Goal: Task Accomplishment & Management: Manage account settings

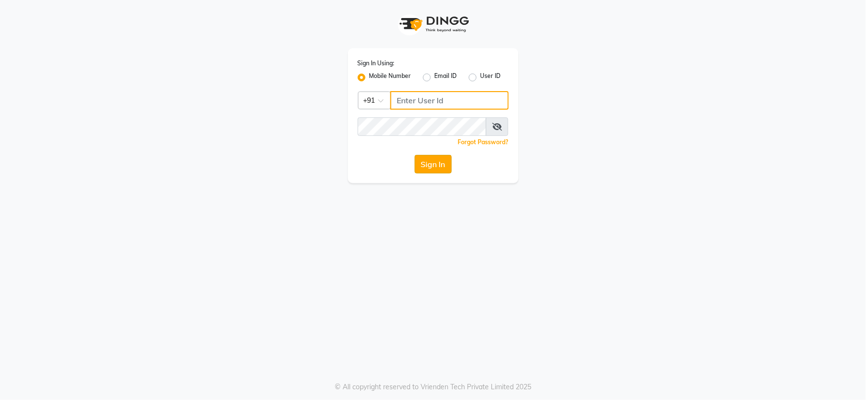
type input "7768820777"
click at [427, 169] on button "Sign In" at bounding box center [432, 164] width 37 height 19
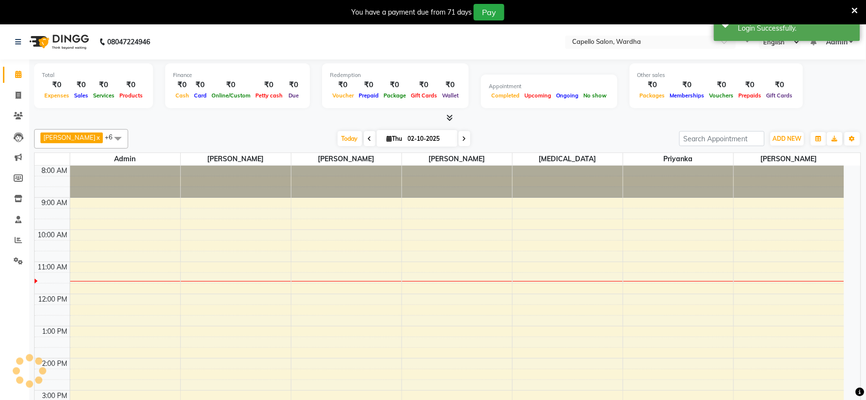
select select "en"
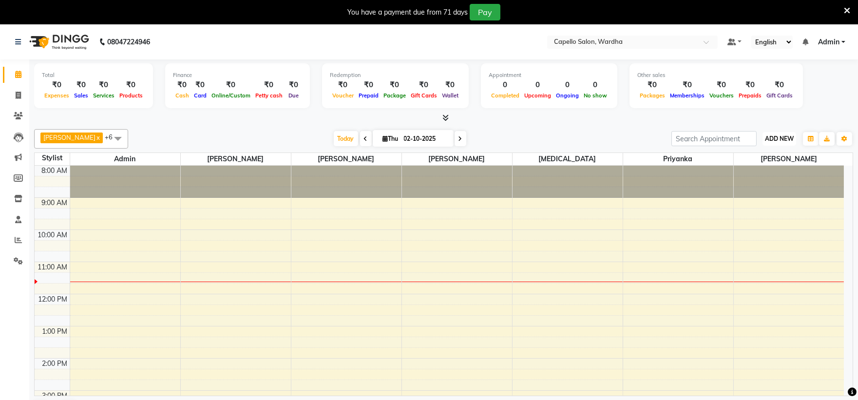
click at [778, 140] on span "ADD NEW" at bounding box center [779, 138] width 29 height 7
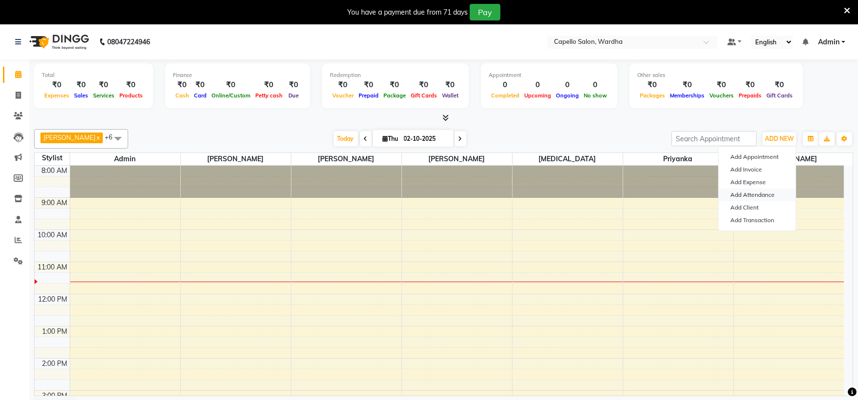
click at [751, 195] on link "Add Attendance" at bounding box center [756, 194] width 77 height 13
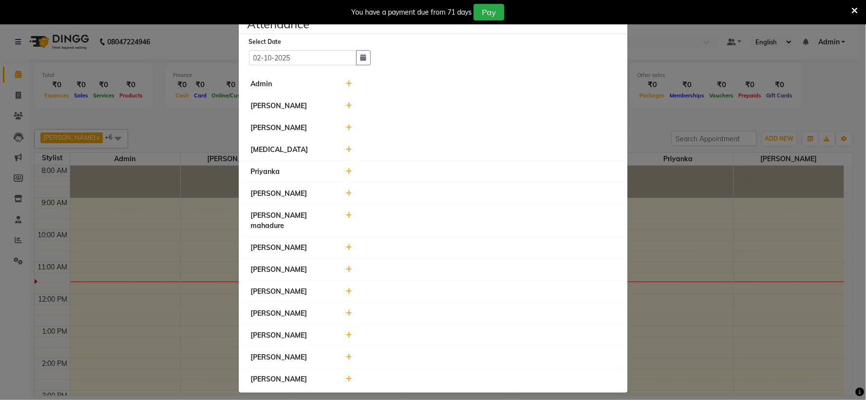
click at [348, 85] on icon at bounding box center [348, 83] width 6 height 7
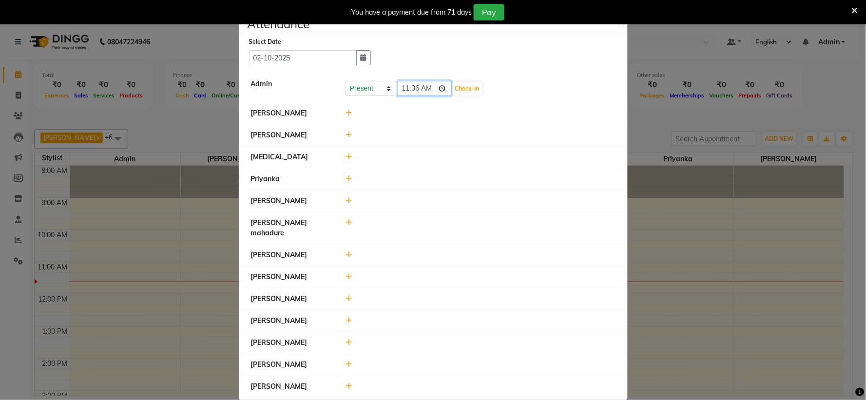
click at [406, 88] on input "11:36" at bounding box center [424, 88] width 55 height 15
type input "10:48"
click at [452, 85] on button "Check-In" at bounding box center [466, 89] width 29 height 14
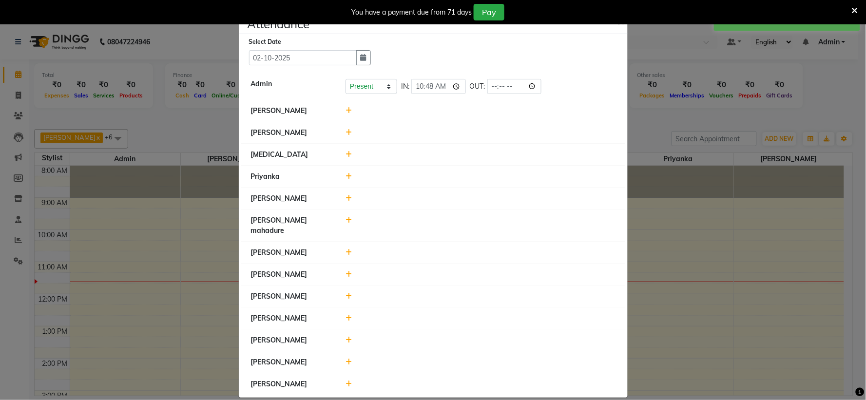
click at [347, 111] on icon at bounding box center [348, 110] width 6 height 7
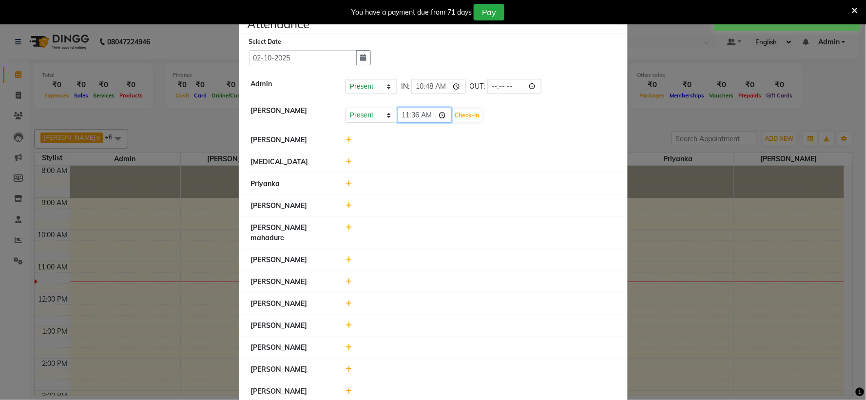
click at [405, 114] on input "11:36" at bounding box center [424, 115] width 55 height 15
type input "11:00"
click at [452, 119] on button "Check-In" at bounding box center [466, 116] width 29 height 14
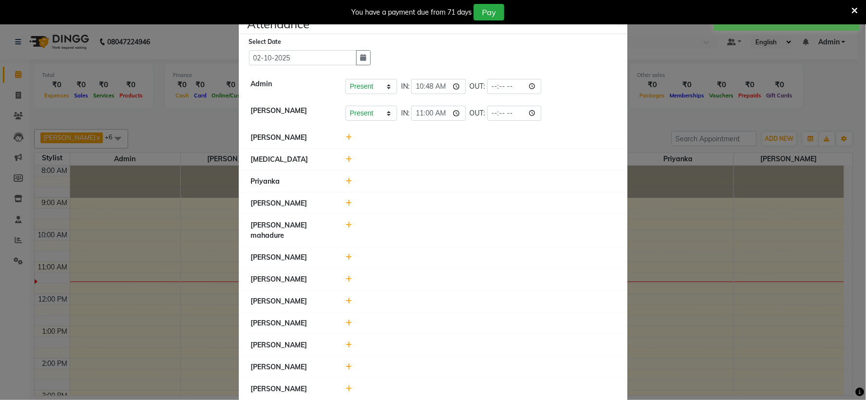
click at [351, 147] on li "[PERSON_NAME]" at bounding box center [433, 138] width 384 height 22
click at [341, 138] on div at bounding box center [480, 137] width 284 height 10
click at [341, 135] on div at bounding box center [480, 137] width 284 height 10
click at [345, 136] on icon at bounding box center [348, 137] width 6 height 7
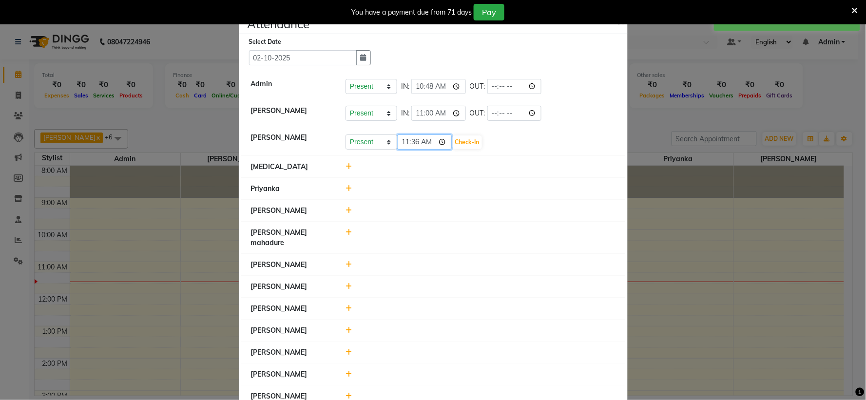
click at [399, 146] on input "11:36" at bounding box center [424, 141] width 55 height 15
type input "10:48"
click at [459, 141] on button "Check-In" at bounding box center [466, 142] width 29 height 14
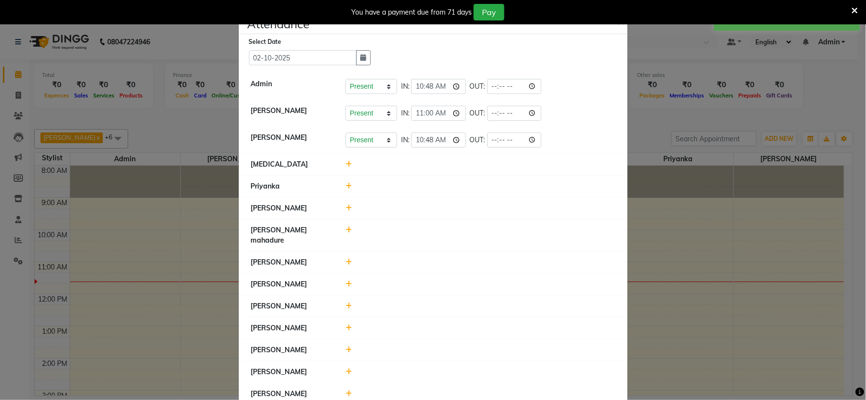
click at [345, 166] on icon at bounding box center [348, 164] width 6 height 7
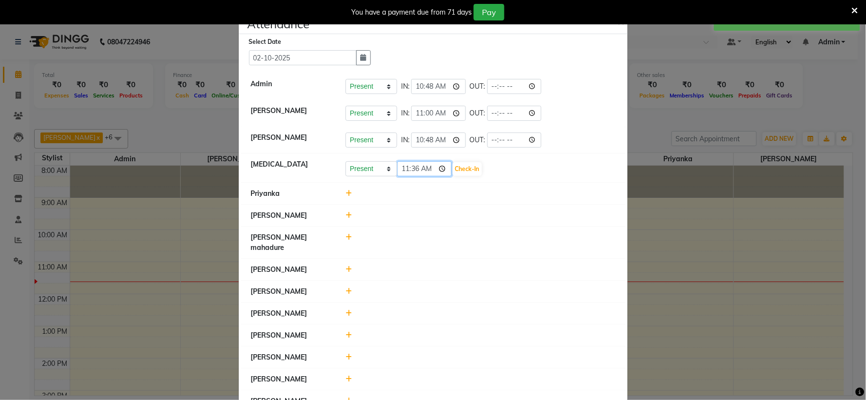
click at [406, 168] on input "11:36" at bounding box center [424, 168] width 55 height 15
type input "11:00"
click at [467, 168] on div "Present Absent Late Half Day Weekly Off 11:00 Check-In" at bounding box center [480, 169] width 270 height 16
click at [460, 168] on button "Check-In" at bounding box center [466, 169] width 29 height 14
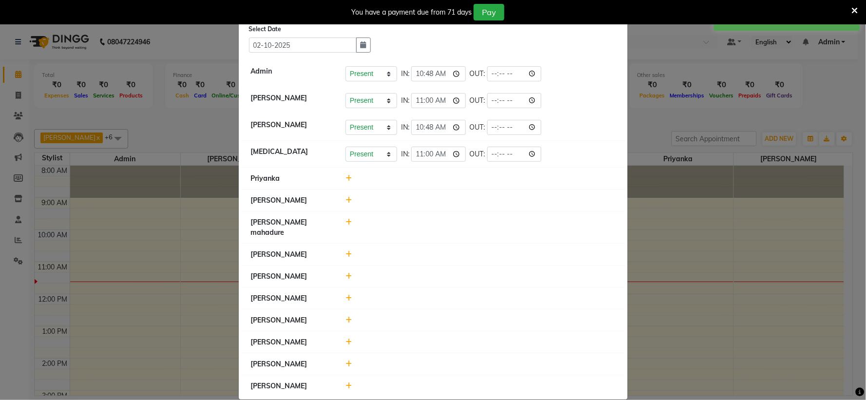
scroll to position [17, 0]
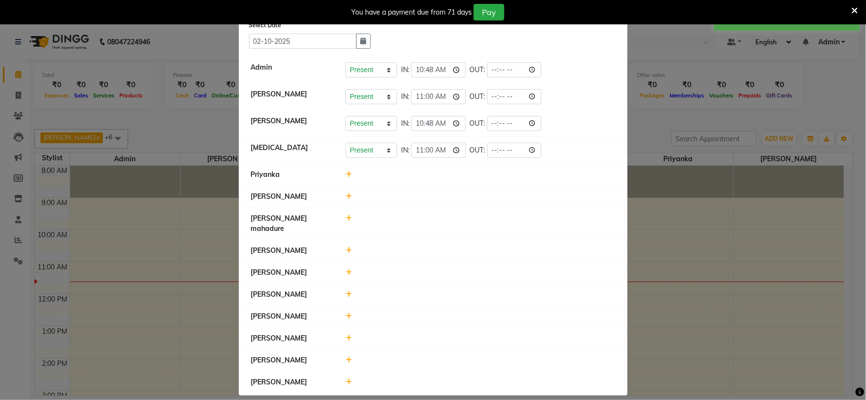
click at [345, 335] on icon at bounding box center [348, 338] width 6 height 7
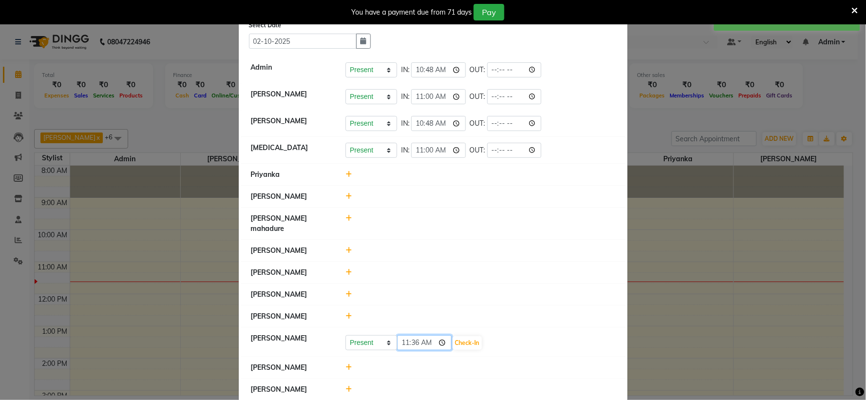
click at [405, 335] on input "11:36" at bounding box center [424, 342] width 55 height 15
type input "11:00"
click at [452, 336] on button "Check-In" at bounding box center [466, 343] width 29 height 14
click at [349, 196] on div at bounding box center [480, 196] width 284 height 10
click at [346, 196] on icon at bounding box center [348, 196] width 6 height 7
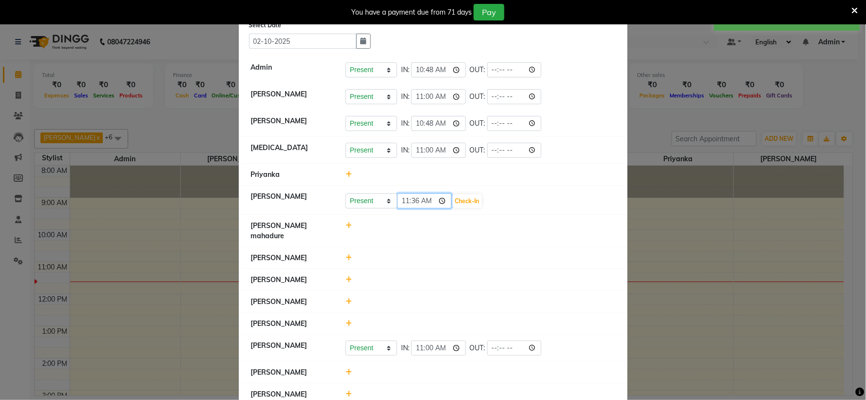
click at [398, 199] on input "11:36" at bounding box center [424, 200] width 55 height 15
type input "11:30"
click at [359, 200] on select "Present Absent Late Half Day Weekly Off" at bounding box center [371, 200] width 52 height 15
select select "L"
click at [345, 193] on select "Present Absent Late Half Day Weekly Off" at bounding box center [371, 200] width 52 height 15
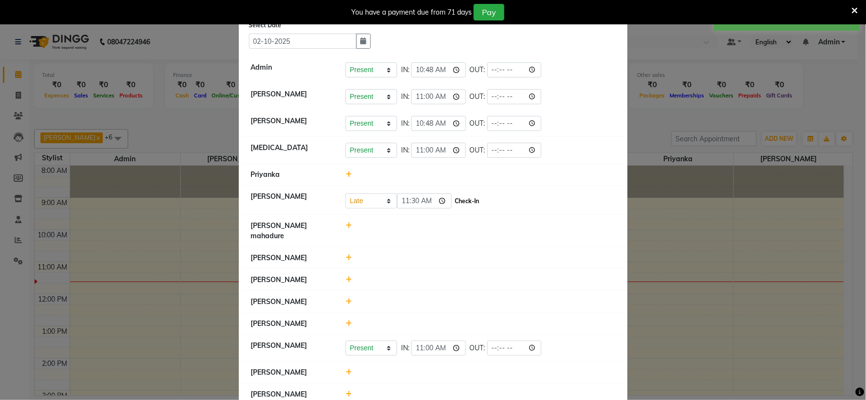
click at [452, 198] on button "Check-In" at bounding box center [466, 201] width 29 height 14
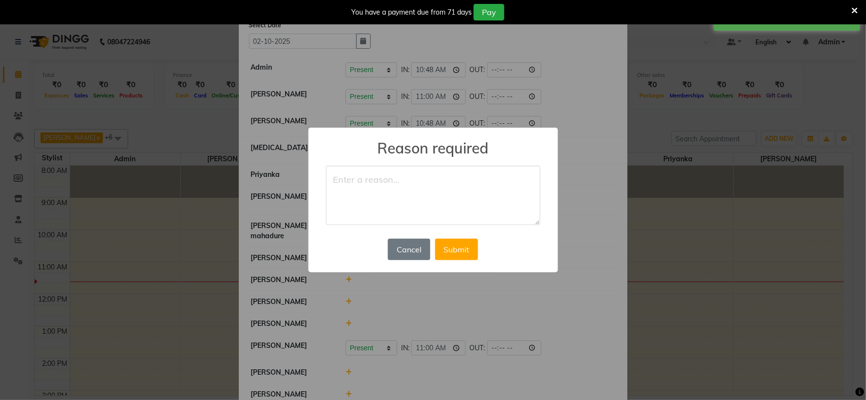
click at [423, 200] on textarea at bounding box center [433, 195] width 214 height 59
type textarea "late"
click at [458, 254] on button "Submit" at bounding box center [456, 249] width 43 height 21
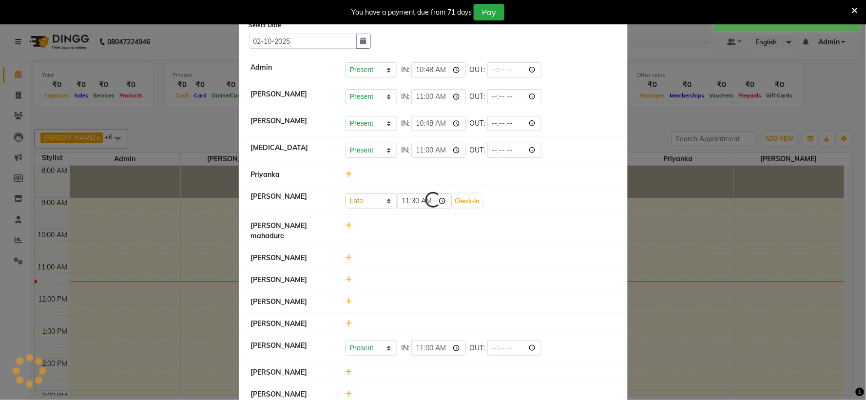
select select "L"
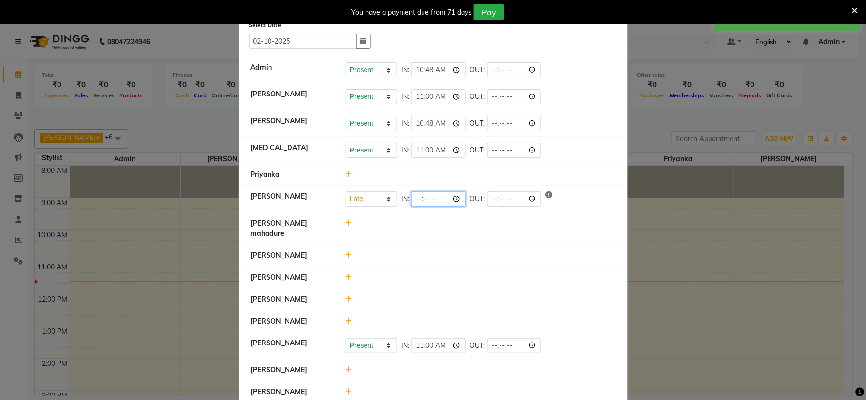
click at [411, 202] on input "time" at bounding box center [438, 198] width 55 height 15
type input "11:30"
click at [434, 245] on li "[PERSON_NAME]" at bounding box center [433, 256] width 384 height 22
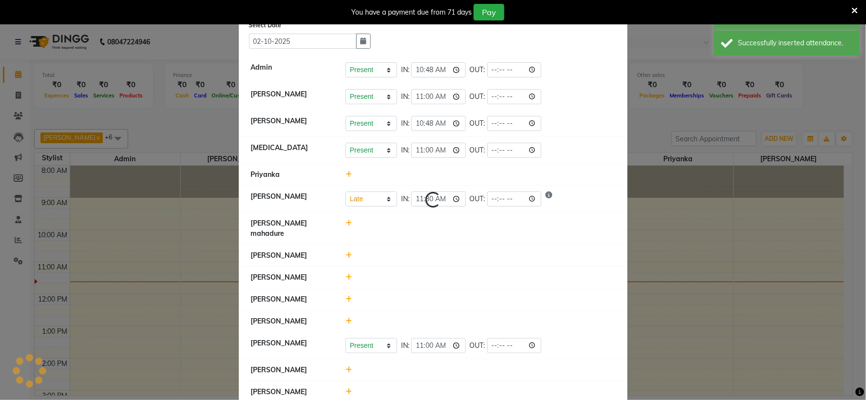
select select "L"
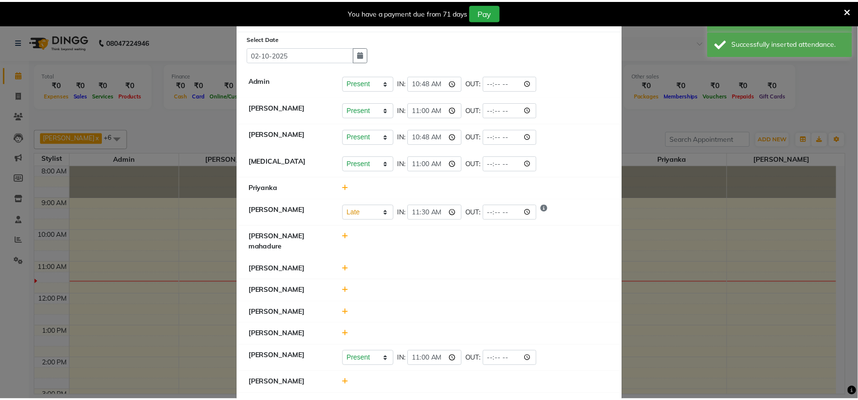
scroll to position [0, 0]
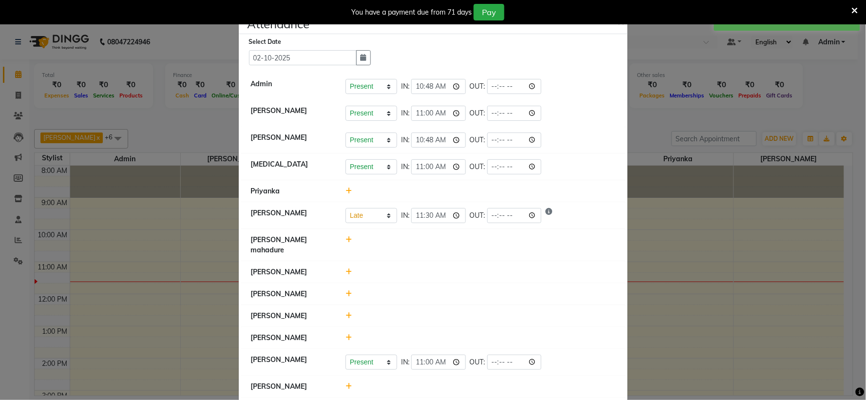
click at [854, 8] on icon at bounding box center [854, 10] width 6 height 9
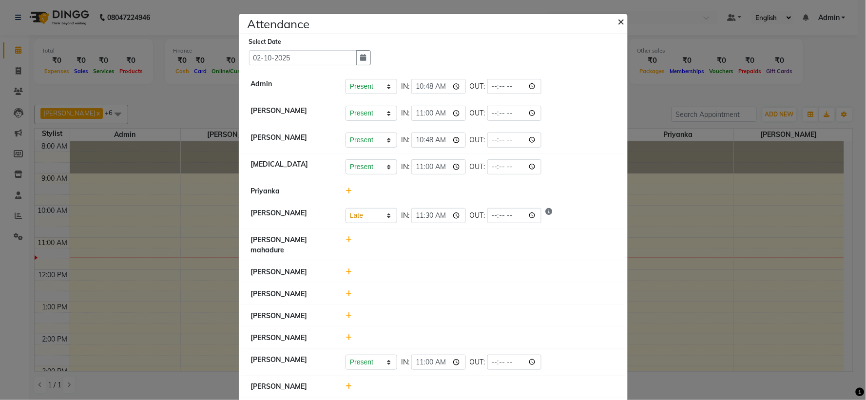
click at [620, 20] on span "×" at bounding box center [621, 21] width 7 height 15
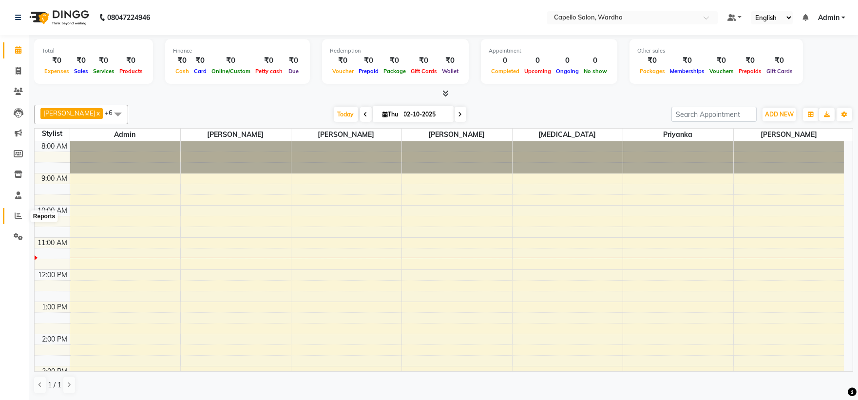
click at [10, 212] on span at bounding box center [18, 215] width 17 height 11
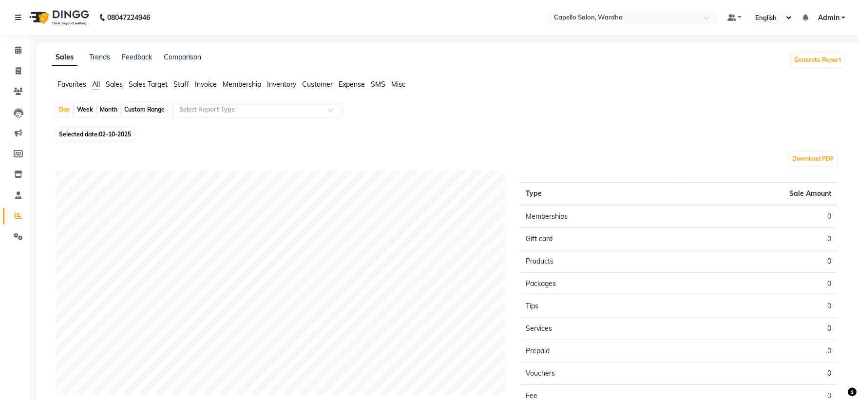
click at [108, 108] on div "Month" at bounding box center [108, 110] width 22 height 14
select select "10"
select select "2025"
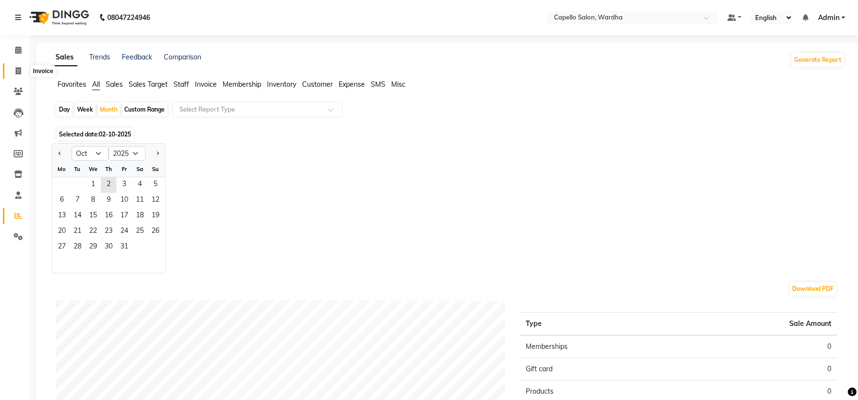
click at [13, 66] on span at bounding box center [18, 71] width 17 height 11
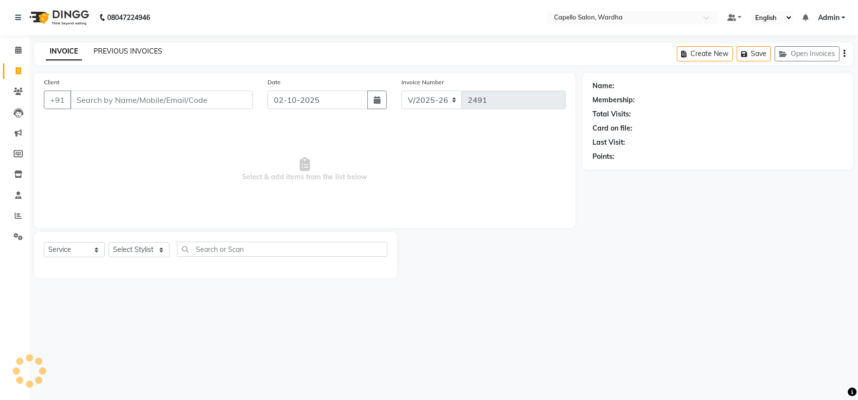
drag, startPoint x: 122, startPoint y: 40, endPoint x: 128, endPoint y: 51, distance: 11.5
click at [124, 41] on div "08047224946 Select Location × Capello Salon, Wardha Default Panel My Panel Engl…" at bounding box center [429, 200] width 858 height 400
click at [128, 51] on link "PREVIOUS INVOICES" at bounding box center [128, 51] width 69 height 9
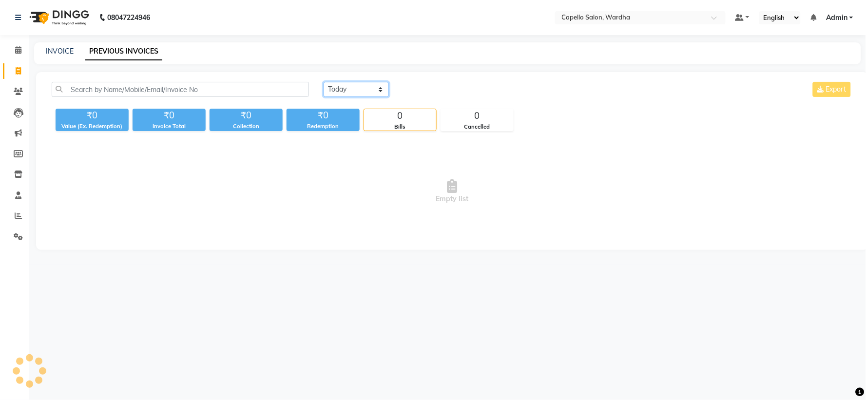
click at [341, 85] on select "Today Yesterday Custom Range" at bounding box center [355, 89] width 65 height 15
select select "range"
click at [323, 82] on select "Today Yesterday Custom Range" at bounding box center [355, 89] width 65 height 15
click at [437, 94] on input "02-10-2025" at bounding box center [435, 90] width 68 height 14
select select "10"
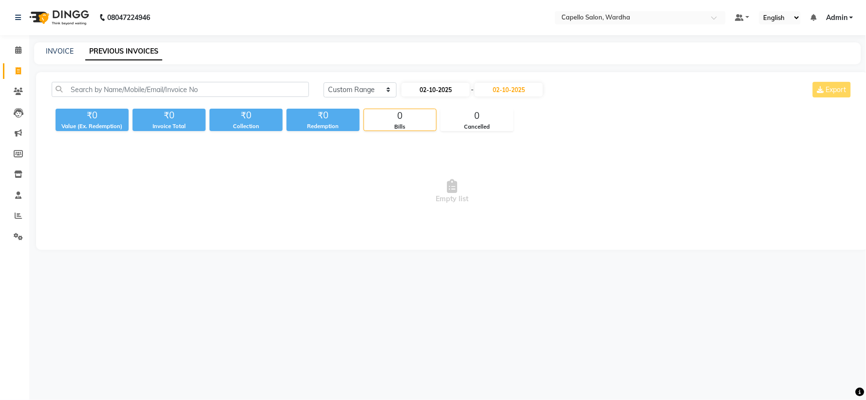
select select "2025"
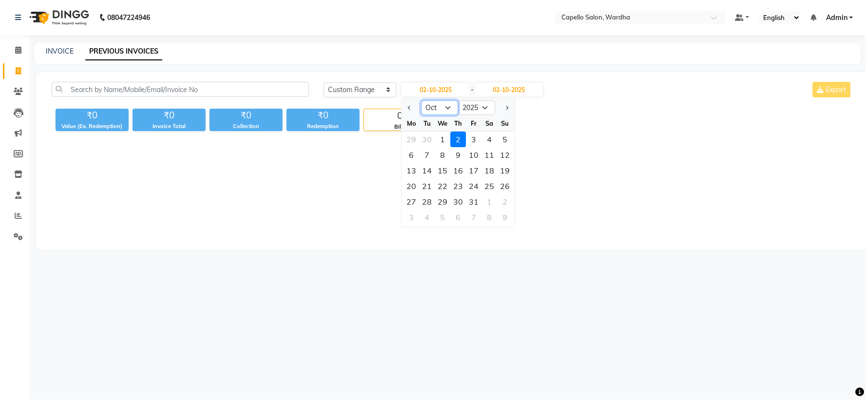
click at [442, 107] on select "Jan Feb Mar Apr May Jun Jul Aug Sep Oct Nov Dec" at bounding box center [439, 107] width 37 height 15
select select "9"
click at [421, 100] on select "Jan Feb Mar Apr May Jun Jul Aug Sep Oct Nov Dec" at bounding box center [439, 107] width 37 height 15
click at [409, 186] on div "22" at bounding box center [411, 186] width 16 height 16
type input "22-09-2025"
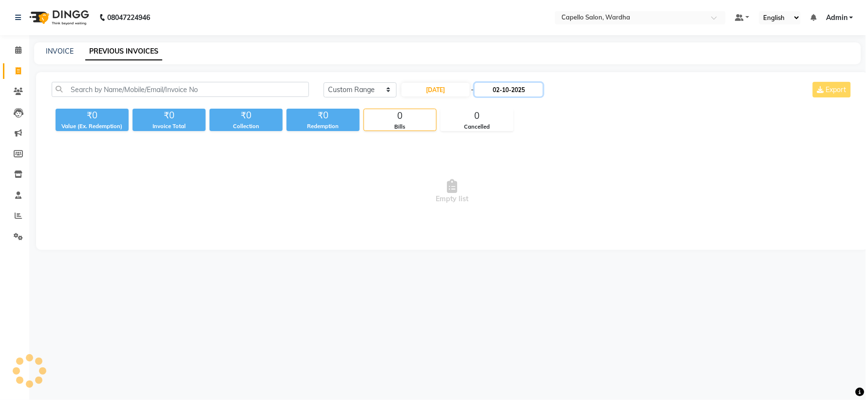
click at [497, 91] on input "02-10-2025" at bounding box center [508, 90] width 68 height 14
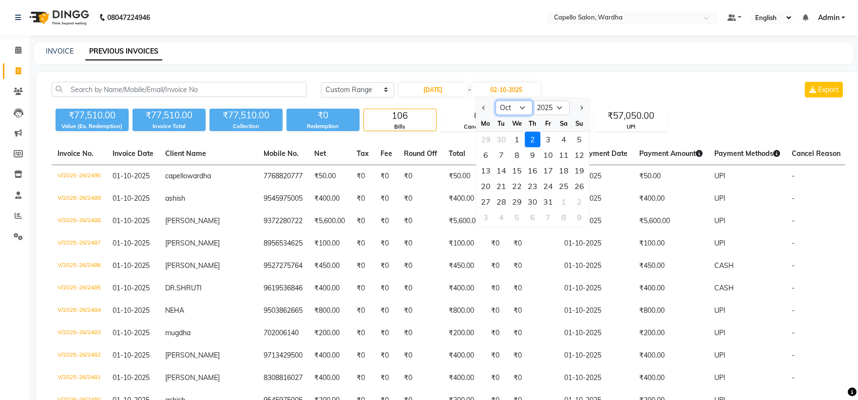
click at [515, 105] on select "Sep Oct Nov Dec" at bounding box center [513, 107] width 37 height 15
select select "9"
click at [495, 100] on select "Sep Oct Nov Dec" at bounding box center [513, 107] width 37 height 15
click at [483, 186] on div "22" at bounding box center [486, 186] width 16 height 16
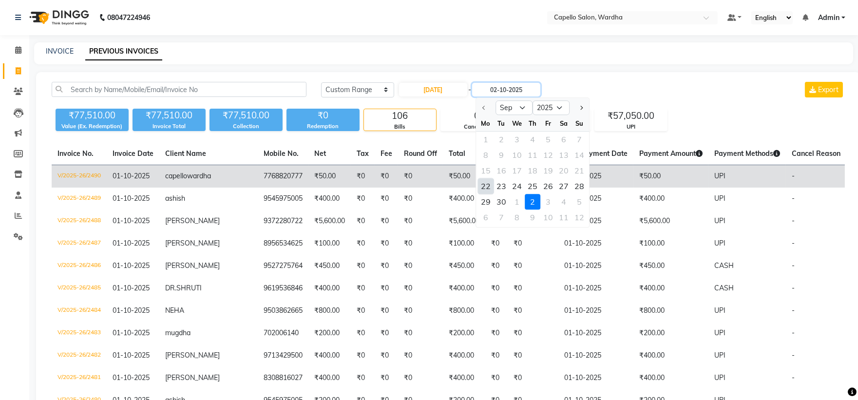
type input "22-09-2025"
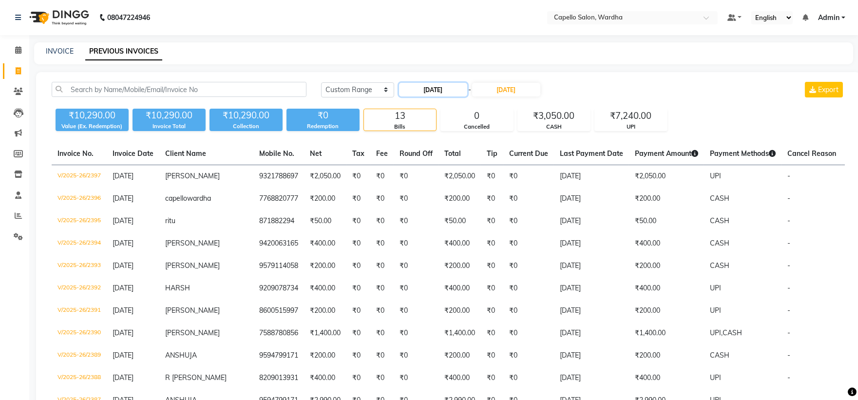
click at [437, 89] on input "22-09-2025" at bounding box center [433, 90] width 68 height 14
select select "9"
select select "2025"
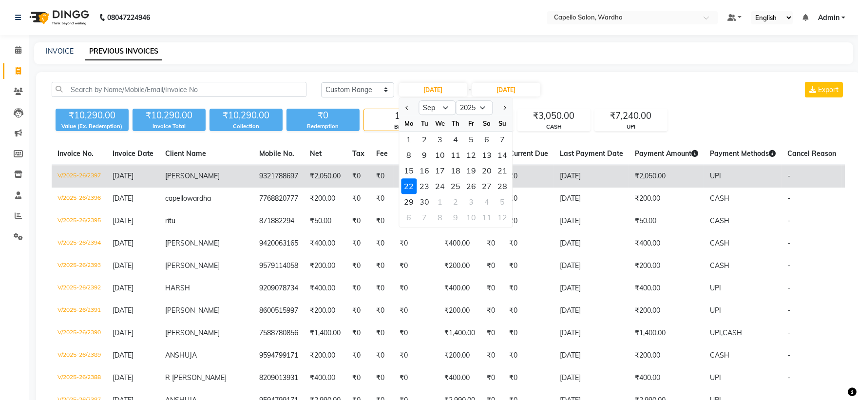
click at [423, 188] on div "23" at bounding box center [424, 186] width 16 height 16
type input "23-09-2025"
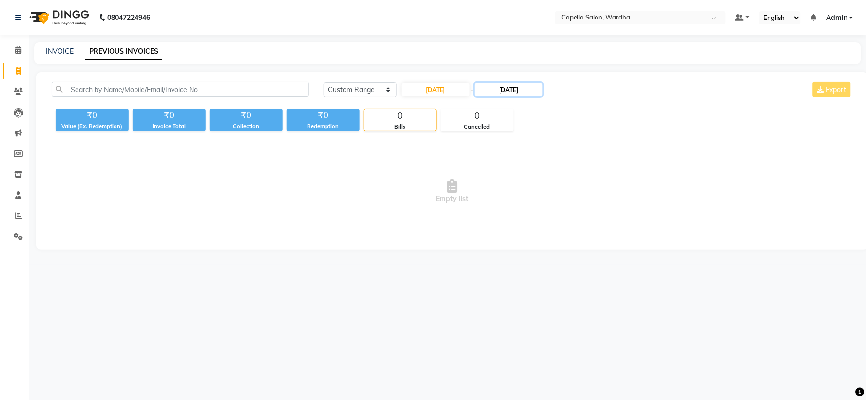
click at [520, 93] on input "22-09-2025" at bounding box center [508, 90] width 68 height 14
click at [505, 184] on div "23" at bounding box center [504, 186] width 16 height 16
type input "23-09-2025"
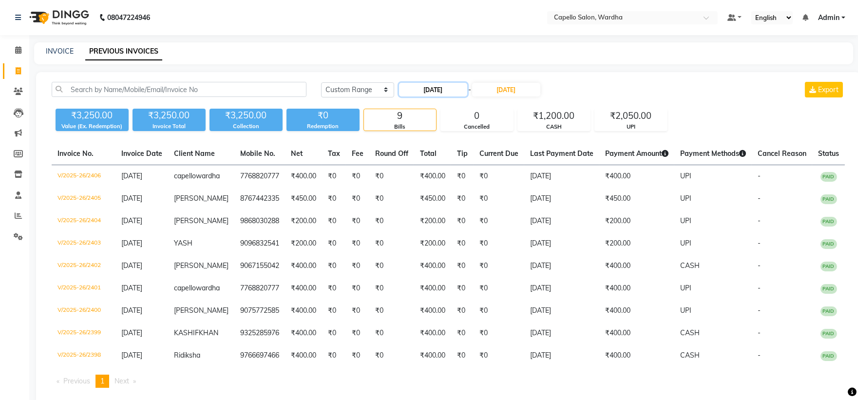
click at [437, 92] on input "23-09-2025" at bounding box center [433, 90] width 68 height 14
select select "9"
select select "2025"
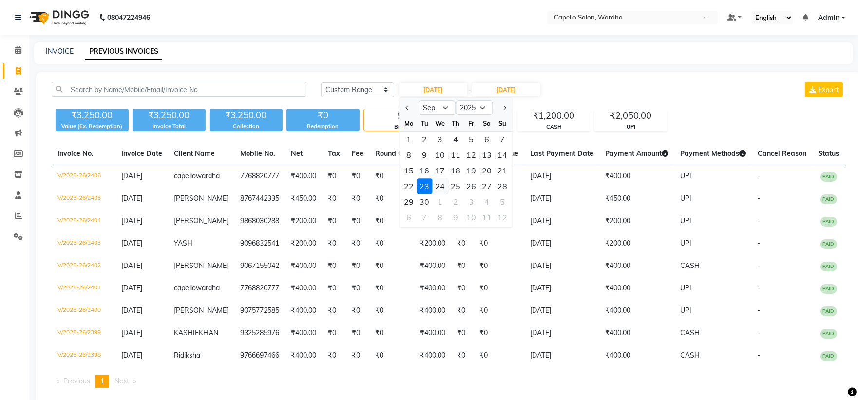
click at [439, 188] on div "24" at bounding box center [440, 186] width 16 height 16
type input "24-09-2025"
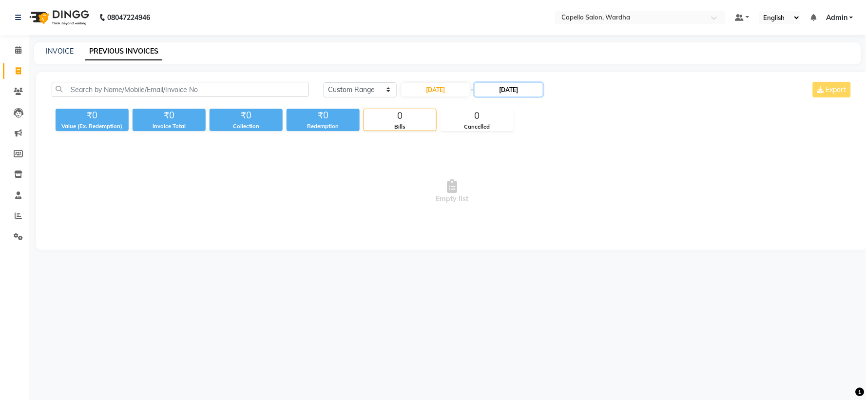
click at [519, 86] on input "23-09-2025" at bounding box center [508, 90] width 68 height 14
click at [517, 183] on div "24" at bounding box center [519, 186] width 16 height 16
type input "24-09-2025"
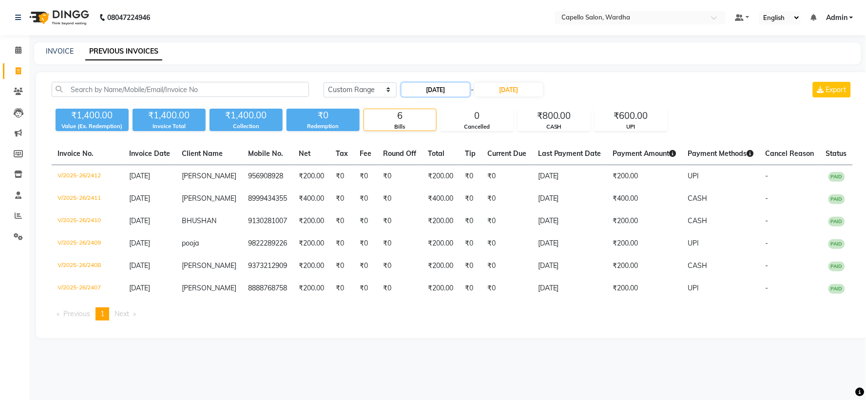
click at [440, 87] on input "24-09-2025" at bounding box center [435, 90] width 68 height 14
select select "9"
select select "2025"
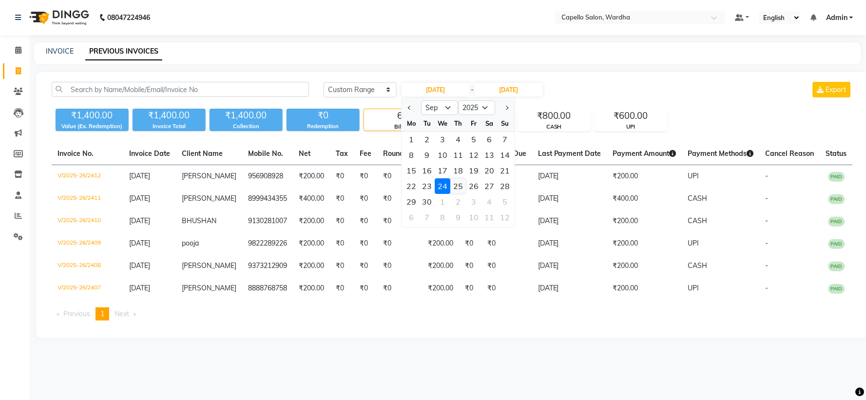
click at [452, 186] on div "25" at bounding box center [458, 186] width 16 height 16
type input "25-09-2025"
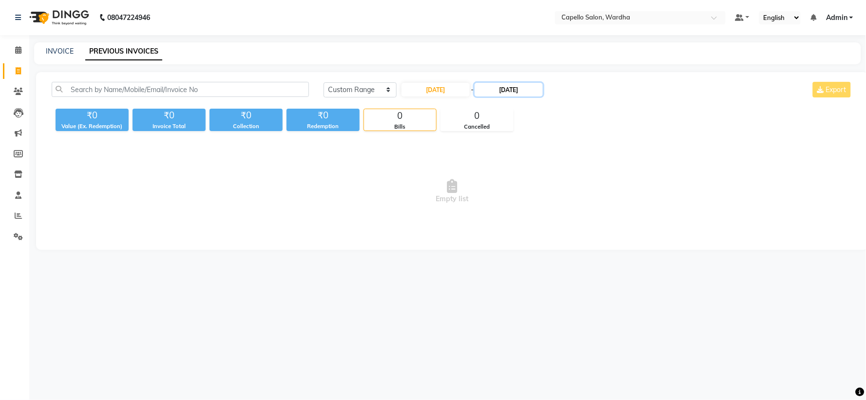
click at [524, 93] on input "24-09-2025" at bounding box center [508, 90] width 68 height 14
click at [531, 186] on div "25" at bounding box center [535, 186] width 16 height 16
type input "25-09-2025"
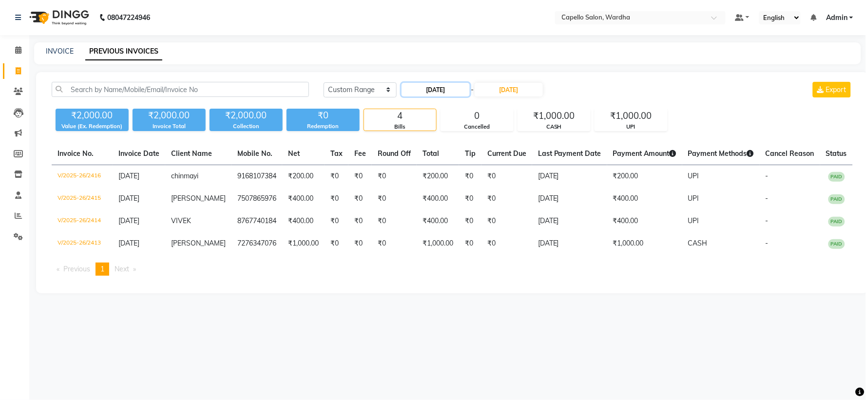
click at [432, 91] on input "25-09-2025" at bounding box center [435, 90] width 68 height 14
select select "9"
select select "2025"
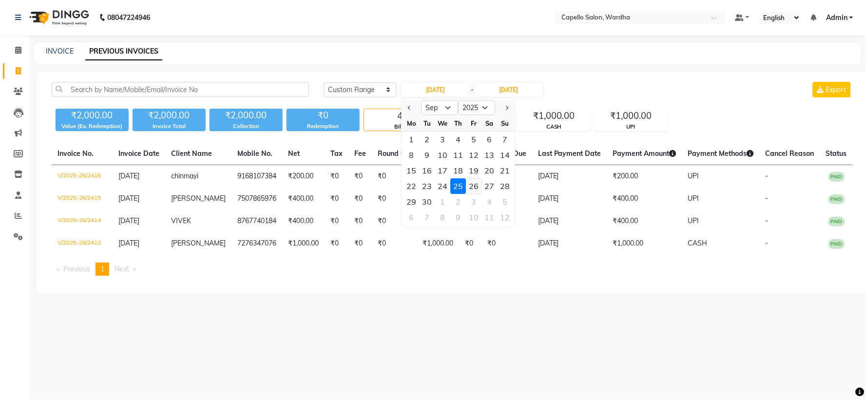
click at [477, 191] on div "26" at bounding box center [474, 186] width 16 height 16
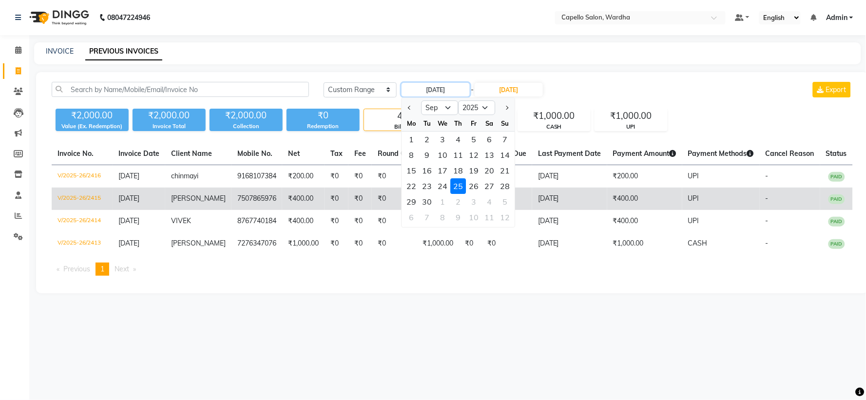
type input "26-09-2025"
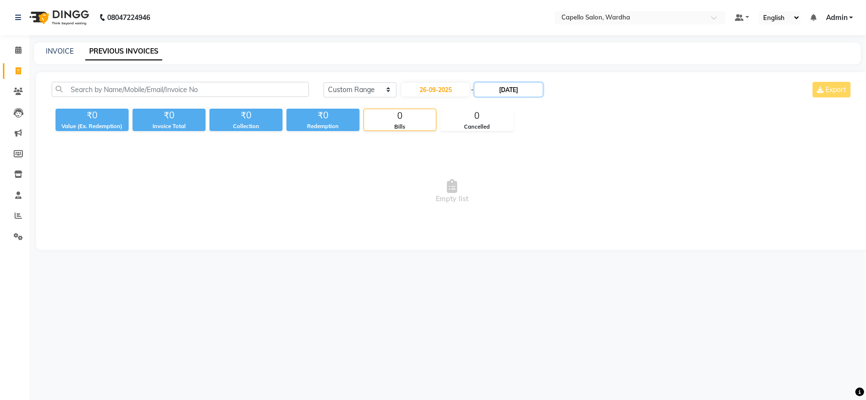
click at [518, 93] on input "25-09-2025" at bounding box center [508, 90] width 68 height 14
click at [549, 187] on div "26" at bounding box center [551, 186] width 16 height 16
type input "26-09-2025"
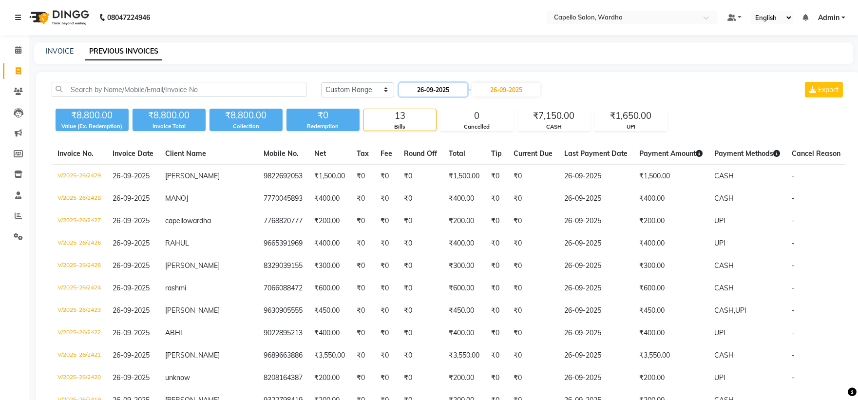
click at [421, 92] on input "26-09-2025" at bounding box center [433, 90] width 68 height 14
select select "9"
select select "2025"
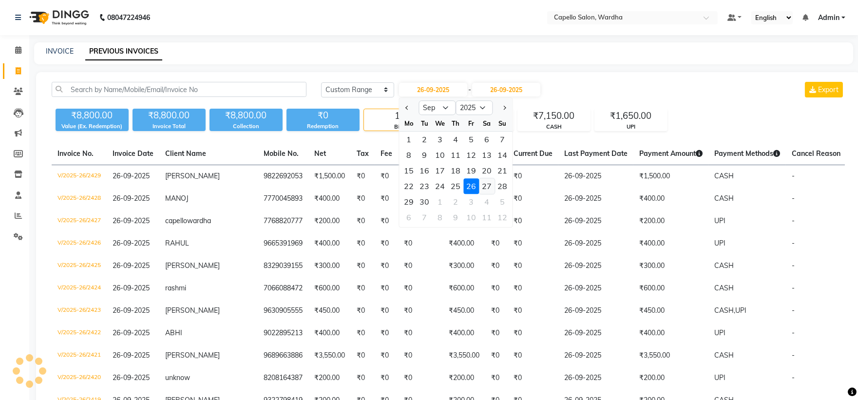
click at [485, 184] on div "27" at bounding box center [487, 186] width 16 height 16
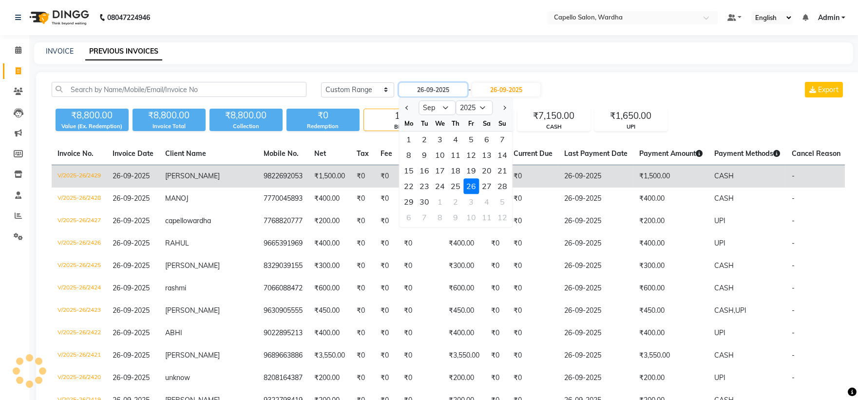
type input "27-09-2025"
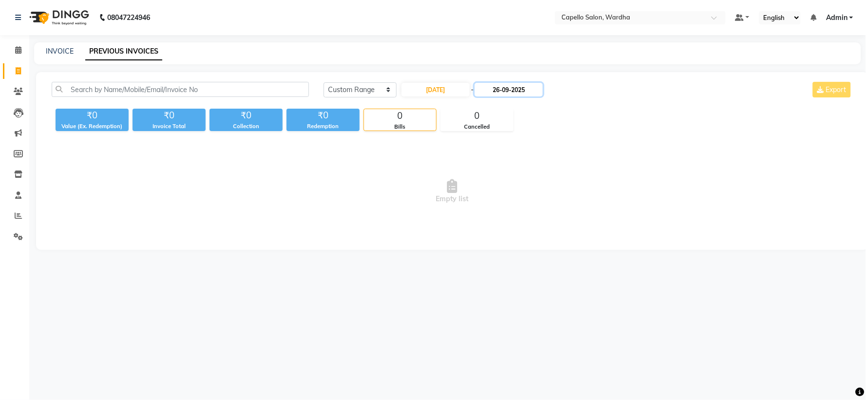
click at [510, 92] on input "26-09-2025" at bounding box center [508, 90] width 68 height 14
click at [564, 183] on div "27" at bounding box center [566, 186] width 16 height 16
type input "27-09-2025"
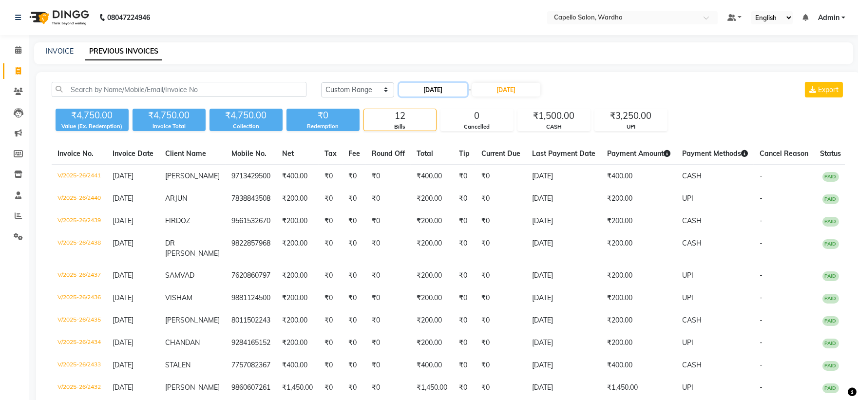
click at [409, 96] on input "27-09-2025" at bounding box center [433, 90] width 68 height 14
select select "9"
select select "2025"
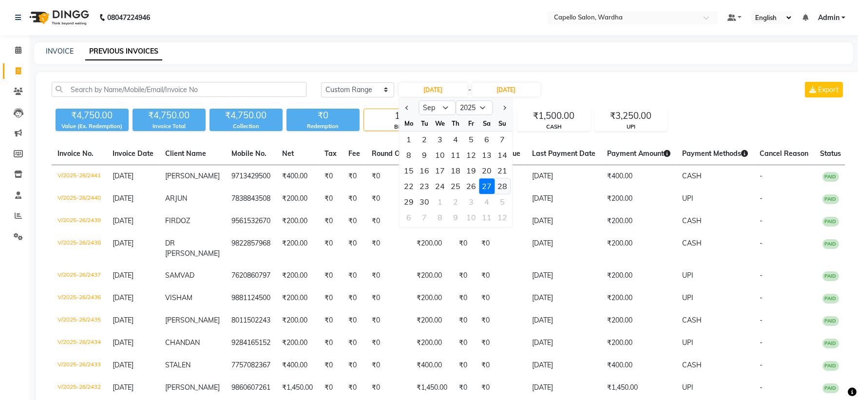
click at [503, 188] on div "28" at bounding box center [502, 186] width 16 height 16
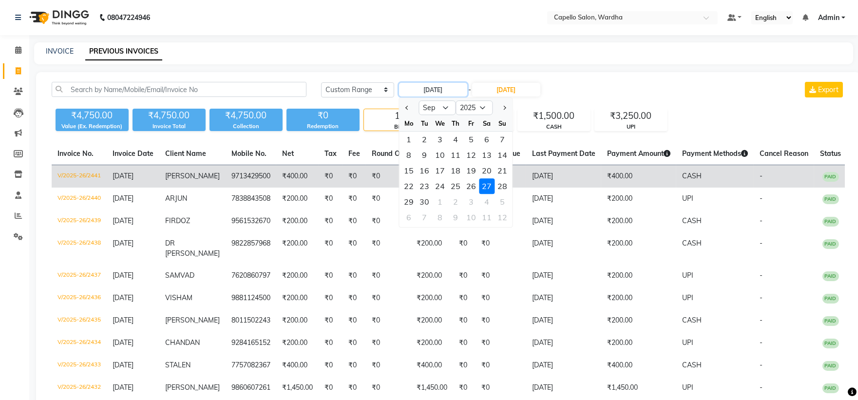
type input "28-09-2025"
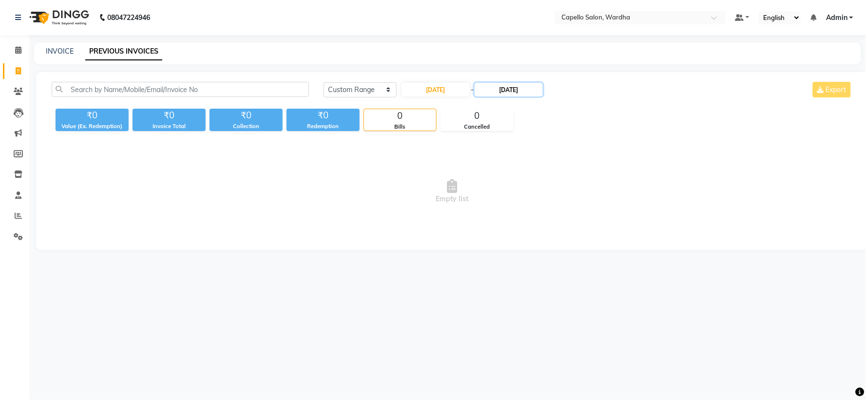
click at [524, 90] on input "27-09-2025" at bounding box center [508, 90] width 68 height 14
click at [582, 183] on div "28" at bounding box center [582, 186] width 16 height 16
type input "28-09-2025"
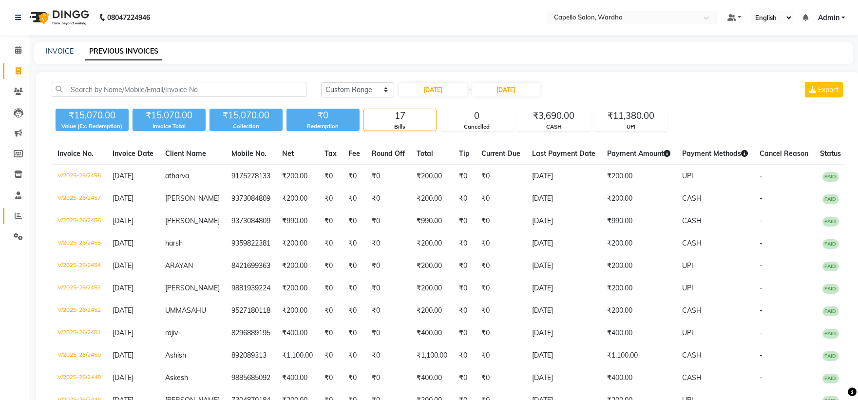
click at [5, 215] on link "Reports" at bounding box center [14, 216] width 23 height 16
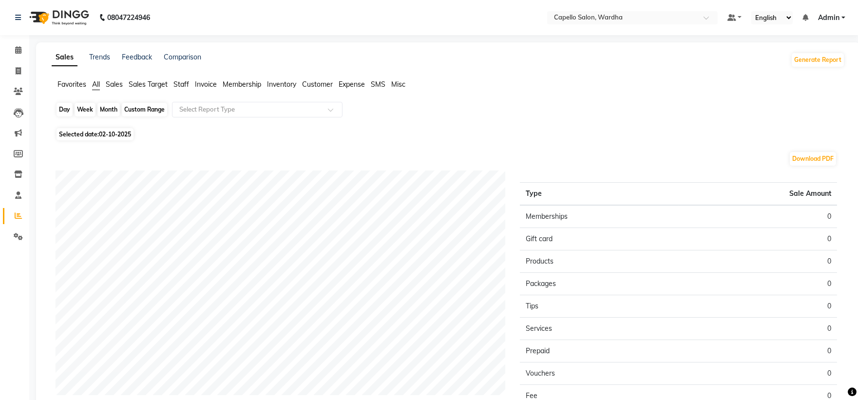
click at [65, 109] on div "Day" at bounding box center [64, 110] width 16 height 14
select select "10"
select select "2025"
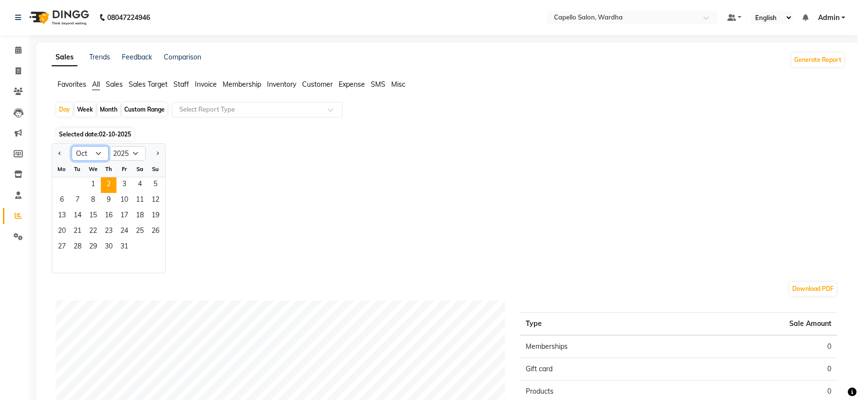
click at [98, 152] on select "Jan Feb Mar Apr May Jun Jul Aug Sep Oct Nov Dec" at bounding box center [90, 153] width 37 height 15
select select "9"
click at [72, 146] on select "Jan Feb Mar Apr May Jun Jul Aug Sep Oct Nov Dec" at bounding box center [90, 153] width 37 height 15
click at [55, 230] on span "22" at bounding box center [62, 232] width 16 height 16
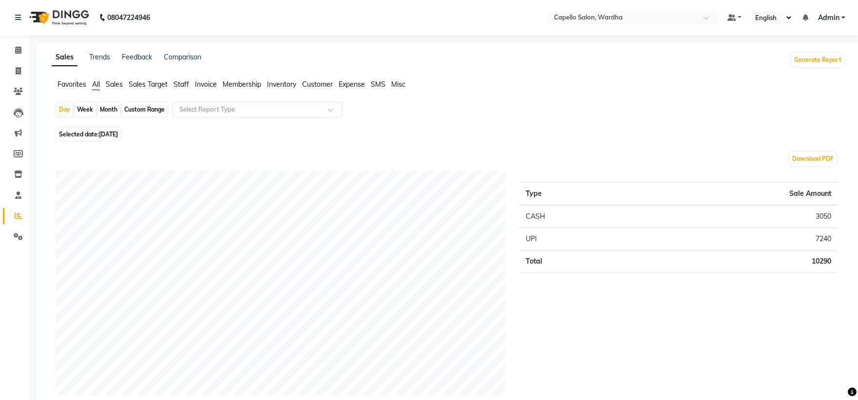
click at [179, 85] on span "Staff" at bounding box center [181, 84] width 16 height 9
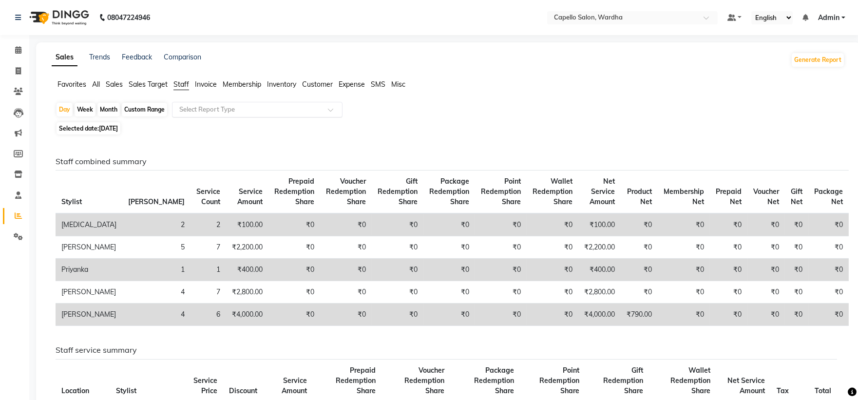
click at [210, 107] on input "text" at bounding box center [247, 110] width 140 height 10
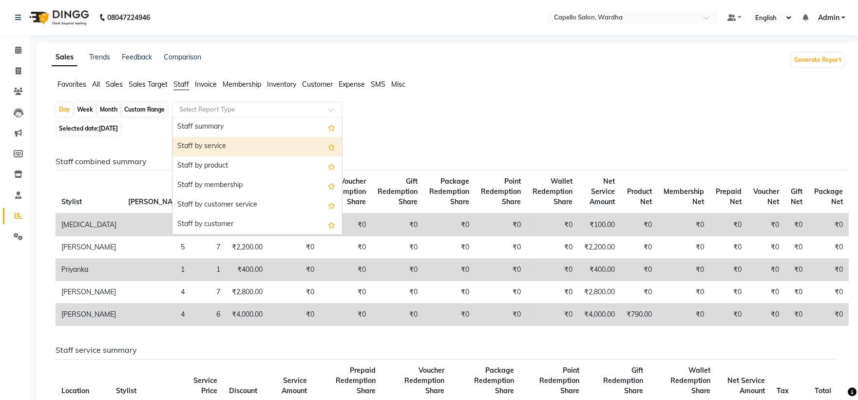
click at [218, 147] on div "Staff by service" at bounding box center [256, 146] width 169 height 19
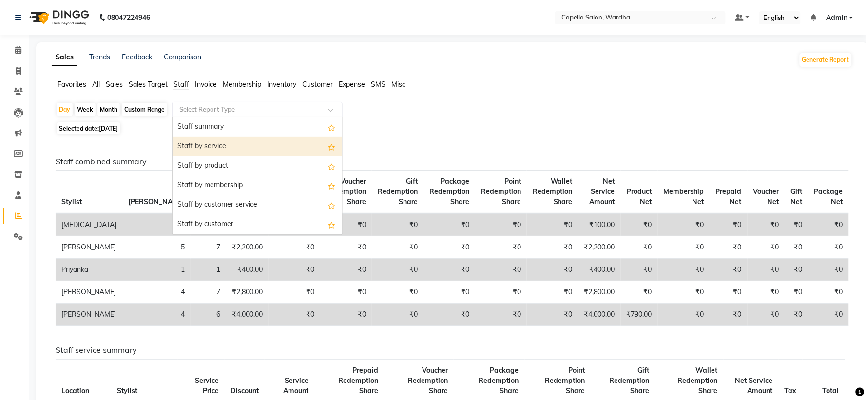
select select "full_report"
select select "csv"
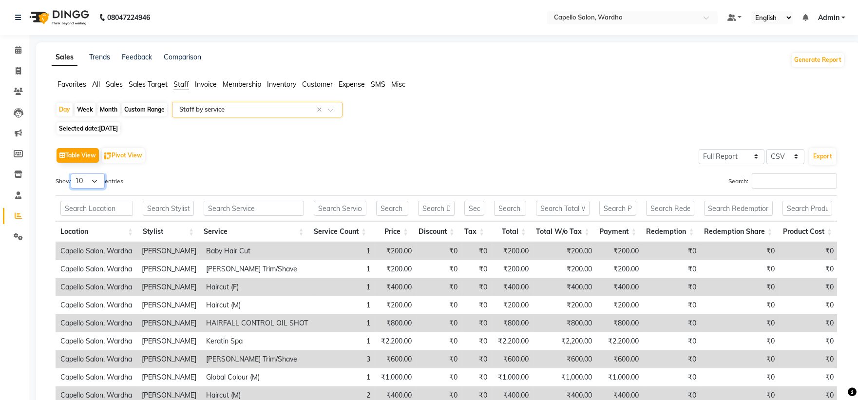
click at [91, 180] on select "10 25 50 100" at bounding box center [88, 180] width 34 height 15
select select "50"
click at [72, 173] on select "10 25 50 100" at bounding box center [88, 180] width 34 height 15
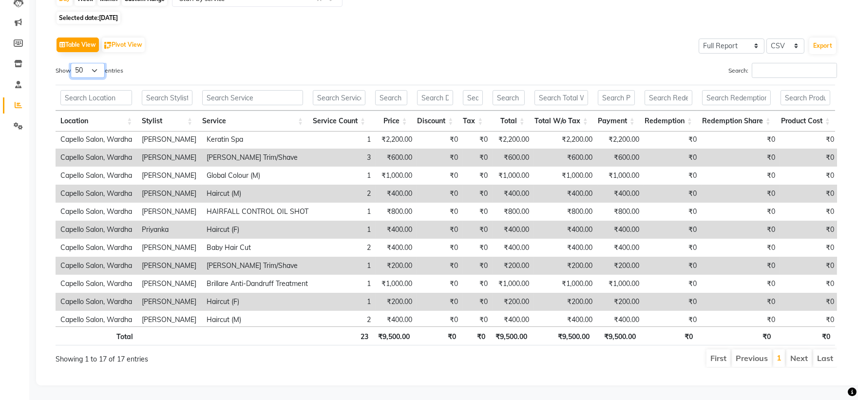
scroll to position [108, 0]
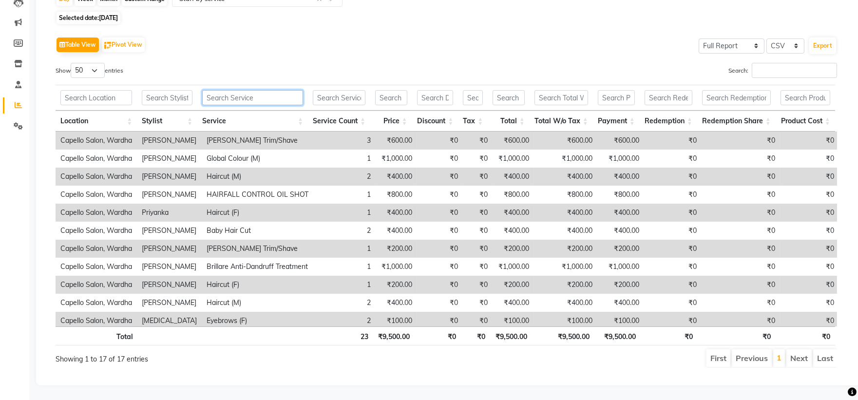
click at [239, 90] on input "text" at bounding box center [252, 97] width 101 height 15
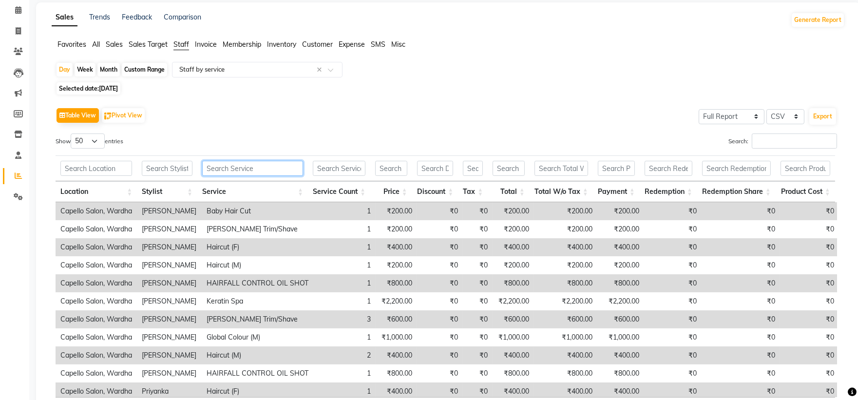
scroll to position [11, 0]
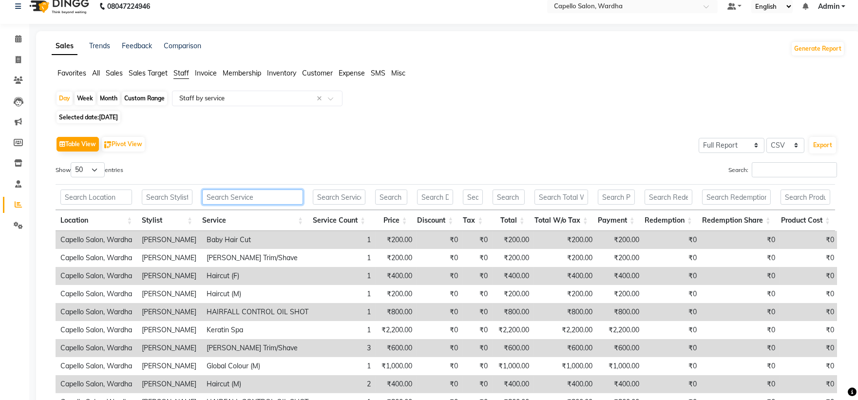
click at [235, 201] on input "text" at bounding box center [252, 196] width 101 height 15
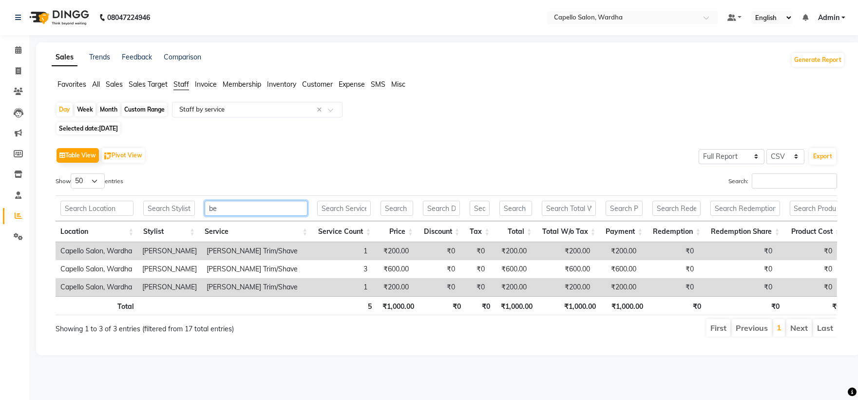
scroll to position [0, 0]
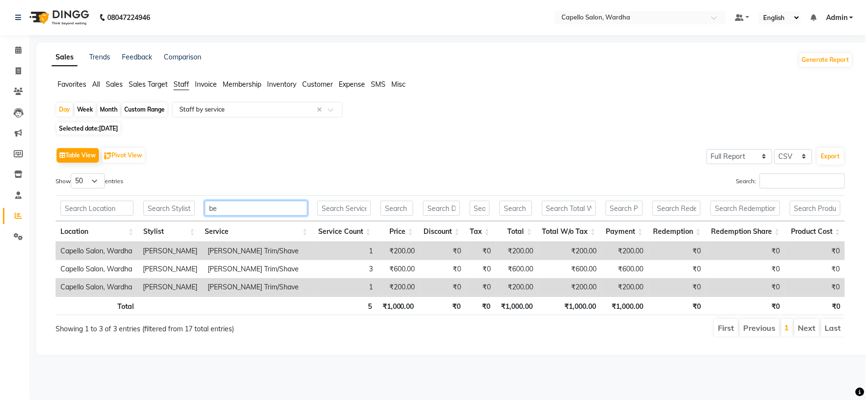
type input "b"
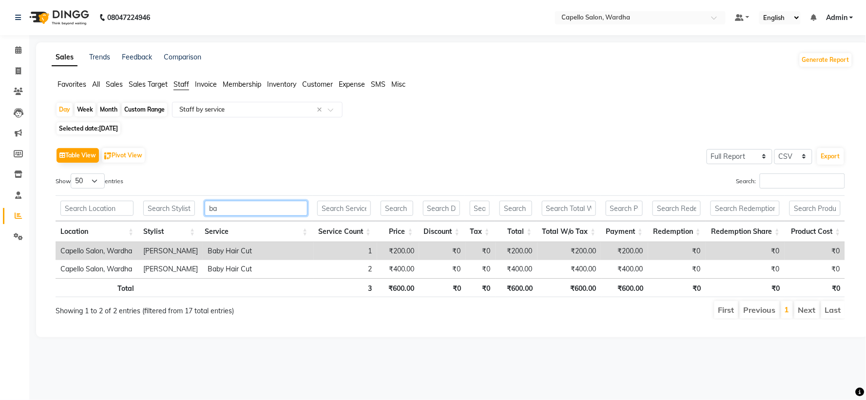
type input "b"
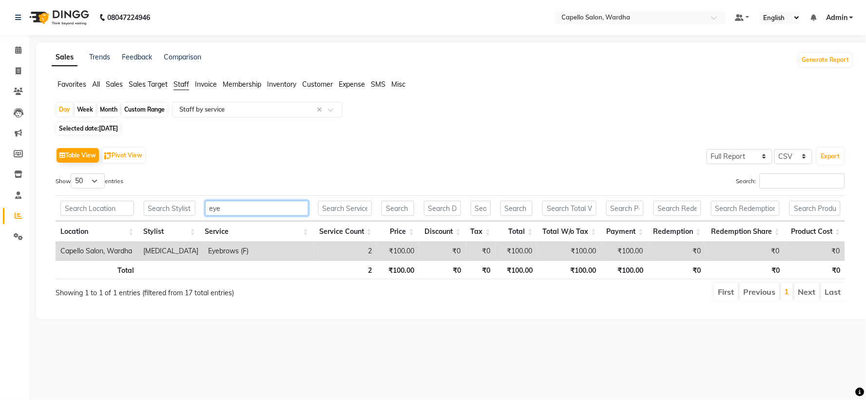
type input "eye"
click at [223, 247] on td "Eyebrows (F)" at bounding box center [258, 251] width 110 height 18
copy td "Eyebrows (F)"
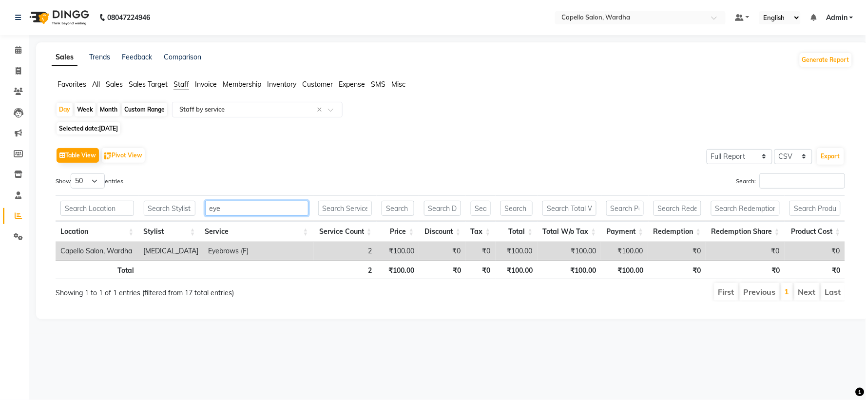
click at [249, 212] on input "eye" at bounding box center [256, 208] width 103 height 15
type input "brill"
click at [268, 249] on td "Brillare Anti-Dandruff Treatment" at bounding box center [258, 251] width 113 height 18
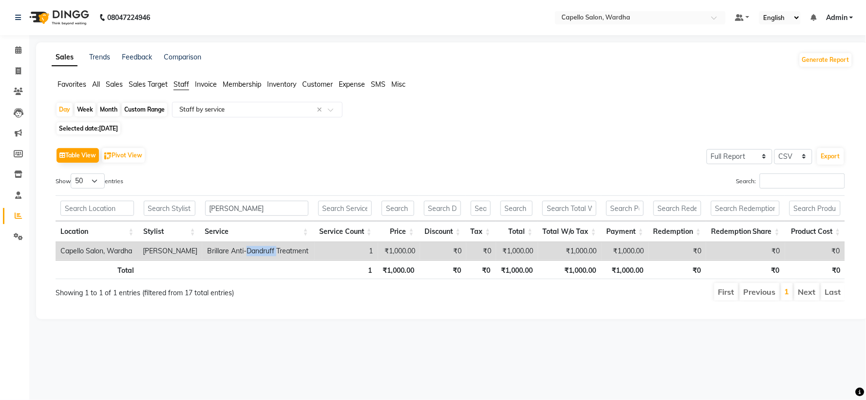
click at [268, 249] on td "Brillare Anti-Dandruff Treatment" at bounding box center [258, 251] width 113 height 18
copy td "Brillare Anti-Dandruff Treatment"
click at [232, 205] on input "brill" at bounding box center [256, 208] width 103 height 15
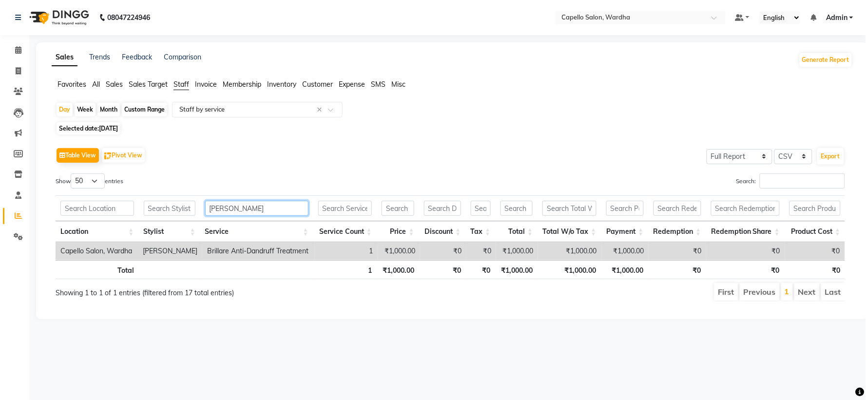
click at [232, 205] on input "brill" at bounding box center [256, 208] width 103 height 15
type input "d"
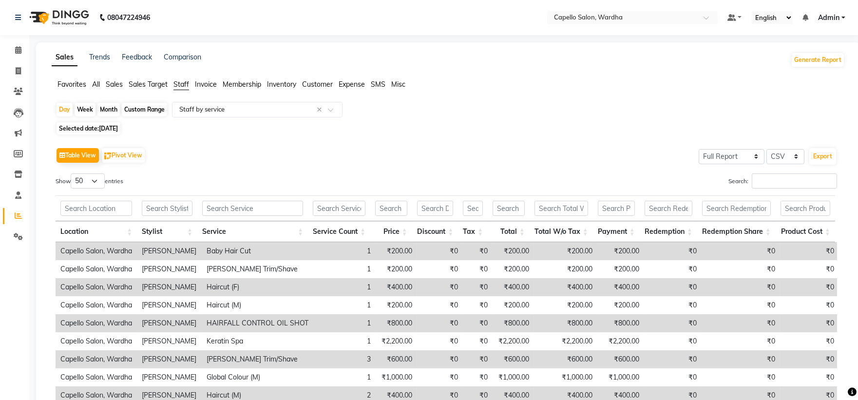
click at [262, 322] on td "HAIRFALL CONTROL OIL SHOT" at bounding box center [258, 323] width 112 height 18
click at [261, 322] on td "HAIRFALL CONTROL OIL SHOT" at bounding box center [258, 323] width 112 height 18
copy td "HAIRFALL CONTROL OIL SHOT"
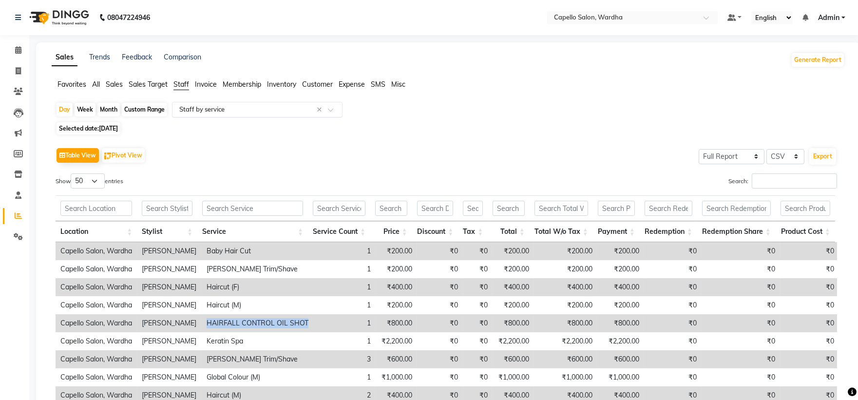
click at [215, 107] on input "text" at bounding box center [247, 110] width 140 height 10
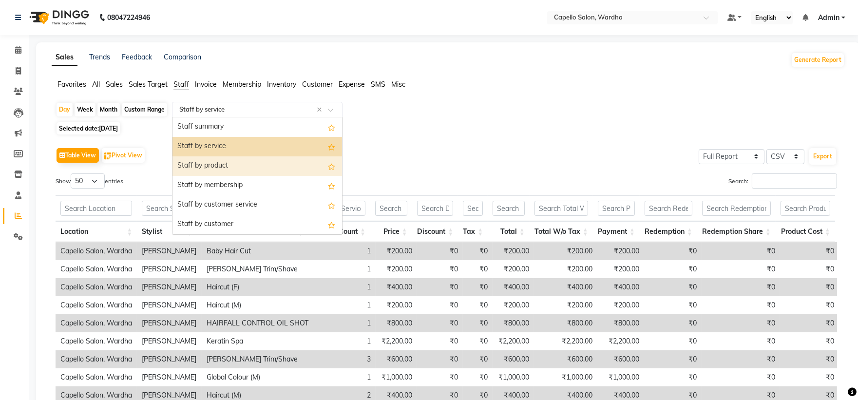
click at [220, 161] on div "Staff by product" at bounding box center [256, 165] width 169 height 19
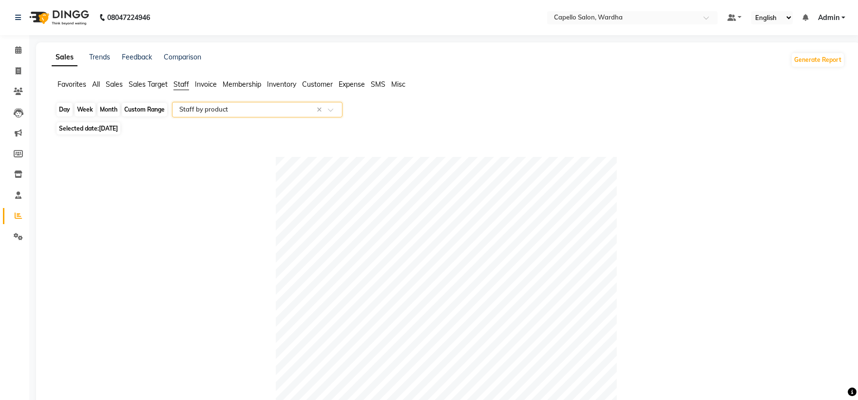
click at [67, 110] on div "Day" at bounding box center [64, 110] width 16 height 14
select select "9"
select select "2025"
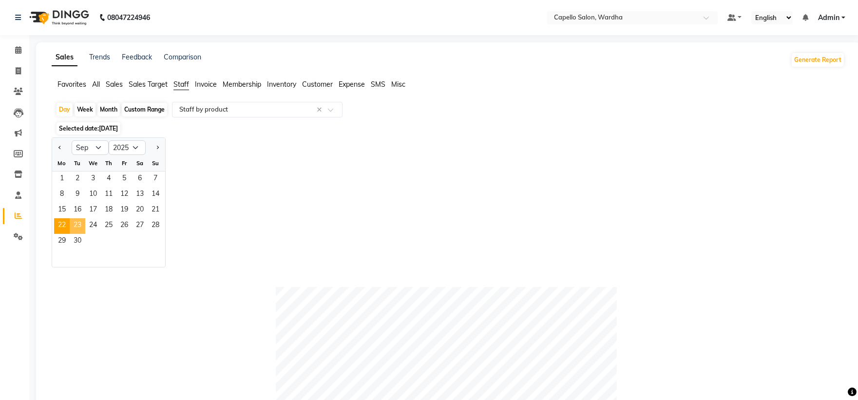
click at [80, 226] on span "23" at bounding box center [78, 226] width 16 height 16
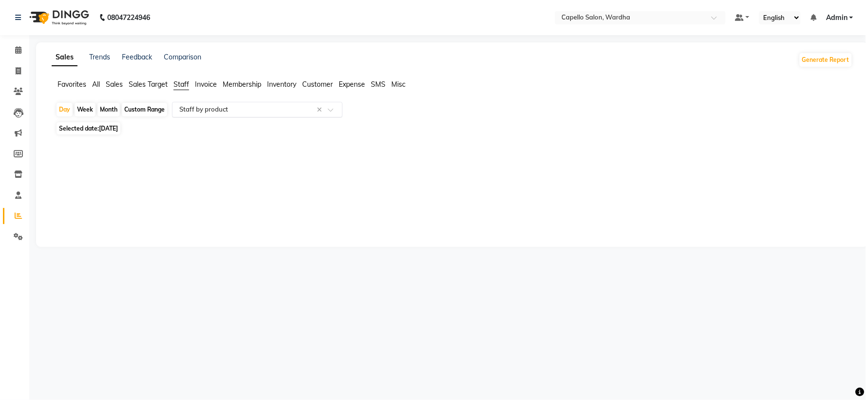
click at [227, 113] on input "text" at bounding box center [247, 110] width 140 height 10
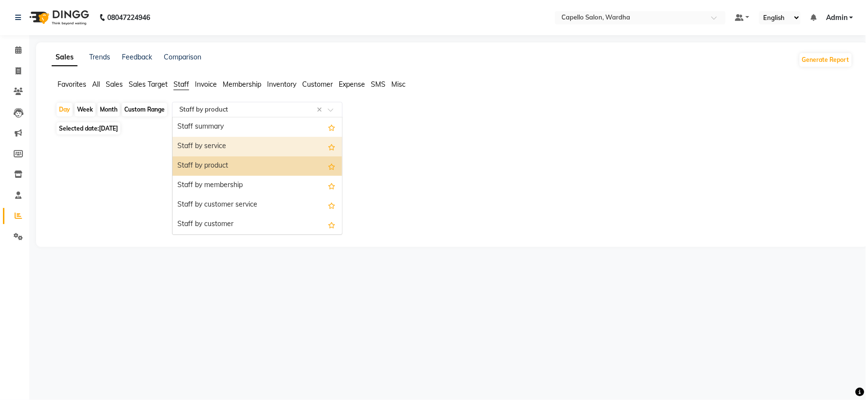
click at [226, 143] on div "Staff by service" at bounding box center [256, 146] width 169 height 19
select select "full_report"
select select "csv"
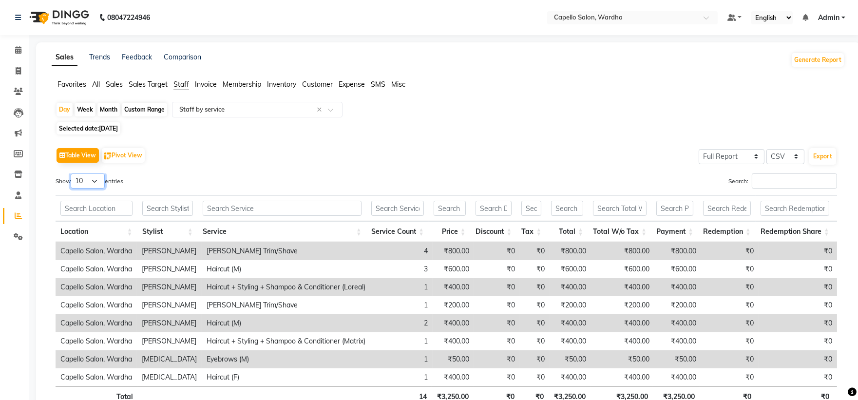
drag, startPoint x: 89, startPoint y: 179, endPoint x: 88, endPoint y: 186, distance: 6.5
click at [89, 179] on select "10 25 50 100" at bounding box center [88, 180] width 34 height 15
select select "50"
click at [72, 173] on select "10 25 50 100" at bounding box center [88, 180] width 34 height 15
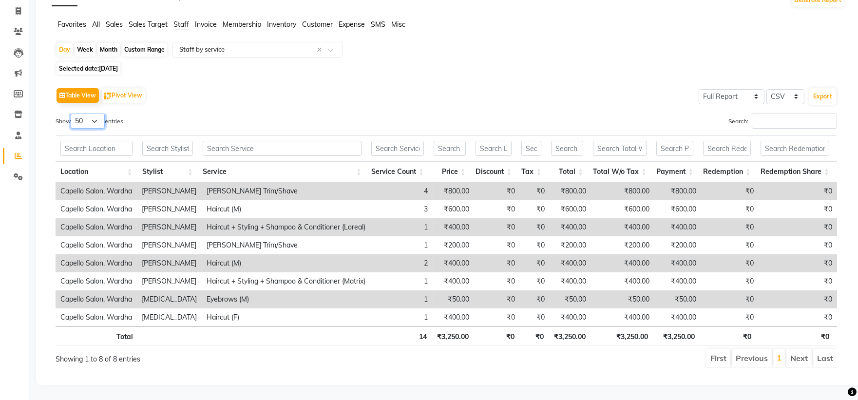
scroll to position [76, 0]
click at [236, 141] on input "text" at bounding box center [282, 148] width 159 height 15
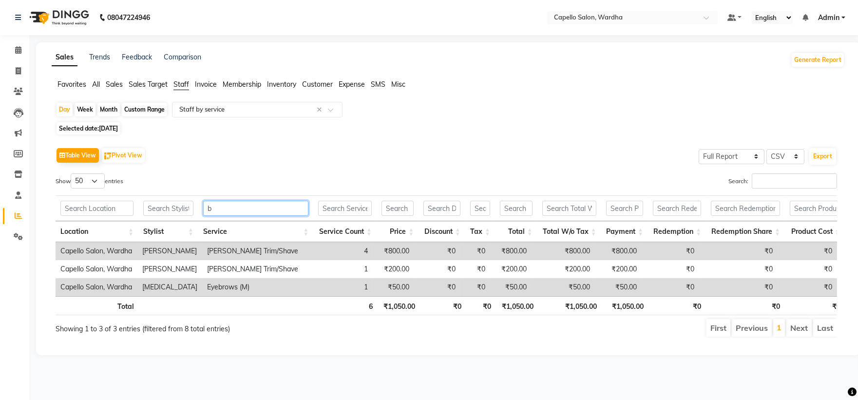
scroll to position [0, 0]
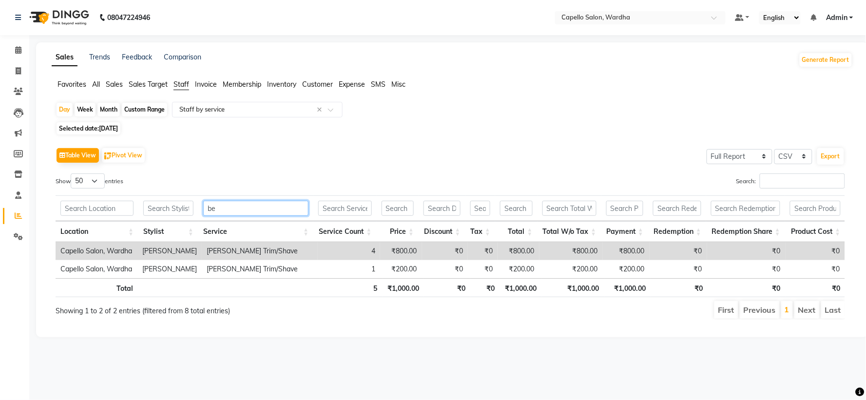
type input "b"
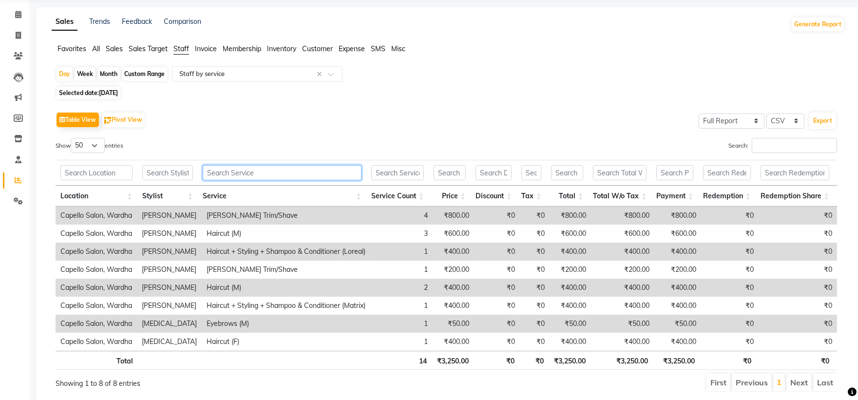
scroll to position [54, 0]
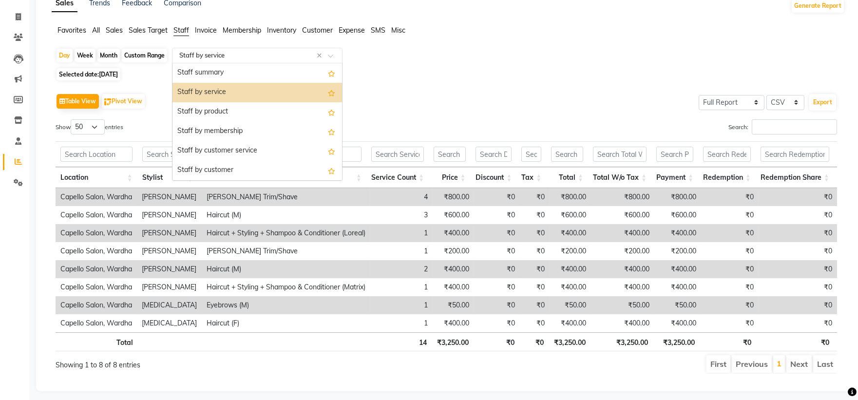
click at [217, 56] on input "text" at bounding box center [247, 56] width 140 height 10
click at [246, 107] on div "Staff by product" at bounding box center [256, 111] width 169 height 19
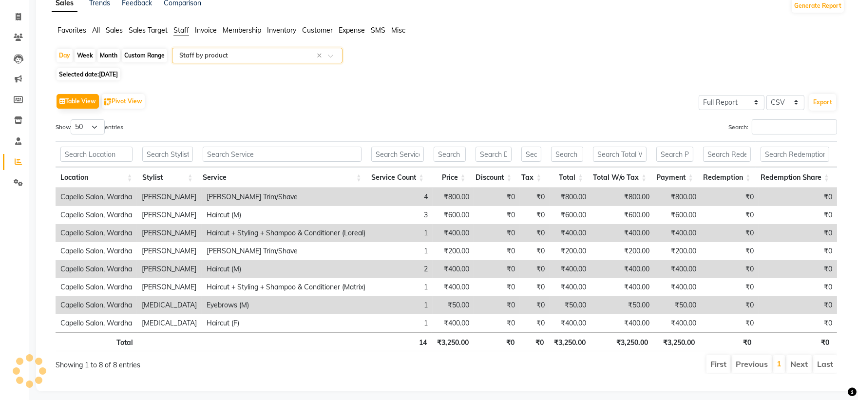
scroll to position [0, 0]
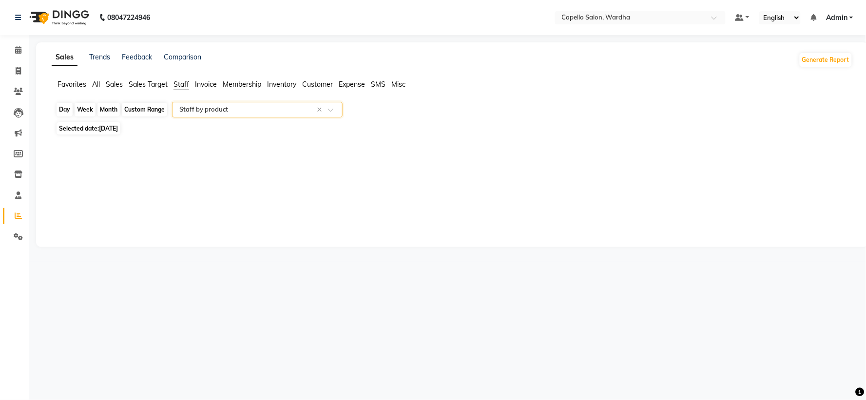
click at [63, 110] on div "Day" at bounding box center [64, 110] width 16 height 14
select select "9"
select select "2025"
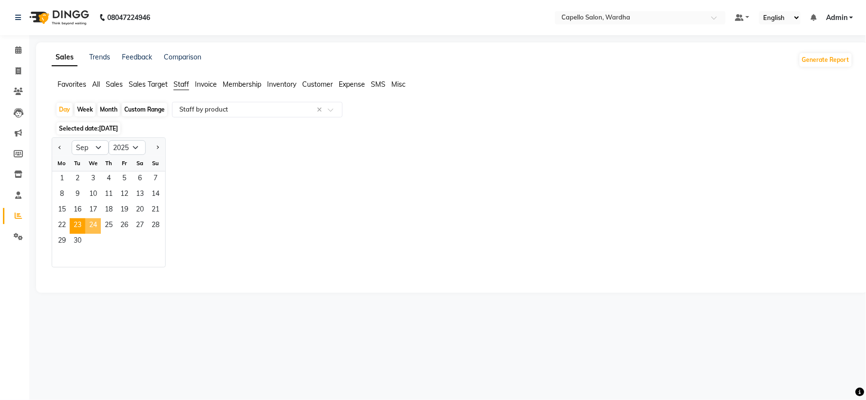
click at [91, 227] on span "24" at bounding box center [93, 226] width 16 height 16
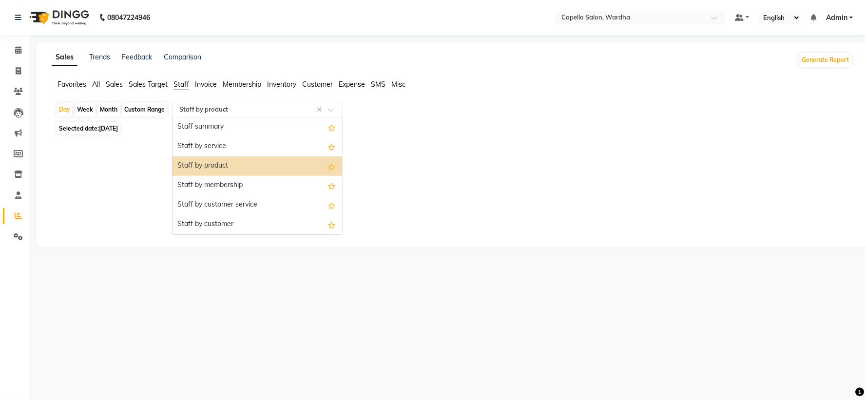
click at [257, 111] on input "text" at bounding box center [247, 110] width 140 height 10
click at [254, 142] on div "Staff by service" at bounding box center [256, 146] width 169 height 19
select select "full_report"
select select "csv"
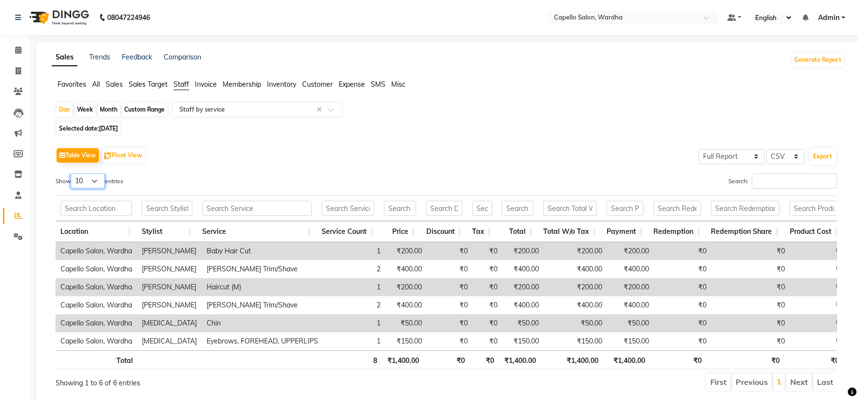
click at [86, 178] on select "10 25 50 100" at bounding box center [88, 180] width 34 height 15
select select "50"
click at [72, 173] on select "10 25 50 100" at bounding box center [88, 180] width 34 height 15
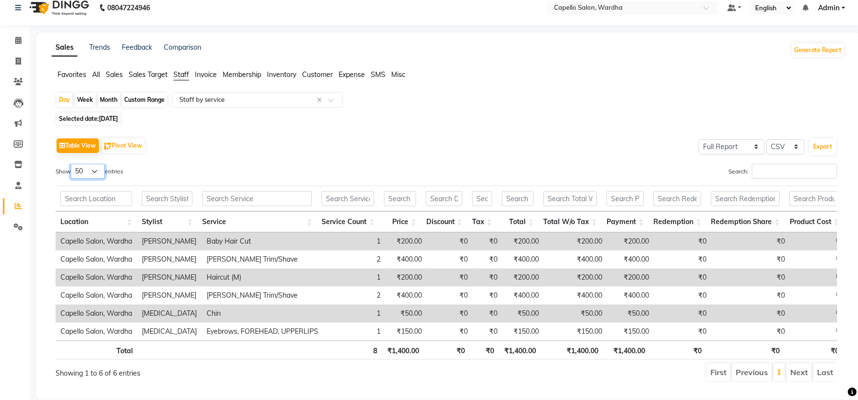
scroll to position [40, 0]
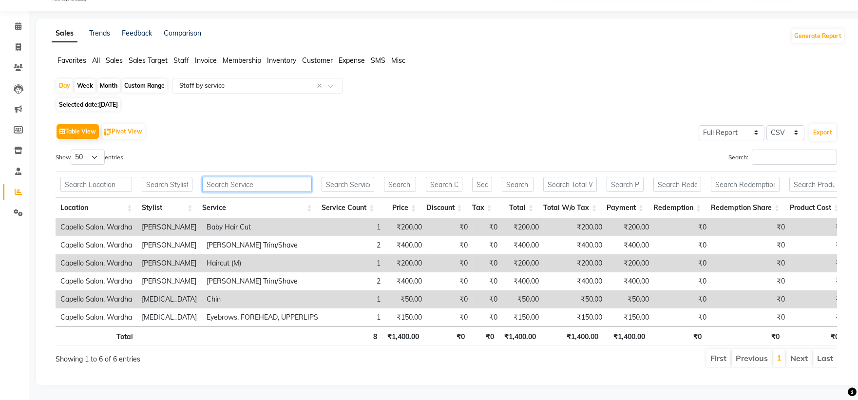
click at [233, 177] on input "text" at bounding box center [257, 184] width 110 height 15
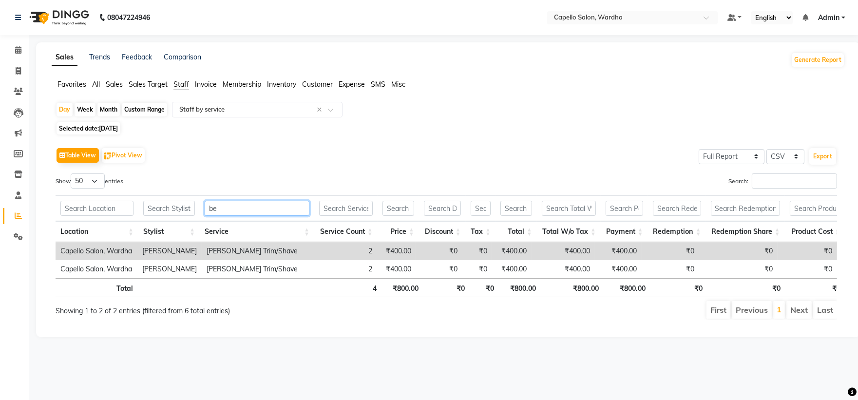
scroll to position [0, 0]
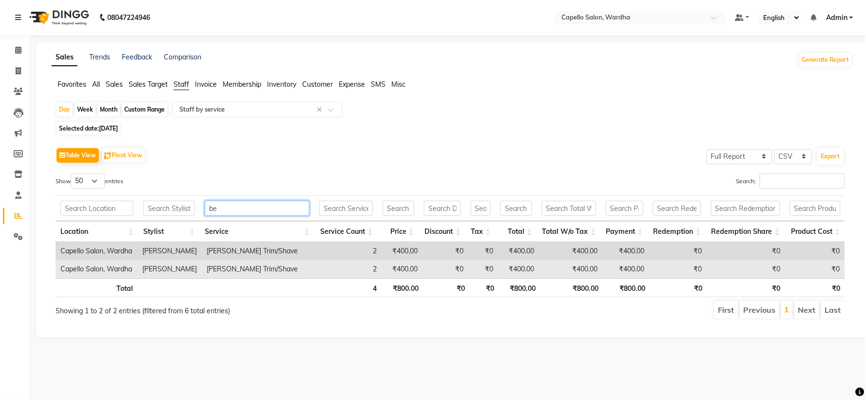
type input "b"
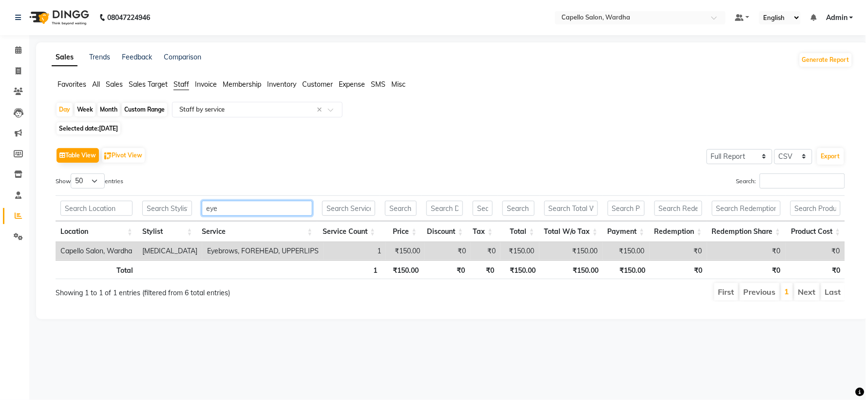
type input "eye"
click at [274, 251] on td "Eyebrows, FOREHEAD, UPPERLIPS" at bounding box center [262, 251] width 121 height 18
click at [71, 108] on div "Day" at bounding box center [64, 110] width 16 height 14
select select "9"
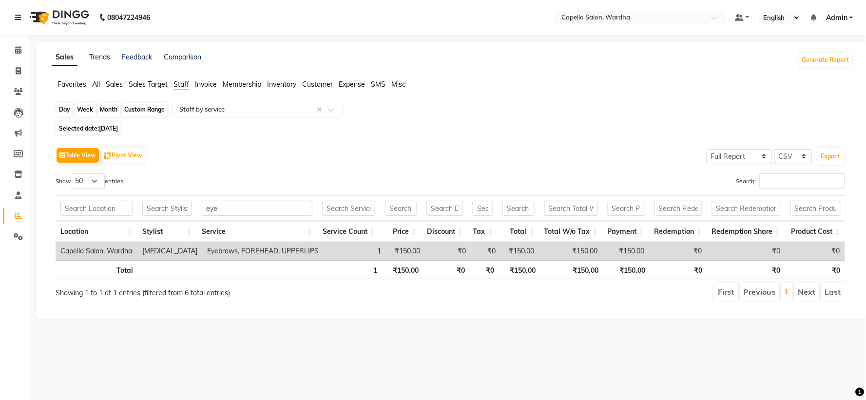
select select "2025"
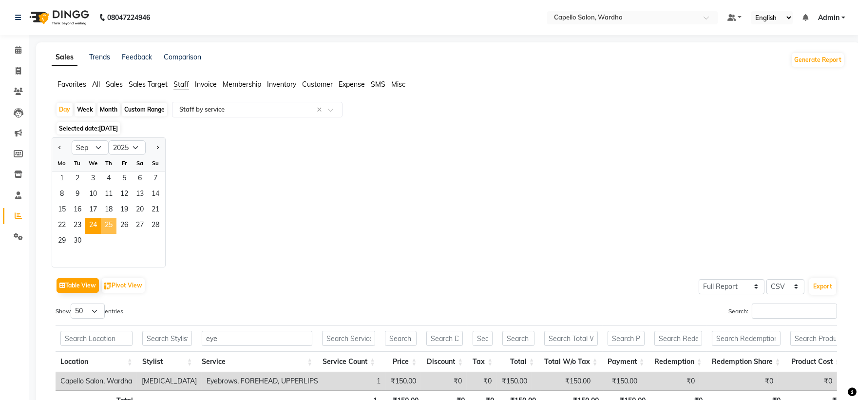
click at [109, 226] on span "25" at bounding box center [109, 226] width 16 height 16
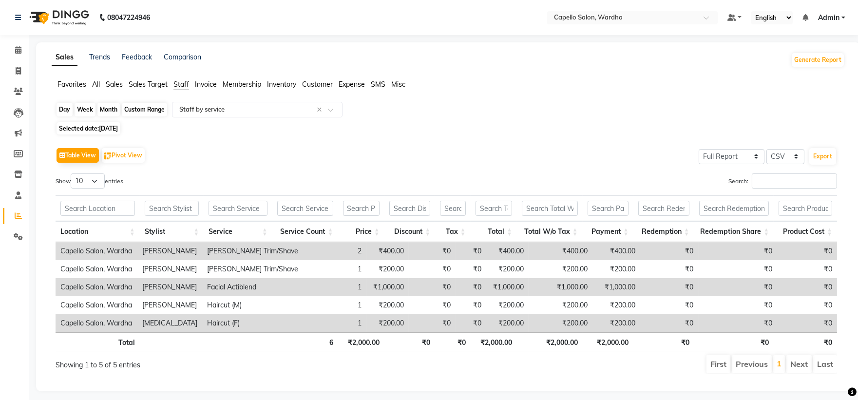
click at [57, 107] on div "Day" at bounding box center [64, 110] width 16 height 14
select select "9"
select select "2025"
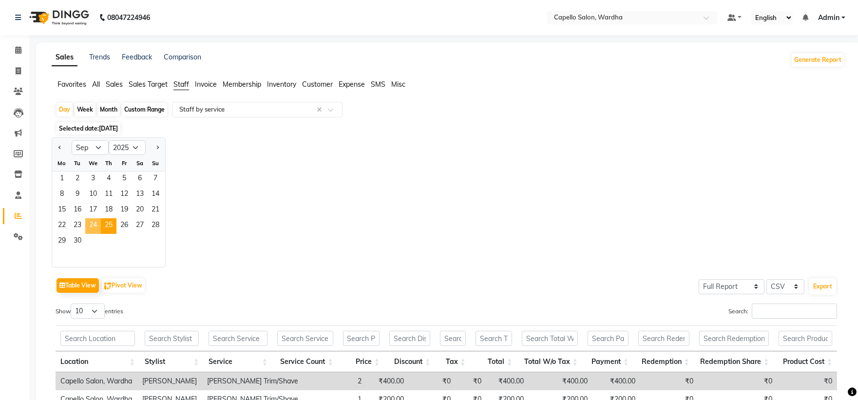
drag, startPoint x: 90, startPoint y: 227, endPoint x: 182, endPoint y: 150, distance: 119.9
click at [90, 227] on span "24" at bounding box center [93, 226] width 16 height 16
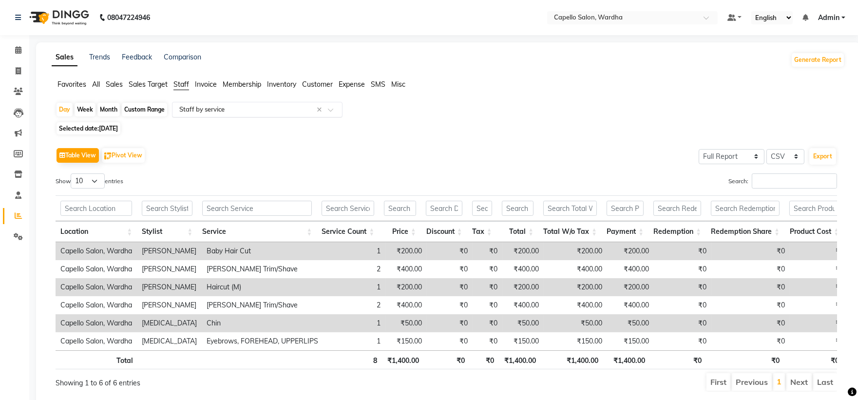
click at [208, 109] on input "text" at bounding box center [247, 110] width 140 height 10
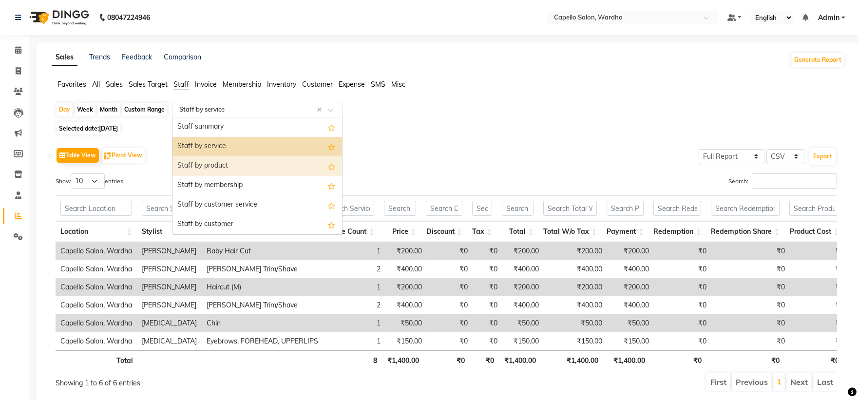
click at [222, 159] on div "Staff by product" at bounding box center [256, 165] width 169 height 19
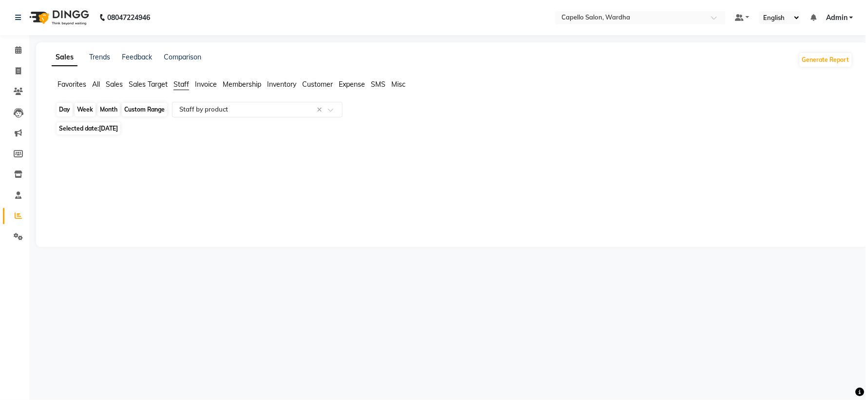
click at [65, 106] on div "Day" at bounding box center [64, 110] width 16 height 14
select select "9"
select select "2025"
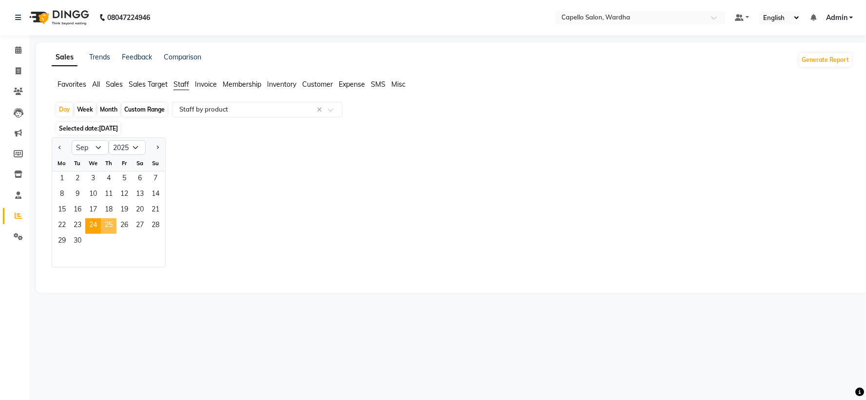
click at [110, 225] on span "25" at bounding box center [109, 226] width 16 height 16
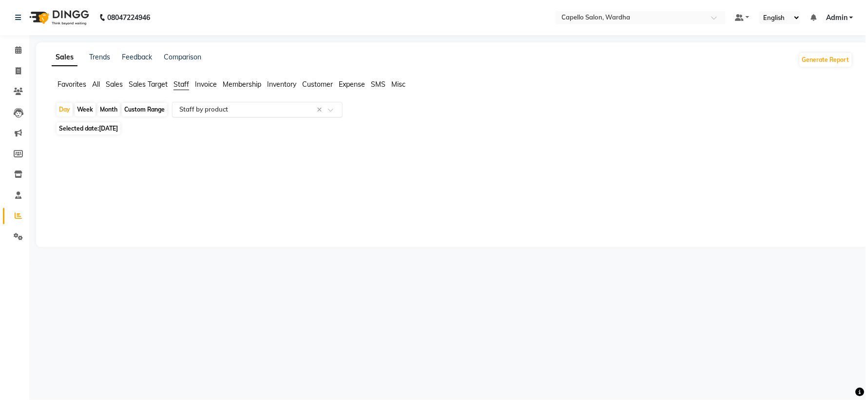
click at [199, 108] on input "text" at bounding box center [247, 110] width 140 height 10
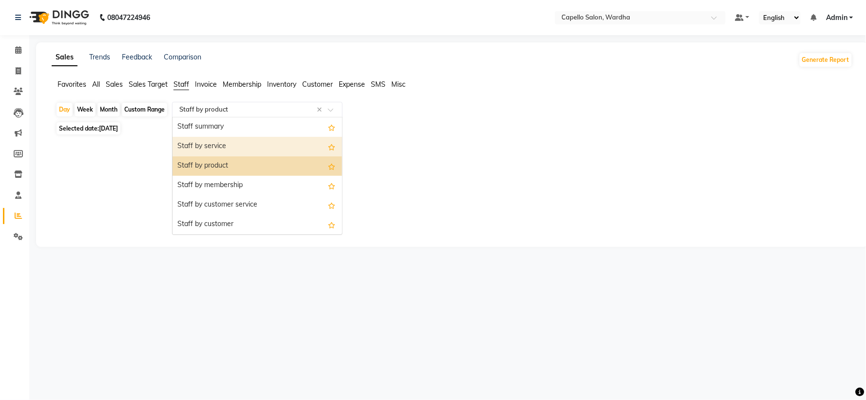
click at [211, 149] on div "Staff by service" at bounding box center [256, 146] width 169 height 19
select select "full_report"
select select "csv"
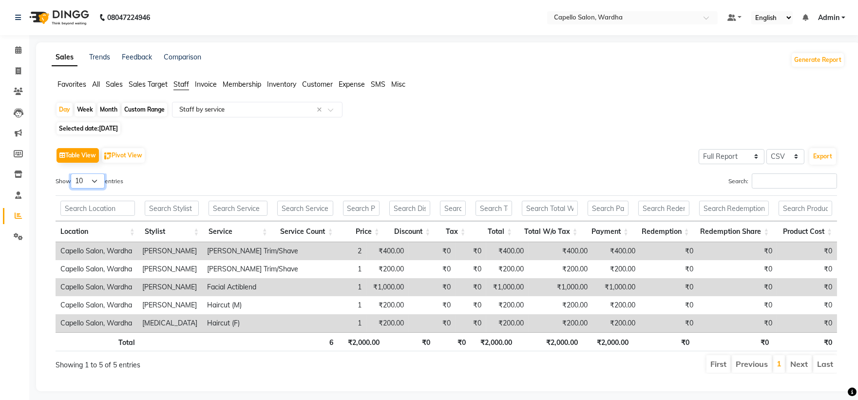
click at [87, 178] on select "10 25 50 100" at bounding box center [88, 180] width 34 height 15
click at [72, 173] on select "10 25 50 100" at bounding box center [88, 180] width 34 height 15
click at [86, 184] on select "10 25 50 100" at bounding box center [88, 180] width 34 height 15
select select "50"
click at [72, 173] on select "10 25 50 100" at bounding box center [88, 180] width 34 height 15
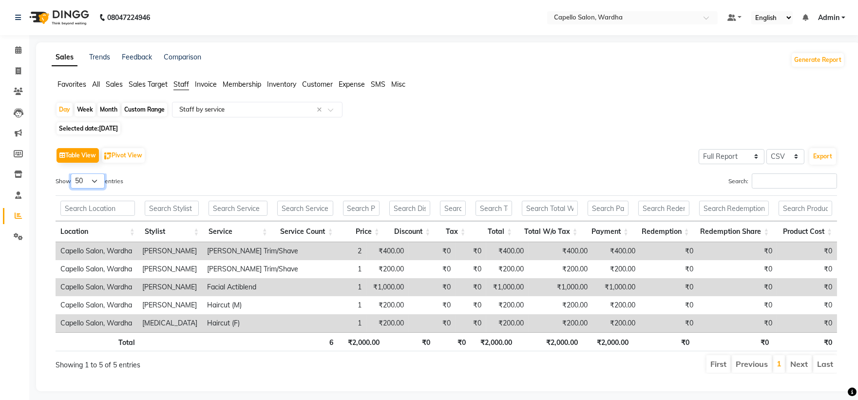
scroll to position [15, 0]
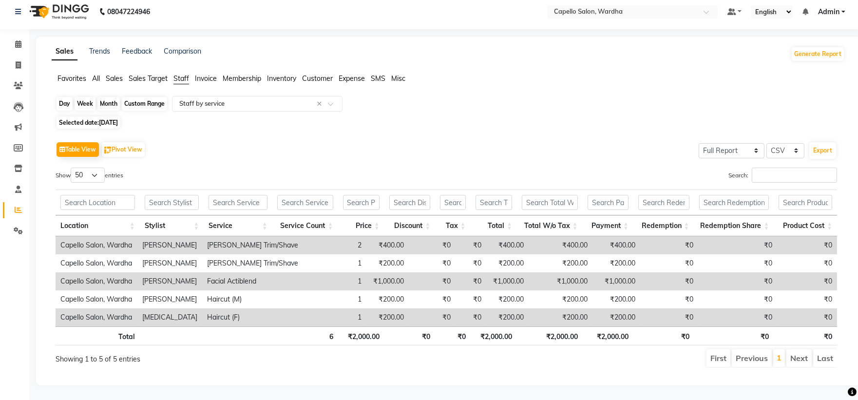
click at [66, 97] on div "Day" at bounding box center [64, 104] width 16 height 14
select select "9"
select select "2025"
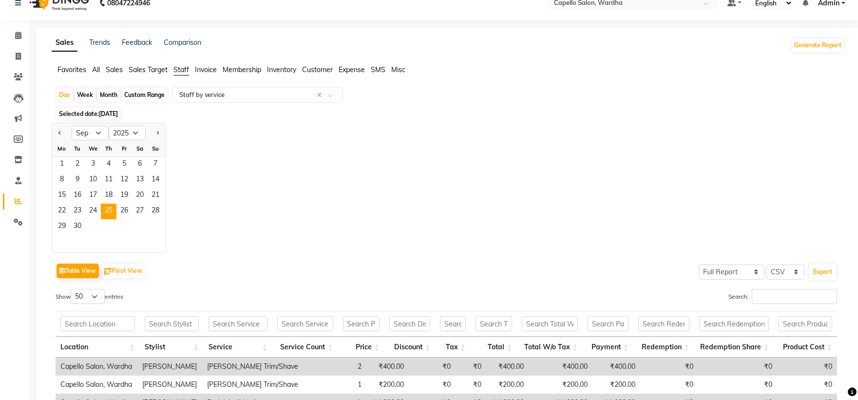
click at [283, 249] on div "Jan Feb Mar Apr May Jun Jul Aug Sep Oct Nov Dec 2015 2016 2017 2018 2019 2020 2…" at bounding box center [448, 188] width 793 height 130
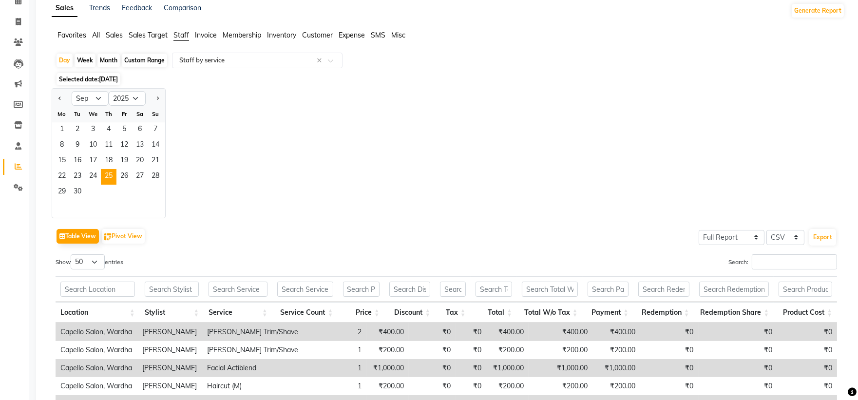
scroll to position [37, 0]
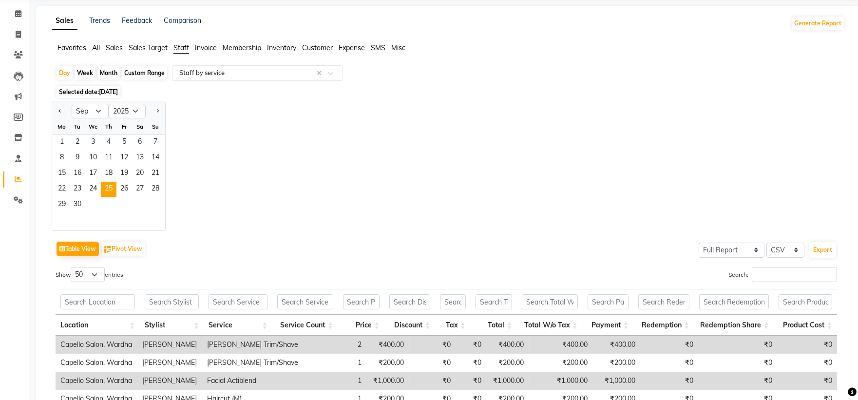
click at [218, 75] on input "text" at bounding box center [247, 73] width 140 height 10
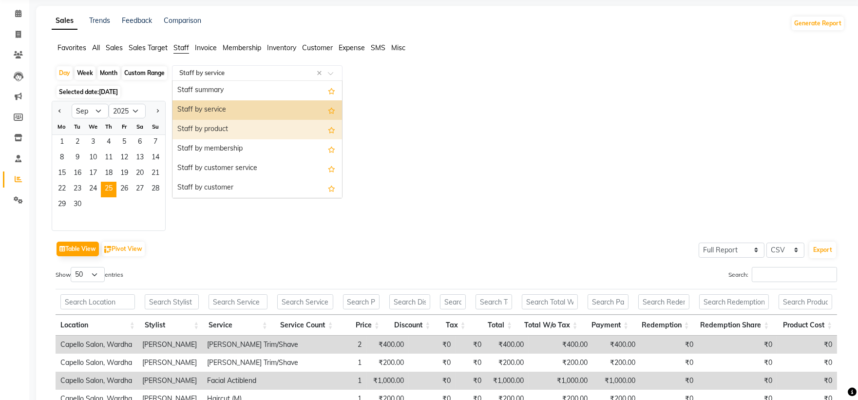
click at [229, 124] on div "Staff by product" at bounding box center [256, 129] width 169 height 19
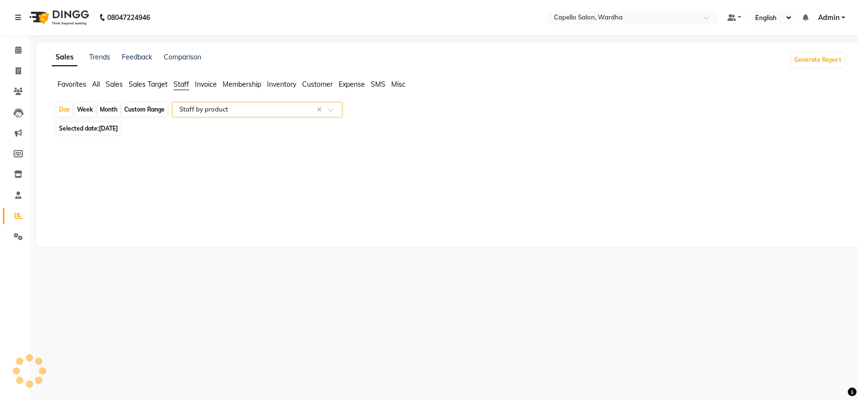
scroll to position [0, 0]
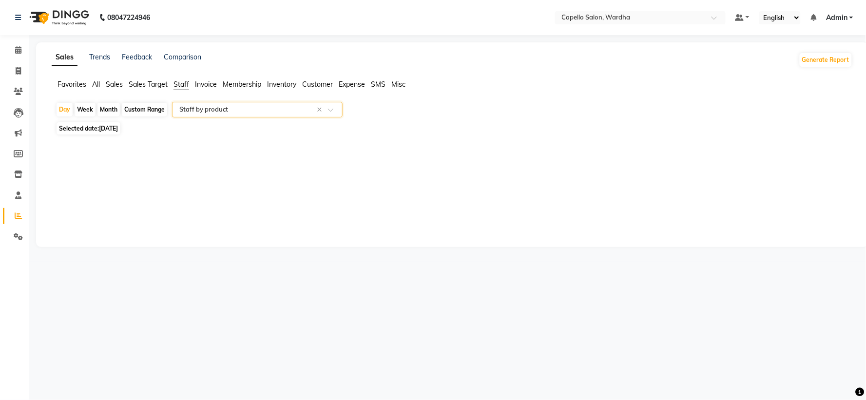
click at [75, 111] on div "Week" at bounding box center [85, 110] width 21 height 14
select select "9"
select select "2025"
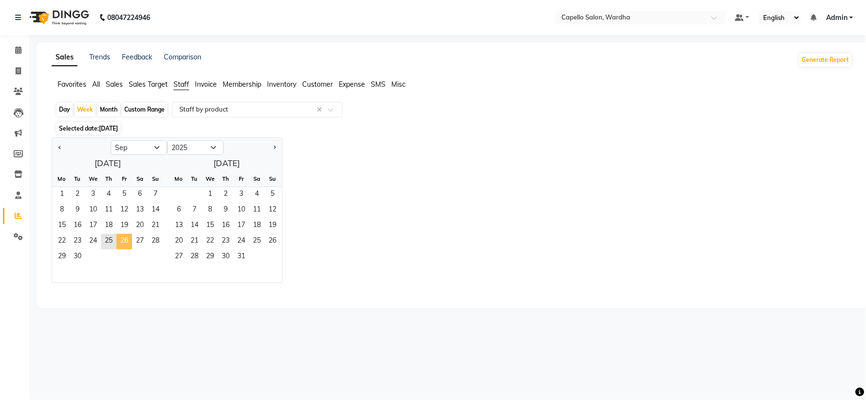
click at [125, 240] on span "26" at bounding box center [124, 242] width 16 height 16
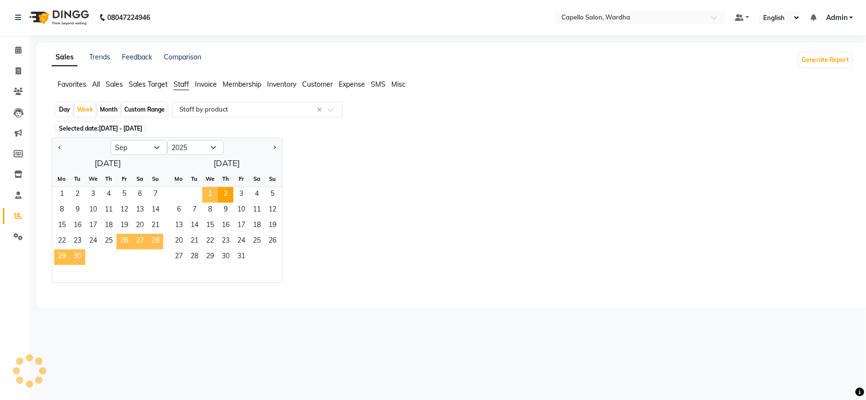
select select "full_report"
select select "csv"
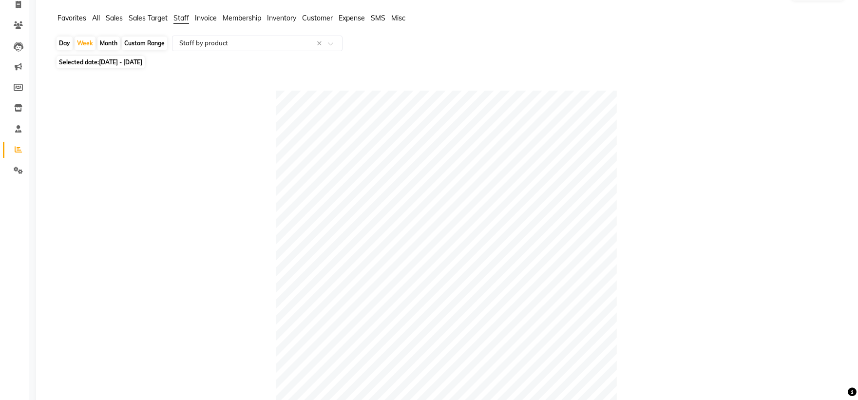
scroll to position [24, 0]
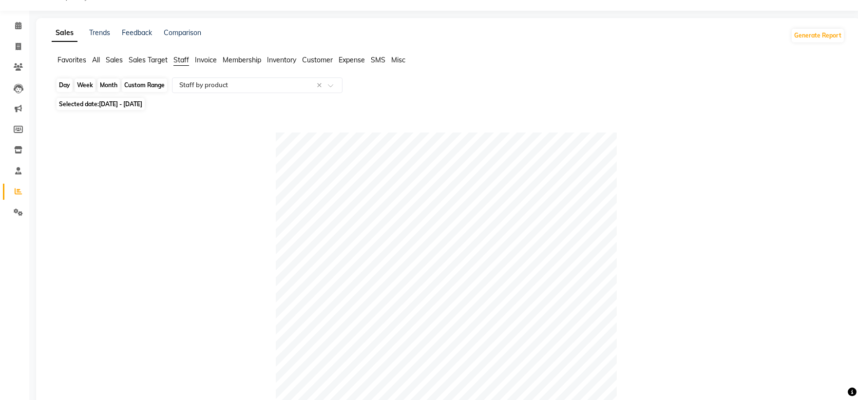
click at [81, 84] on div "Week" at bounding box center [85, 85] width 21 height 14
select select "9"
select select "2025"
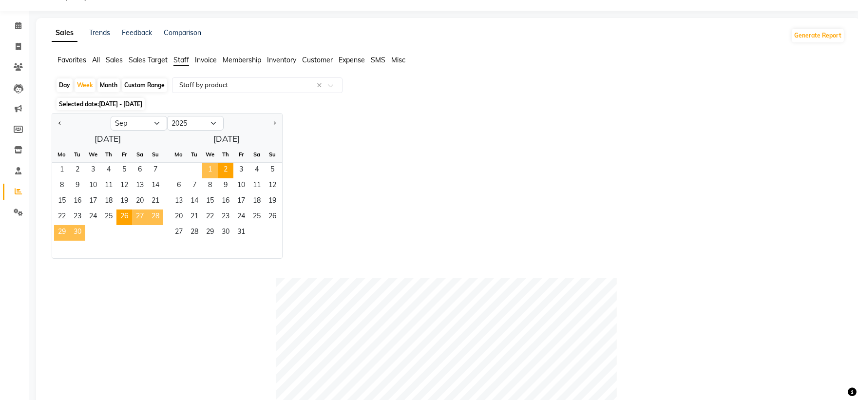
click at [62, 83] on div "Day" at bounding box center [64, 85] width 16 height 14
select select "9"
select select "2025"
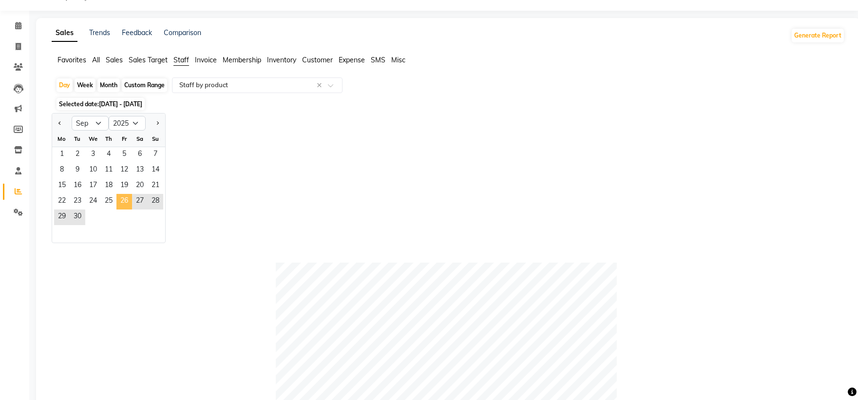
click at [122, 199] on span "26" at bounding box center [124, 202] width 16 height 16
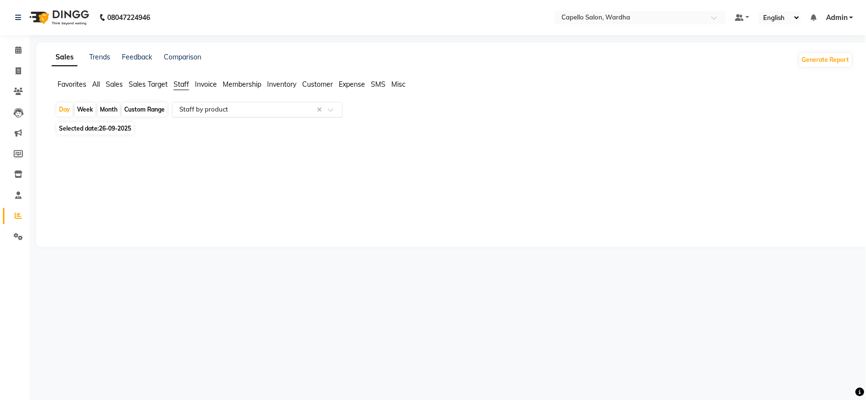
click at [249, 113] on input "text" at bounding box center [247, 110] width 140 height 10
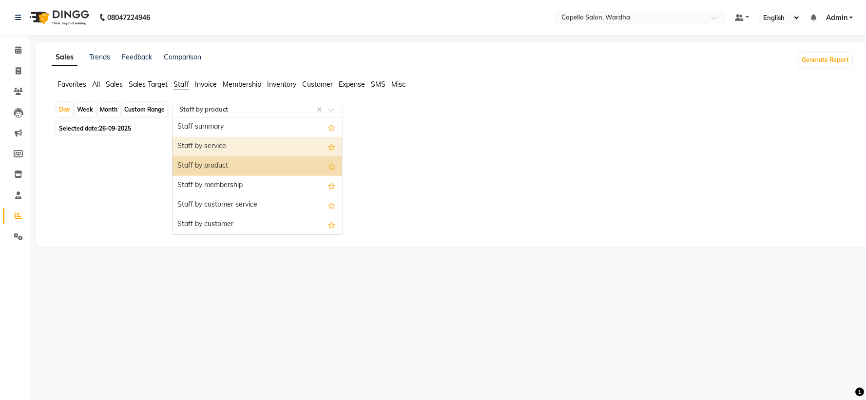
click at [237, 147] on div "Staff by service" at bounding box center [256, 146] width 169 height 19
select select "full_report"
select select "csv"
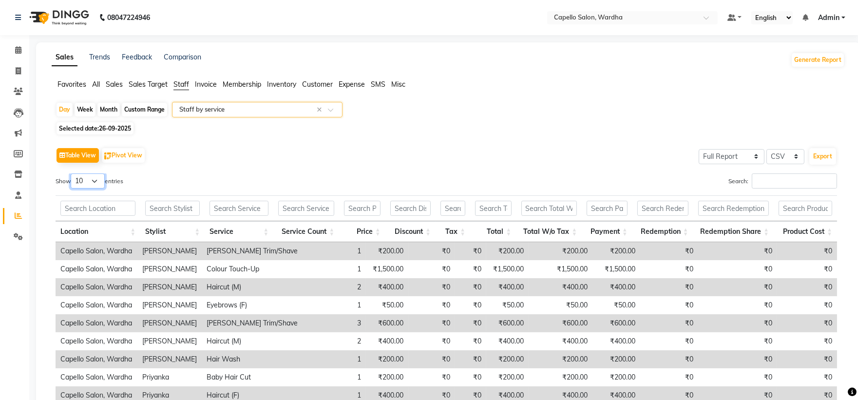
click at [78, 181] on select "10 25 50 100" at bounding box center [88, 180] width 34 height 15
select select "50"
click at [72, 173] on select "10 25 50 100" at bounding box center [88, 180] width 34 height 15
click at [70, 106] on div "Day" at bounding box center [64, 110] width 16 height 14
select select "9"
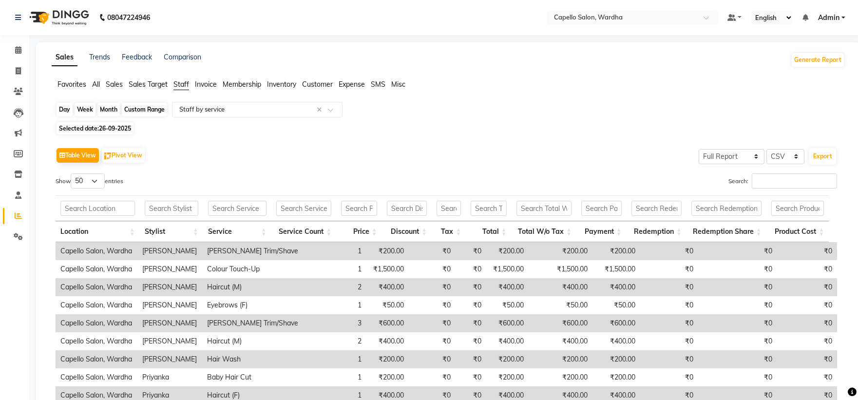
select select "2025"
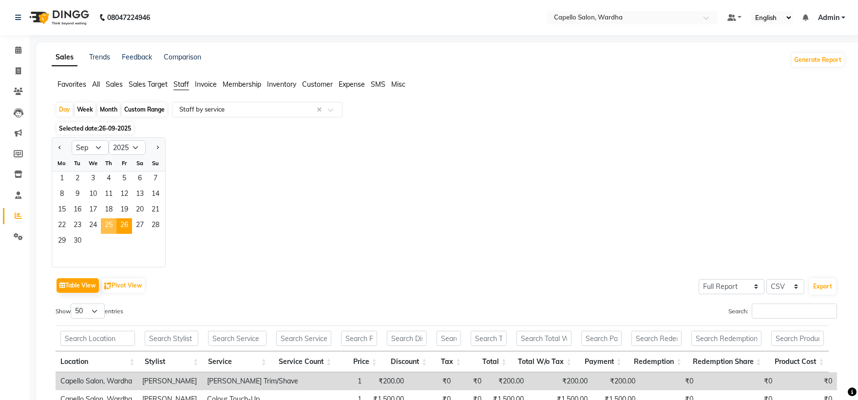
click at [108, 225] on span "25" at bounding box center [109, 226] width 16 height 16
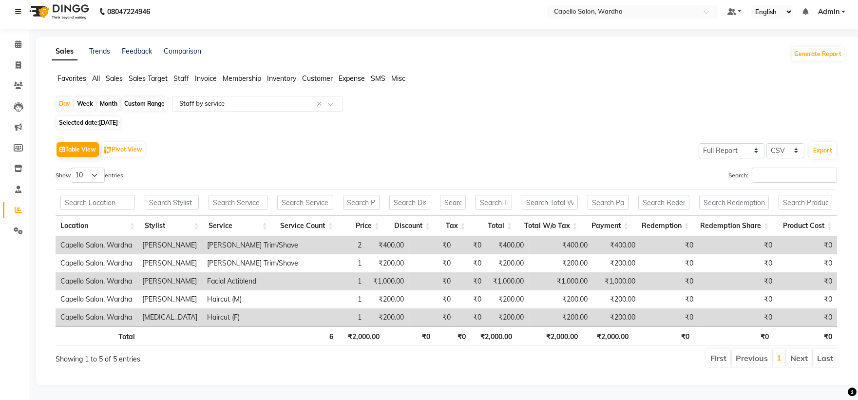
scroll to position [15, 0]
click at [72, 168] on select "10 25 50 100" at bounding box center [88, 175] width 34 height 15
select select "50"
click at [72, 168] on select "10 25 50 100" at bounding box center [88, 175] width 34 height 15
click at [63, 97] on div "Day" at bounding box center [64, 104] width 16 height 14
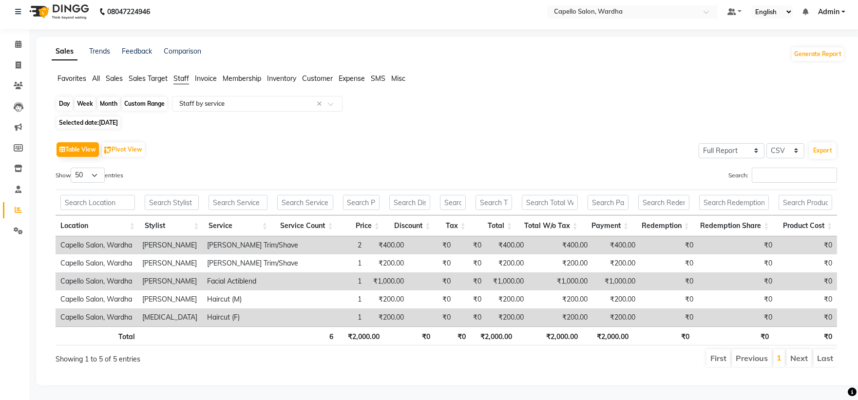
select select "9"
select select "2025"
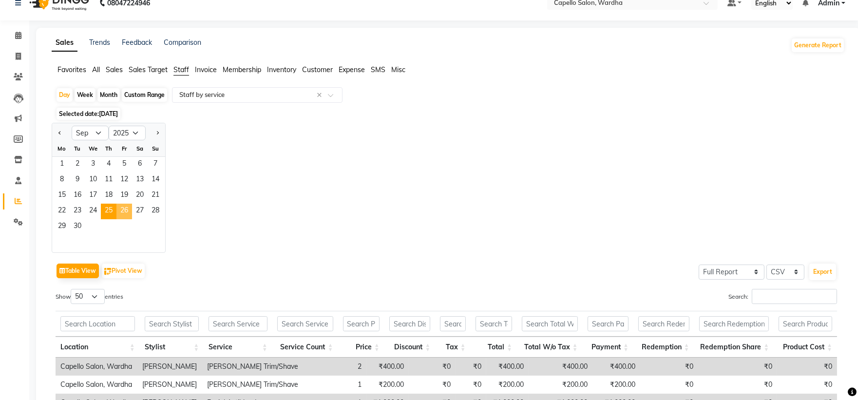
click at [126, 213] on span "26" at bounding box center [124, 212] width 16 height 16
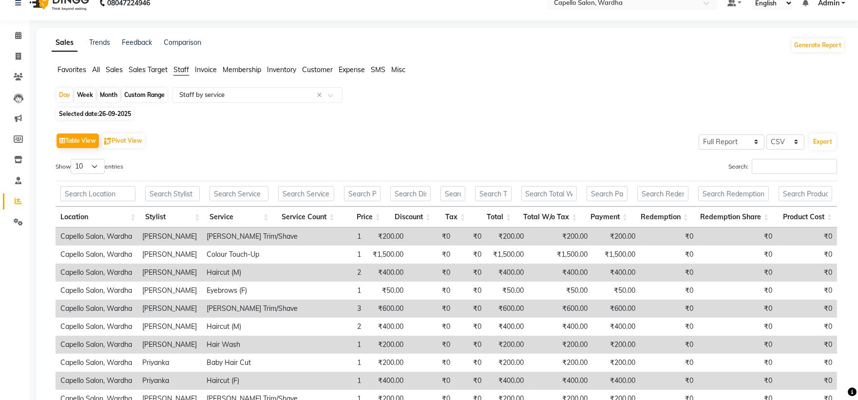
scroll to position [0, 0]
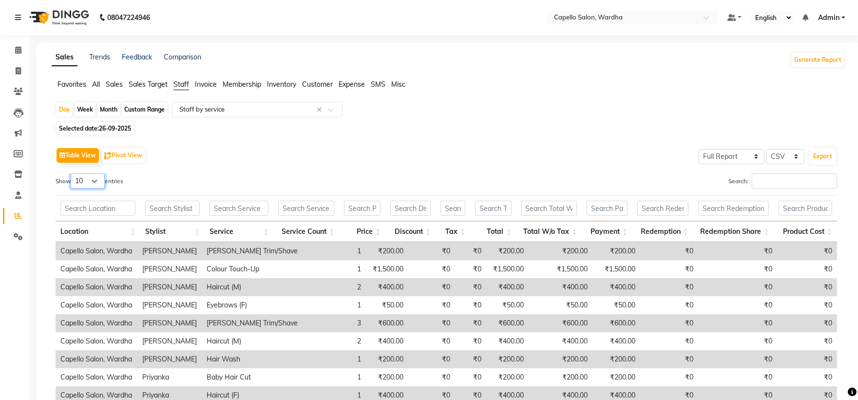
click at [89, 182] on select "10 25 50 100" at bounding box center [88, 180] width 34 height 15
select select "50"
click at [72, 173] on select "10 25 50 100" at bounding box center [88, 180] width 34 height 15
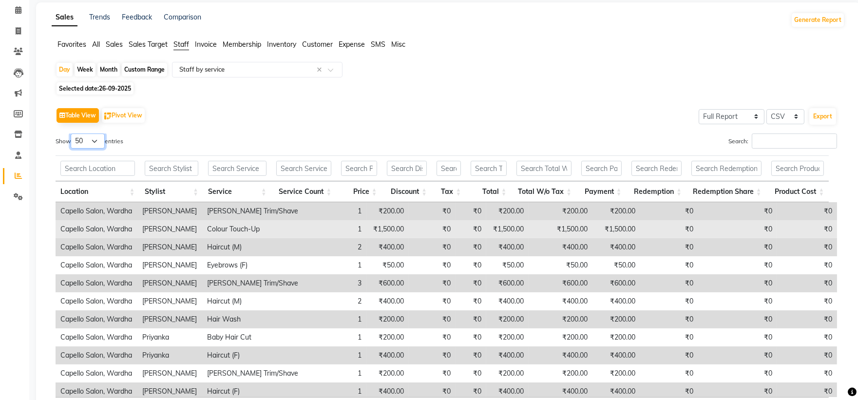
scroll to position [54, 0]
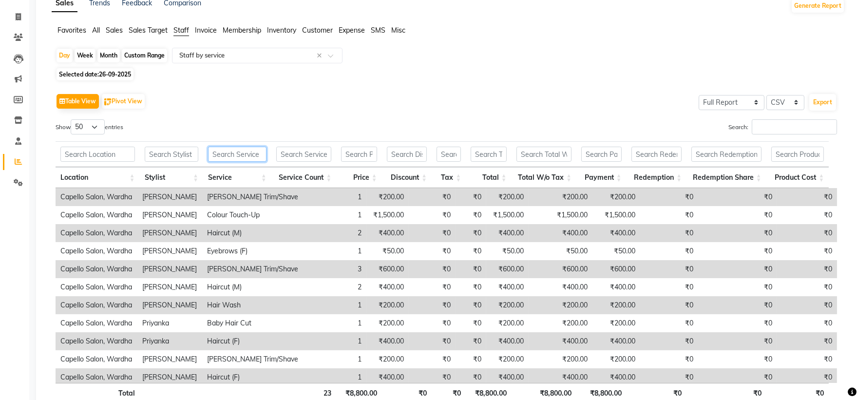
click at [231, 155] on input "text" at bounding box center [237, 154] width 58 height 15
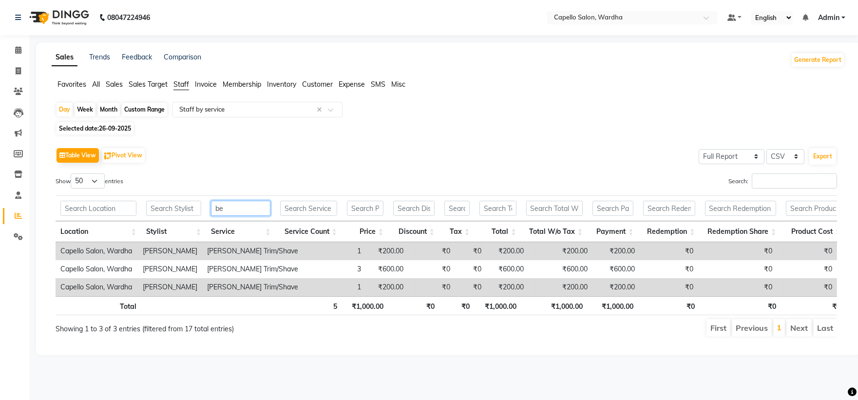
scroll to position [0, 0]
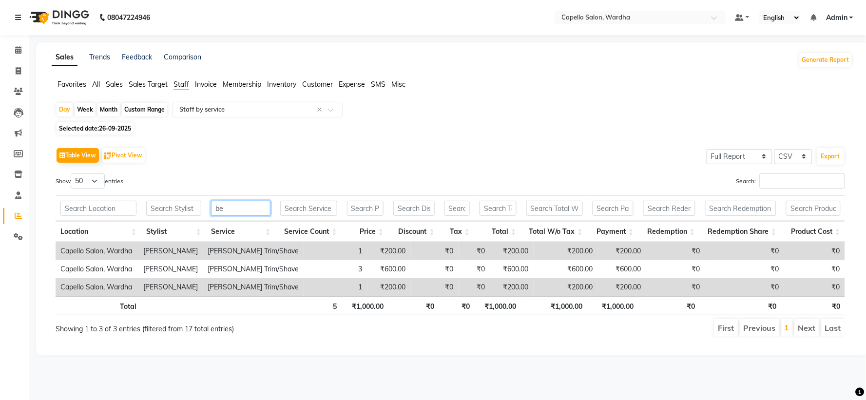
type input "b"
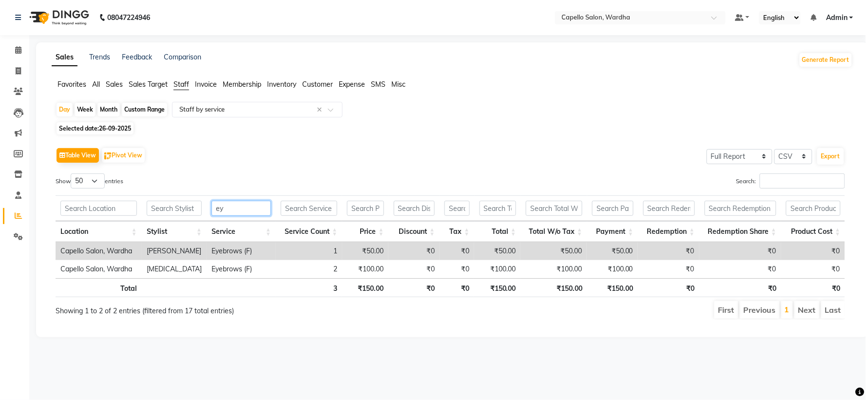
type input "e"
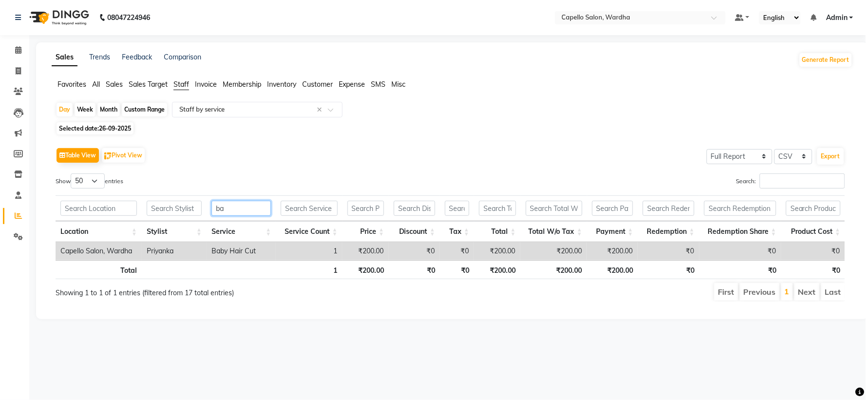
type input "b"
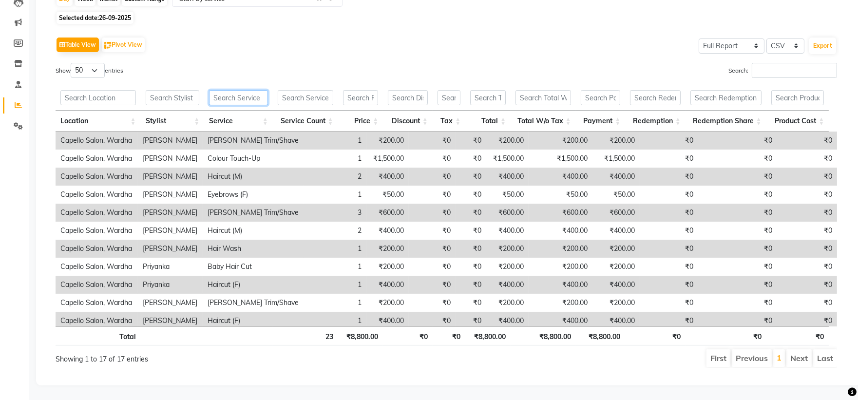
click at [225, 90] on input "text" at bounding box center [238, 97] width 59 height 15
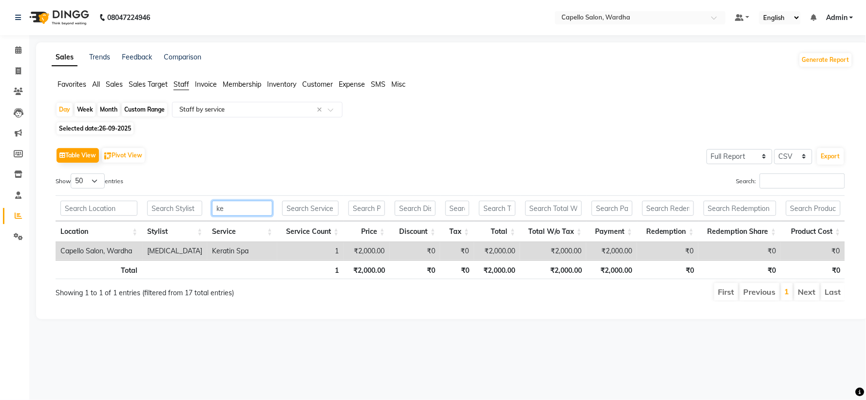
type input "k"
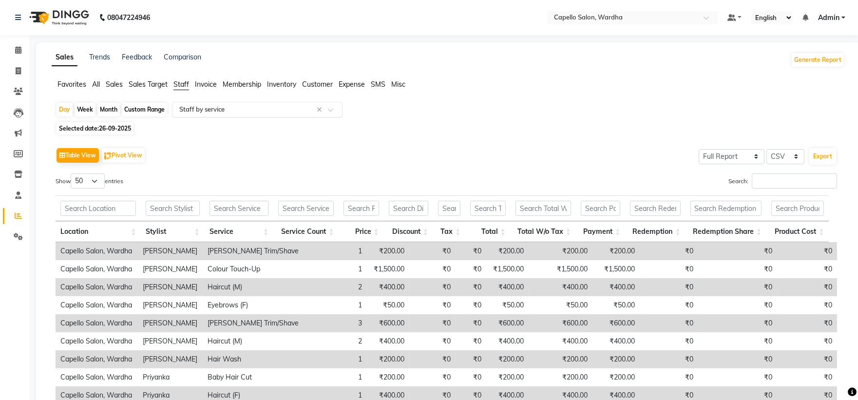
click at [231, 113] on input "text" at bounding box center [247, 110] width 140 height 10
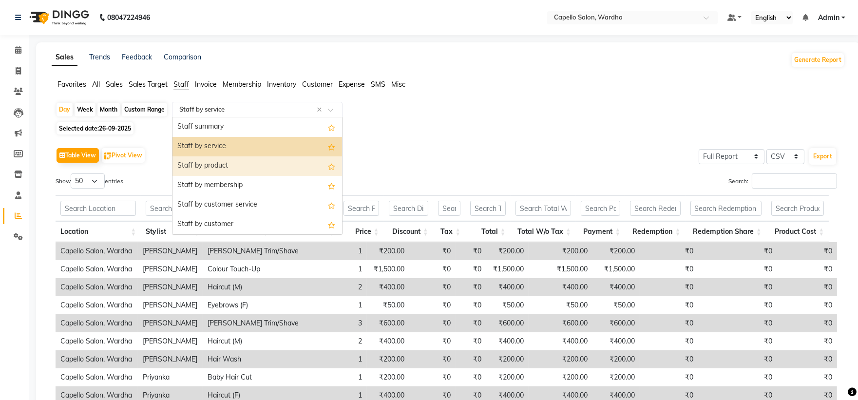
click at [235, 167] on div "Staff by product" at bounding box center [256, 165] width 169 height 19
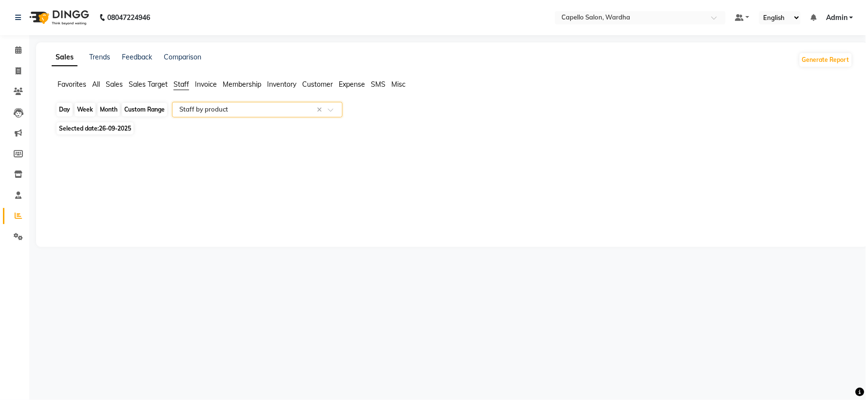
click at [57, 112] on div "Day" at bounding box center [64, 110] width 16 height 14
select select "9"
select select "2025"
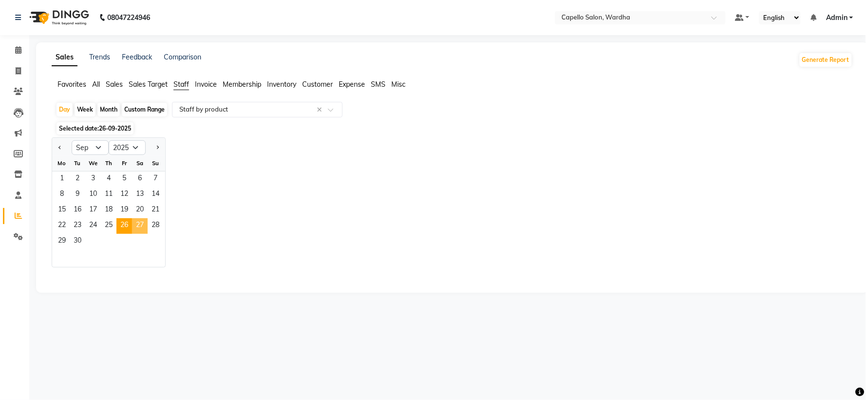
click at [144, 223] on span "27" at bounding box center [140, 226] width 16 height 16
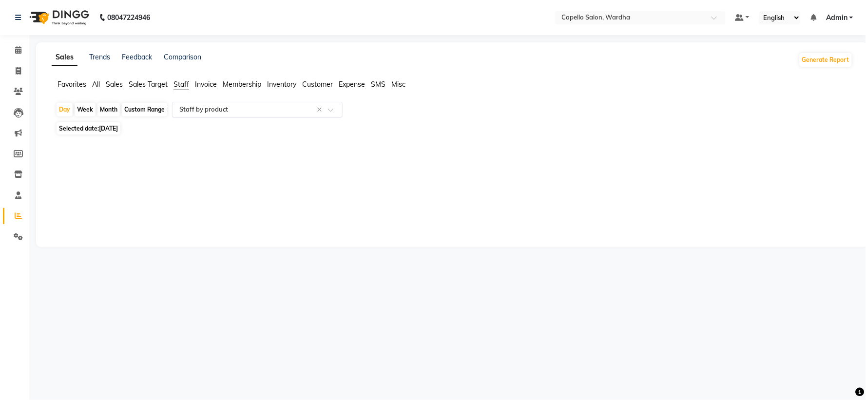
click at [245, 109] on input "text" at bounding box center [247, 110] width 140 height 10
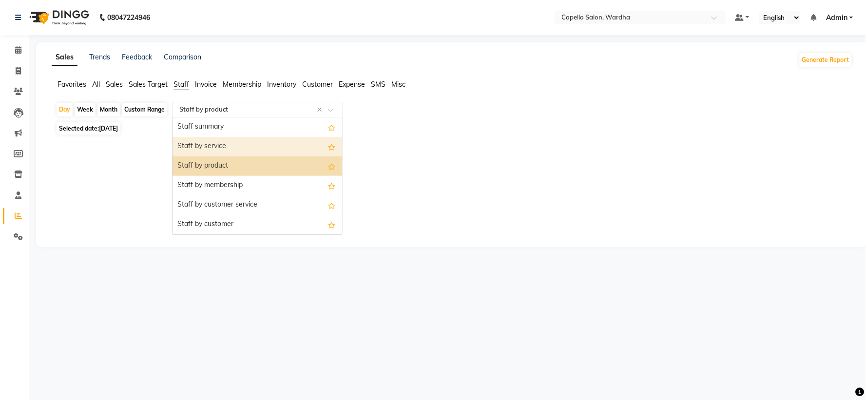
click at [247, 144] on div "Staff by service" at bounding box center [256, 146] width 169 height 19
select select "full_report"
select select "csv"
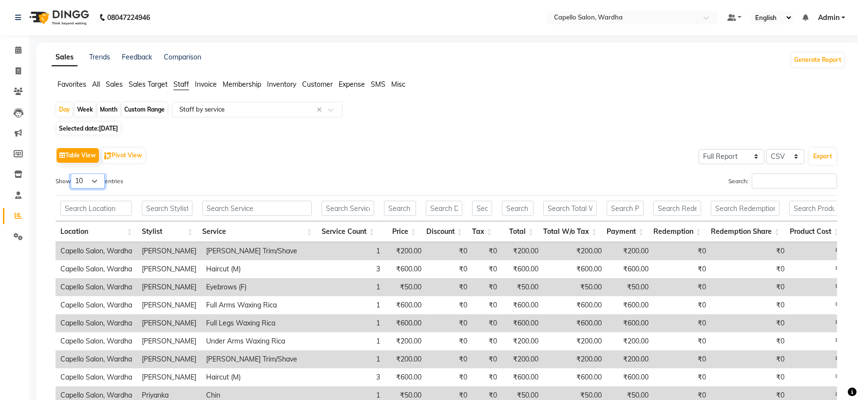
drag, startPoint x: 83, startPoint y: 182, endPoint x: 84, endPoint y: 187, distance: 5.4
click at [83, 182] on select "10 25 50 100" at bounding box center [88, 180] width 34 height 15
select select "50"
click at [72, 173] on select "10 25 50 100" at bounding box center [88, 180] width 34 height 15
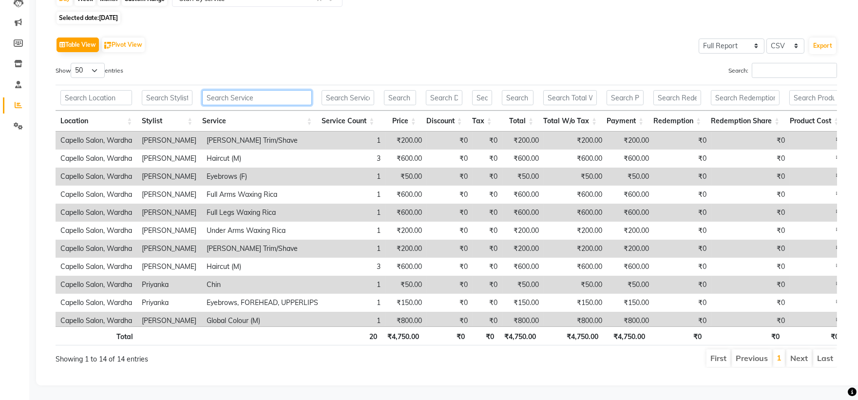
click at [237, 90] on input "text" at bounding box center [257, 97] width 110 height 15
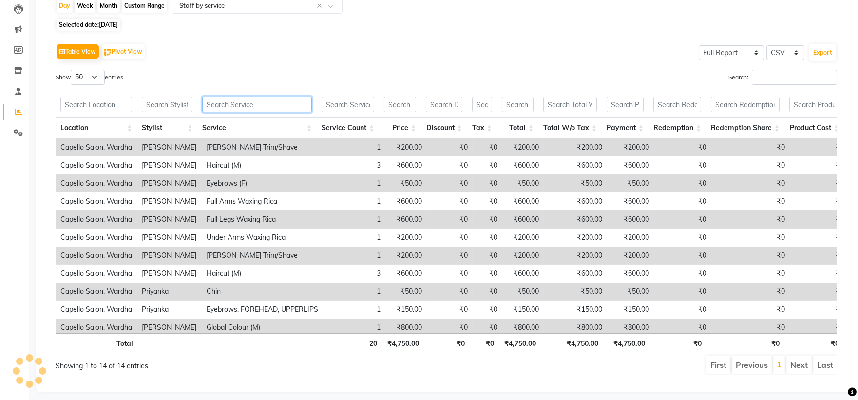
scroll to position [11, 0]
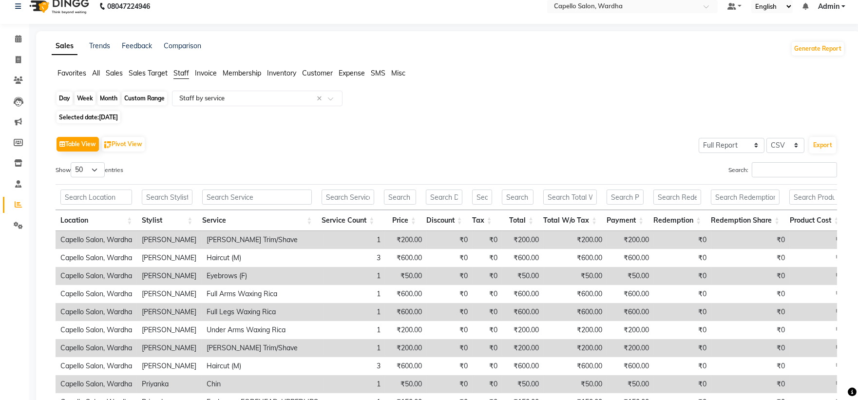
click at [60, 99] on div "Day" at bounding box center [64, 99] width 16 height 14
select select "9"
select select "2025"
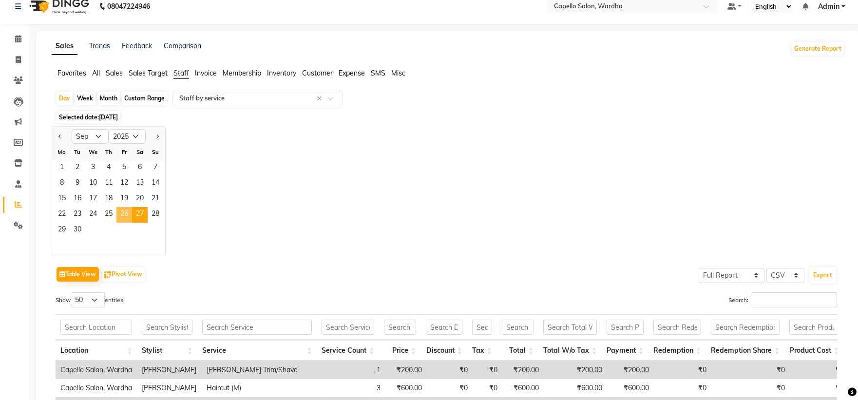
click at [125, 213] on span "26" at bounding box center [124, 215] width 16 height 16
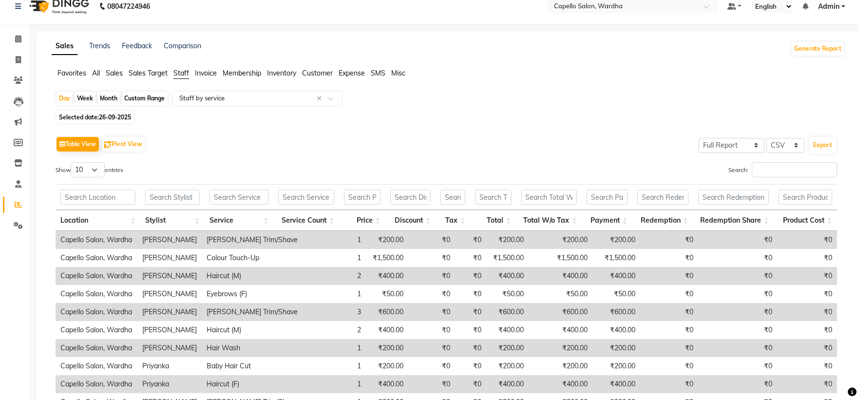
click at [223, 87] on div "Favorites All Sales Sales Target Staff Invoice Membership Inventory Customer Ex…" at bounding box center [448, 77] width 808 height 19
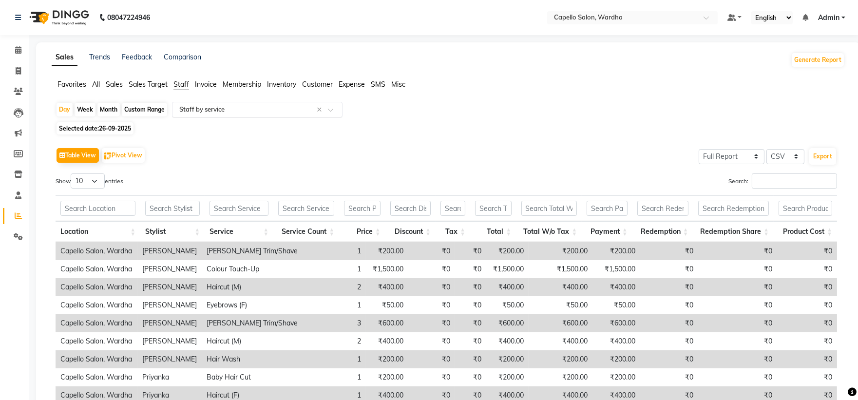
click at [222, 110] on input "text" at bounding box center [247, 110] width 140 height 10
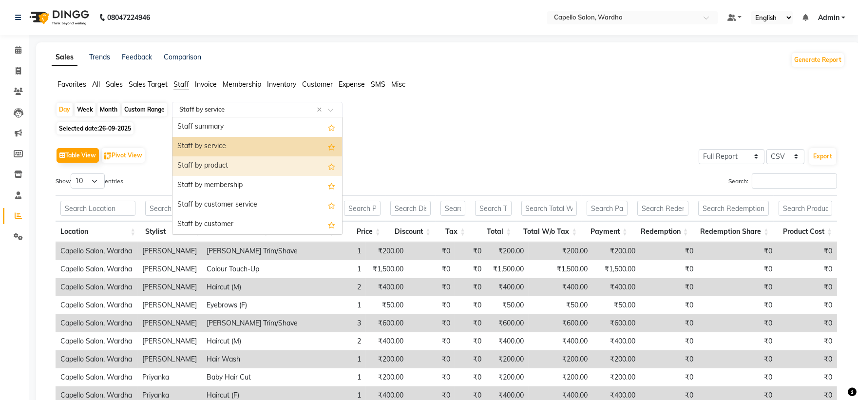
click at [217, 162] on div "Staff by product" at bounding box center [256, 165] width 169 height 19
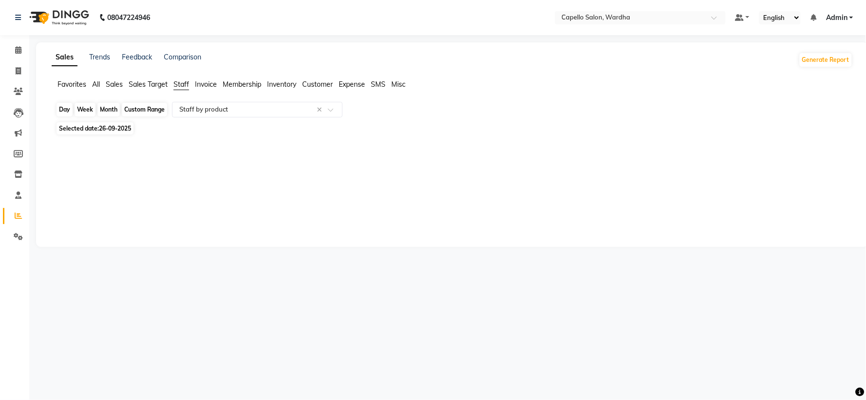
click at [65, 110] on div "Day" at bounding box center [64, 110] width 16 height 14
select select "9"
select select "2025"
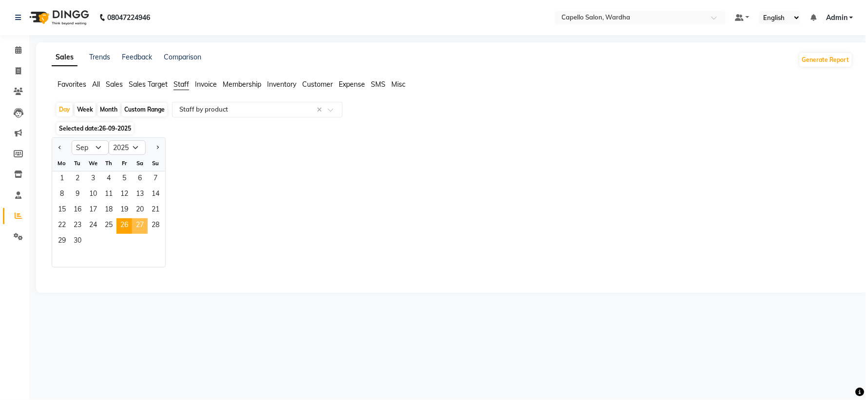
click at [139, 224] on span "27" at bounding box center [140, 226] width 16 height 16
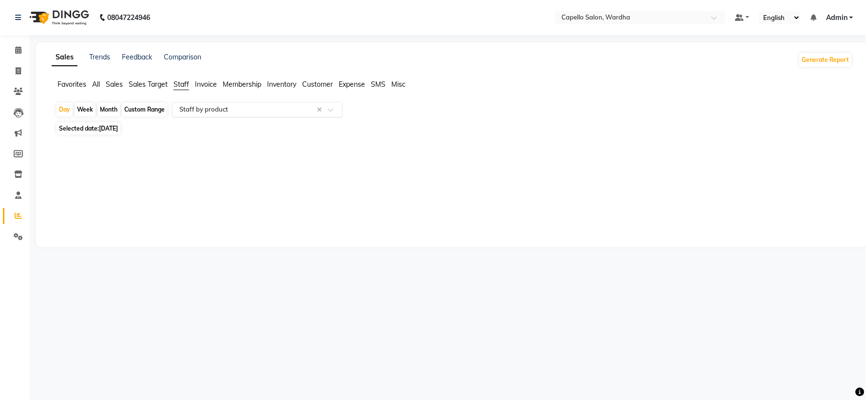
click at [212, 110] on input "text" at bounding box center [247, 110] width 140 height 10
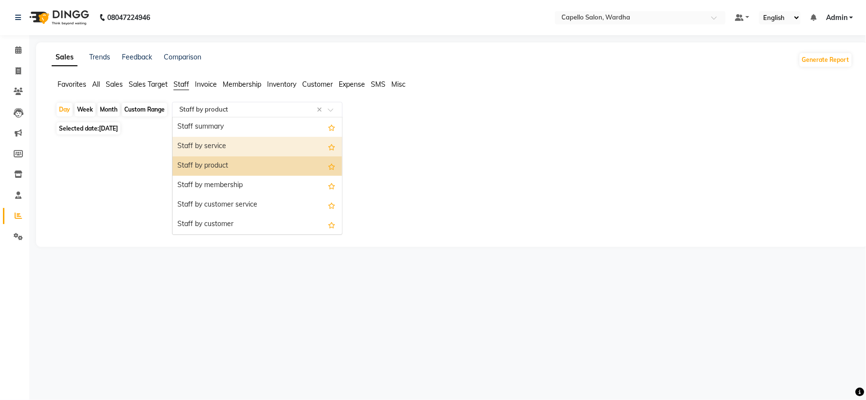
click at [215, 148] on div "Staff by service" at bounding box center [256, 146] width 169 height 19
select select "full_report"
select select "csv"
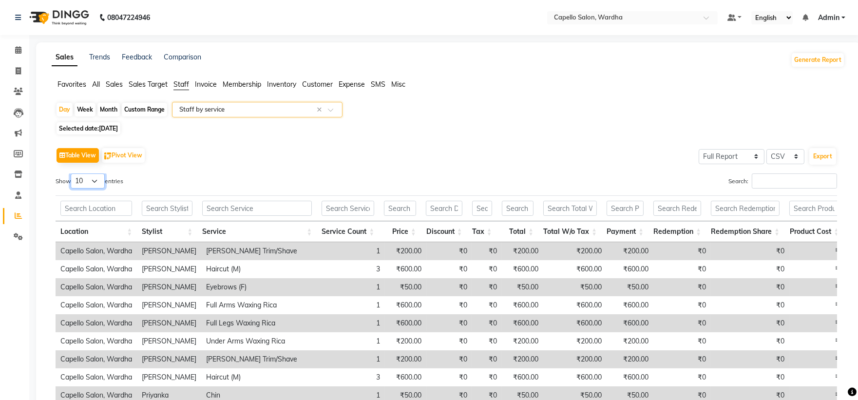
click at [90, 183] on select "10 25 50 100" at bounding box center [88, 180] width 34 height 15
select select "50"
click at [72, 173] on select "10 25 50 100" at bounding box center [88, 180] width 34 height 15
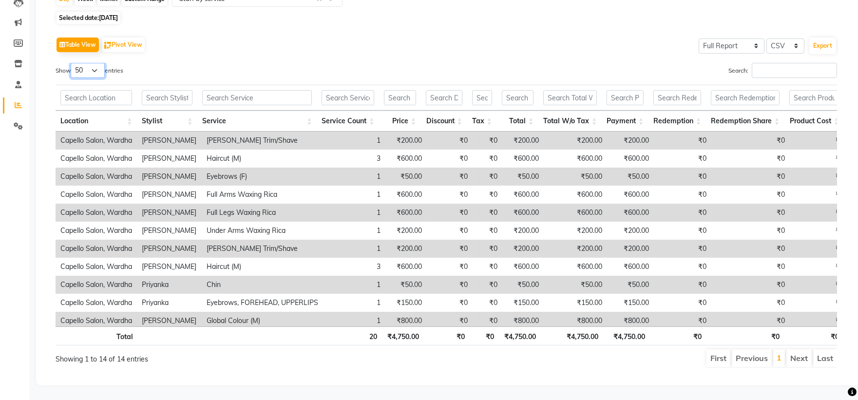
scroll to position [11, 0]
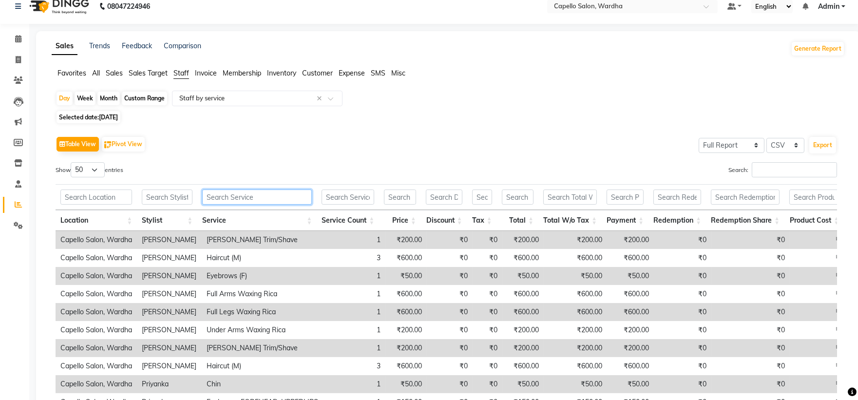
click at [246, 192] on input "text" at bounding box center [257, 196] width 110 height 15
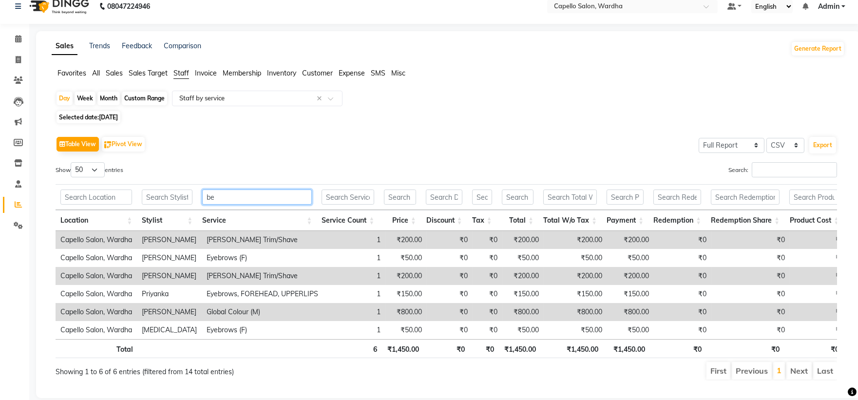
scroll to position [0, 0]
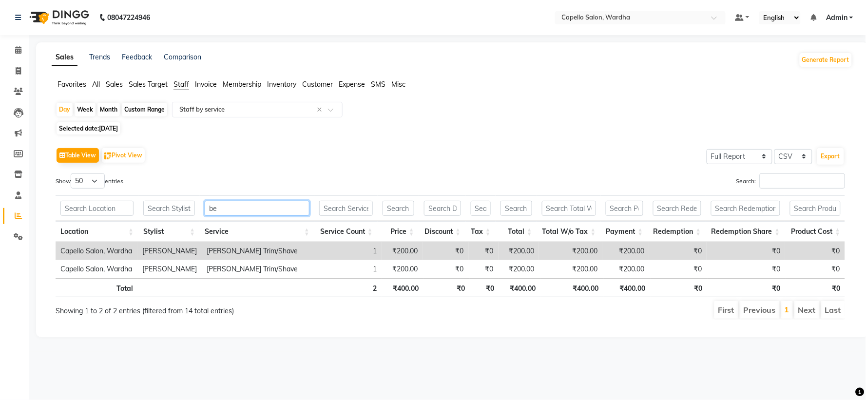
type input "e"
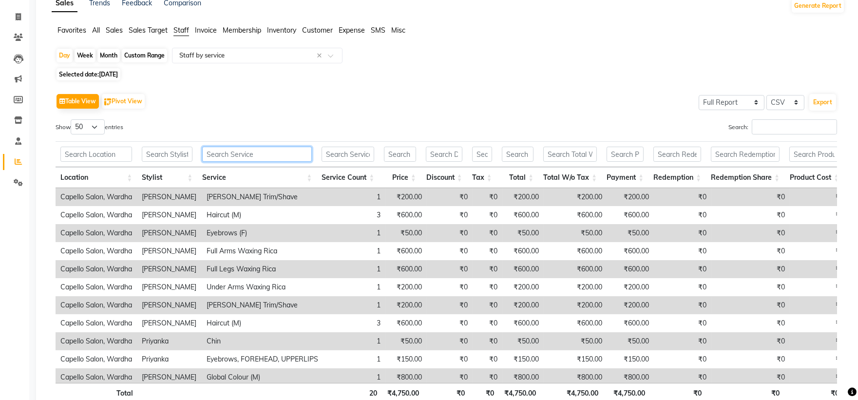
click at [237, 153] on input "text" at bounding box center [257, 154] width 110 height 15
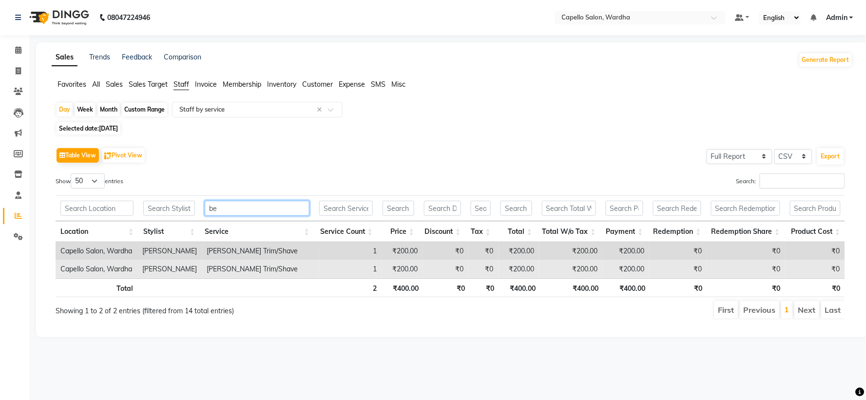
type input "b"
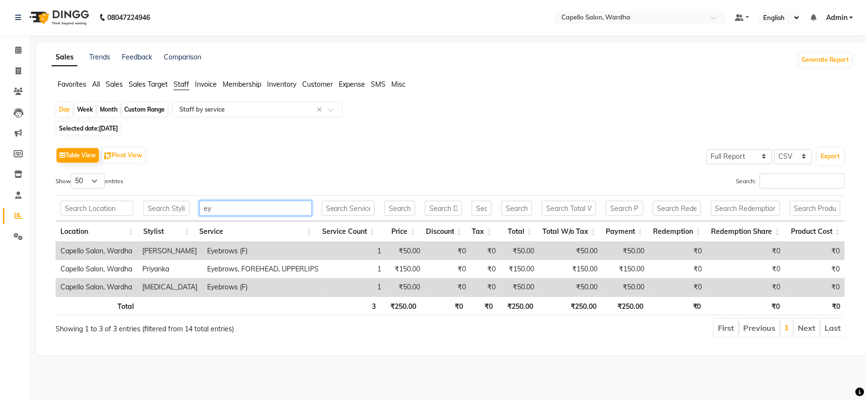
type input "e"
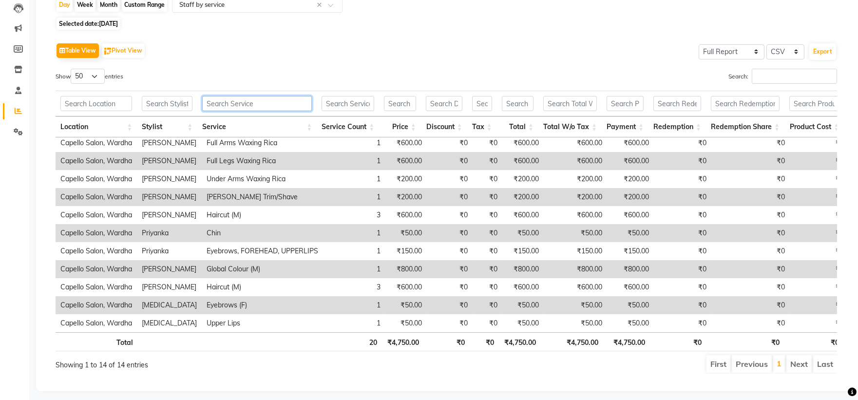
scroll to position [108, 0]
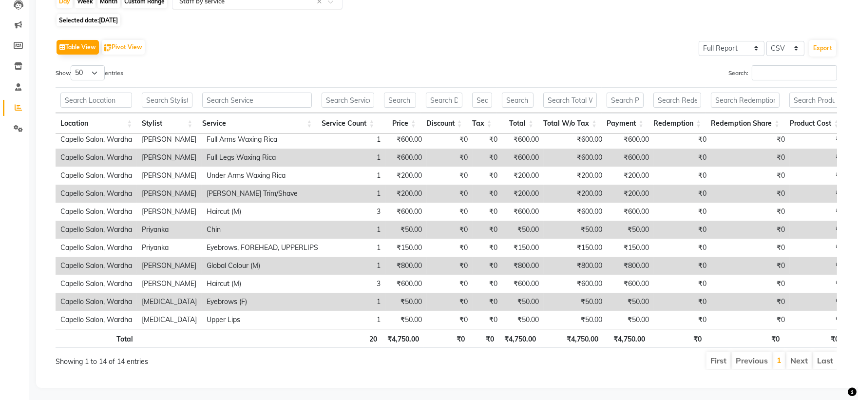
click at [232, 7] on div "Select Report Type × Staff by service ×" at bounding box center [257, 2] width 170 height 16
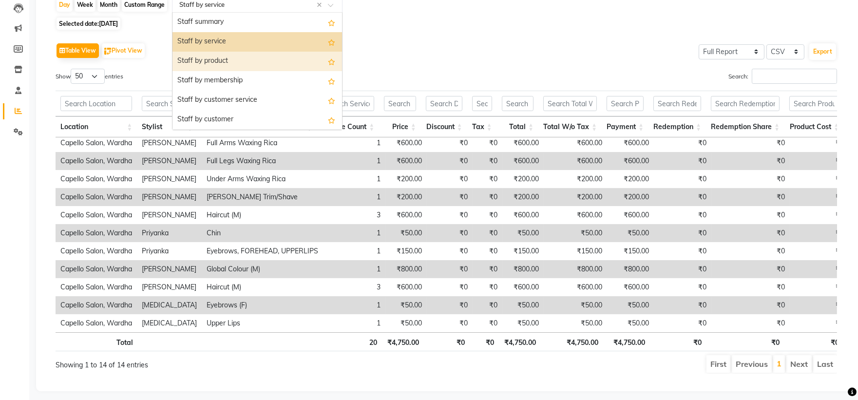
click at [223, 61] on div "Staff by product" at bounding box center [256, 61] width 169 height 19
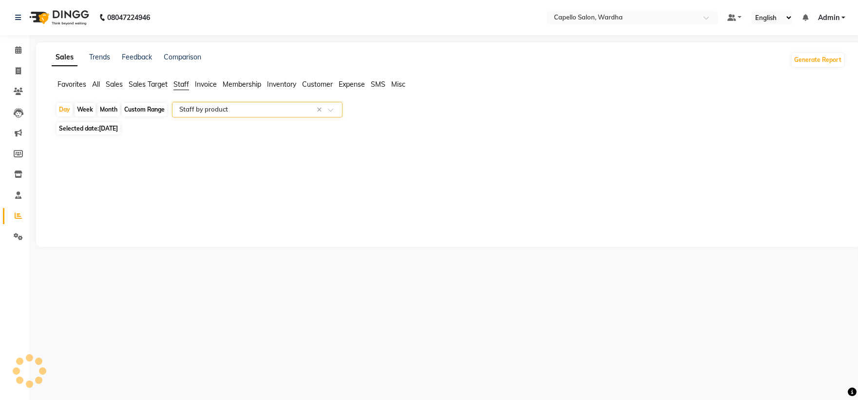
scroll to position [0, 0]
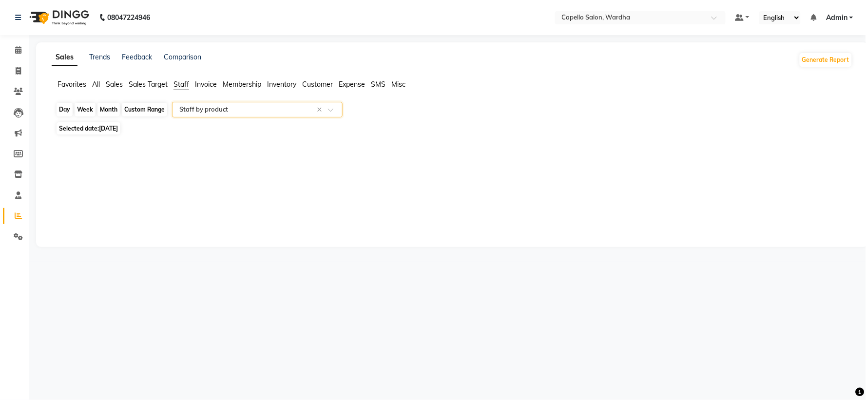
click at [60, 111] on div "Day" at bounding box center [64, 110] width 16 height 14
select select "9"
select select "2025"
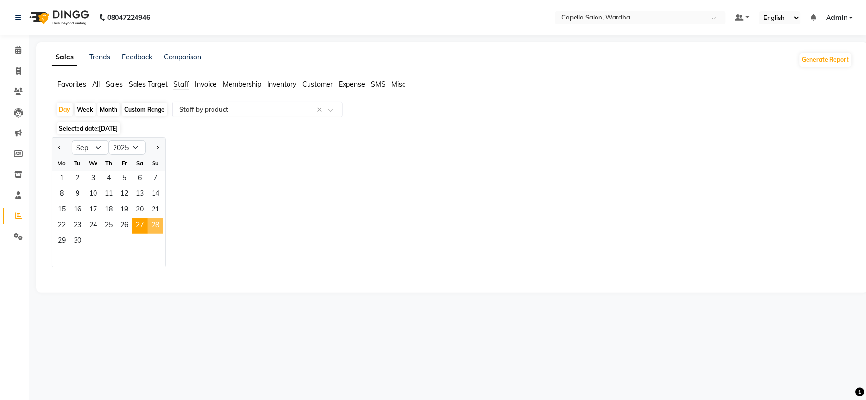
click at [156, 227] on span "28" at bounding box center [156, 226] width 16 height 16
select select "full_report"
select select "csv"
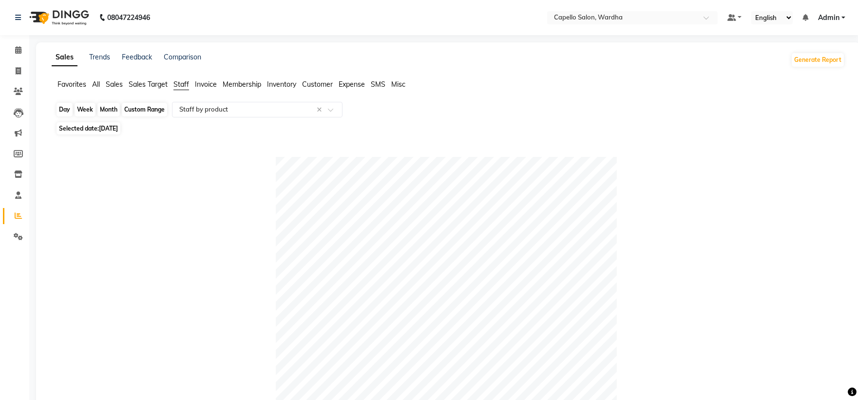
click at [65, 114] on div "Day" at bounding box center [64, 110] width 16 height 14
select select "9"
select select "2025"
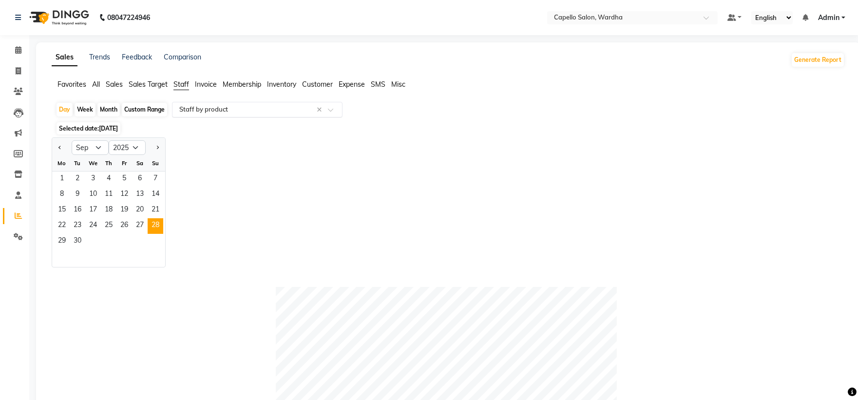
click at [213, 108] on input "text" at bounding box center [247, 110] width 140 height 10
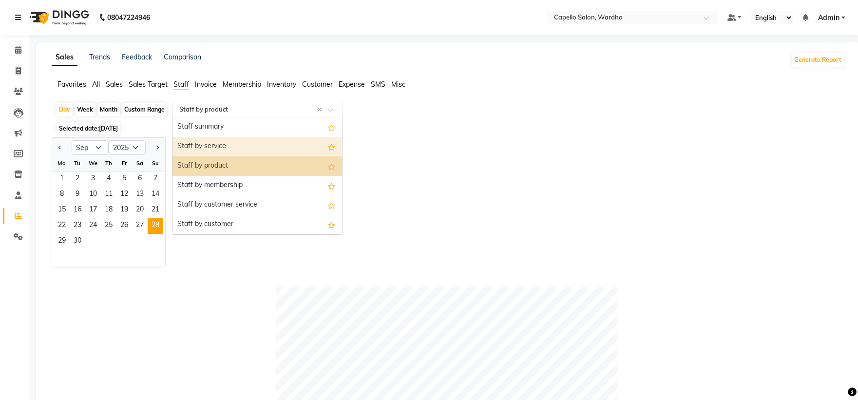
click at [232, 148] on div "Staff by service" at bounding box center [256, 146] width 169 height 19
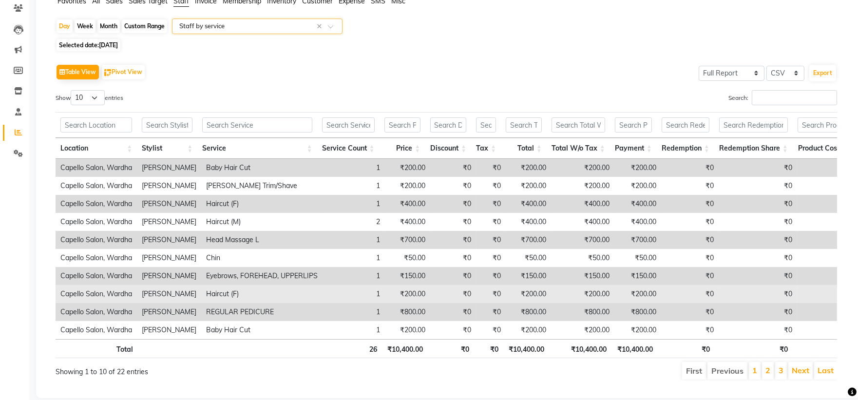
scroll to position [113, 0]
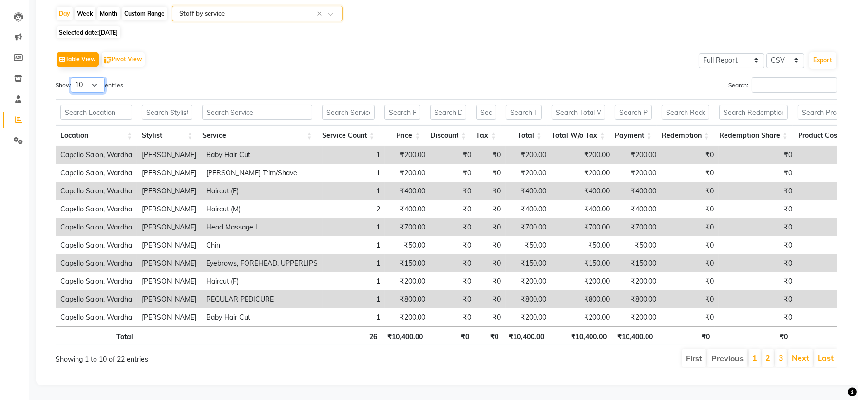
click at [85, 77] on select "10 25 50 100" at bounding box center [88, 84] width 34 height 15
select select "50"
click at [72, 77] on select "10 25 50 100" at bounding box center [88, 84] width 34 height 15
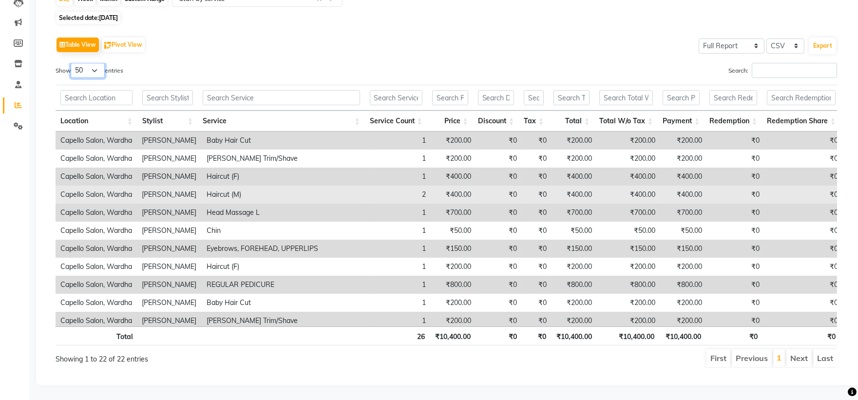
scroll to position [4, 0]
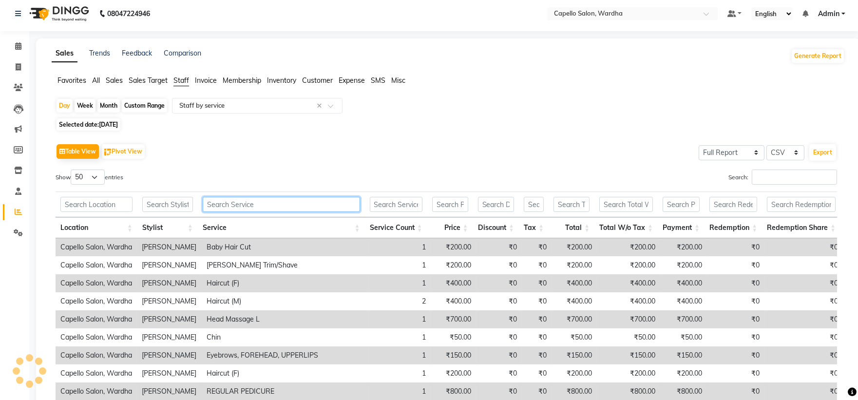
click at [246, 203] on input "text" at bounding box center [281, 204] width 157 height 15
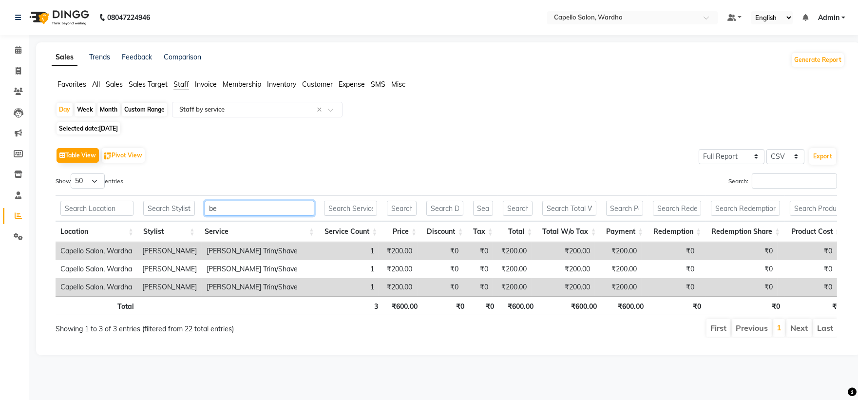
scroll to position [0, 0]
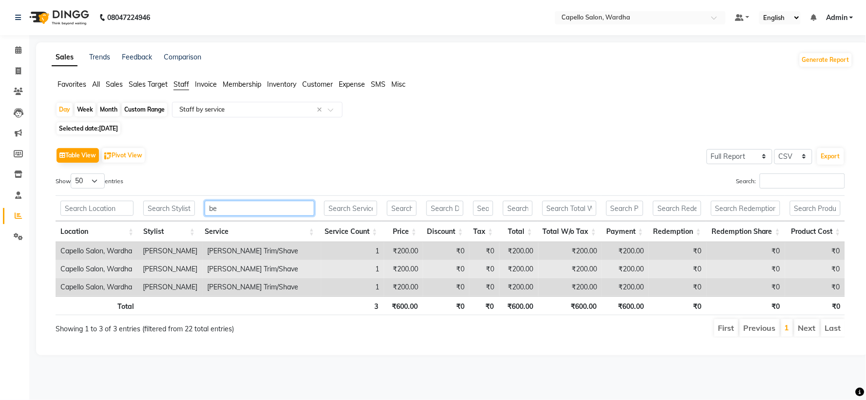
type input "b"
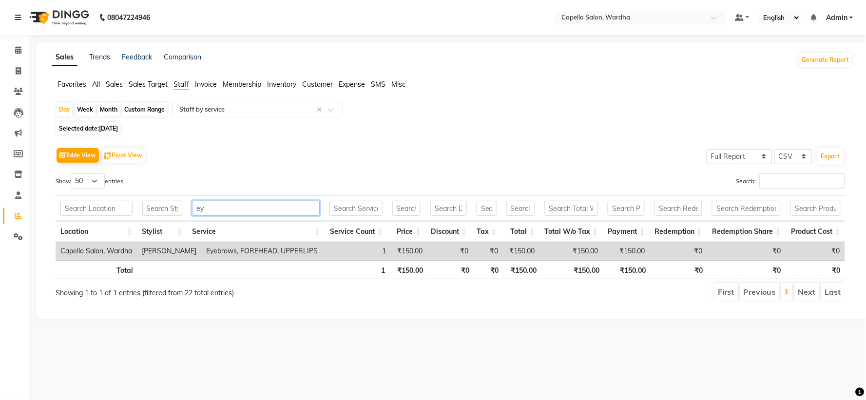
type input "e"
type input "s"
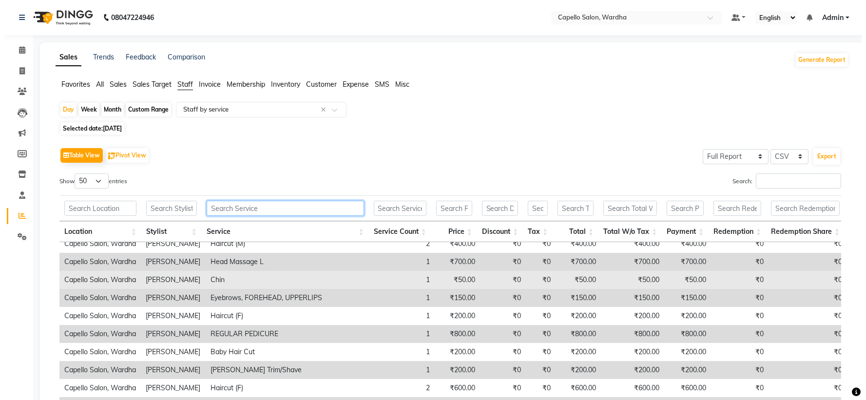
scroll to position [54, 0]
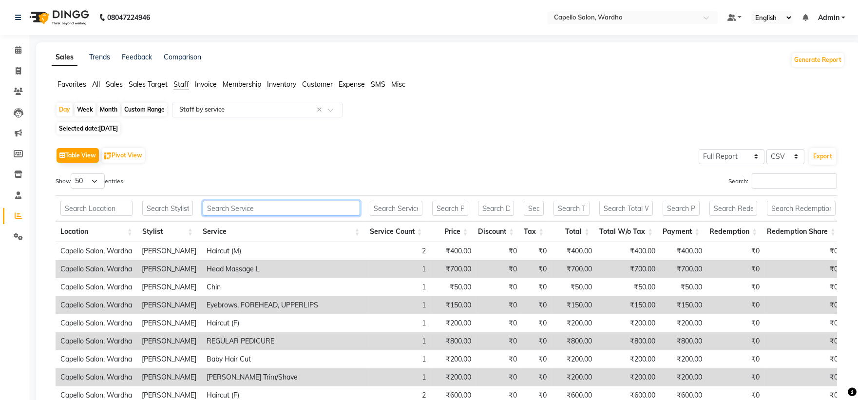
click at [251, 203] on input "text" at bounding box center [281, 208] width 157 height 15
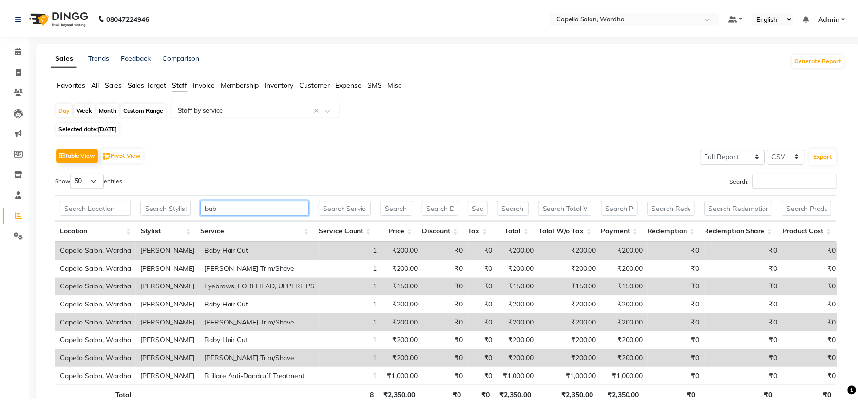
scroll to position [0, 0]
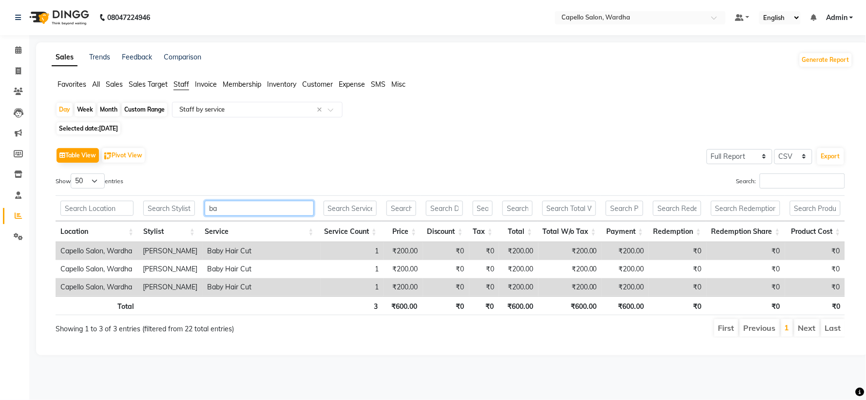
type input "b"
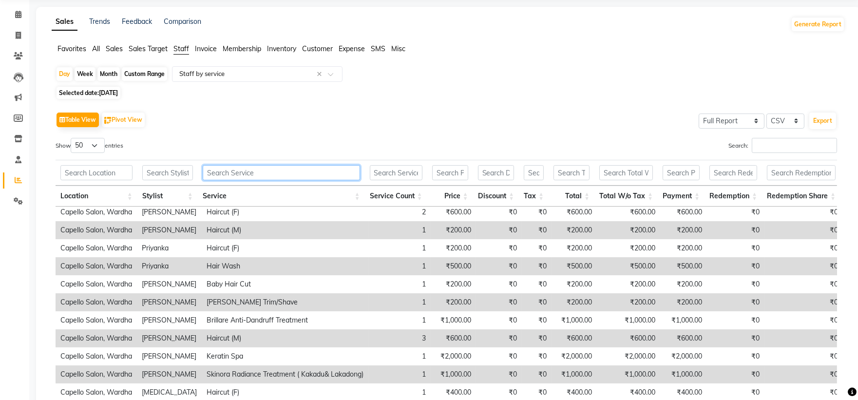
scroll to position [54, 0]
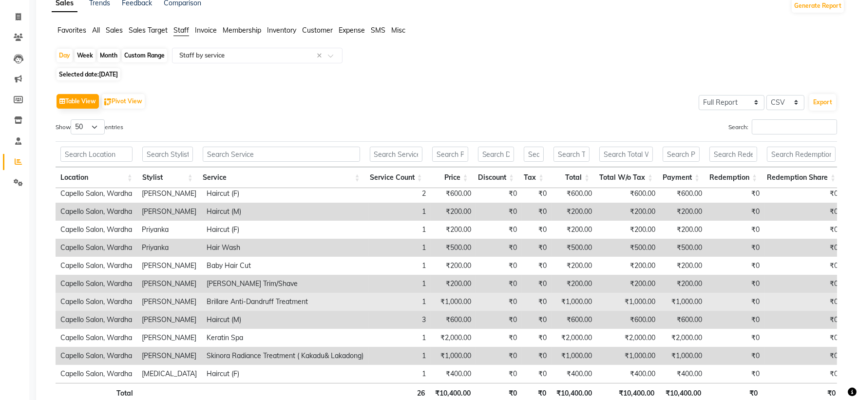
click at [242, 295] on td "Brillare Anti-Dandruff Treatment" at bounding box center [285, 302] width 167 height 18
copy td "Brillare Anti-Dandruff Treatment"
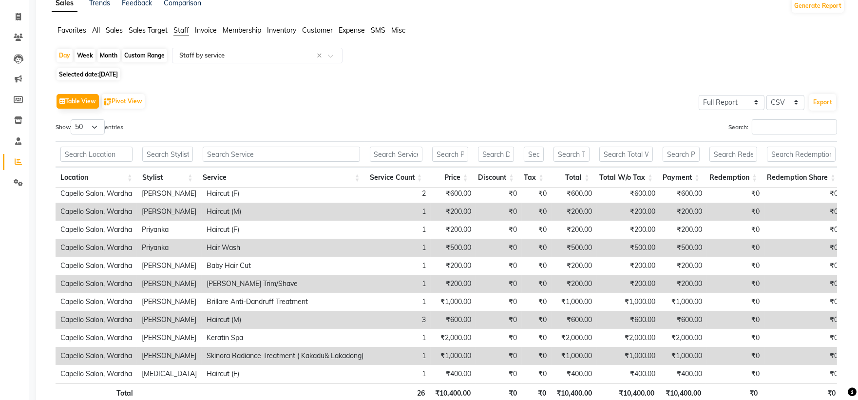
click at [270, 347] on td "Skinora Radiance Treatment ( Kakadu& Lakadong)" at bounding box center [285, 356] width 167 height 18
click at [270, 348] on td "Skinora Radiance Treatment ( Kakadu& Lakadong)" at bounding box center [285, 356] width 167 height 18
copy td "Skinora Radiance Treatment ( Kakadu& Lakadong)"
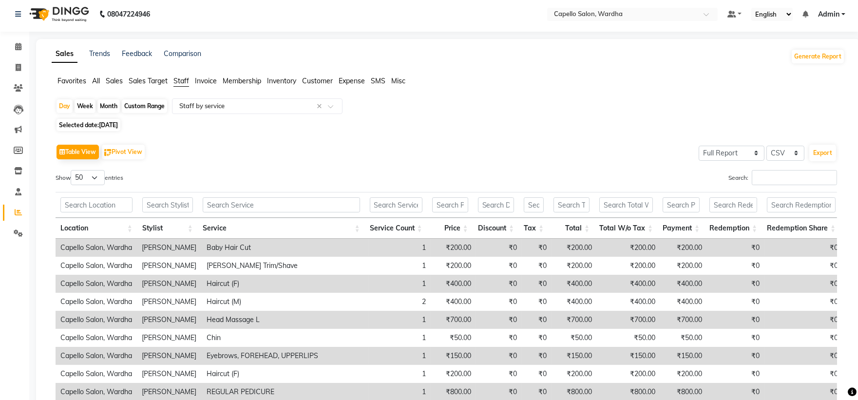
scroll to position [0, 0]
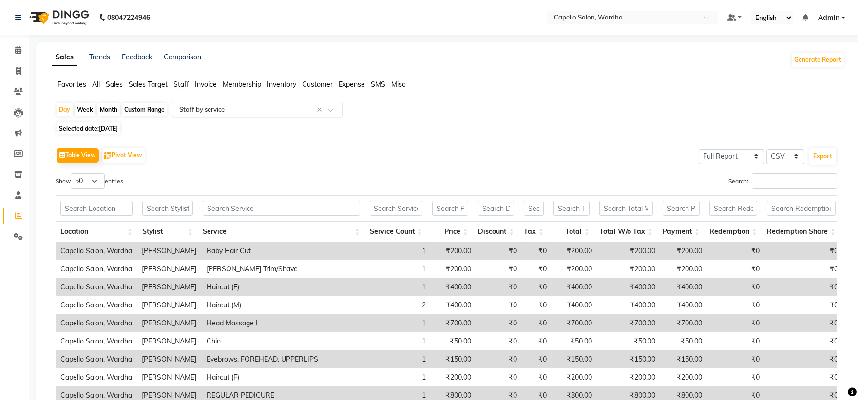
click at [246, 105] on input "text" at bounding box center [247, 110] width 140 height 10
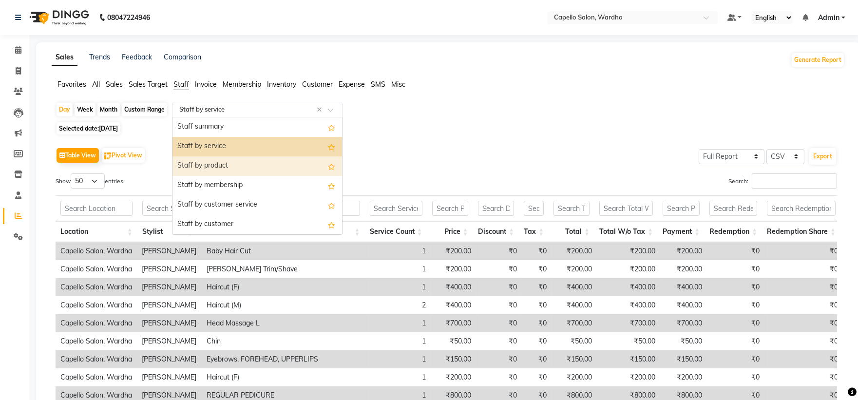
click at [241, 161] on div "Staff by product" at bounding box center [256, 165] width 169 height 19
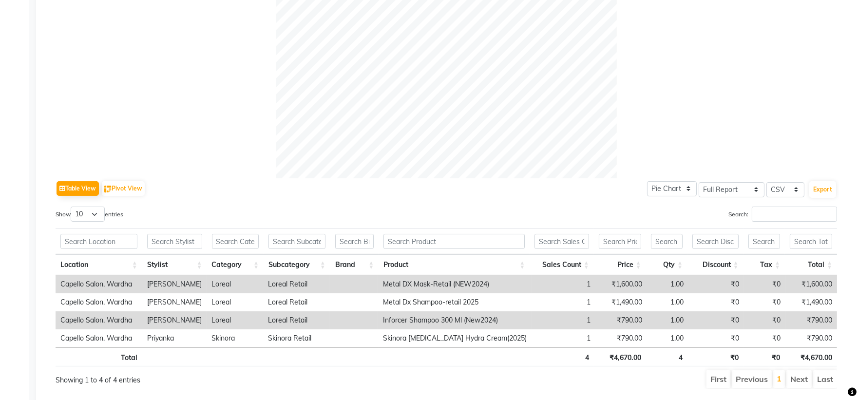
scroll to position [349, 0]
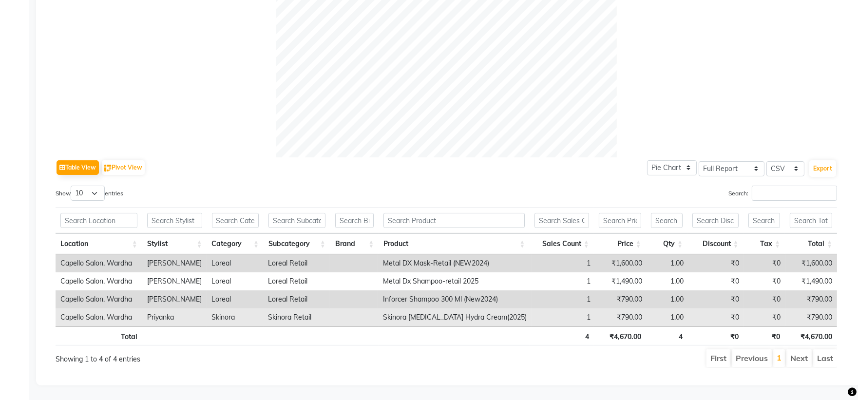
click at [409, 311] on td "Skinora Hyaluronic Acid Hydra Cream(2025)" at bounding box center [454, 317] width 153 height 18
click at [408, 310] on td "Skinora Hyaluronic Acid Hydra Cream(2025)" at bounding box center [454, 317] width 153 height 18
copy td "Skinora Hyaluronic Acid Hydra Cream(2025)"
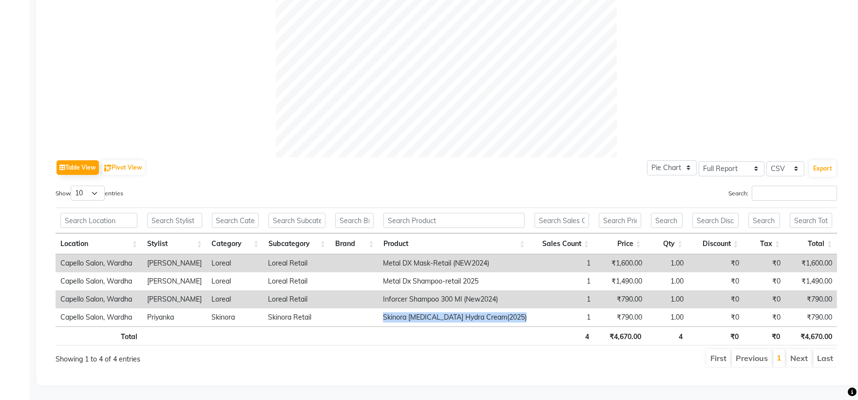
scroll to position [24, 0]
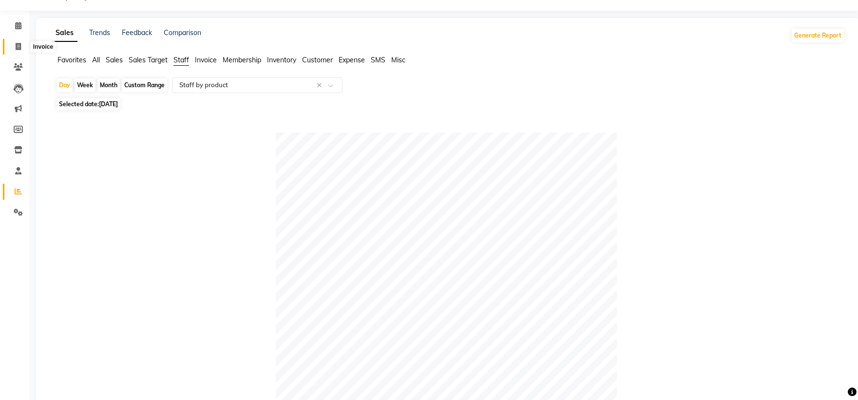
click at [20, 44] on icon at bounding box center [18, 46] width 5 height 7
select select "4620"
select select "service"
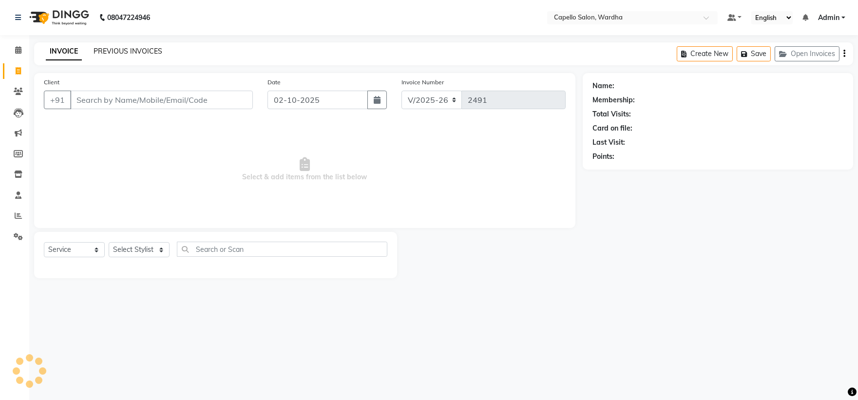
click at [135, 46] on div "PREVIOUS INVOICES" at bounding box center [128, 51] width 69 height 10
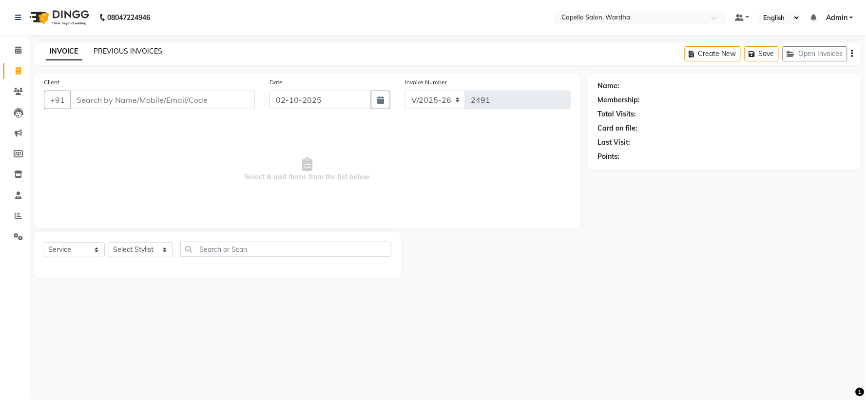
click at [147, 47] on link "PREVIOUS INVOICES" at bounding box center [128, 51] width 69 height 9
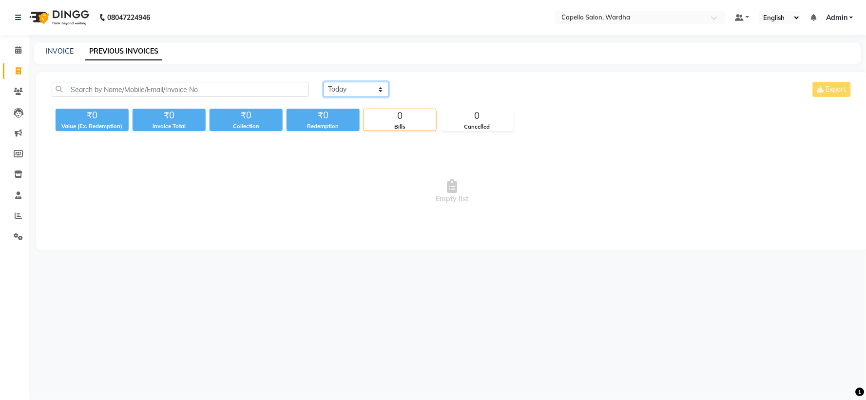
drag, startPoint x: 348, startPoint y: 88, endPoint x: 348, endPoint y: 96, distance: 7.8
click at [348, 88] on select "Today Yesterday Custom Range" at bounding box center [355, 89] width 65 height 15
select select "range"
click at [323, 82] on select "Today Yesterday Custom Range" at bounding box center [355, 89] width 65 height 15
click at [440, 88] on input "02-10-2025" at bounding box center [435, 90] width 68 height 14
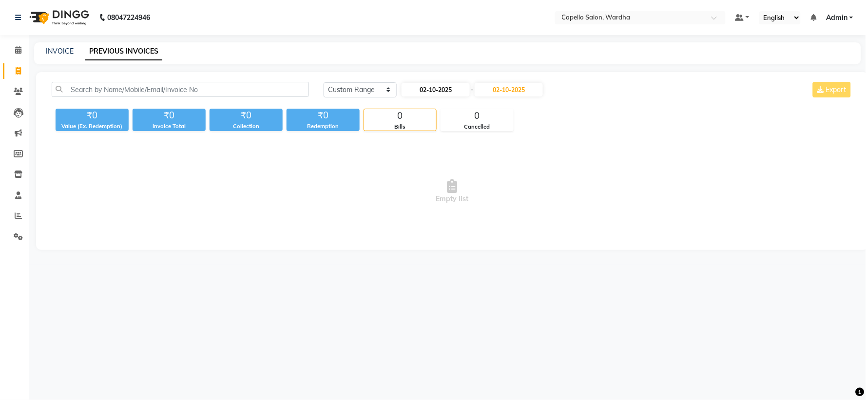
select select "10"
select select "2025"
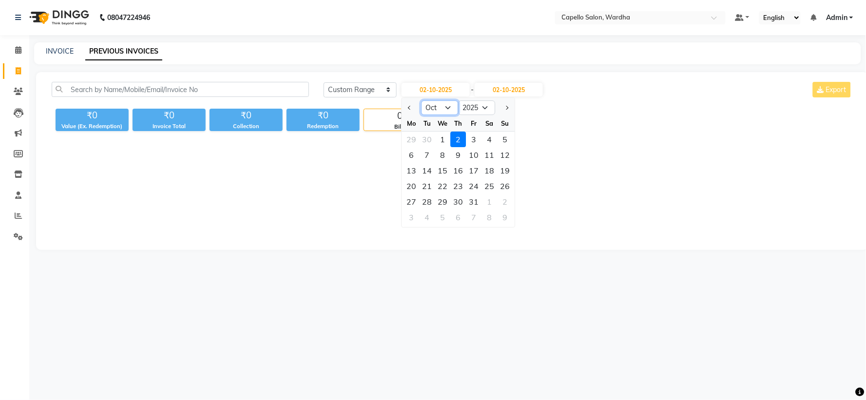
click at [435, 112] on select "Jan Feb Mar Apr May Jun Jul Aug Sep Oct Nov Dec" at bounding box center [439, 107] width 37 height 15
select select "9"
click at [421, 100] on select "Jan Feb Mar Apr May Jun Jul Aug Sep Oct Nov Dec" at bounding box center [439, 107] width 37 height 15
click at [409, 188] on div "22" at bounding box center [411, 186] width 16 height 16
type input "22-09-2025"
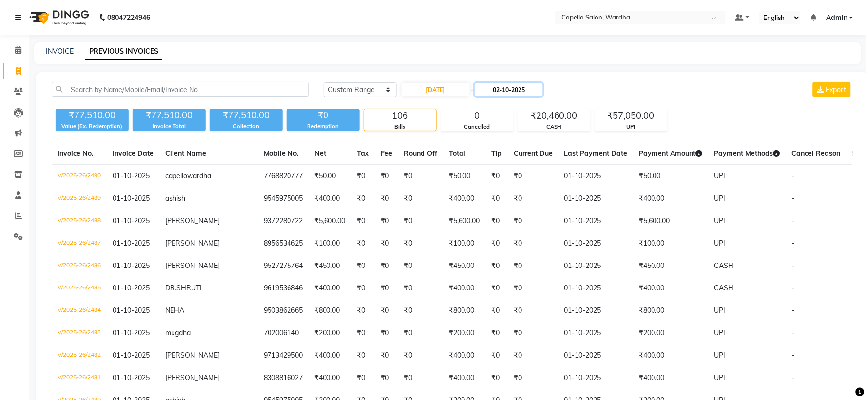
click at [517, 90] on input "02-10-2025" at bounding box center [508, 90] width 68 height 14
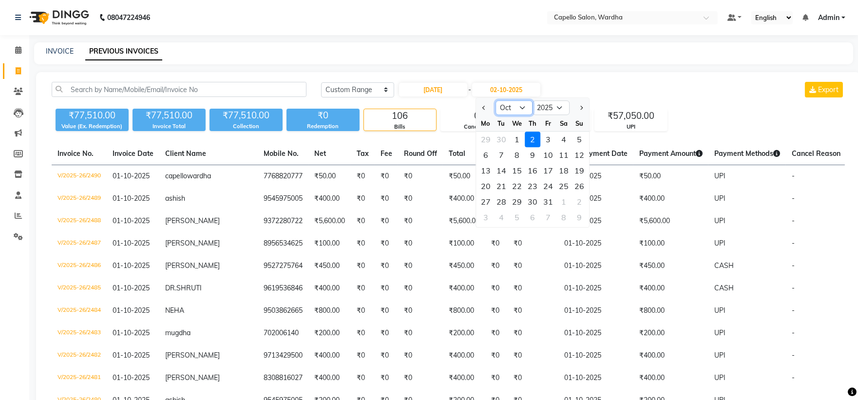
click at [510, 106] on select "Sep Oct Nov Dec" at bounding box center [513, 107] width 37 height 15
select select "9"
click at [495, 100] on select "Sep Oct Nov Dec" at bounding box center [513, 107] width 37 height 15
click at [483, 186] on div "22" at bounding box center [486, 186] width 16 height 16
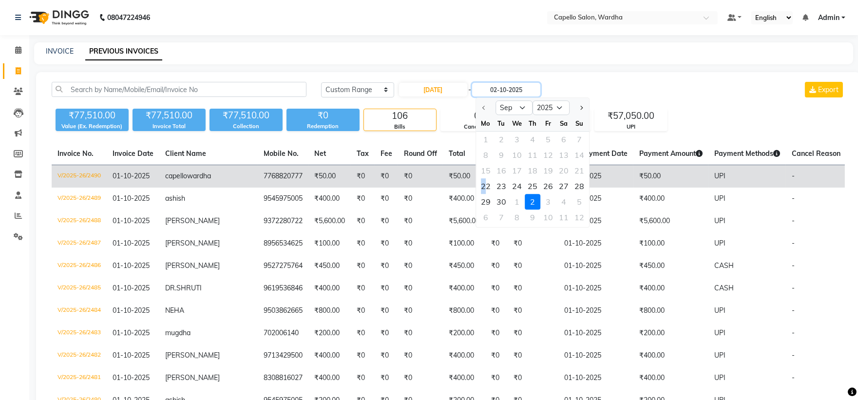
type input "22-09-2025"
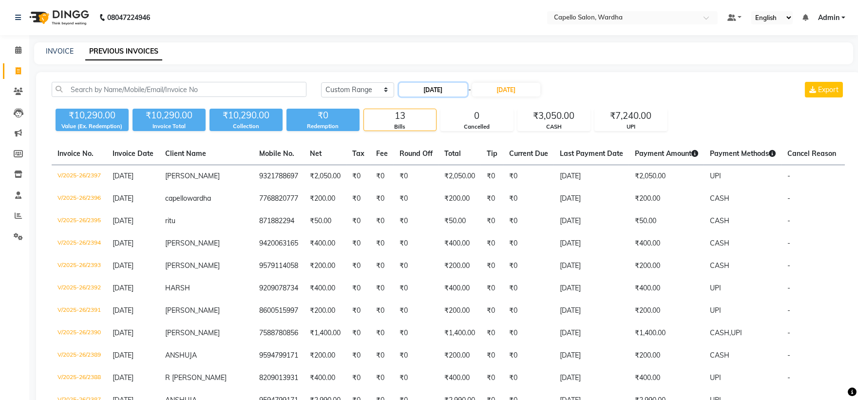
click at [428, 89] on input "22-09-2025" at bounding box center [433, 90] width 68 height 14
select select "9"
select select "2025"
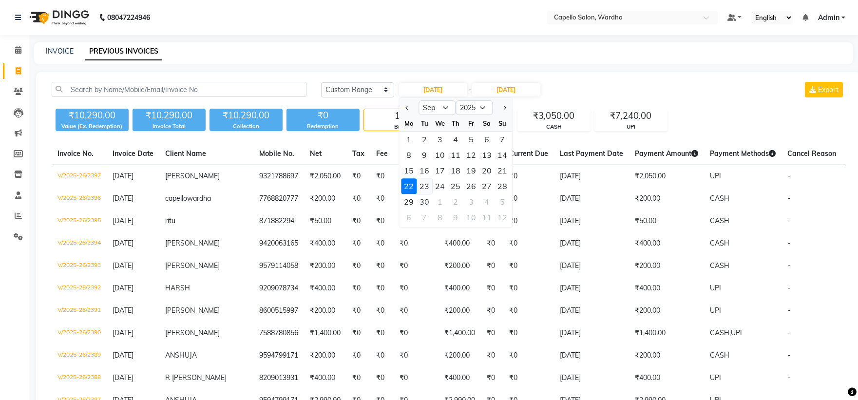
click at [422, 184] on div "23" at bounding box center [424, 186] width 16 height 16
type input "23-09-2025"
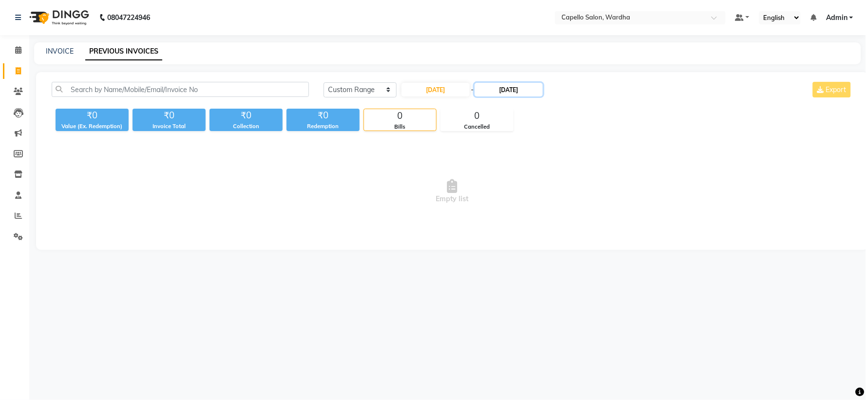
click at [517, 90] on input "22-09-2025" at bounding box center [508, 90] width 68 height 14
click at [503, 189] on div "23" at bounding box center [504, 186] width 16 height 16
type input "23-09-2025"
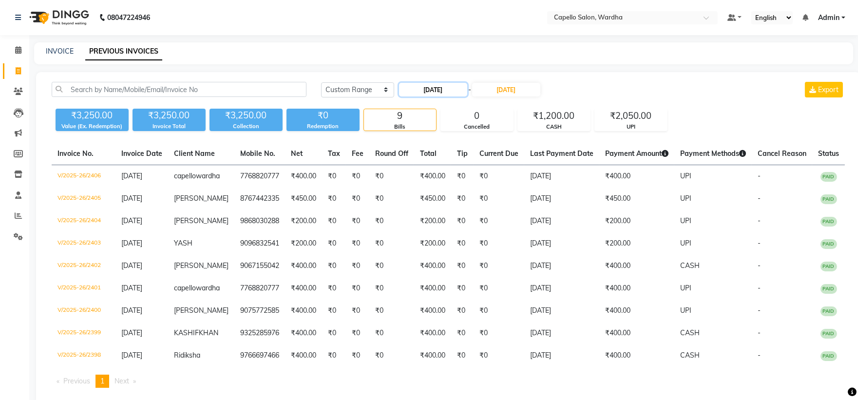
click at [436, 94] on input "23-09-2025" at bounding box center [433, 90] width 68 height 14
select select "9"
select select "2025"
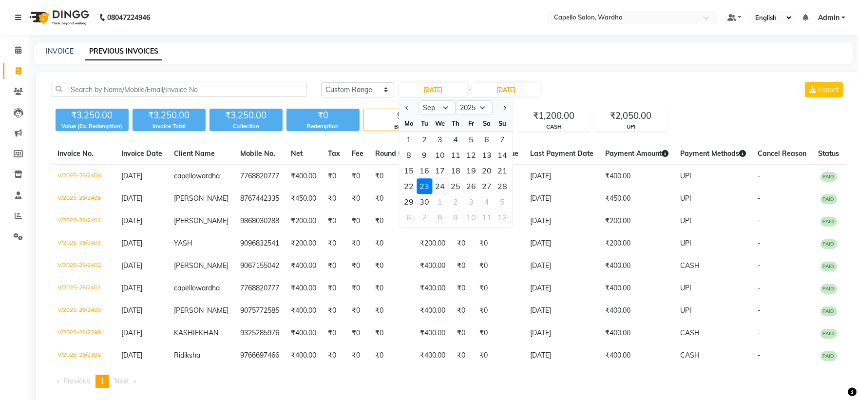
click at [441, 184] on div "24" at bounding box center [440, 186] width 16 height 16
type input "24-09-2025"
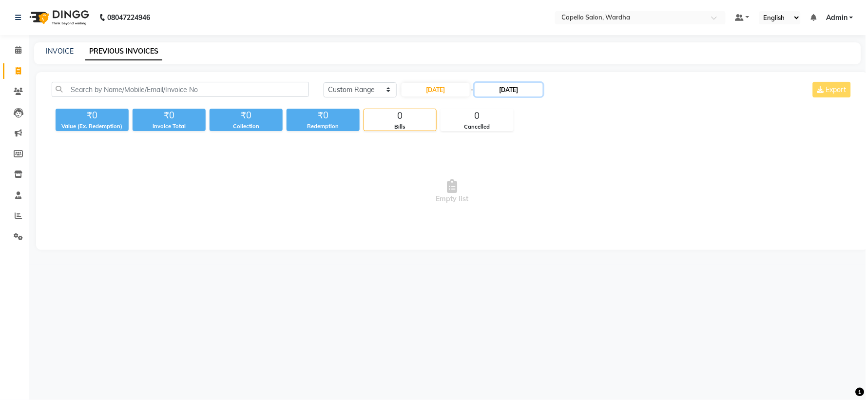
click at [517, 94] on input "23-09-2025" at bounding box center [508, 90] width 68 height 14
click at [519, 179] on div "24" at bounding box center [519, 186] width 16 height 16
type input "24-09-2025"
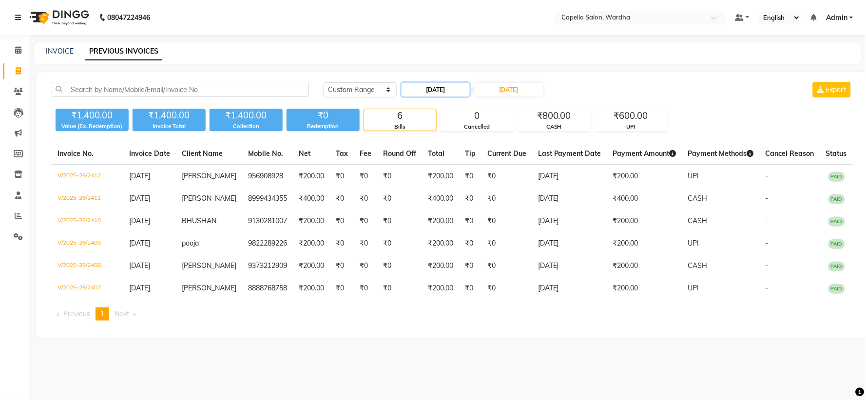
click at [438, 88] on input "24-09-2025" at bounding box center [435, 90] width 68 height 14
select select "9"
select select "2025"
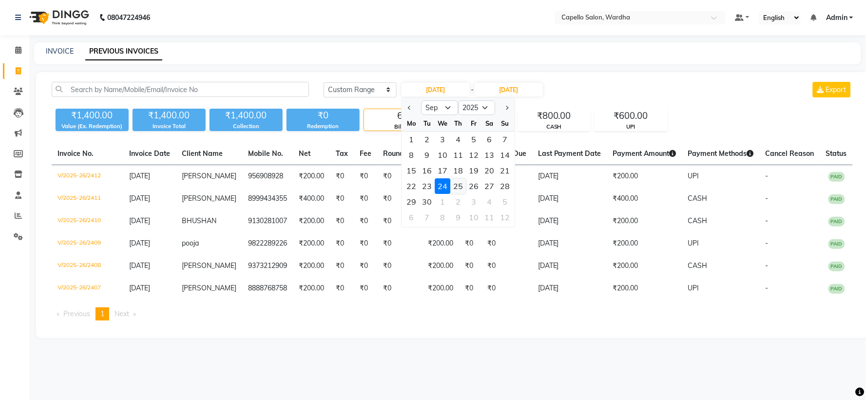
click at [457, 188] on div "25" at bounding box center [458, 186] width 16 height 16
type input "25-09-2025"
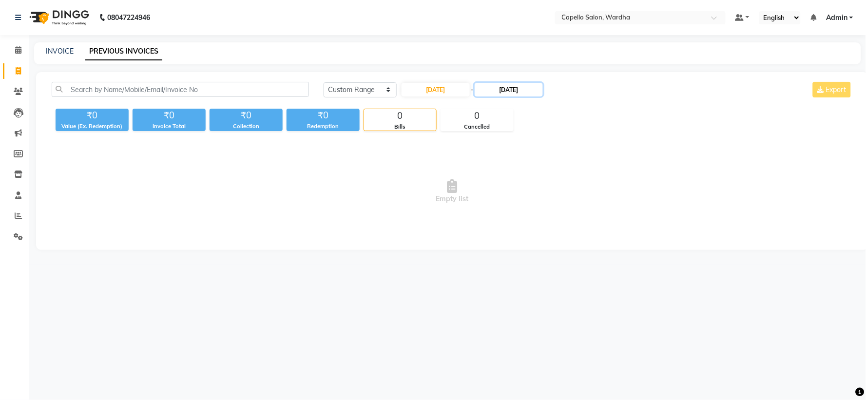
click at [505, 89] on input "24-09-2025" at bounding box center [508, 90] width 68 height 14
click at [539, 183] on div "25" at bounding box center [535, 186] width 16 height 16
type input "25-09-2025"
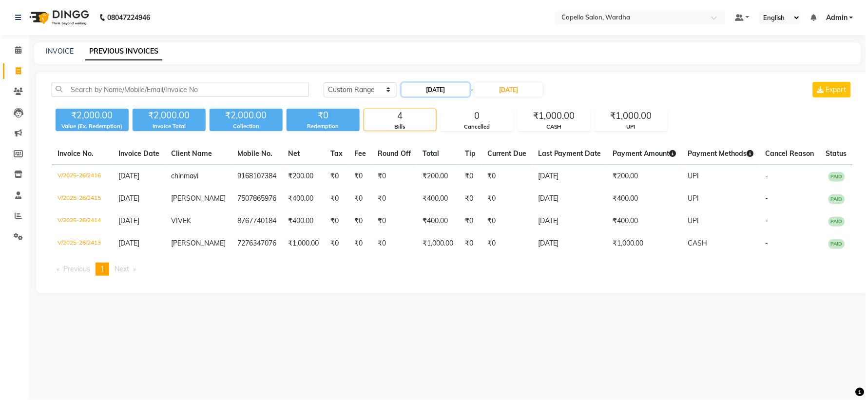
click at [445, 92] on input "25-09-2025" at bounding box center [435, 90] width 68 height 14
select select "9"
select select "2025"
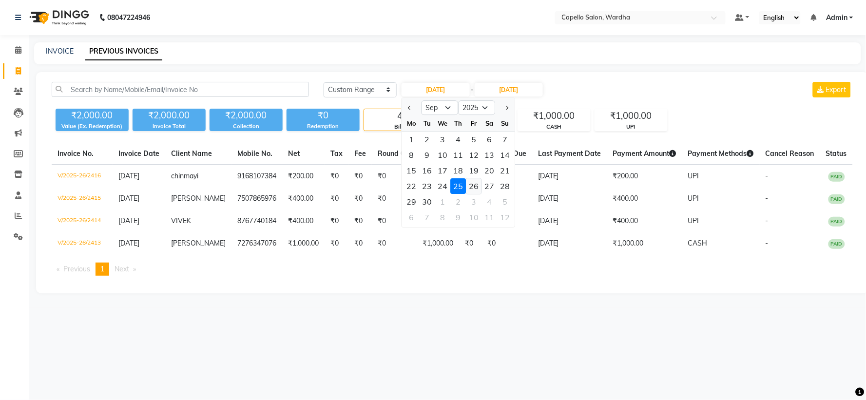
click at [476, 186] on div "26" at bounding box center [474, 186] width 16 height 16
type input "26-09-2025"
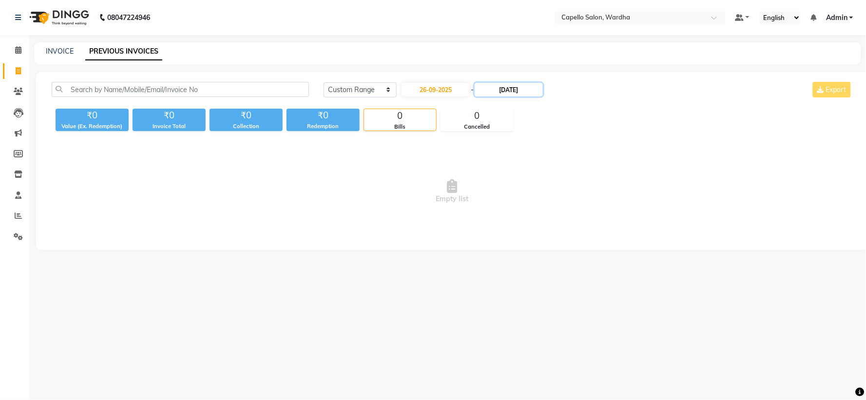
click at [518, 89] on input "25-09-2025" at bounding box center [508, 90] width 68 height 14
click at [549, 185] on div "26" at bounding box center [551, 186] width 16 height 16
type input "26-09-2025"
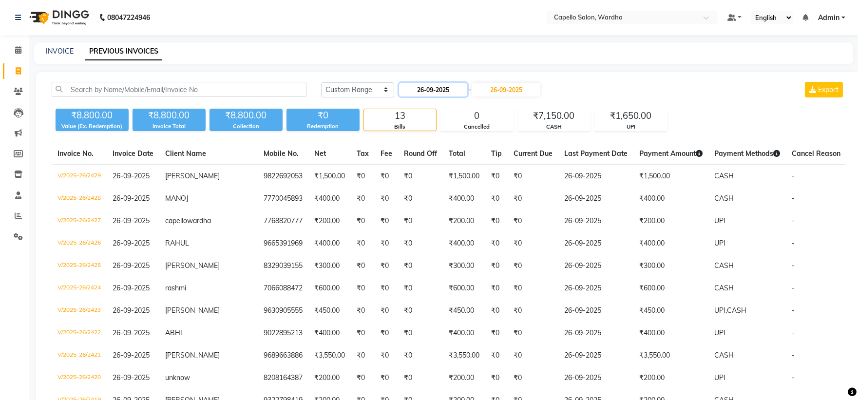
click at [422, 87] on input "26-09-2025" at bounding box center [433, 90] width 68 height 14
select select "9"
select select "2025"
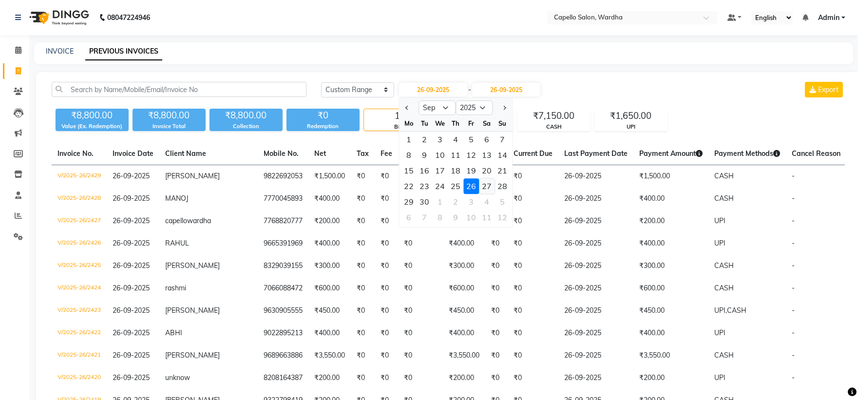
click at [490, 187] on div "27" at bounding box center [487, 186] width 16 height 16
type input "27-09-2025"
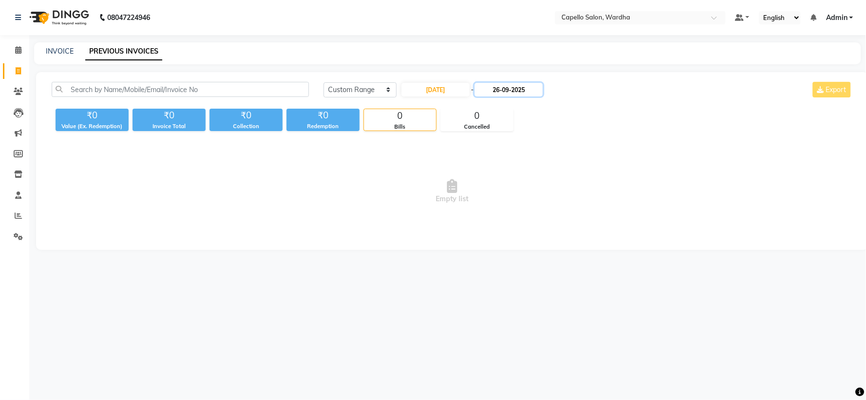
click at [517, 94] on input "26-09-2025" at bounding box center [508, 90] width 68 height 14
click at [563, 186] on div "27" at bounding box center [566, 186] width 16 height 16
type input "27-09-2025"
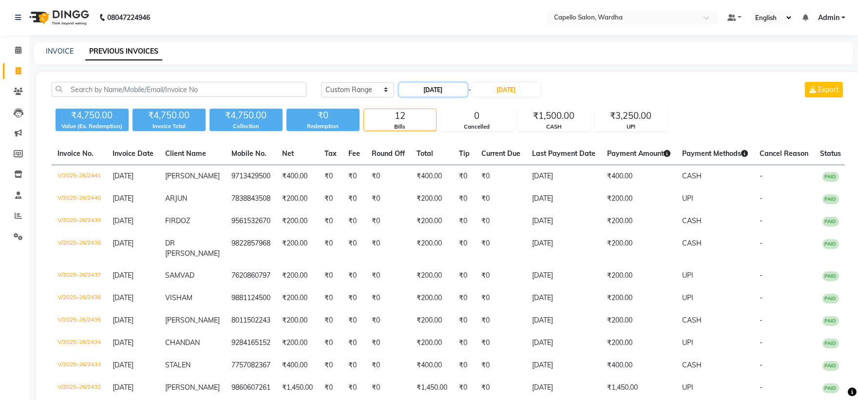
click at [432, 91] on input "27-09-2025" at bounding box center [433, 90] width 68 height 14
select select "9"
select select "2025"
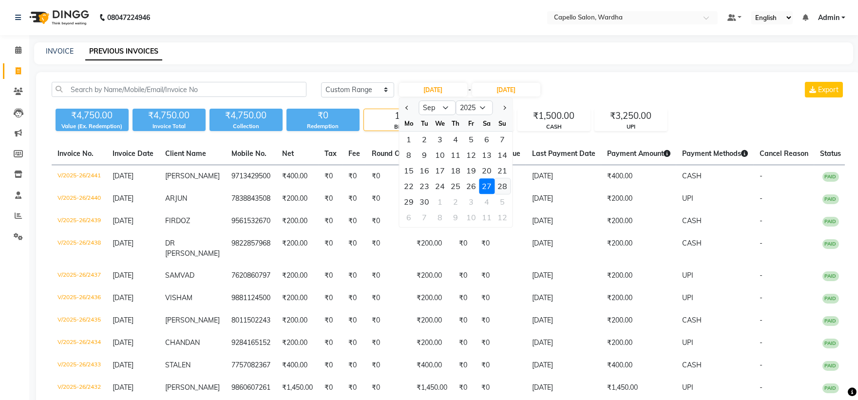
click at [499, 183] on div "28" at bounding box center [502, 186] width 16 height 16
type input "28-09-2025"
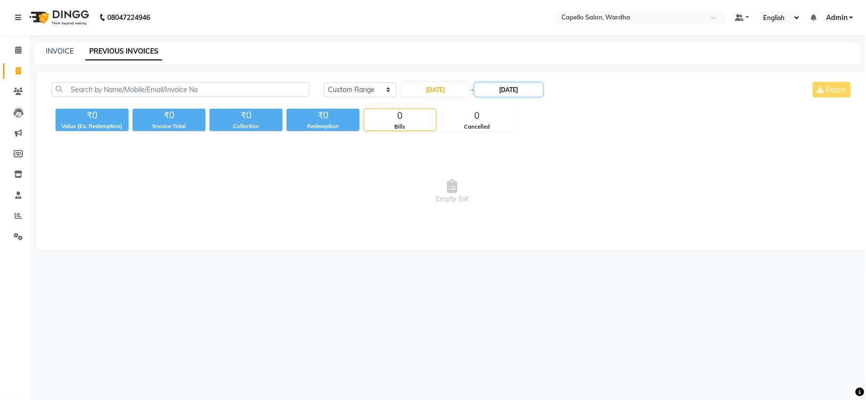
click at [518, 84] on input "27-09-2025" at bounding box center [508, 90] width 68 height 14
click at [577, 186] on div "28" at bounding box center [582, 186] width 16 height 16
type input "28-09-2025"
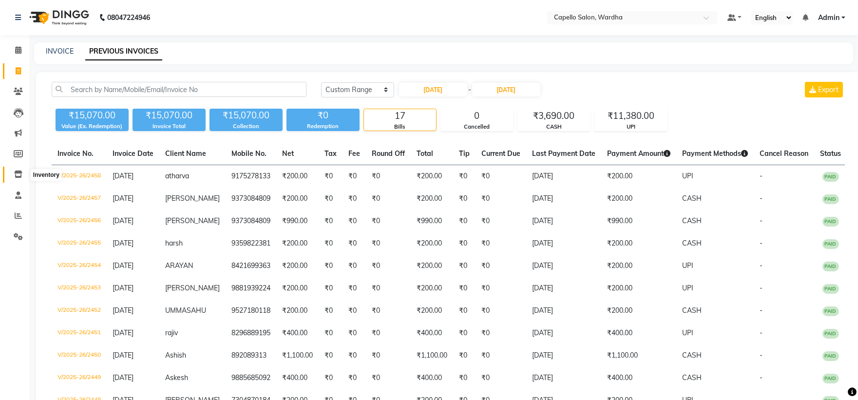
click at [18, 175] on icon at bounding box center [18, 173] width 8 height 7
select select
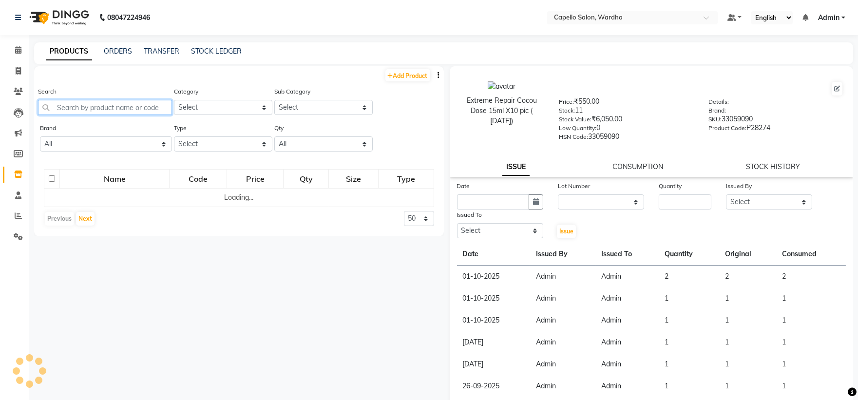
click at [119, 105] on input "text" at bounding box center [105, 107] width 134 height 15
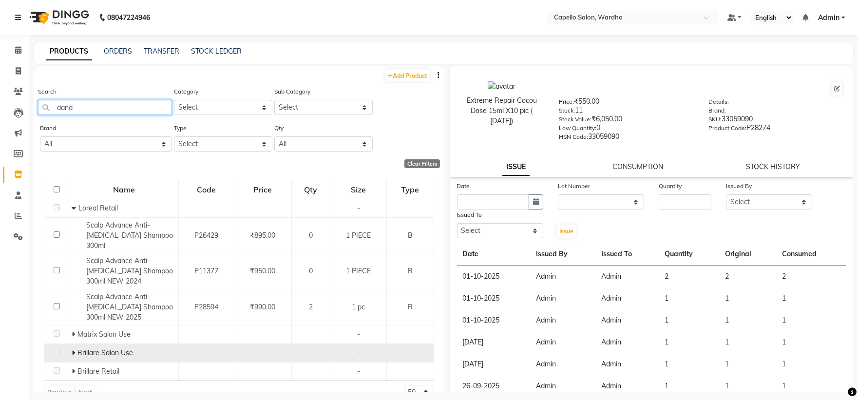
type input "dand"
click at [72, 349] on icon at bounding box center [73, 352] width 3 height 7
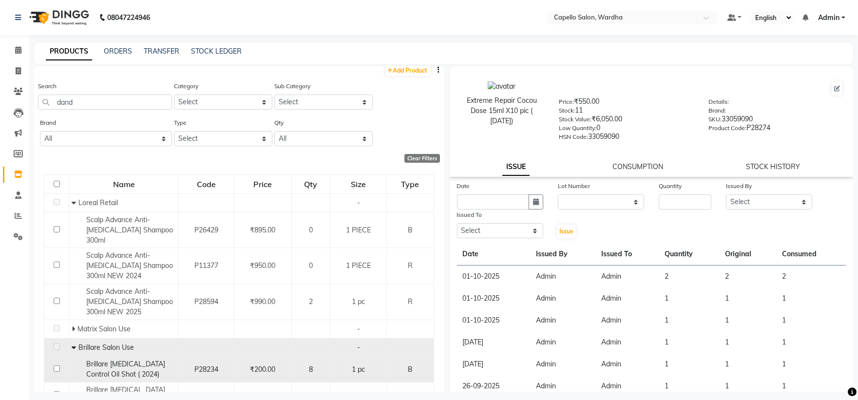
scroll to position [59, 0]
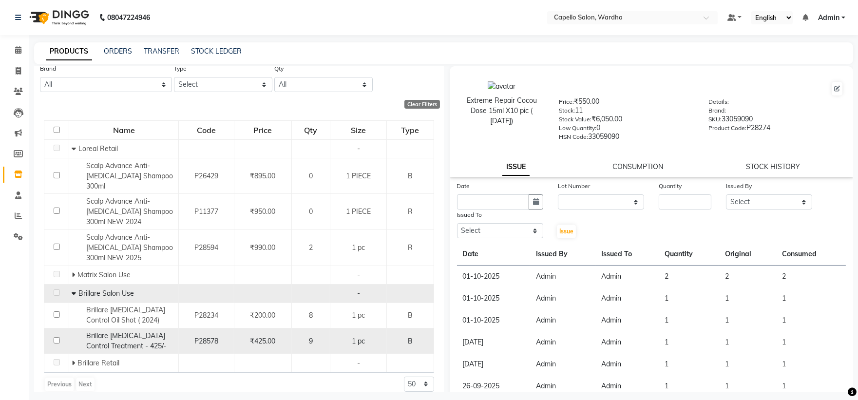
click at [115, 331] on span "Brillare Dandruff Control Treatment - 425/-" at bounding box center [126, 340] width 80 height 19
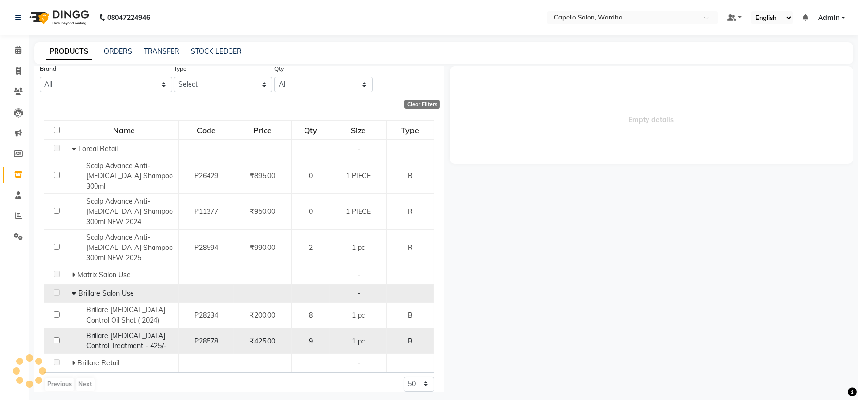
select select
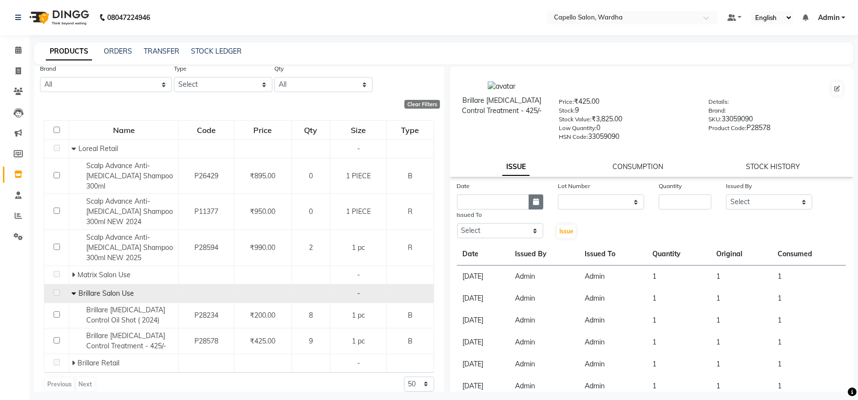
click at [533, 205] on icon "button" at bounding box center [536, 201] width 6 height 7
select select "10"
select select "2025"
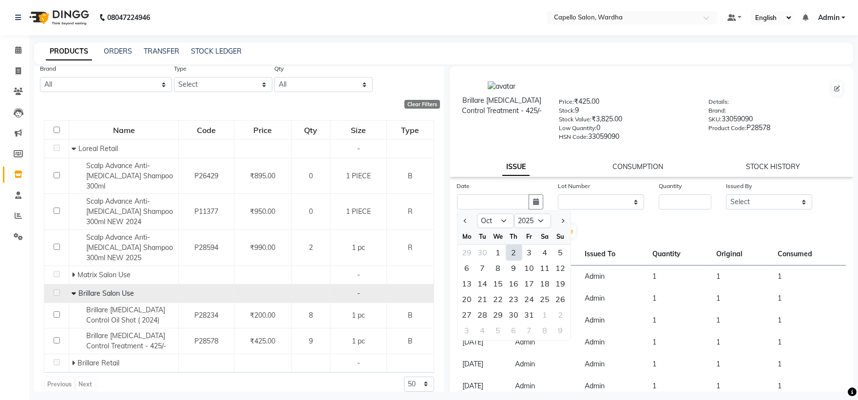
click at [513, 251] on div "2" at bounding box center [514, 253] width 16 height 16
type input "02-10-2025"
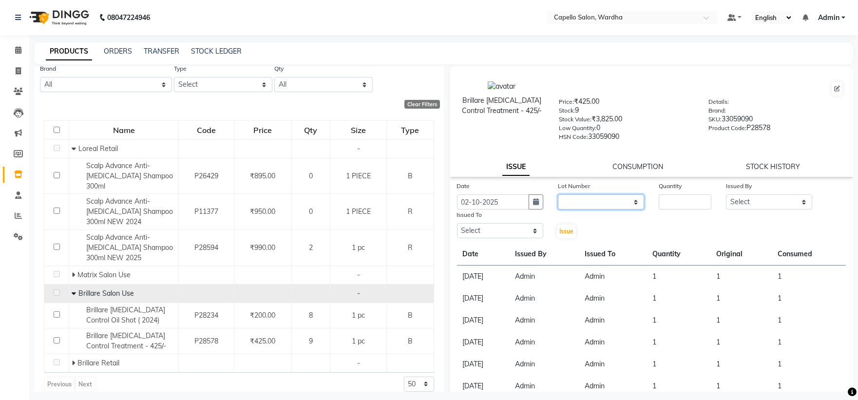
click at [610, 199] on select "None" at bounding box center [601, 201] width 86 height 15
select select "0: null"
click at [558, 195] on select "None" at bounding box center [601, 201] width 86 height 15
click at [663, 203] on input "number" at bounding box center [685, 201] width 53 height 15
type input "1"
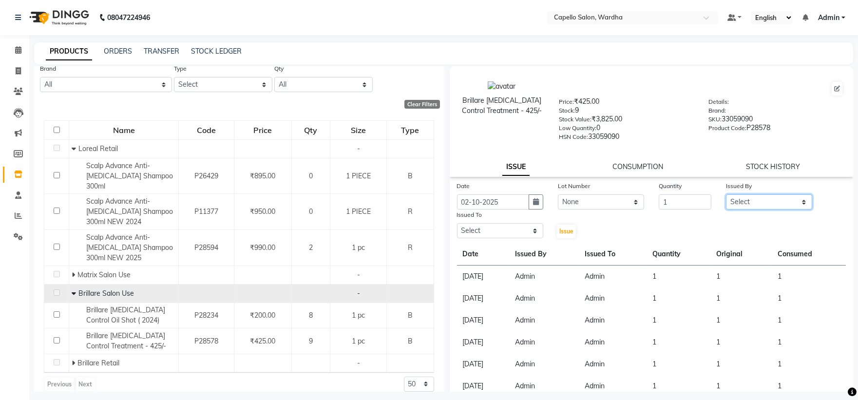
click at [747, 200] on select "Select Admin Mahesh amale Nikita nitim tande Praful Chikhalkar Pranay mahadure …" at bounding box center [769, 201] width 86 height 15
select select "26829"
click at [726, 195] on select "Select Admin Mahesh amale Nikita nitim tande Praful Chikhalkar Pranay mahadure …" at bounding box center [769, 201] width 86 height 15
click at [501, 227] on select "Select Admin Mahesh amale Nikita nitim tande Praful Chikhalkar Pranay mahadure …" at bounding box center [500, 230] width 86 height 15
select select "26829"
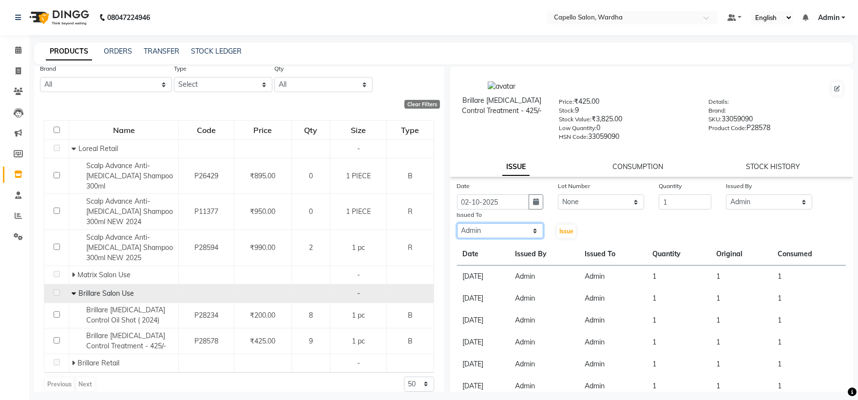
click at [457, 224] on select "Select Admin Mahesh amale Nikita nitim tande Praful Chikhalkar Pranay mahadure …" at bounding box center [500, 230] width 86 height 15
click at [567, 231] on span "Issue" at bounding box center [566, 230] width 14 height 7
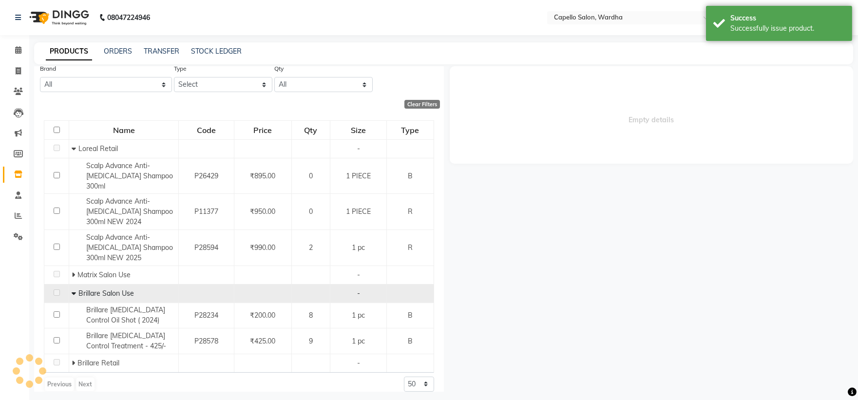
select select
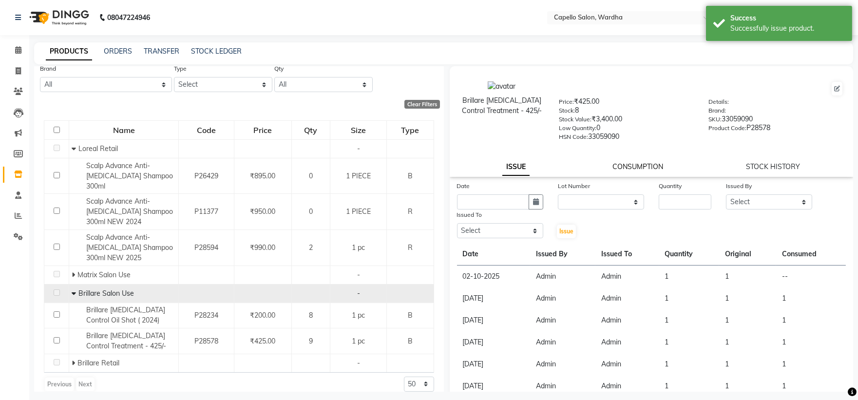
click at [645, 166] on link "CONSUMPTION" at bounding box center [637, 166] width 51 height 9
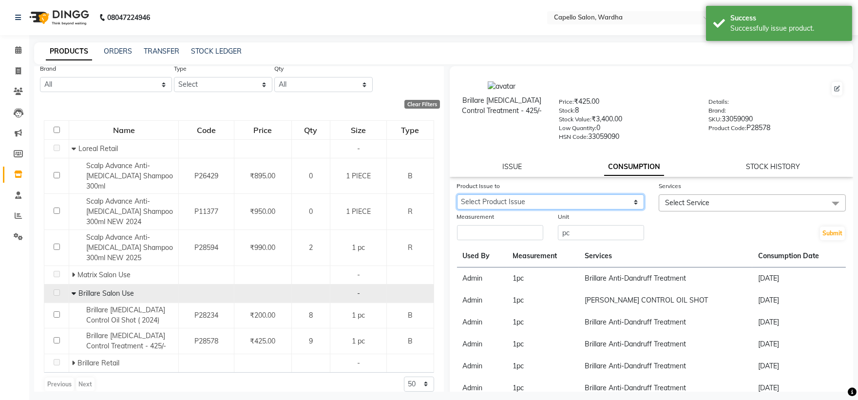
click at [518, 201] on select "Select Product Issue 2025-10-02, Issued to: Admin, Balance: 1" at bounding box center [550, 201] width 187 height 15
select select "1278890"
click at [457, 195] on select "Select Product Issue 2025-10-02, Issued to: Admin, Balance: 1" at bounding box center [550, 201] width 187 height 15
click at [523, 230] on input "number" at bounding box center [500, 232] width 86 height 15
type input "1"
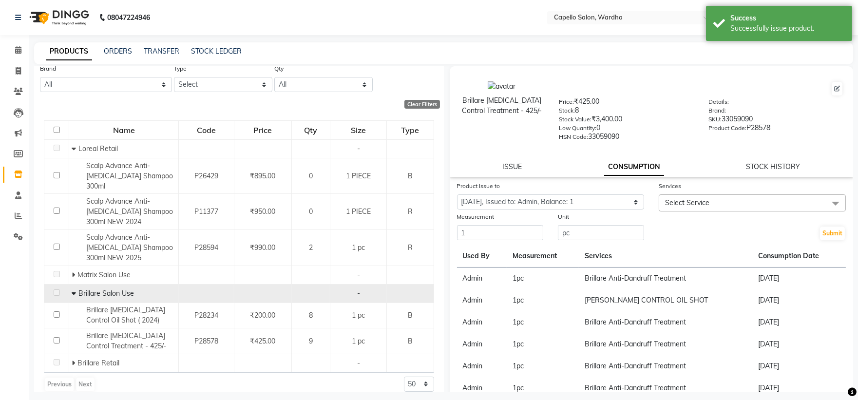
click at [685, 192] on div "Services" at bounding box center [752, 188] width 187 height 14
click at [682, 204] on span "Select Service" at bounding box center [687, 202] width 44 height 9
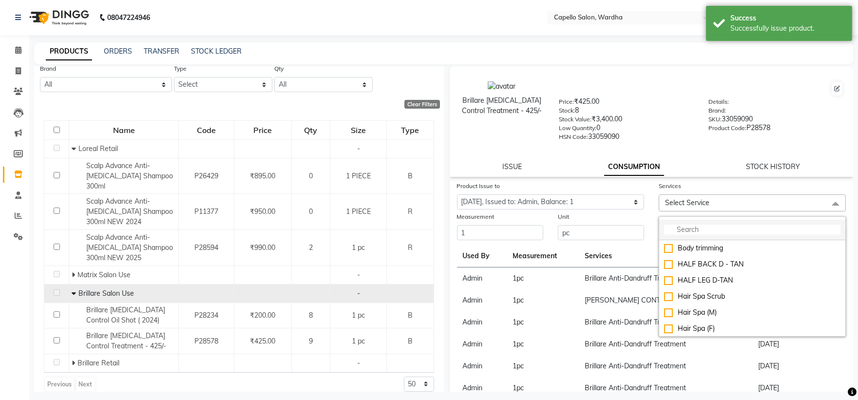
click at [682, 232] on input "multiselect-search" at bounding box center [752, 230] width 176 height 10
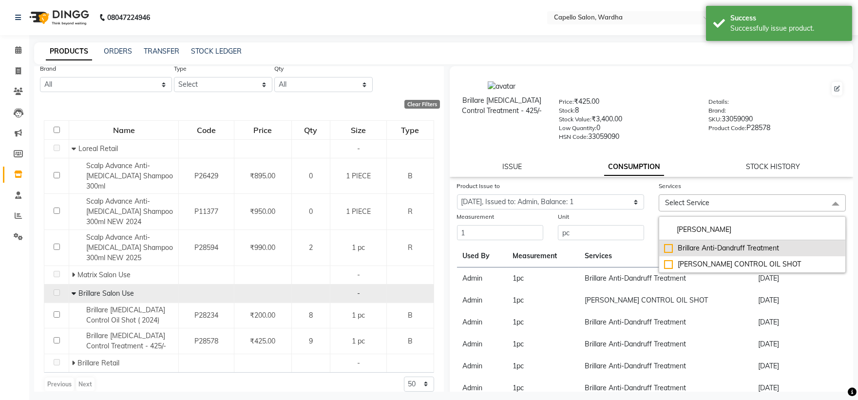
type input "dan"
click at [734, 249] on div "Brillare Anti-Dandruff Treatment" at bounding box center [752, 248] width 176 height 10
checkbox input "true"
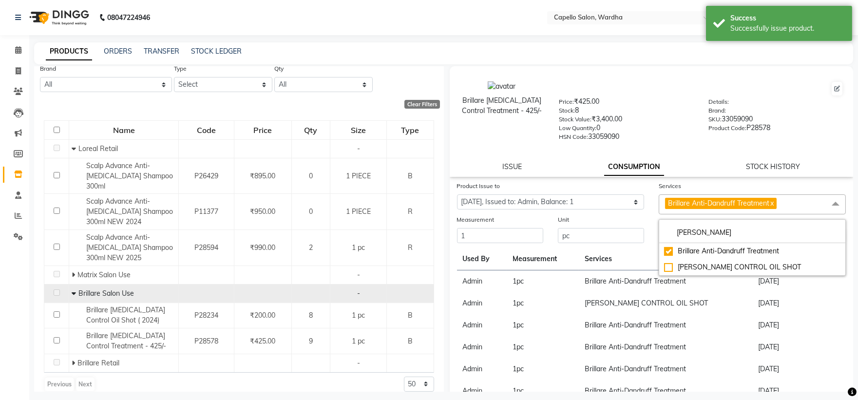
click at [699, 166] on div "ISSUE CONSUMPTION STOCK HISTORY" at bounding box center [651, 167] width 380 height 10
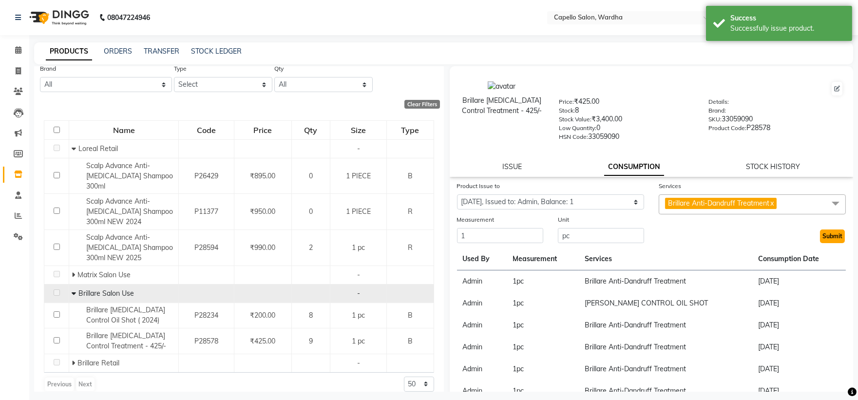
click at [828, 237] on button "Submit" at bounding box center [832, 236] width 25 height 14
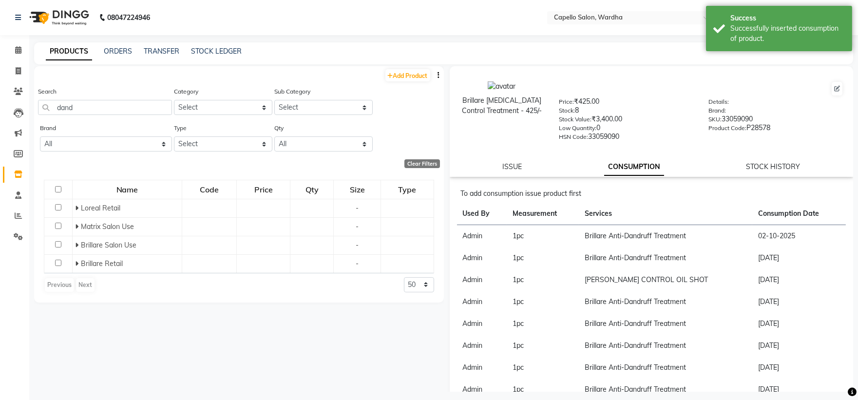
click at [112, 80] on div "Add Product" at bounding box center [239, 74] width 410 height 16
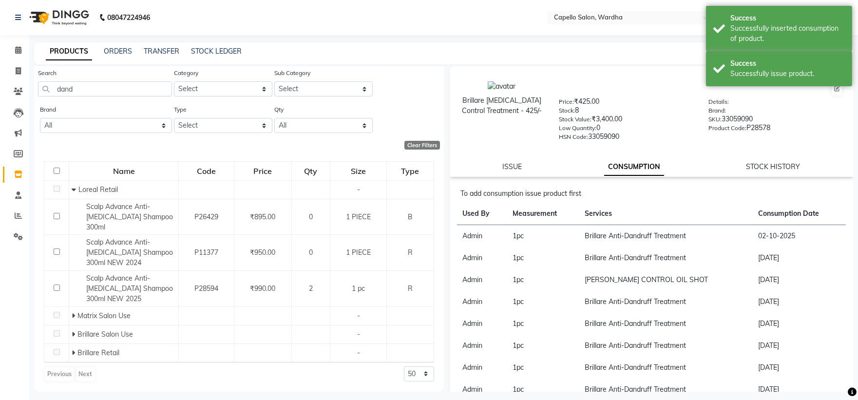
scroll to position [0, 0]
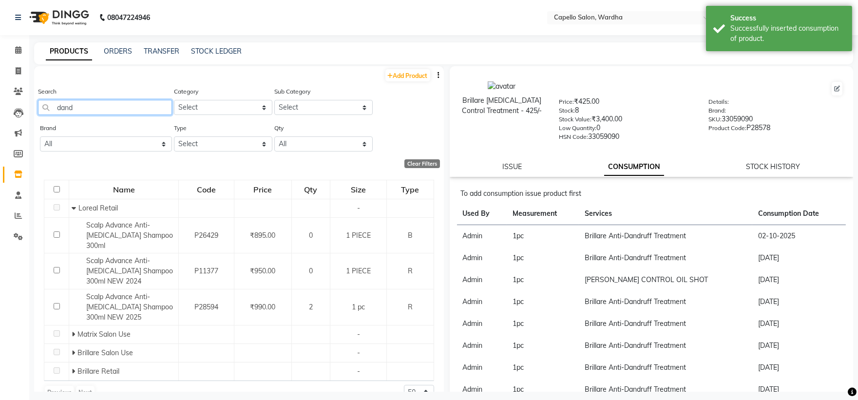
click at [108, 100] on input "dand" at bounding box center [105, 107] width 134 height 15
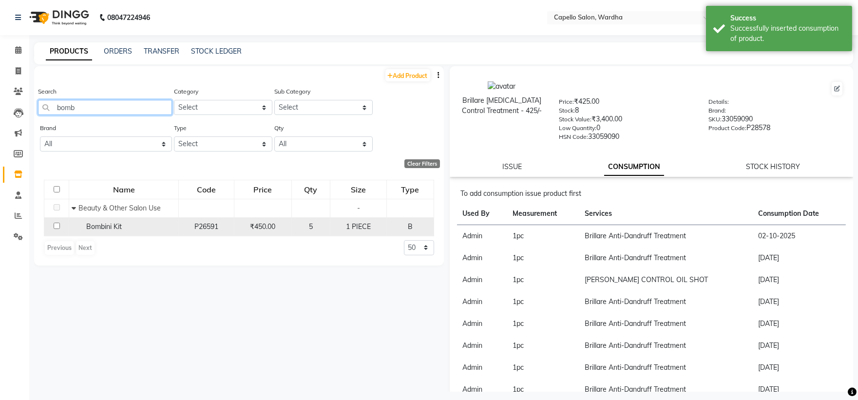
type input "bomb"
click at [97, 230] on span "Bombini Kit" at bounding box center [104, 226] width 36 height 9
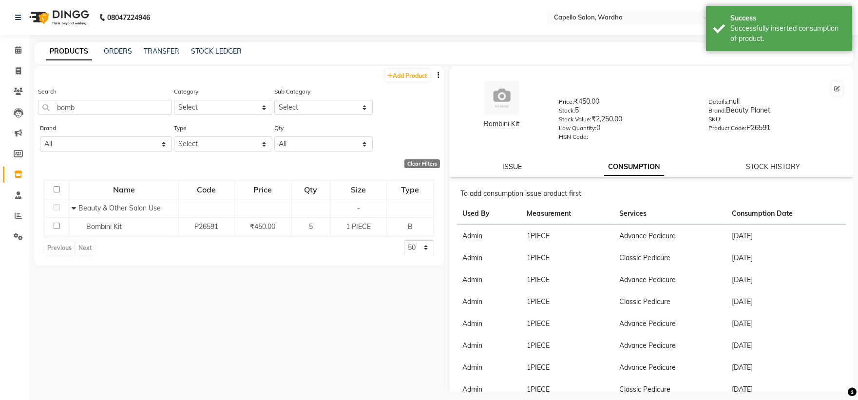
click at [503, 169] on link "ISSUE" at bounding box center [511, 166] width 19 height 9
select select
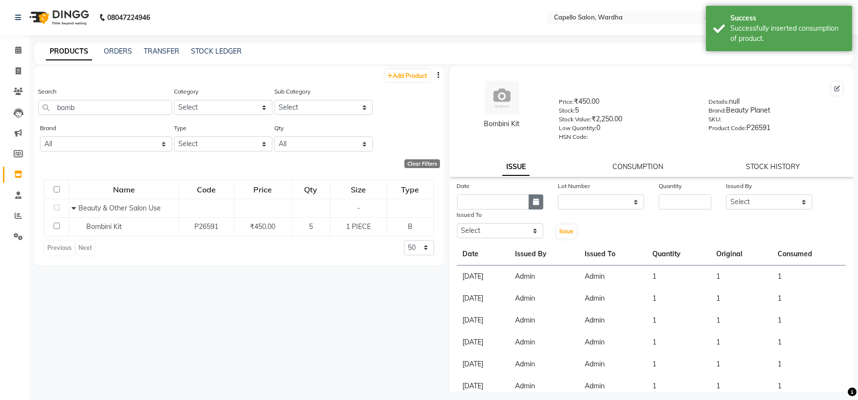
click at [533, 205] on icon "button" at bounding box center [536, 201] width 6 height 7
select select "10"
select select "2025"
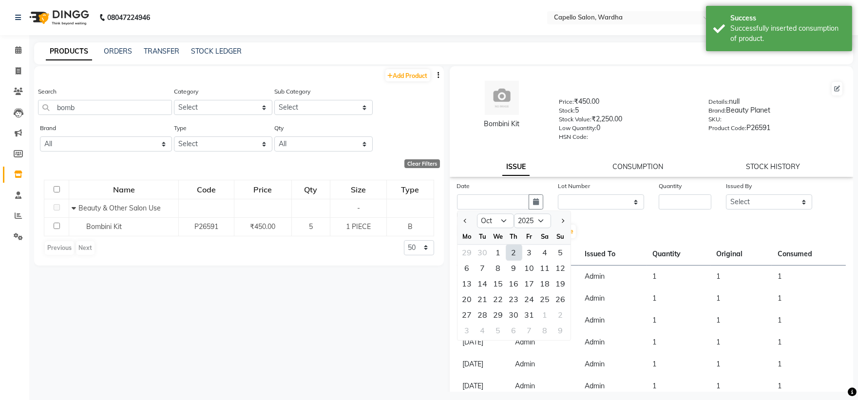
click at [511, 250] on div "2" at bounding box center [514, 253] width 16 height 16
type input "02-10-2025"
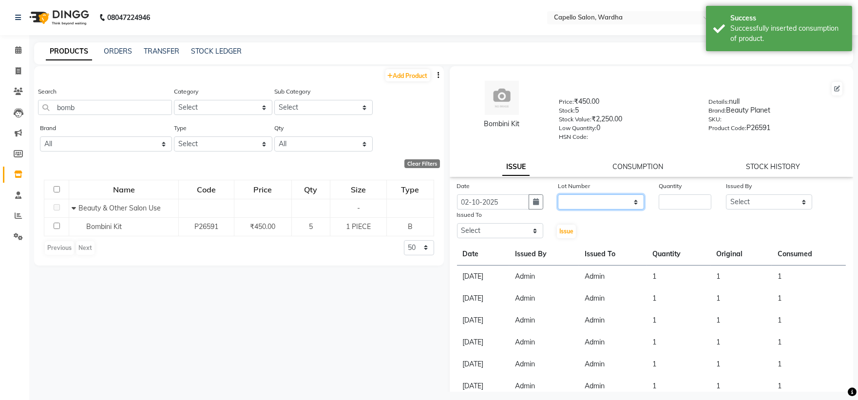
click at [586, 203] on select "None" at bounding box center [601, 201] width 86 height 15
select select "0: null"
click at [558, 195] on select "None" at bounding box center [601, 201] width 86 height 15
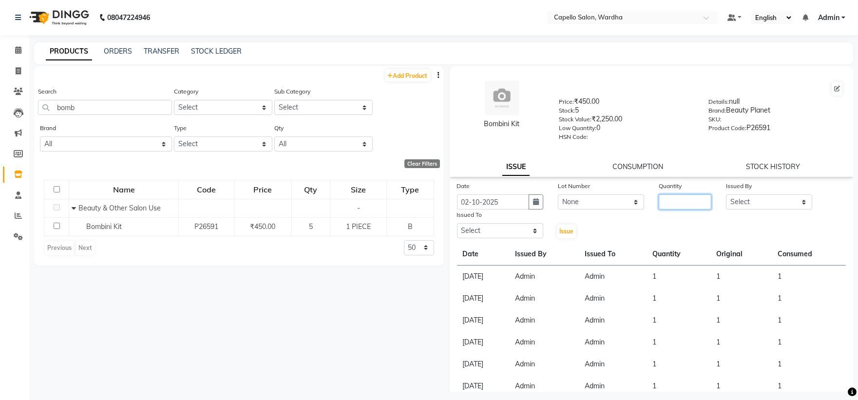
click at [663, 204] on input "number" at bounding box center [685, 201] width 53 height 15
type input "1"
click at [753, 206] on select "Select Admin Mahesh amale Nikita nitim tande Praful Chikhalkar Pranay mahadure …" at bounding box center [769, 201] width 86 height 15
select select "26829"
click at [726, 195] on select "Select Admin Mahesh amale Nikita nitim tande Praful Chikhalkar Pranay mahadure …" at bounding box center [769, 201] width 86 height 15
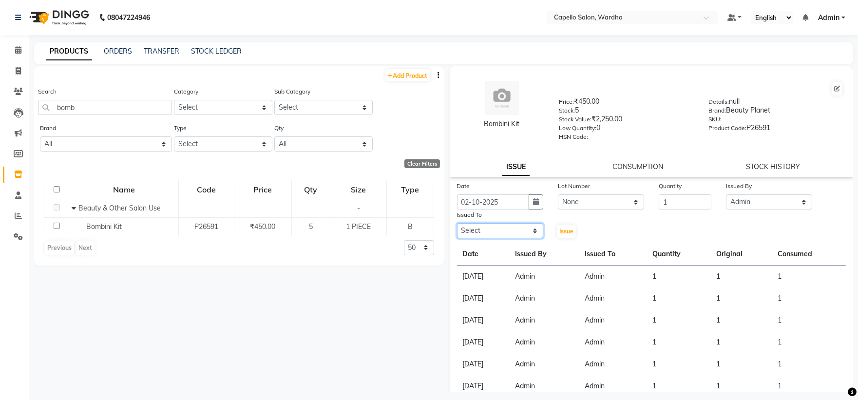
click at [493, 228] on select "Select Admin Mahesh amale Nikita nitim tande Praful Chikhalkar Pranay mahadure …" at bounding box center [500, 230] width 86 height 15
select select "26829"
click at [457, 224] on select "Select Admin Mahesh amale Nikita nitim tande Praful Chikhalkar Pranay mahadure …" at bounding box center [500, 230] width 86 height 15
click at [566, 230] on span "Issue" at bounding box center [566, 230] width 14 height 7
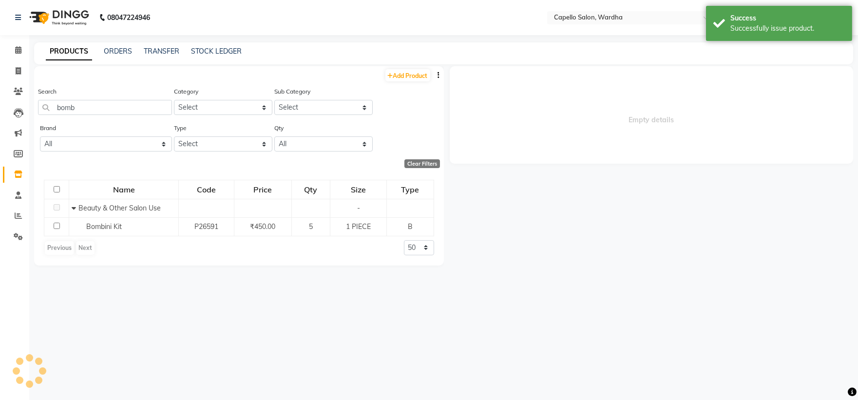
select select
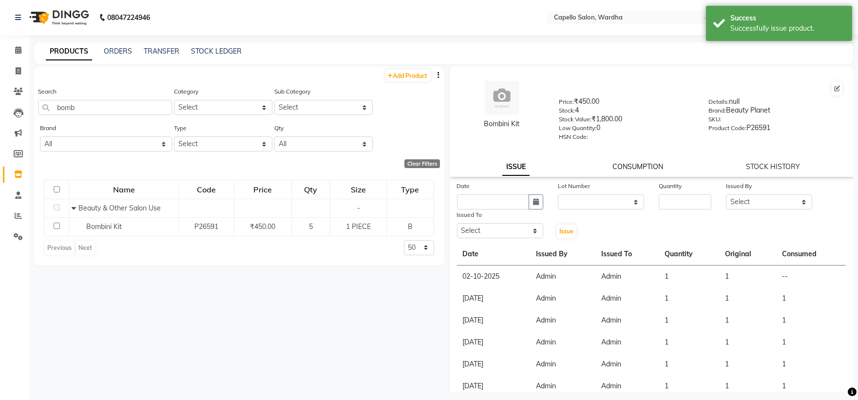
click at [651, 165] on link "CONSUMPTION" at bounding box center [637, 166] width 51 height 9
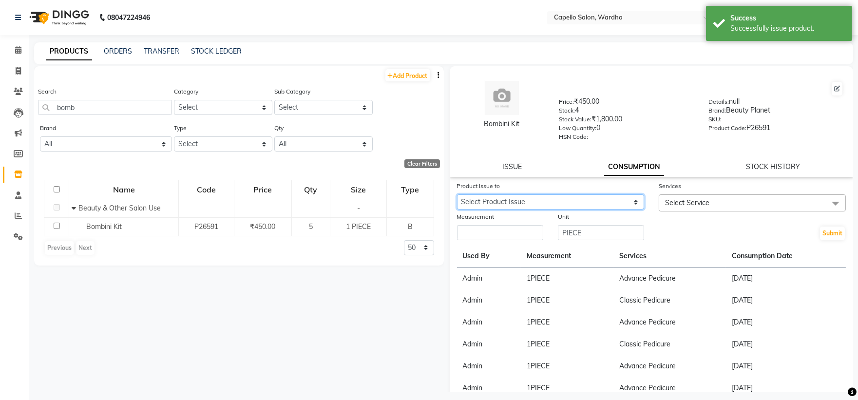
click at [519, 203] on select "Select Product Issue 2025-10-02, Issued to: Admin, Balance: 1" at bounding box center [550, 201] width 187 height 15
select select "1278891"
click at [457, 195] on select "Select Product Issue 2025-10-02, Issued to: Admin, Balance: 1" at bounding box center [550, 201] width 187 height 15
click at [520, 231] on input "number" at bounding box center [500, 232] width 86 height 15
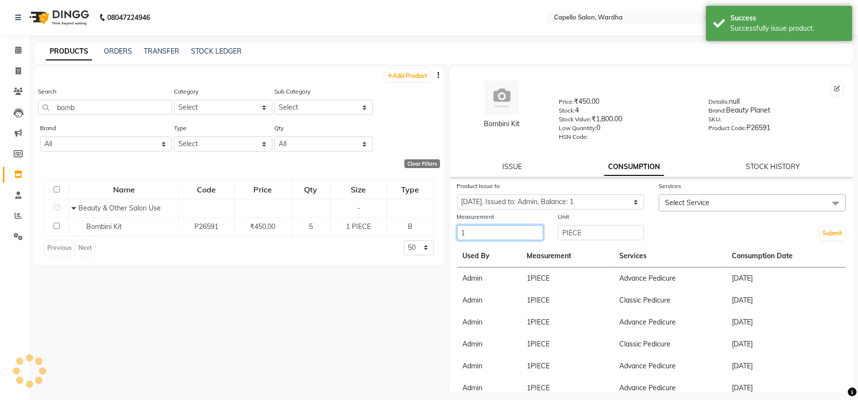
type input "1"
click at [695, 207] on span "Select Service" at bounding box center [687, 202] width 44 height 9
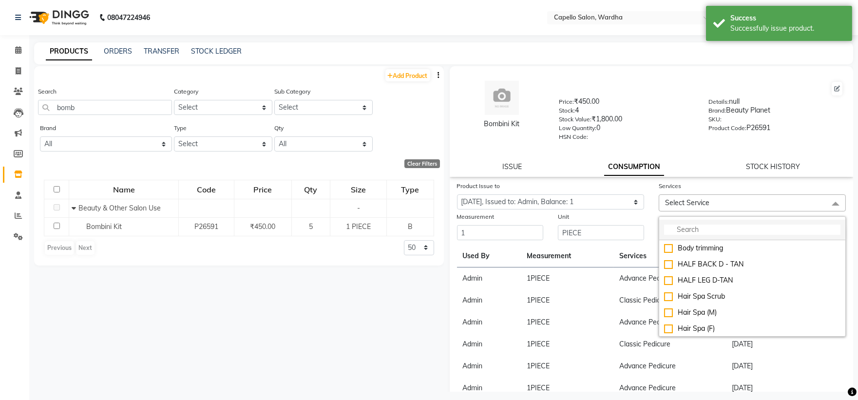
click at [682, 229] on input "multiselect-search" at bounding box center [752, 230] width 176 height 10
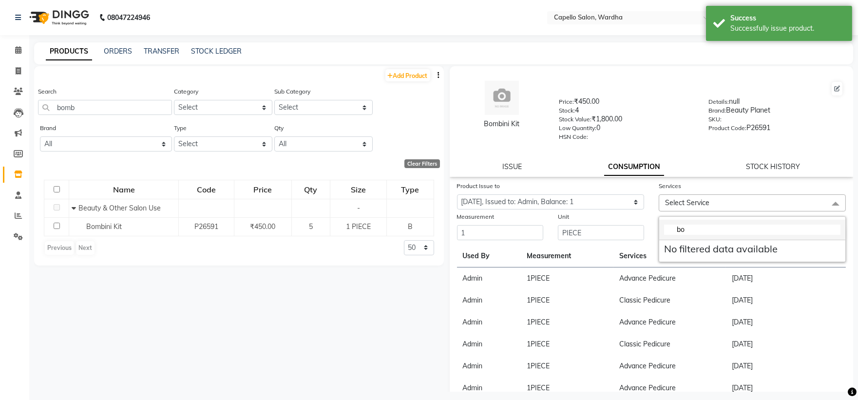
type input "b"
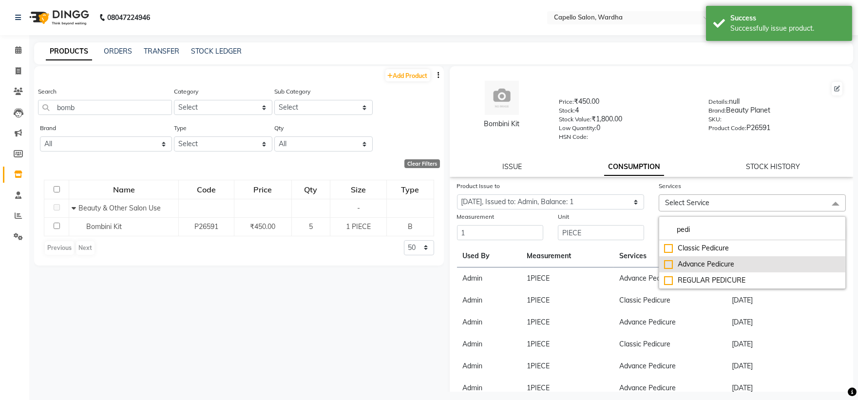
type input "pedi"
click at [713, 267] on div "Advance Pedicure" at bounding box center [752, 264] width 176 height 10
checkbox input "true"
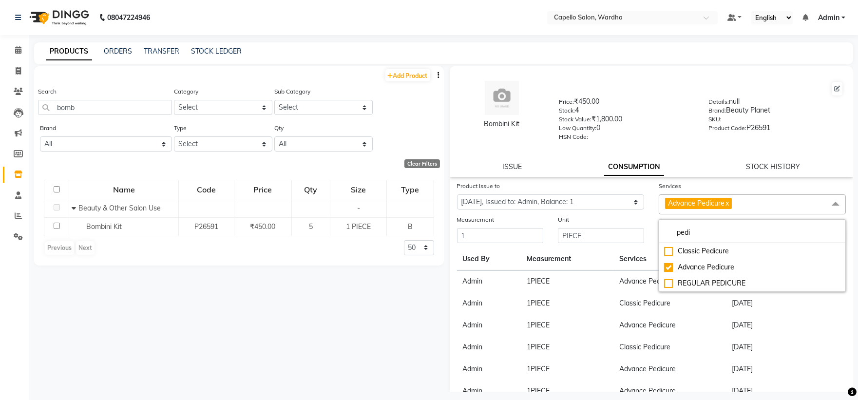
click at [655, 153] on div "Bombini Kit Price: ₹450.00 Stock: 4 Stock Value: ₹1,800.00 Low Quantity: 0 HSN …" at bounding box center [652, 121] width 404 height 111
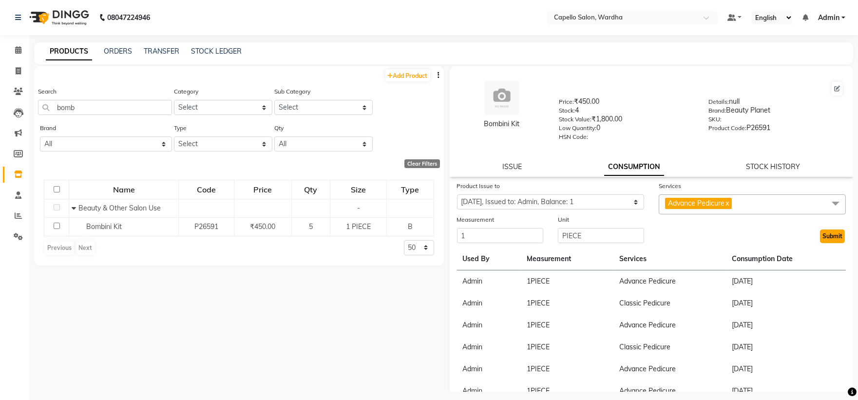
click at [820, 237] on button "Submit" at bounding box center [832, 236] width 25 height 14
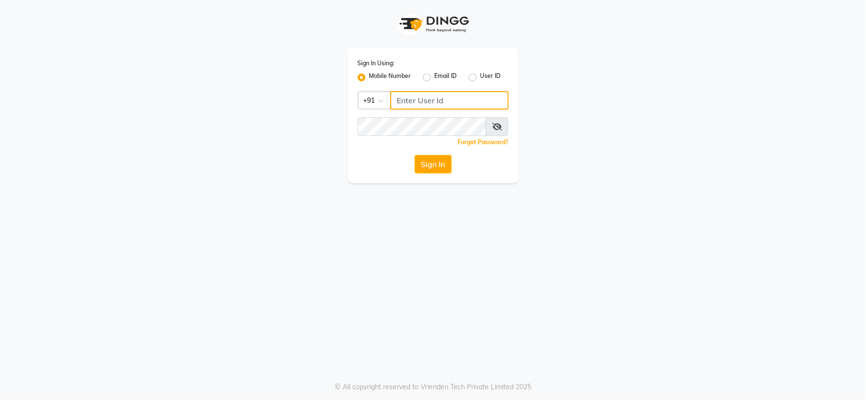
type input "7768820777"
click at [445, 158] on button "Sign In" at bounding box center [432, 164] width 37 height 19
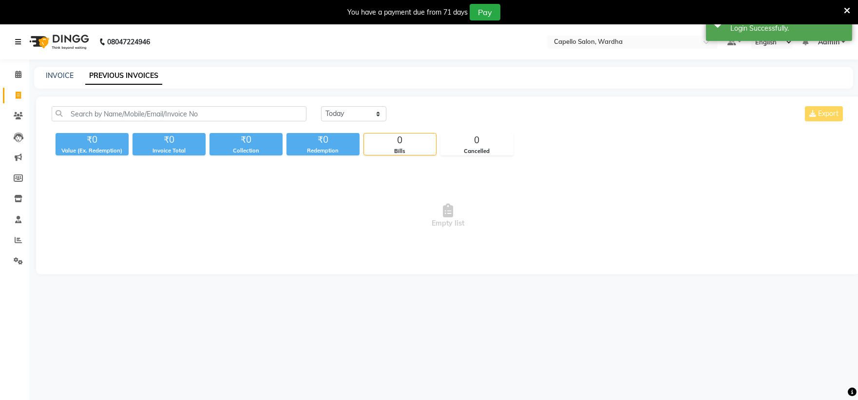
click at [20, 39] on icon at bounding box center [18, 41] width 6 height 7
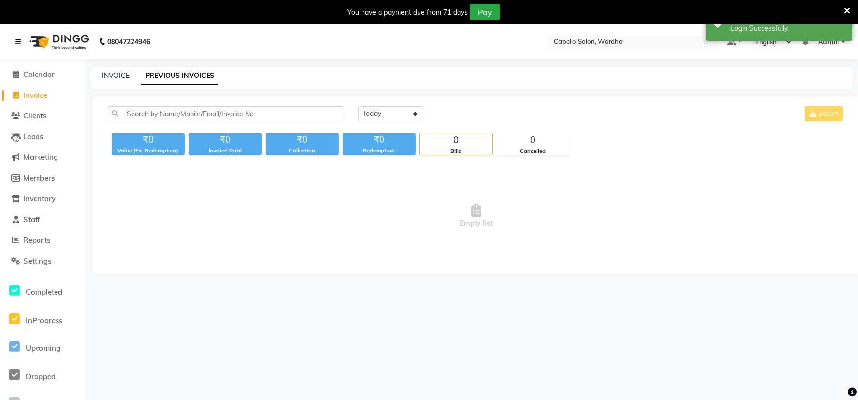
click at [16, 41] on icon at bounding box center [18, 41] width 6 height 7
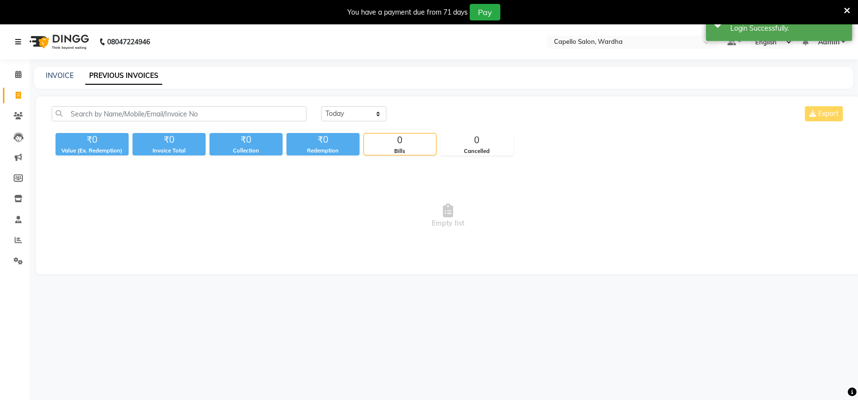
click at [16, 41] on icon at bounding box center [18, 41] width 6 height 7
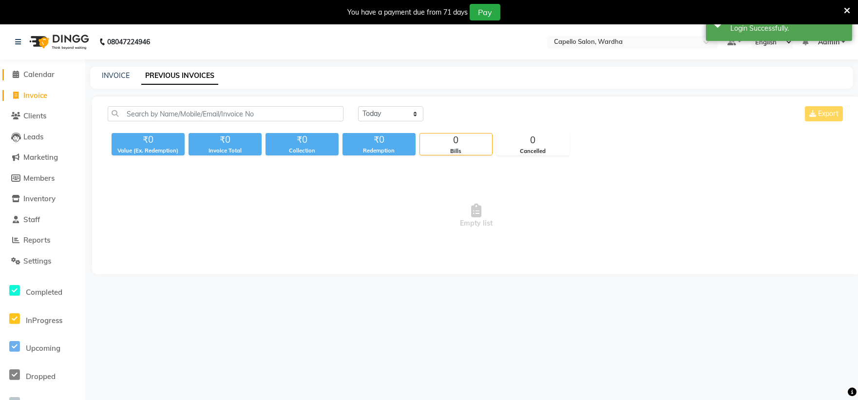
click at [15, 79] on span at bounding box center [16, 74] width 15 height 11
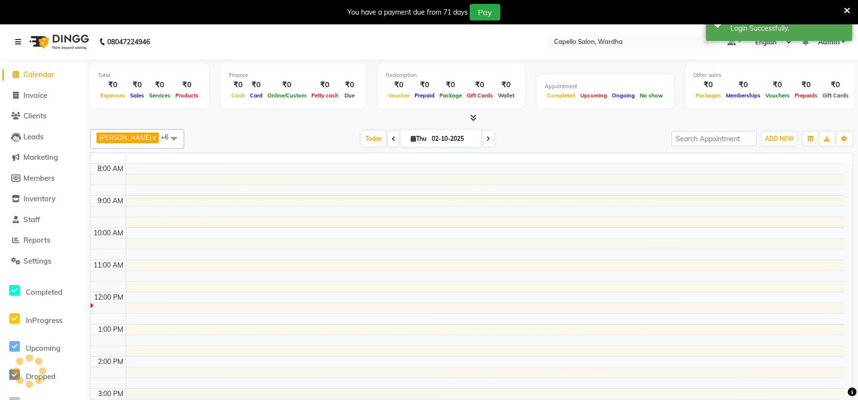
drag, startPoint x: 18, startPoint y: 45, endPoint x: 35, endPoint y: 144, distance: 100.4
click at [19, 47] on link at bounding box center [20, 41] width 10 height 27
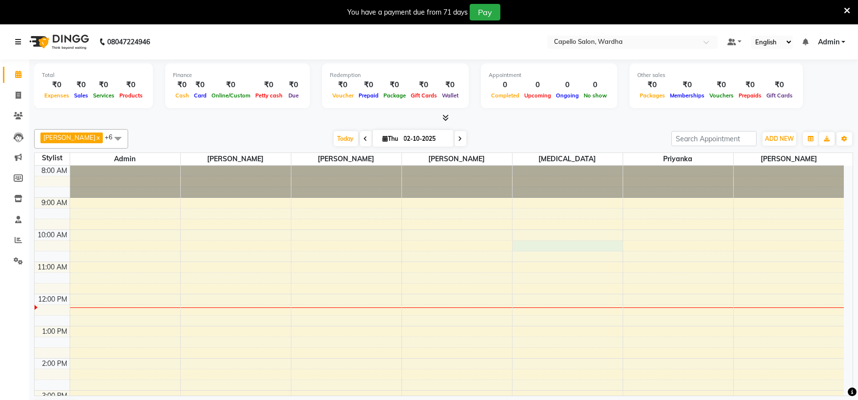
click at [565, 250] on div "8:00 AM 9:00 AM 10:00 AM 11:00 AM 12:00 PM 1:00 PM 2:00 PM 3:00 PM 4:00 PM 5:00…" at bounding box center [439, 374] width 809 height 417
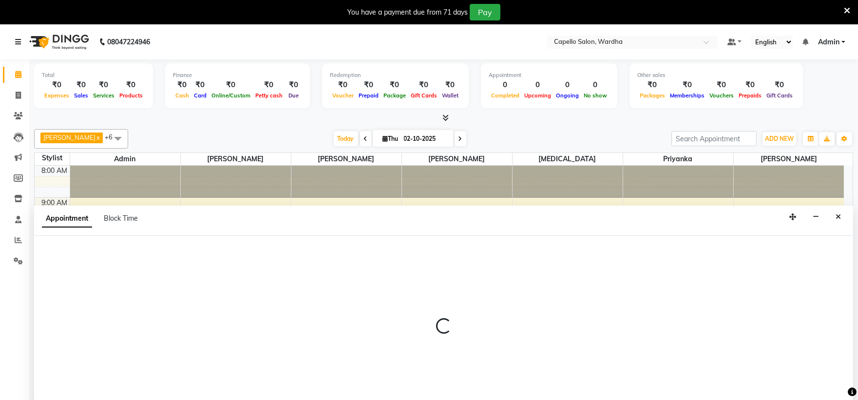
select select "48634"
select select "tentative"
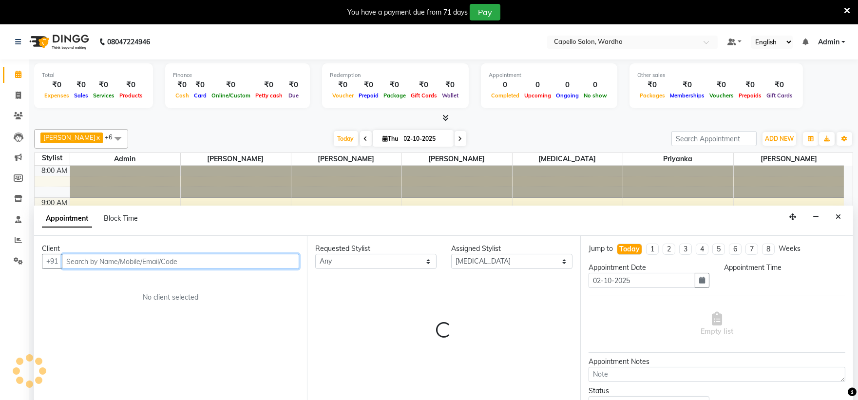
click at [124, 254] on input "text" at bounding box center [180, 261] width 237 height 15
select select "615"
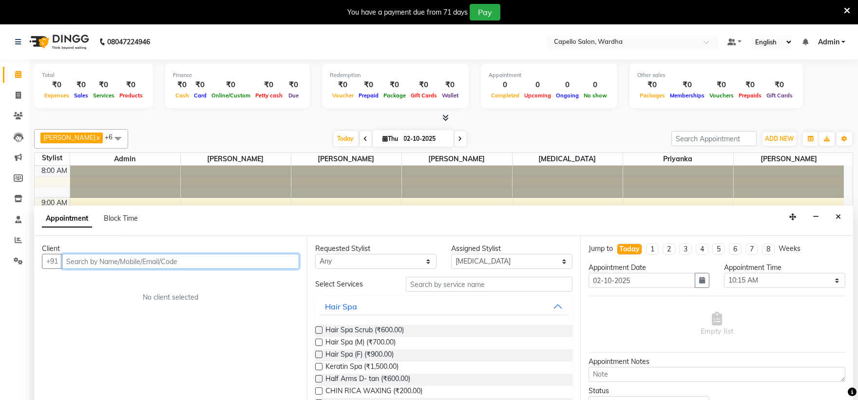
scroll to position [25, 0]
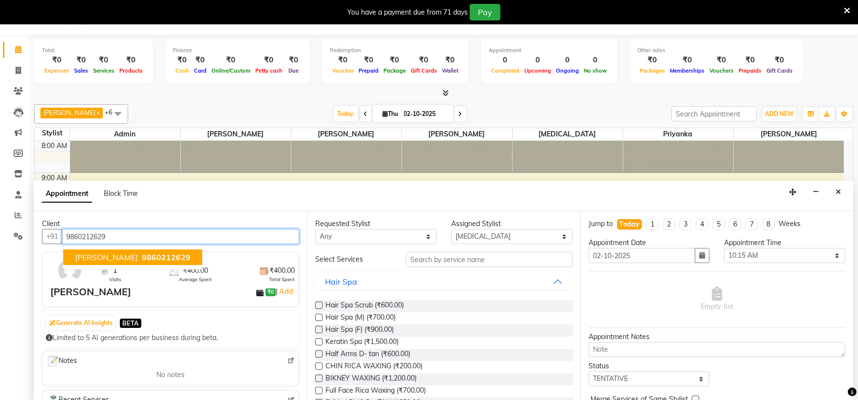
type input "9860212629"
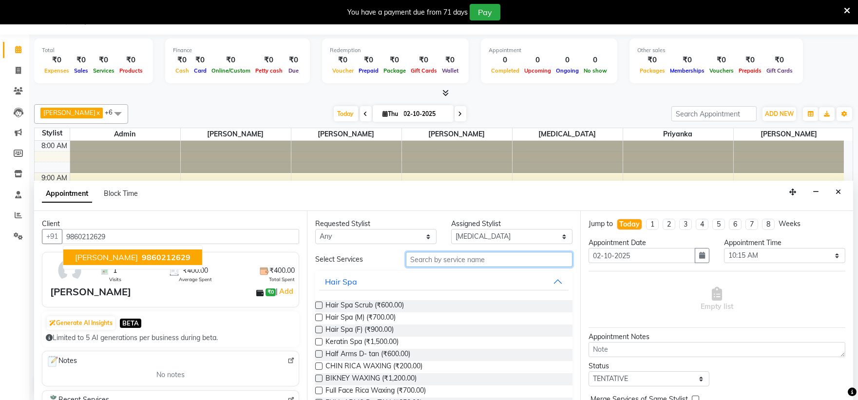
click at [449, 254] on input "text" at bounding box center [489, 259] width 167 height 15
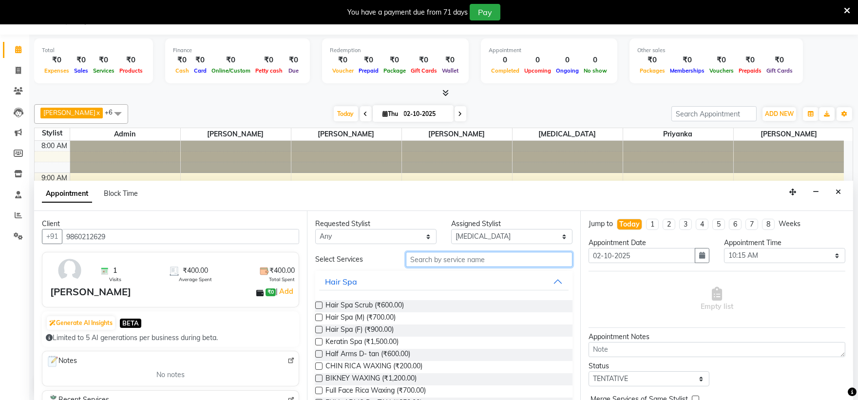
click at [453, 257] on input "text" at bounding box center [489, 259] width 167 height 15
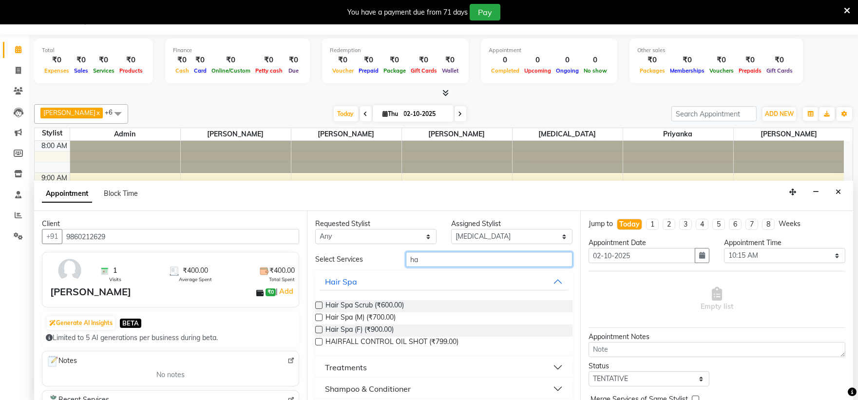
type input "h"
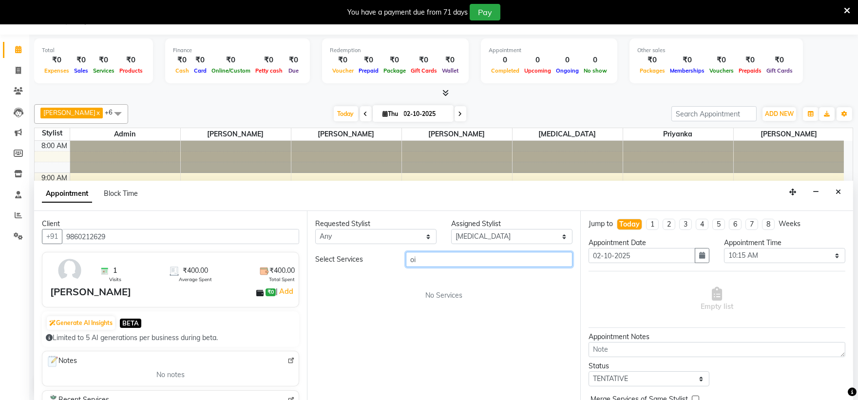
type input "o"
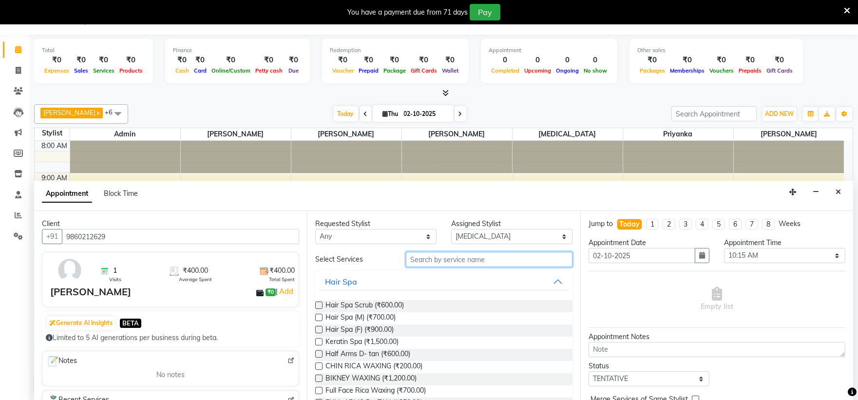
click at [470, 257] on input "text" at bounding box center [489, 259] width 167 height 15
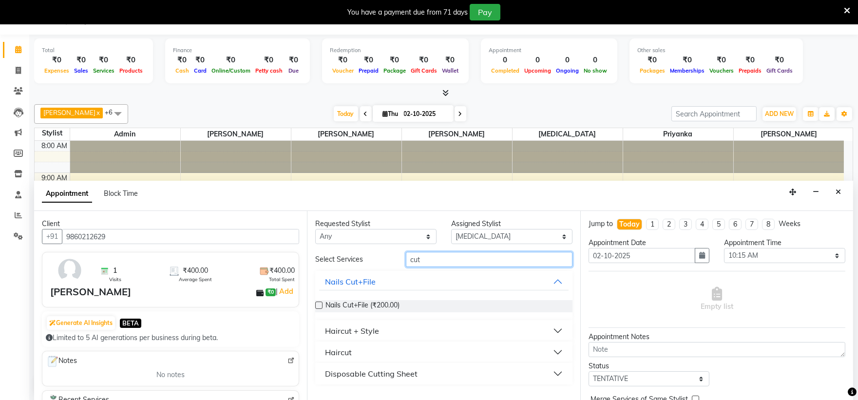
type input "cut"
click at [352, 348] on button "Haircut" at bounding box center [443, 352] width 249 height 18
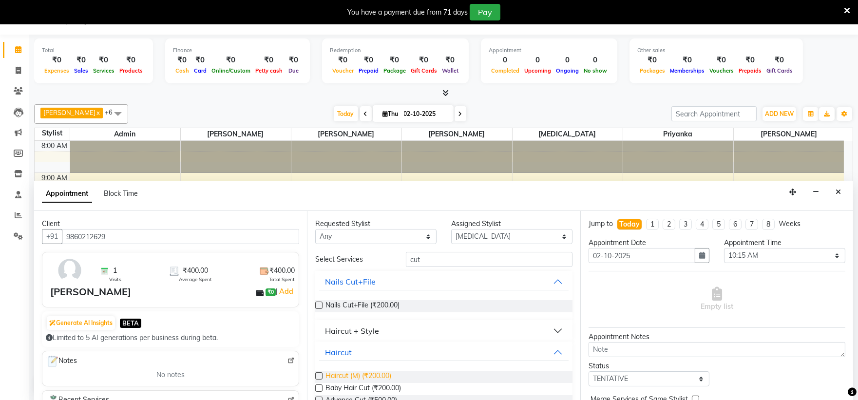
click at [339, 376] on span "Haircut (M) (₹200.00)" at bounding box center [358, 377] width 66 height 12
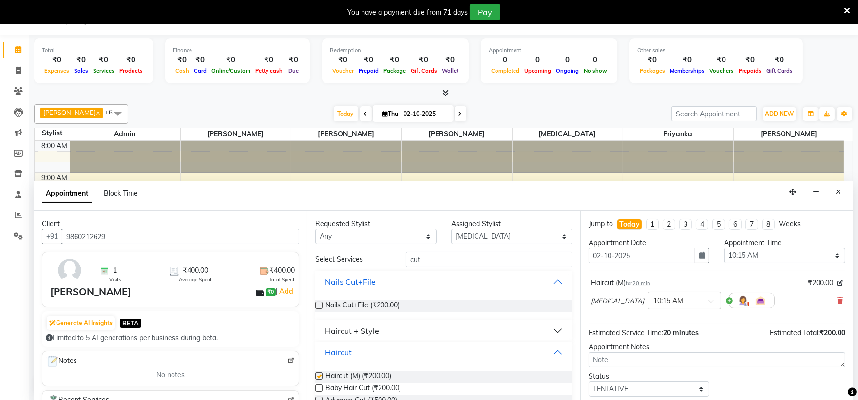
checkbox input "false"
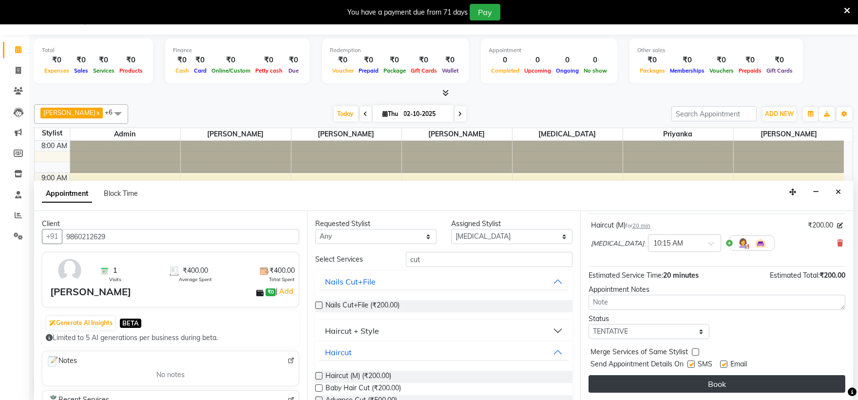
click at [718, 385] on button "Book" at bounding box center [716, 384] width 257 height 18
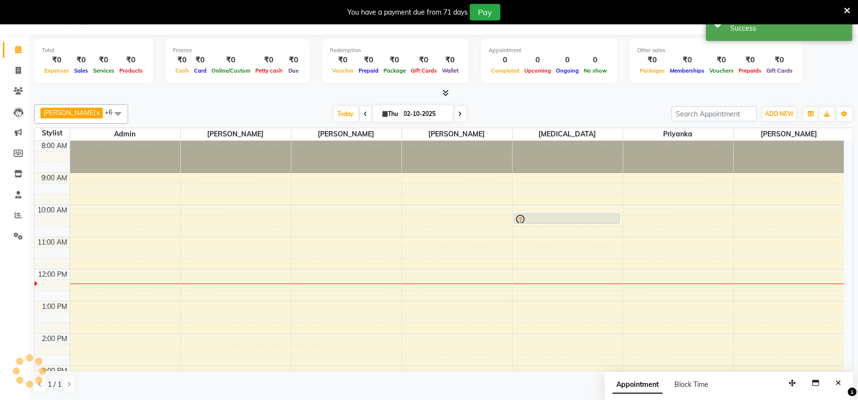
scroll to position [0, 0]
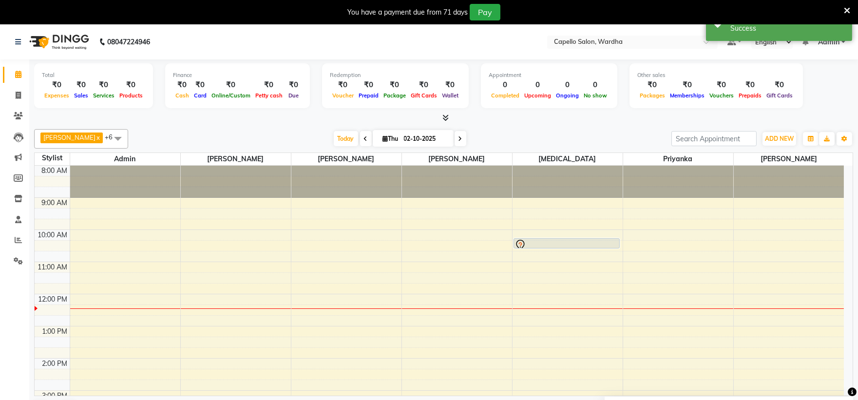
click at [341, 230] on div "8:00 AM 9:00 AM 10:00 AM 11:00 AM 12:00 PM 1:00 PM 2:00 PM 3:00 PM 4:00 PM 5:00…" at bounding box center [439, 374] width 809 height 417
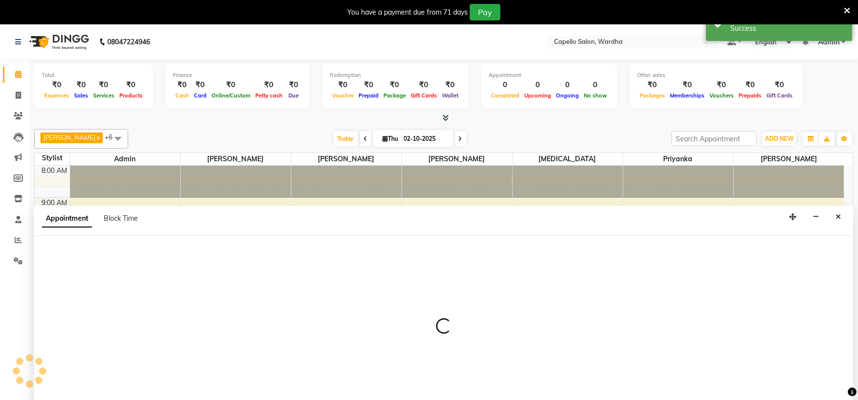
select select "35417"
select select "tentative"
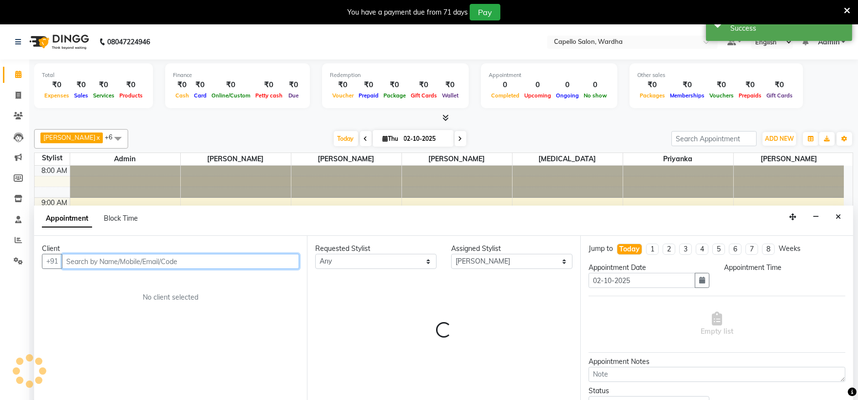
select select "600"
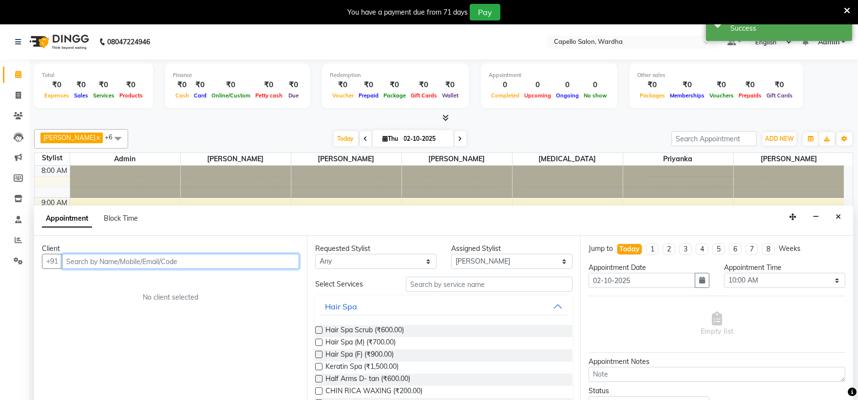
scroll to position [25, 0]
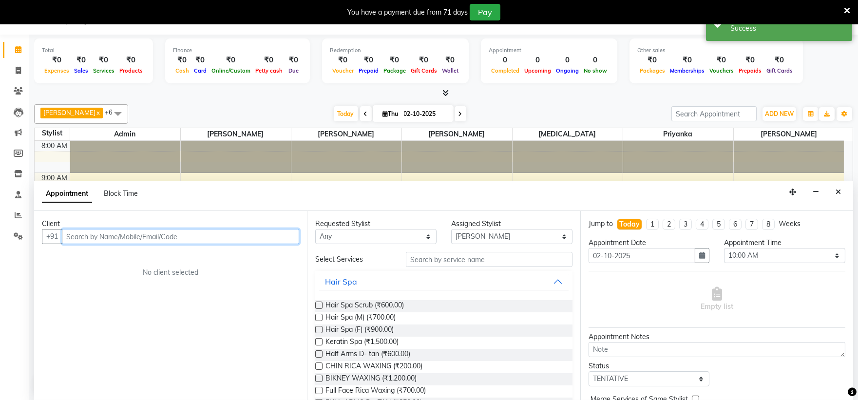
click at [220, 234] on input "text" at bounding box center [180, 236] width 237 height 15
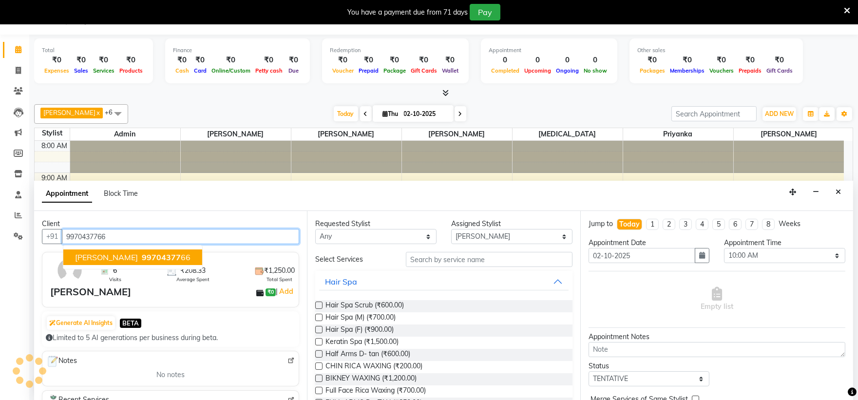
click at [142, 254] on span "99704377" at bounding box center [161, 257] width 39 height 10
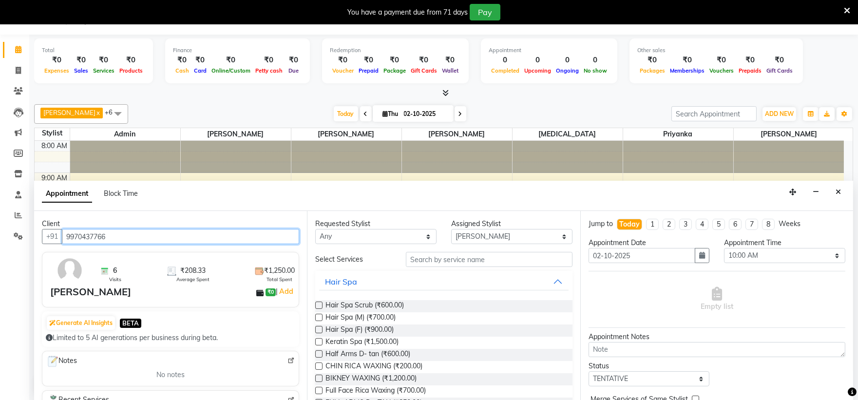
type input "9970437766"
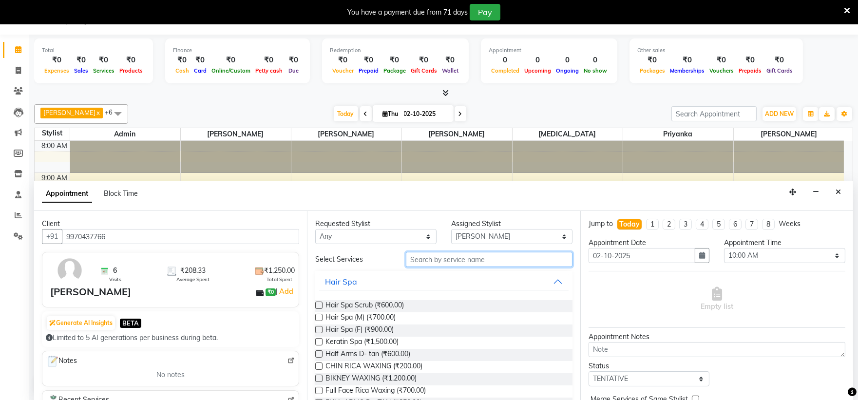
click at [467, 257] on input "text" at bounding box center [489, 259] width 167 height 15
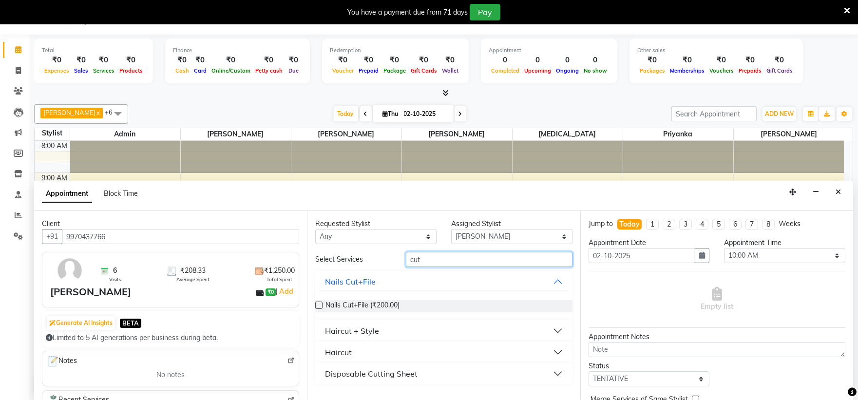
type input "cut"
click at [358, 346] on button "Haircut" at bounding box center [443, 352] width 249 height 18
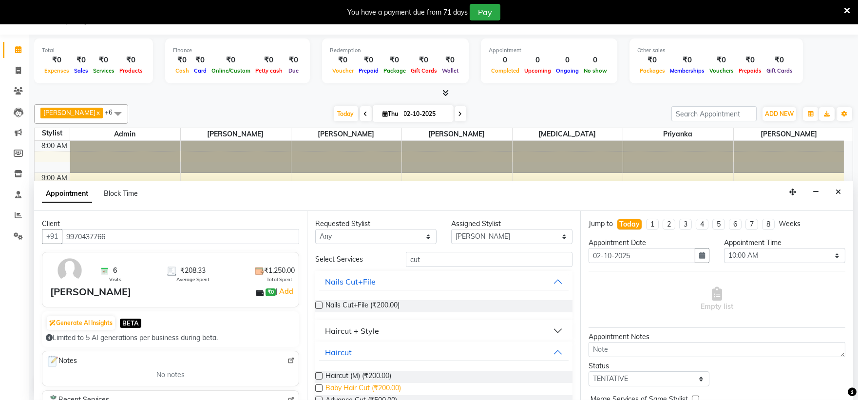
click at [340, 385] on span "Baby Hair Cut (₹200.00)" at bounding box center [362, 389] width 75 height 12
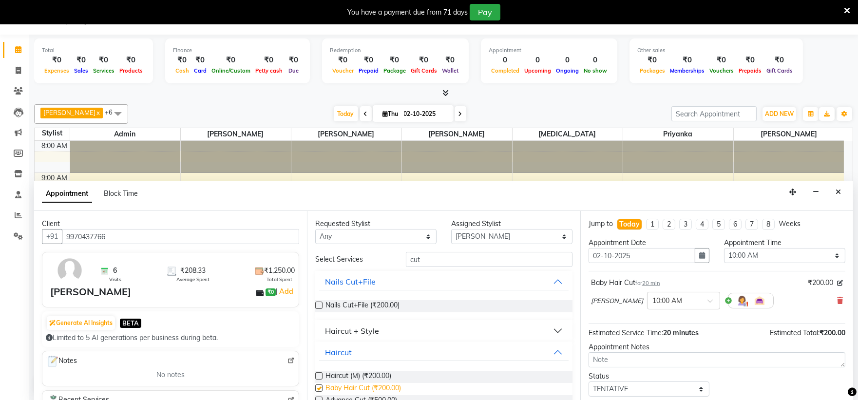
checkbox input "false"
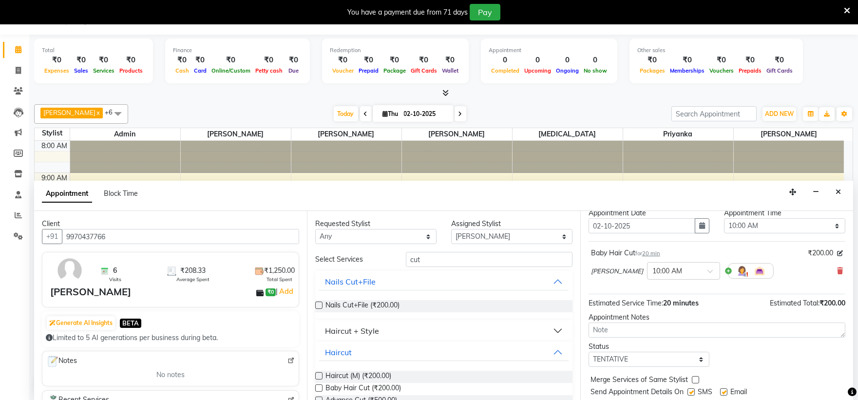
scroll to position [57, 0]
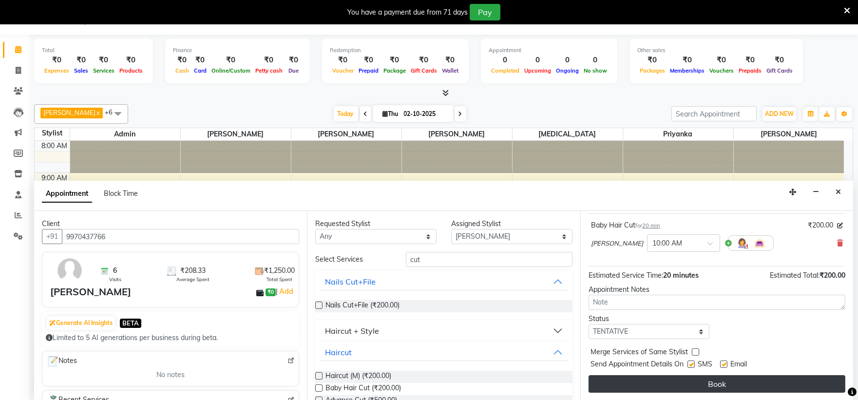
click at [639, 378] on button "Book" at bounding box center [716, 384] width 257 height 18
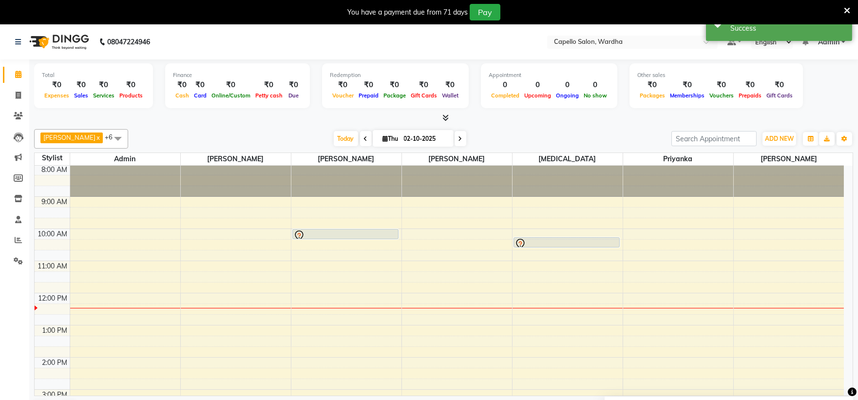
scroll to position [0, 0]
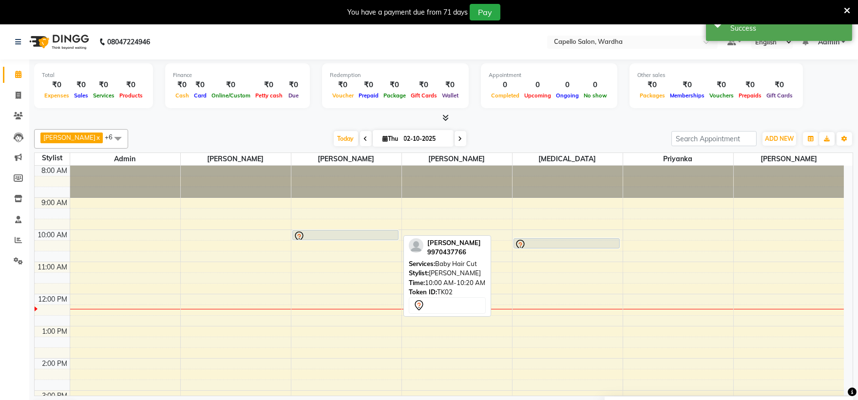
click at [314, 235] on div at bounding box center [345, 237] width 104 height 12
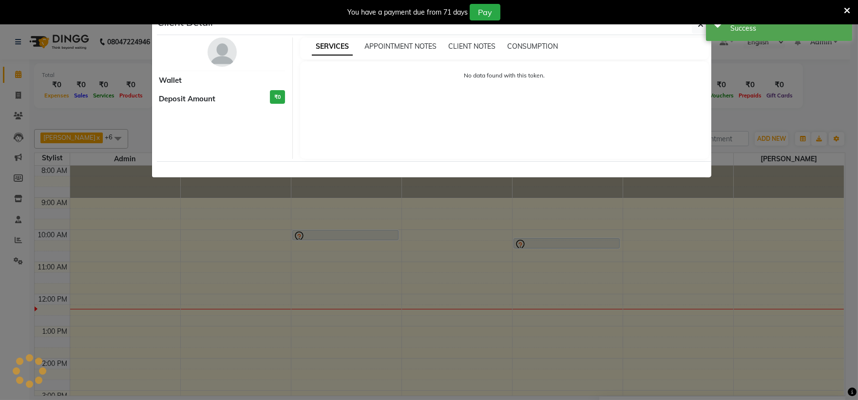
select select "7"
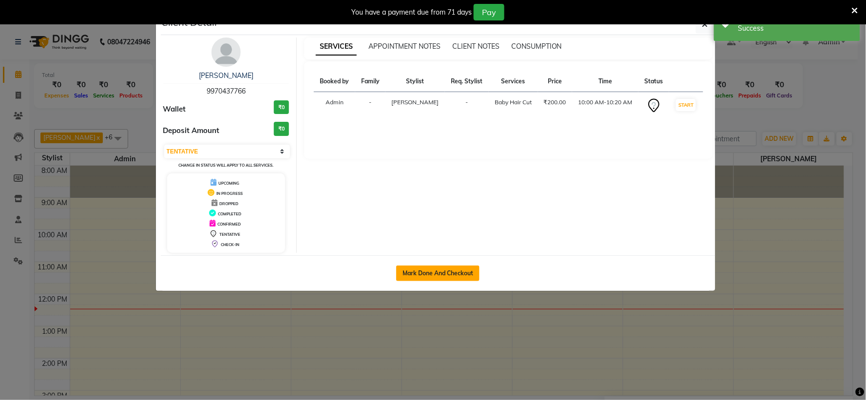
click at [418, 275] on button "Mark Done And Checkout" at bounding box center [437, 273] width 83 height 16
select select "4620"
select select "service"
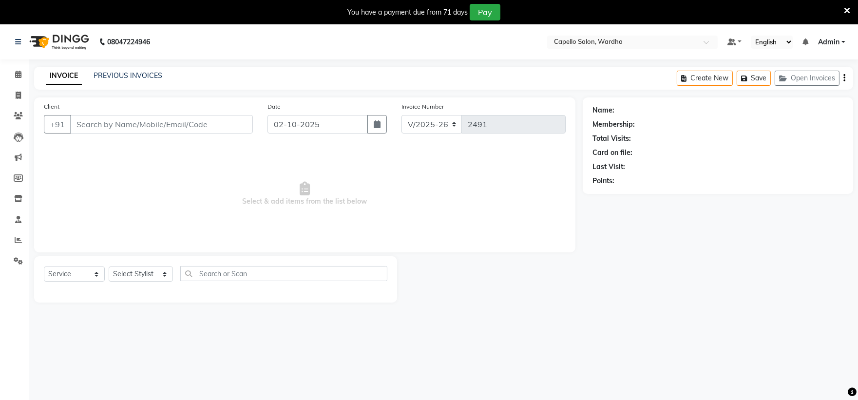
type input "9970437766"
select select "35417"
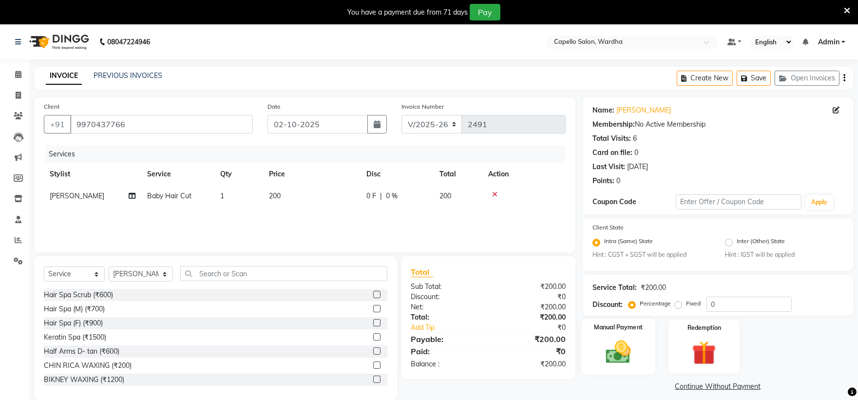
click at [624, 357] on img at bounding box center [618, 352] width 40 height 29
click at [744, 385] on span "CASH" at bounding box center [739, 386] width 21 height 11
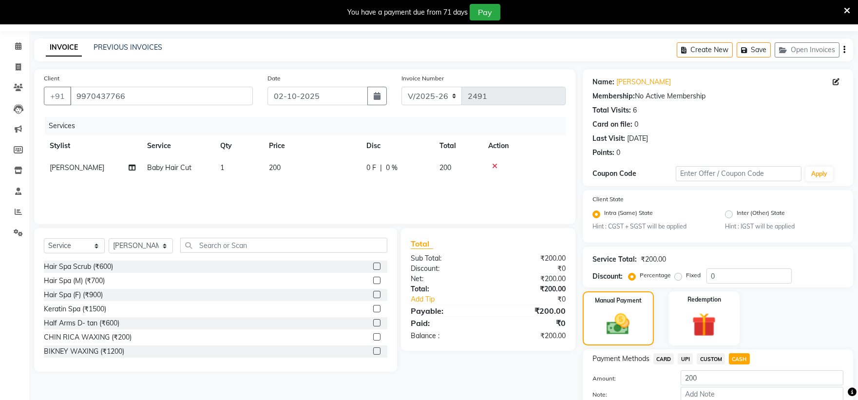
scroll to position [85, 0]
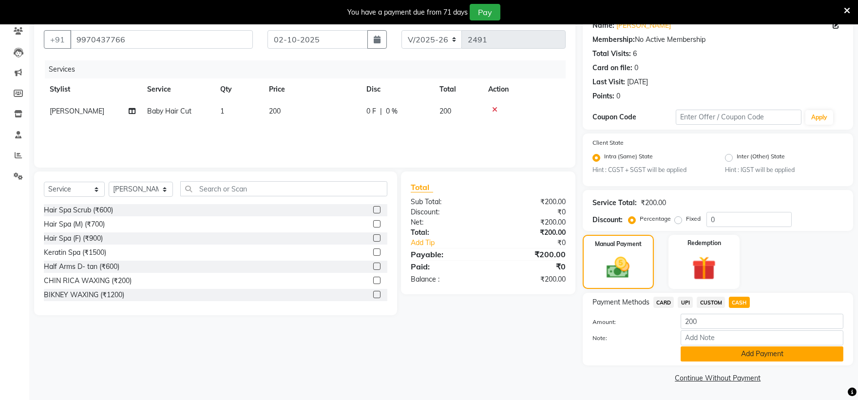
click at [749, 358] on button "Add Payment" at bounding box center [761, 353] width 163 height 15
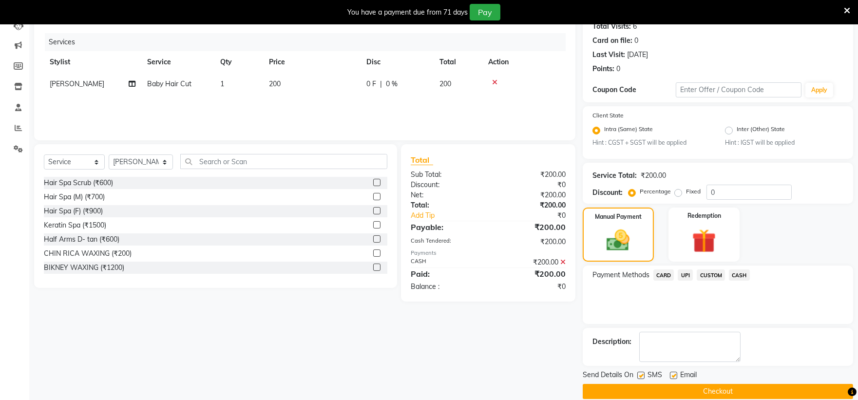
scroll to position [126, 0]
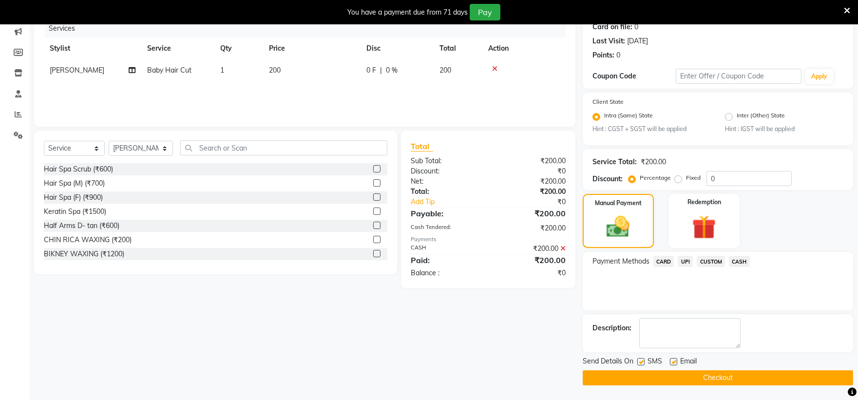
click at [781, 311] on div "Name: Pushpak Membership: No Active Membership Total Visits: 6 Card on file: 0 …" at bounding box center [722, 179] width 278 height 414
click at [737, 260] on span "CASH" at bounding box center [739, 261] width 21 height 11
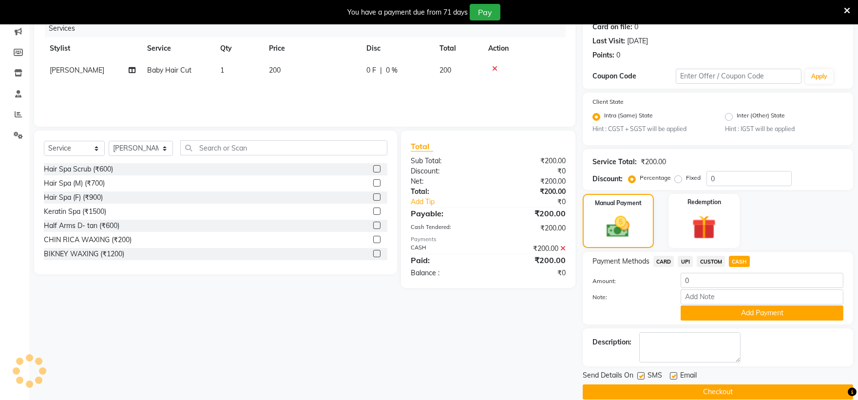
click at [655, 288] on div "Amount: 0" at bounding box center [717, 281] width 265 height 17
click at [658, 313] on div at bounding box center [629, 312] width 89 height 15
click at [562, 245] on icon at bounding box center [562, 248] width 5 height 7
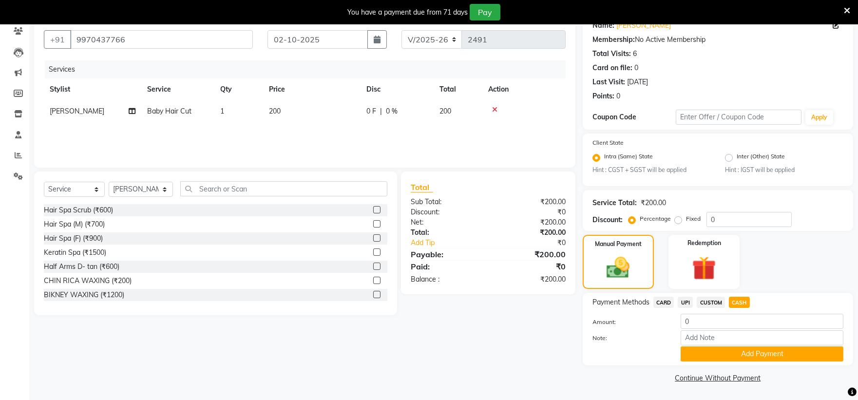
click at [736, 300] on span "CASH" at bounding box center [739, 302] width 21 height 11
type input "200"
click at [724, 354] on button "Add Payment" at bounding box center [761, 353] width 163 height 15
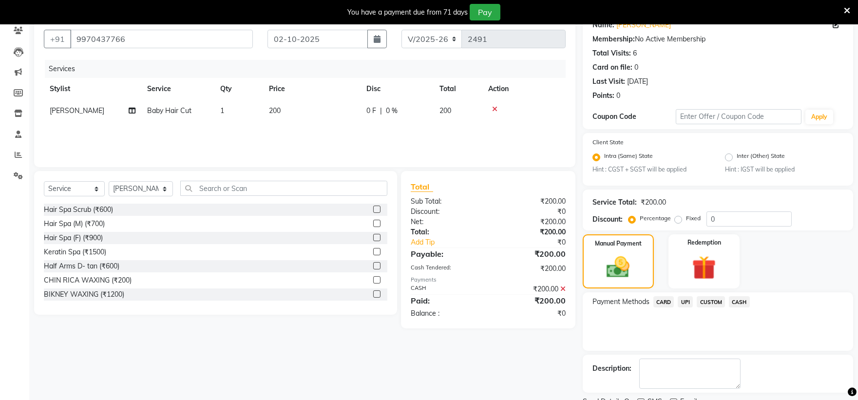
click at [561, 288] on icon at bounding box center [562, 288] width 5 height 7
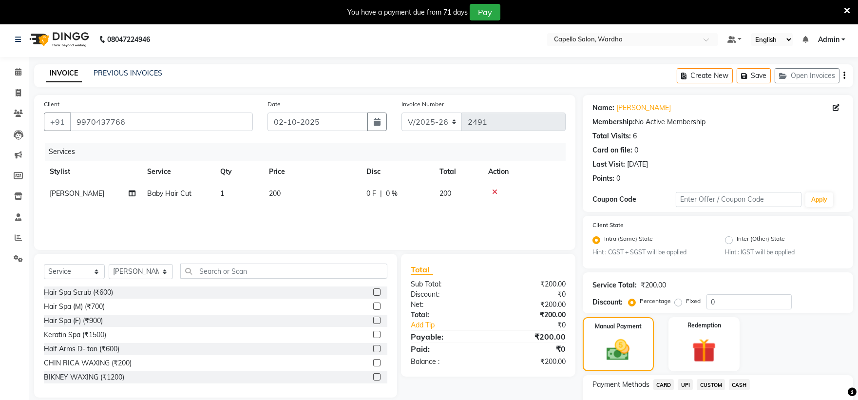
scroll to position [0, 0]
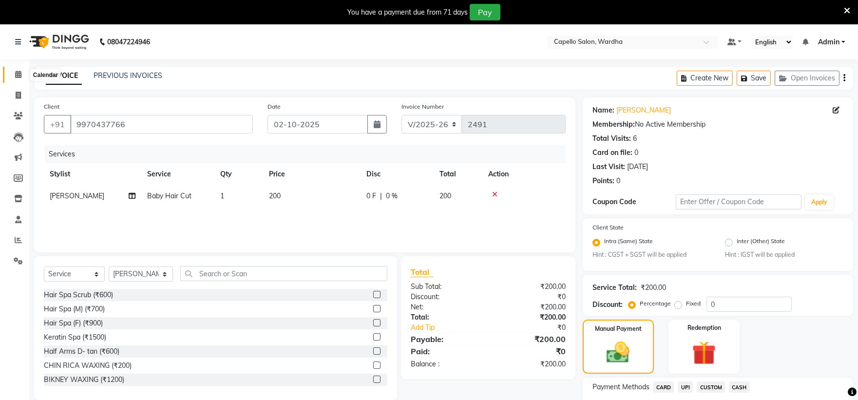
click at [17, 76] on icon at bounding box center [18, 74] width 6 height 7
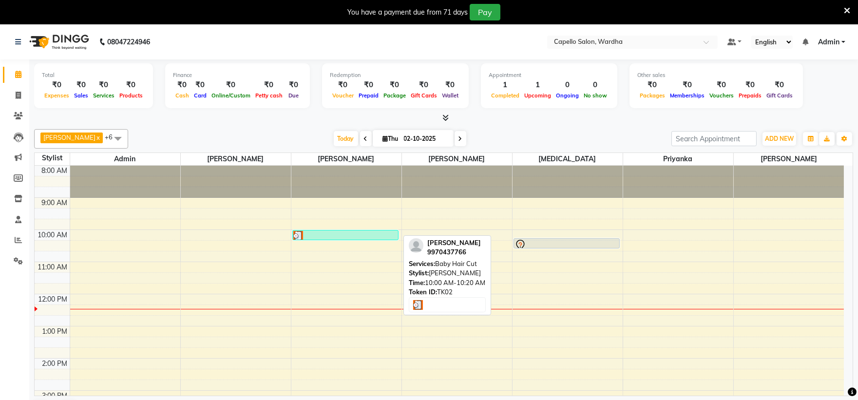
click at [347, 235] on div at bounding box center [345, 236] width 104 height 10
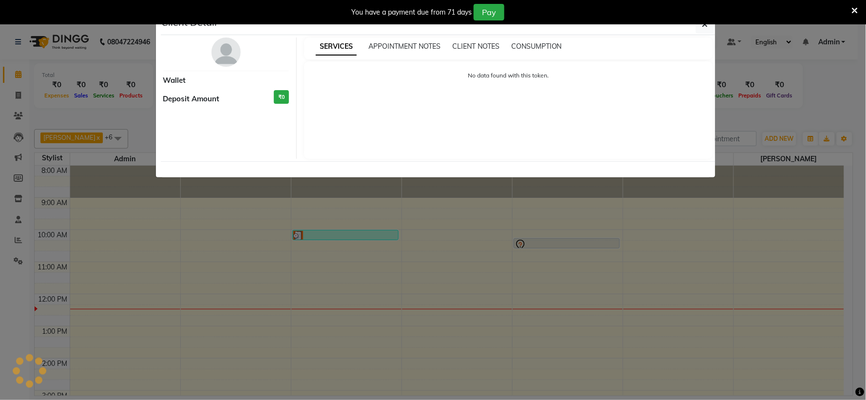
select select "3"
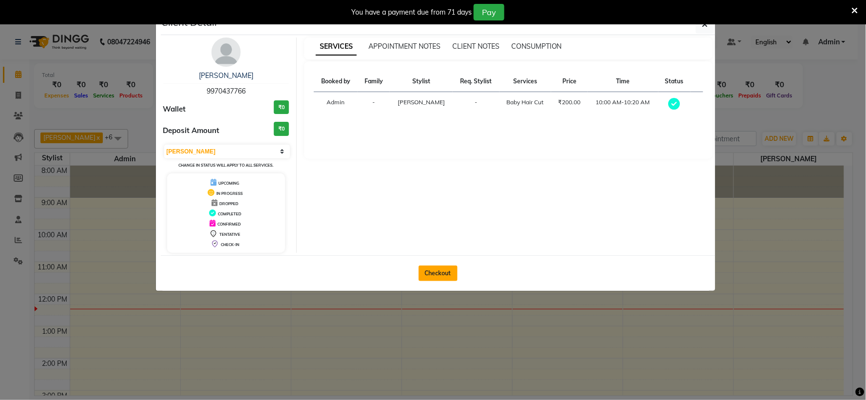
click at [432, 272] on button "Checkout" at bounding box center [437, 273] width 39 height 16
select select "service"
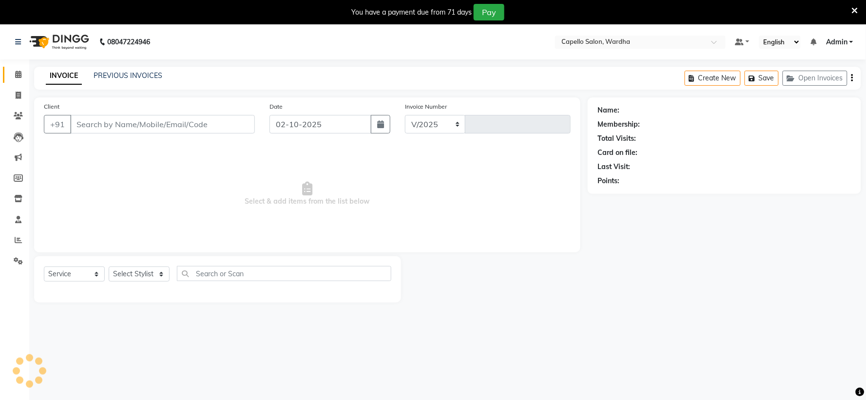
select select "4620"
type input "2491"
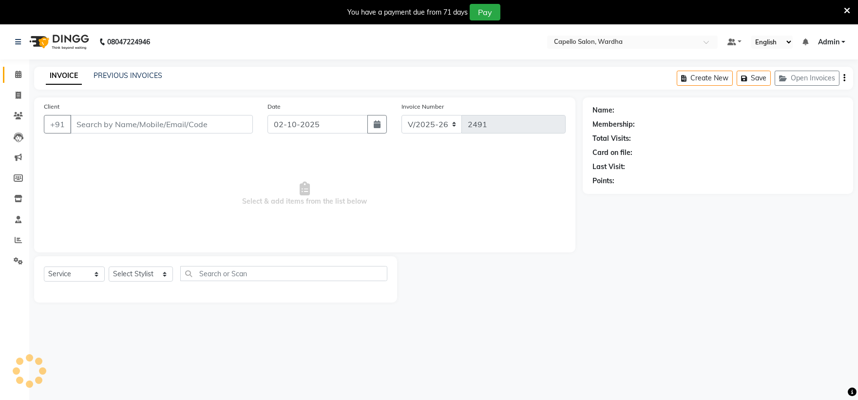
type input "9970437766"
select select "35417"
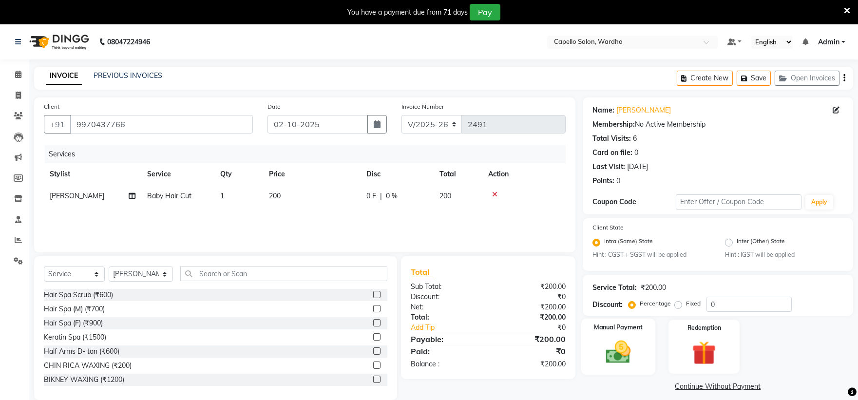
click at [603, 348] on img at bounding box center [618, 352] width 40 height 29
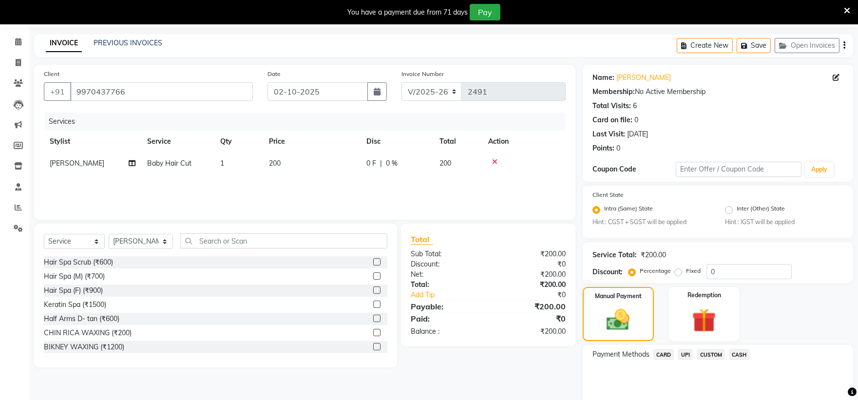
scroll to position [71, 0]
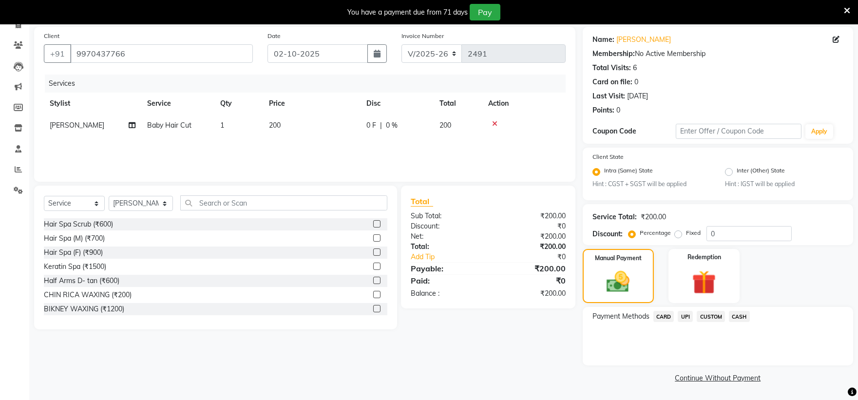
click at [740, 312] on span "CASH" at bounding box center [739, 316] width 21 height 11
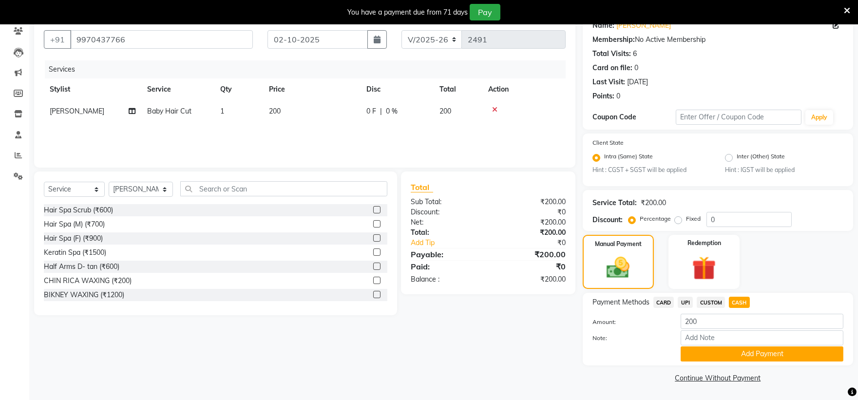
scroll to position [85, 0]
click at [732, 356] on button "Add Payment" at bounding box center [761, 353] width 163 height 15
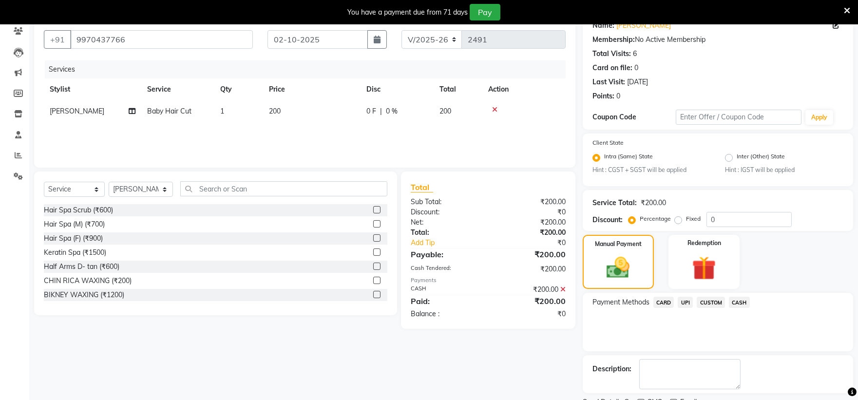
scroll to position [126, 0]
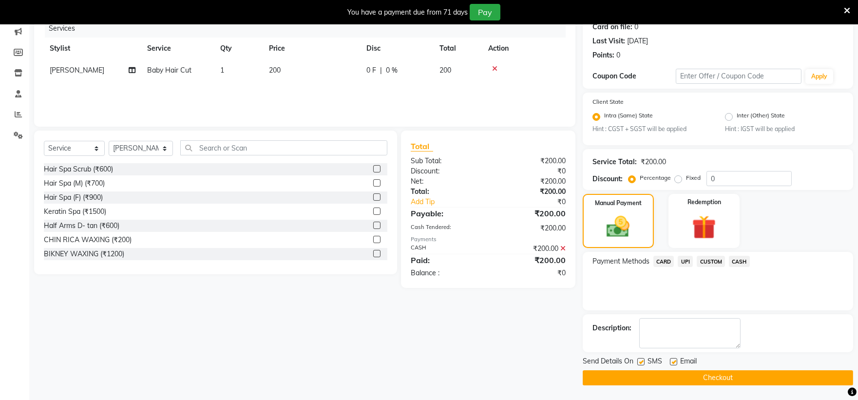
click at [711, 374] on button "Checkout" at bounding box center [718, 377] width 270 height 15
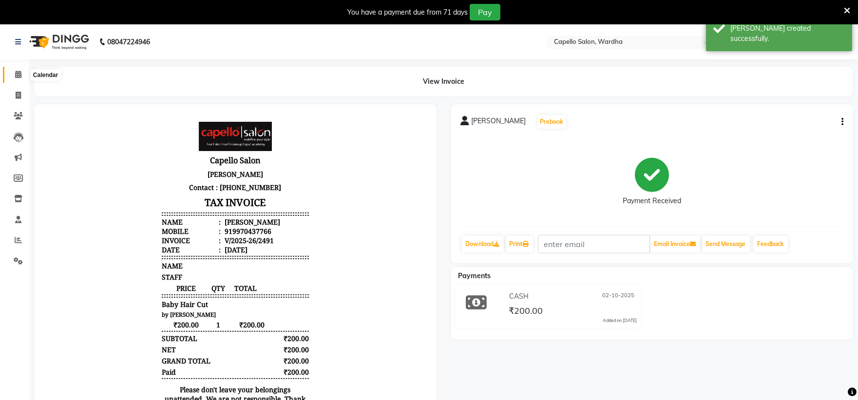
click at [16, 73] on icon at bounding box center [18, 74] width 6 height 7
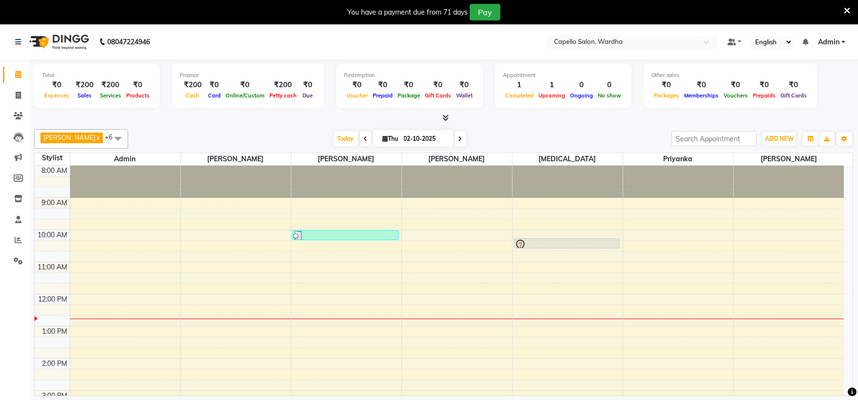
scroll to position [25, 0]
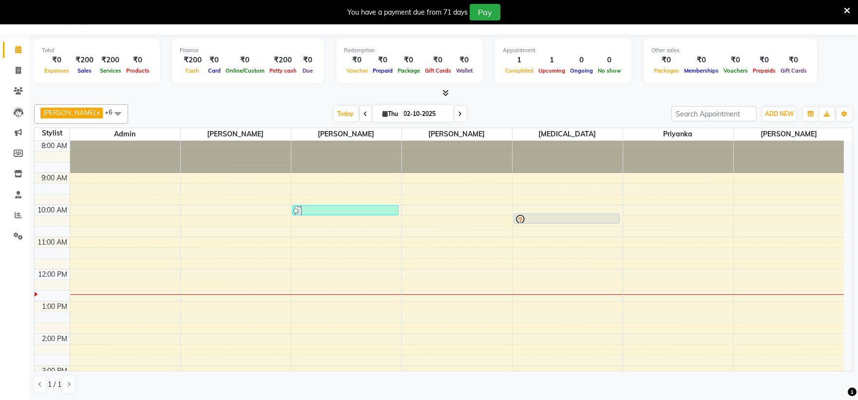
click at [447, 93] on icon at bounding box center [445, 92] width 6 height 7
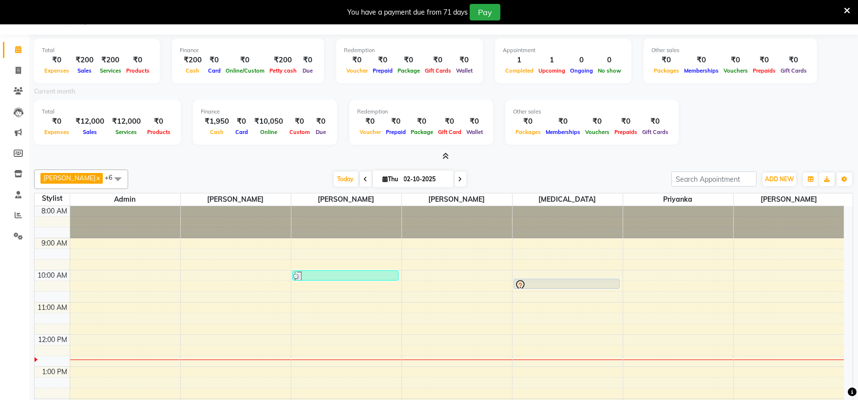
click at [848, 8] on icon at bounding box center [847, 10] width 6 height 9
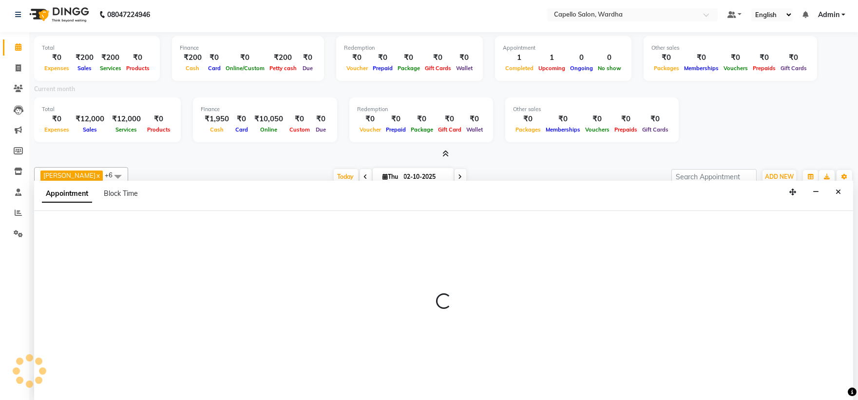
scroll to position [2, 0]
select select "80545"
select select "tentative"
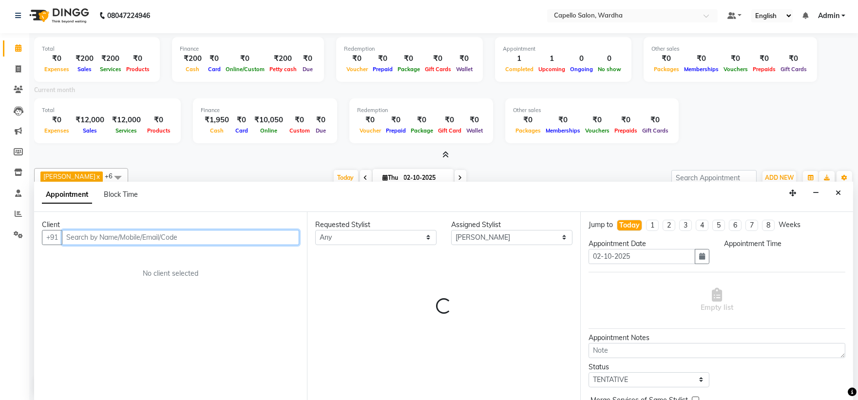
click at [80, 237] on input "text" at bounding box center [180, 237] width 237 height 15
select select "585"
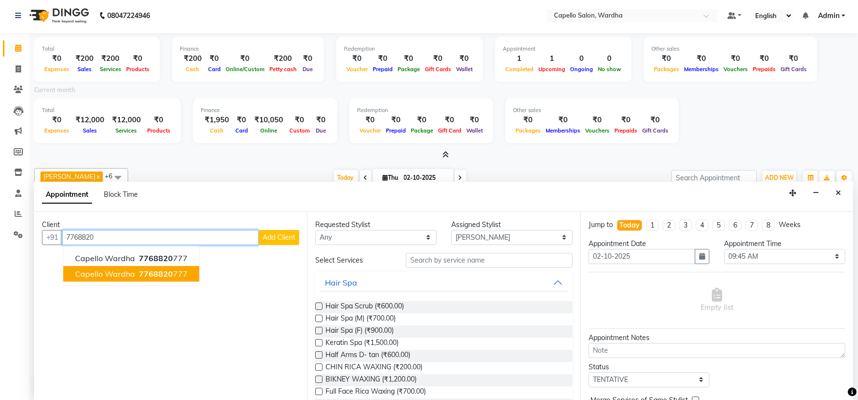
click at [101, 276] on span "capello wardha" at bounding box center [105, 274] width 60 height 10
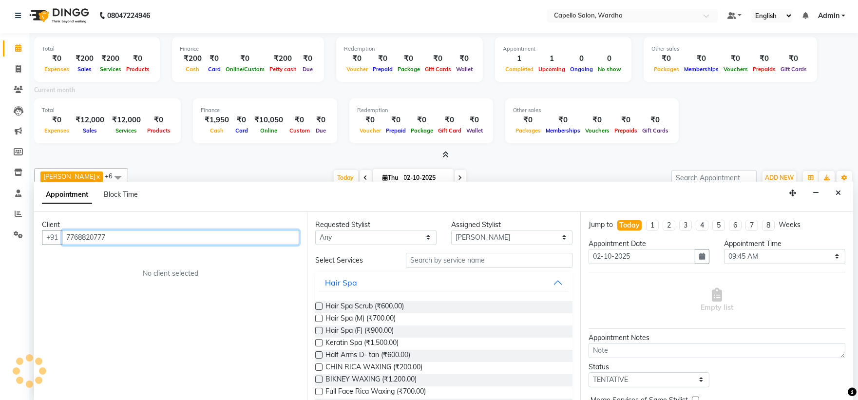
type input "7768820777"
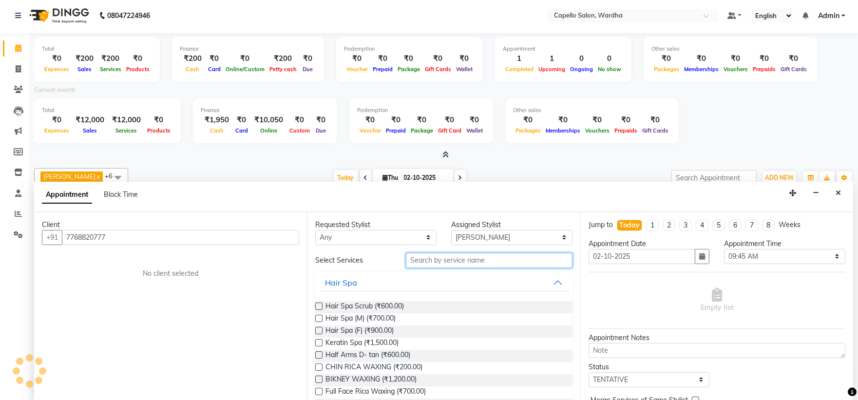
click at [443, 265] on input "text" at bounding box center [489, 260] width 167 height 15
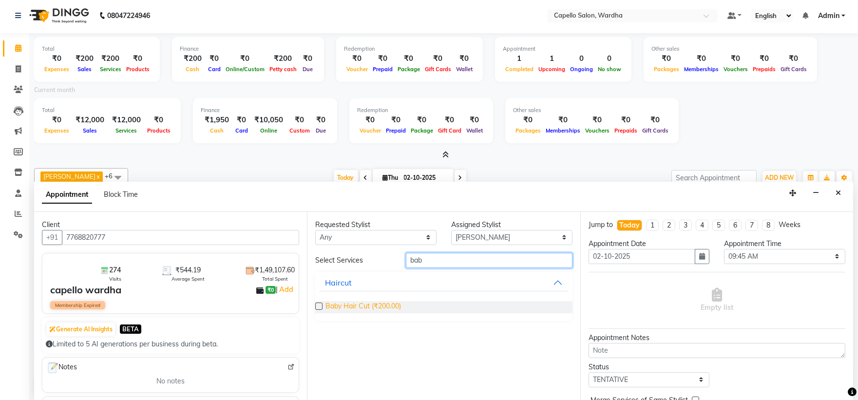
type input "bab"
click at [378, 301] on span "Baby Hair Cut (₹200.00)" at bounding box center [362, 307] width 75 height 12
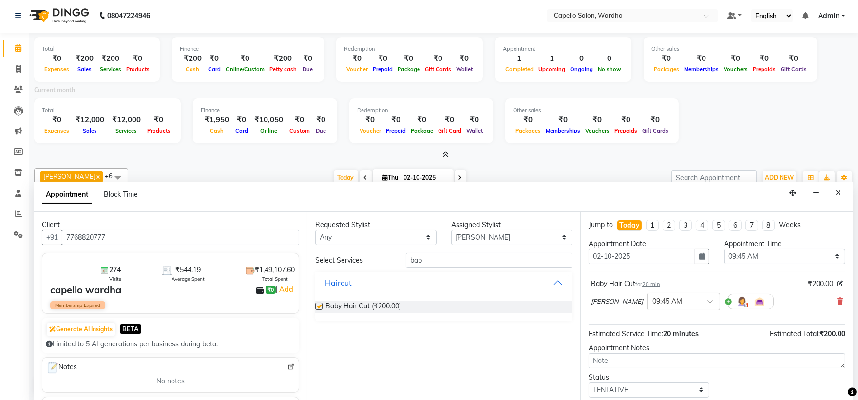
checkbox input "false"
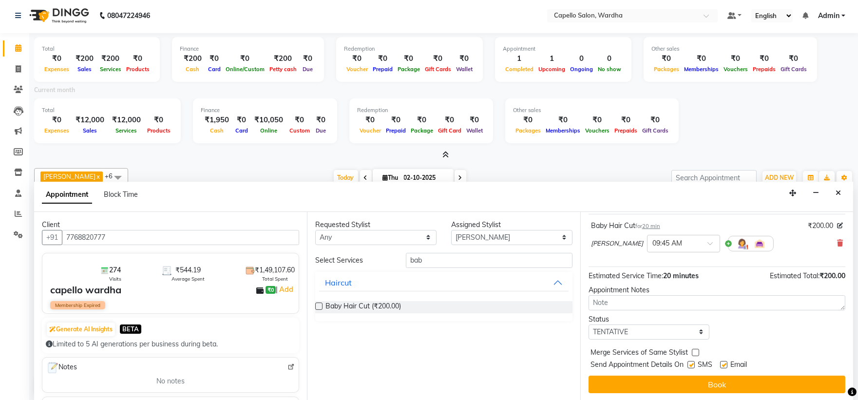
click at [648, 387] on button "Book" at bounding box center [716, 385] width 257 height 18
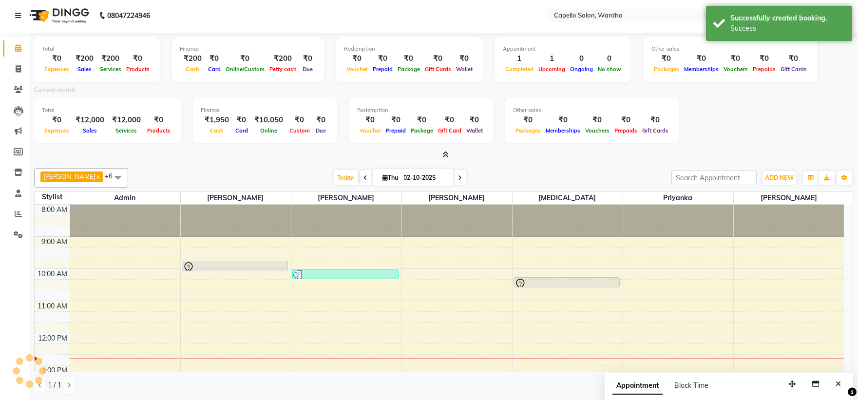
scroll to position [0, 0]
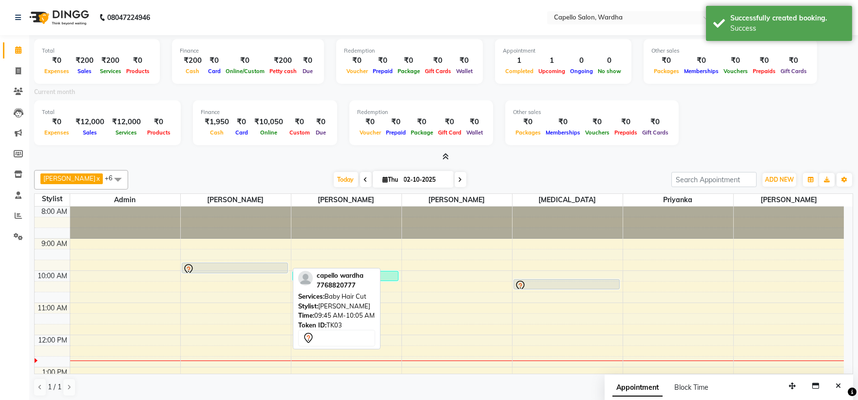
click at [216, 273] on div at bounding box center [234, 273] width 105 height 4
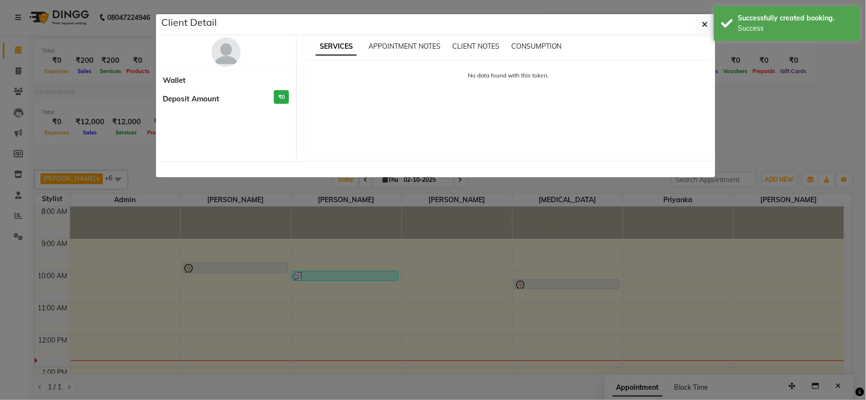
select select "7"
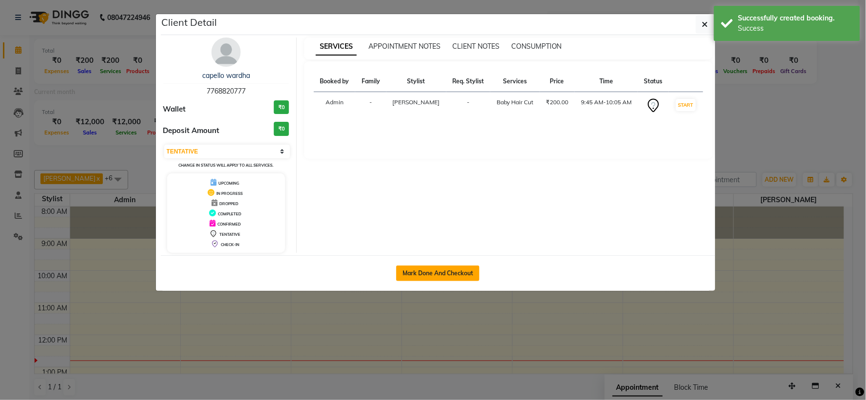
click at [430, 271] on button "Mark Done And Checkout" at bounding box center [437, 273] width 83 height 16
select select "service"
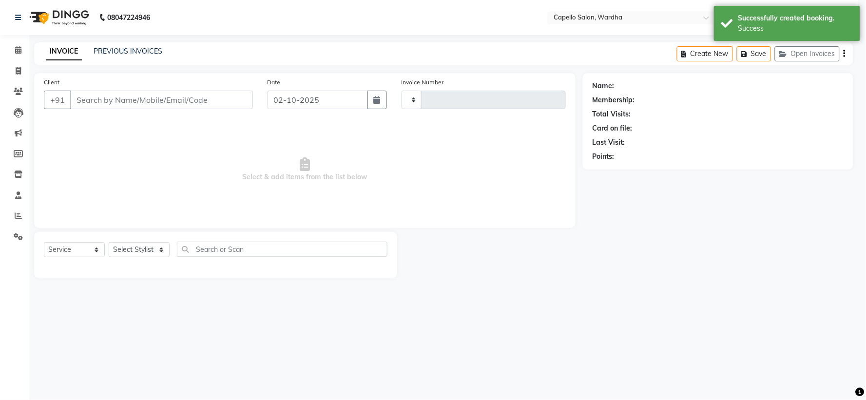
type input "2492"
select select "4620"
type input "7768820777"
select select "80545"
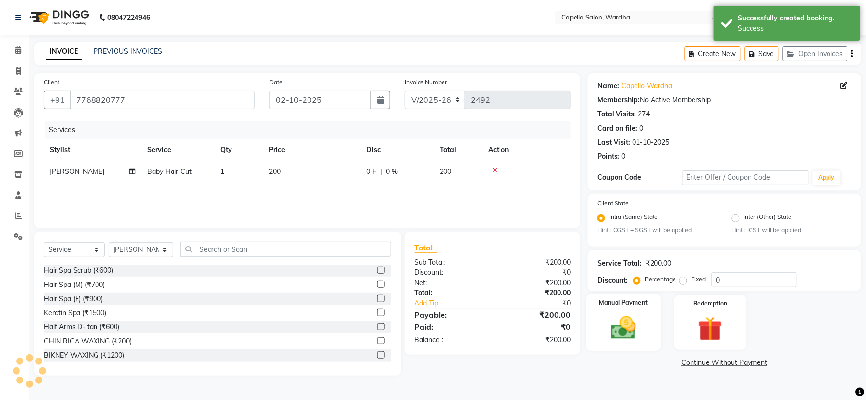
click at [614, 319] on img at bounding box center [623, 328] width 41 height 29
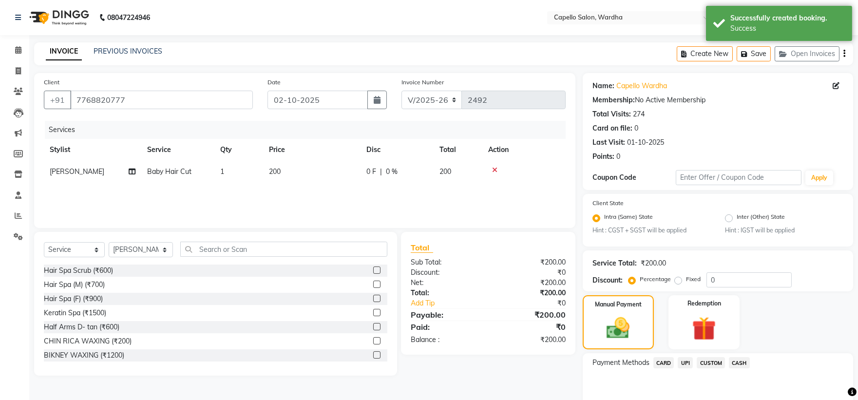
scroll to position [46, 0]
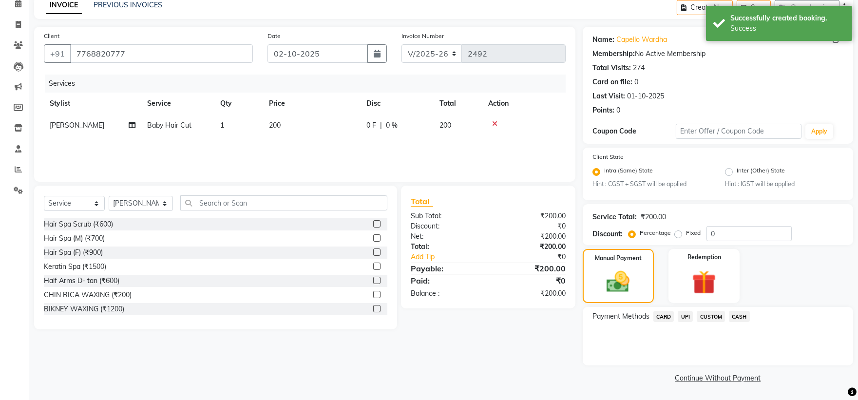
click at [683, 315] on span "UPI" at bounding box center [685, 316] width 15 height 11
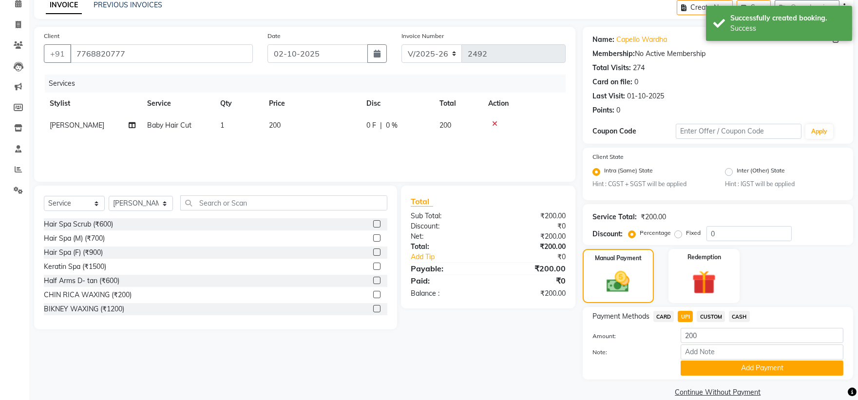
click at [746, 317] on span "CASH" at bounding box center [739, 316] width 21 height 11
click at [739, 367] on button "Add Payment" at bounding box center [761, 367] width 163 height 15
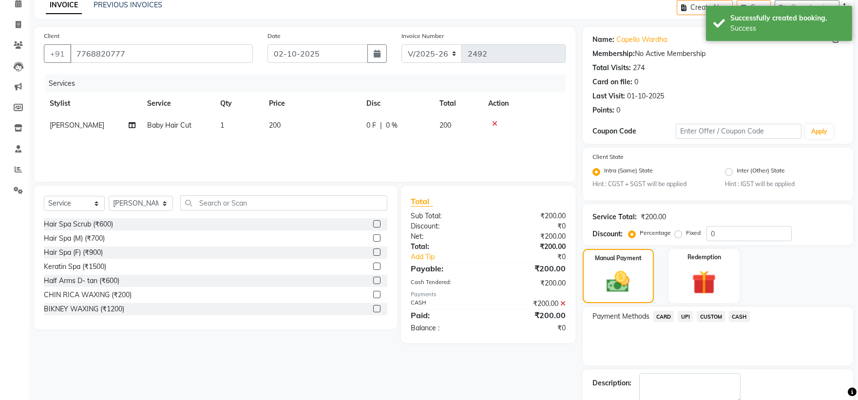
scroll to position [101, 0]
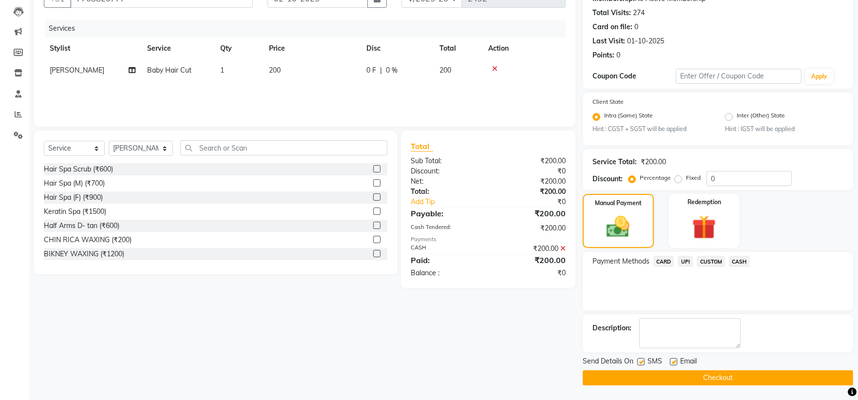
click at [704, 377] on button "Checkout" at bounding box center [718, 377] width 270 height 15
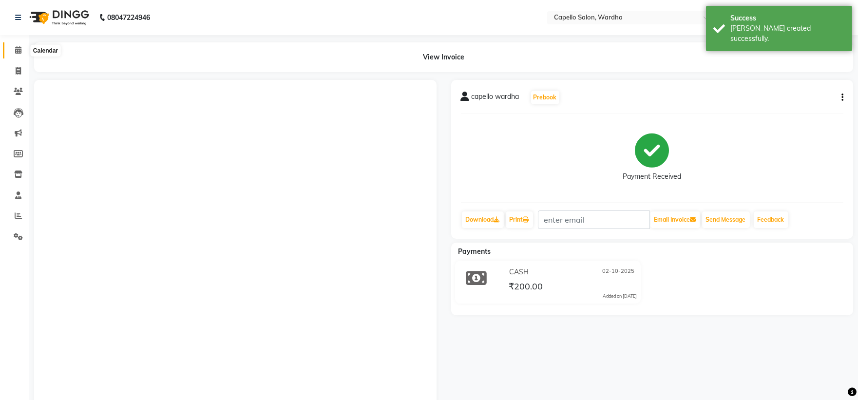
click at [15, 55] on span at bounding box center [18, 50] width 17 height 11
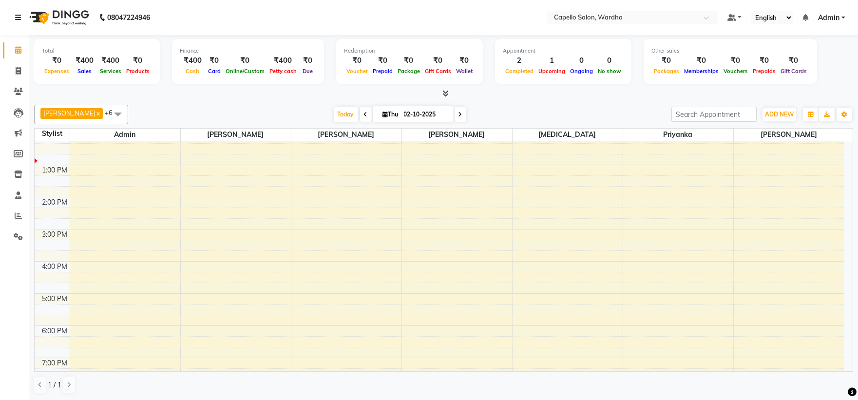
scroll to position [162, 0]
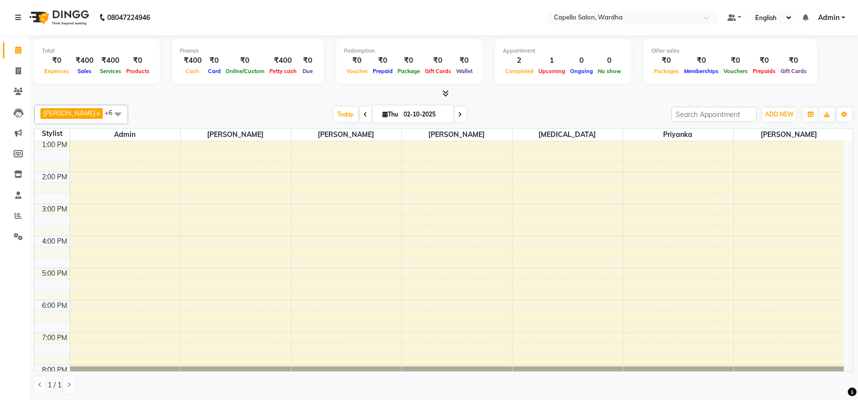
click at [539, 227] on div "8:00 AM 9:00 AM 10:00 AM 11:00 AM 12:00 PM 1:00 PM 2:00 PM 3:00 PM 4:00 PM 5:00…" at bounding box center [439, 187] width 809 height 417
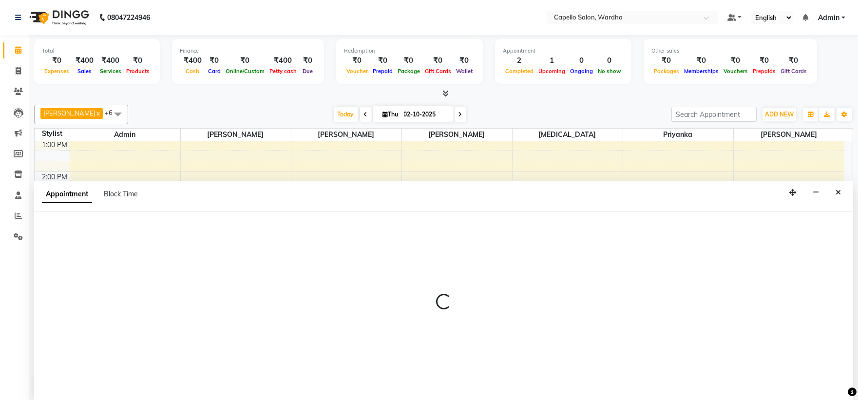
select select "48634"
select select "945"
select select "tentative"
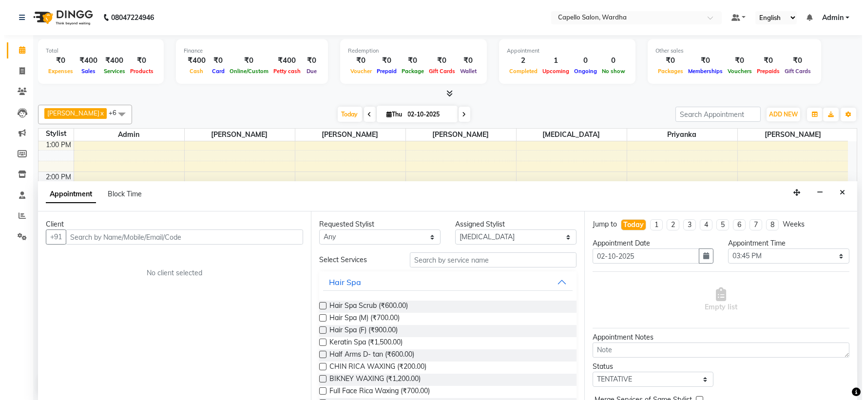
scroll to position [0, 0]
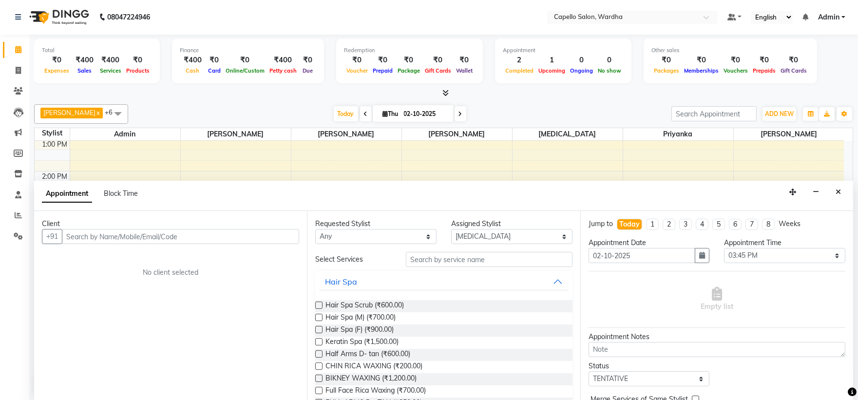
click at [182, 236] on input "text" at bounding box center [180, 236] width 237 height 15
type input "7767019726"
click at [265, 238] on span "Add Client" at bounding box center [279, 236] width 33 height 9
select select "22"
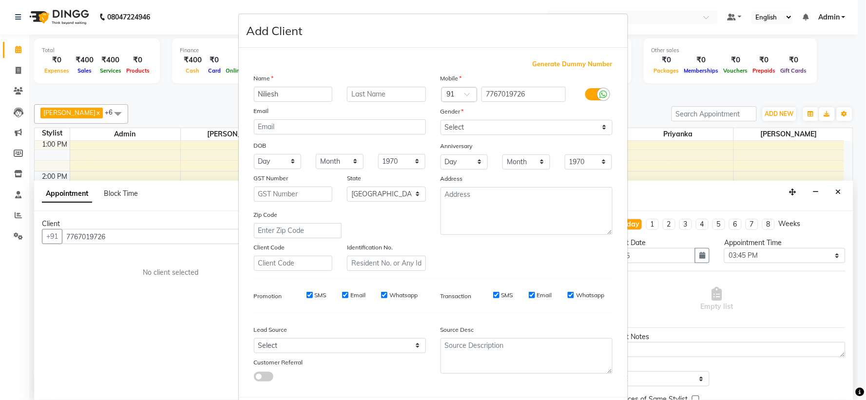
type input "Niliesh"
click at [522, 125] on select "Select Male Female Other Prefer Not To Say" at bounding box center [526, 127] width 172 height 15
select select "female"
click at [440, 120] on select "Select Male Female Other Prefer Not To Say" at bounding box center [526, 127] width 172 height 15
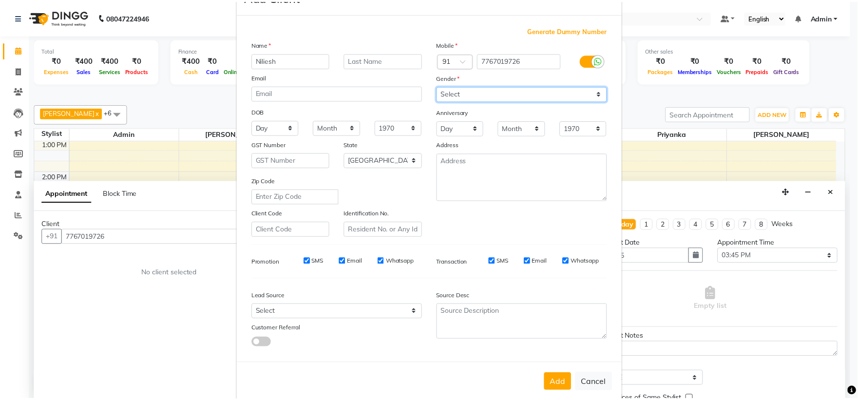
scroll to position [50, 0]
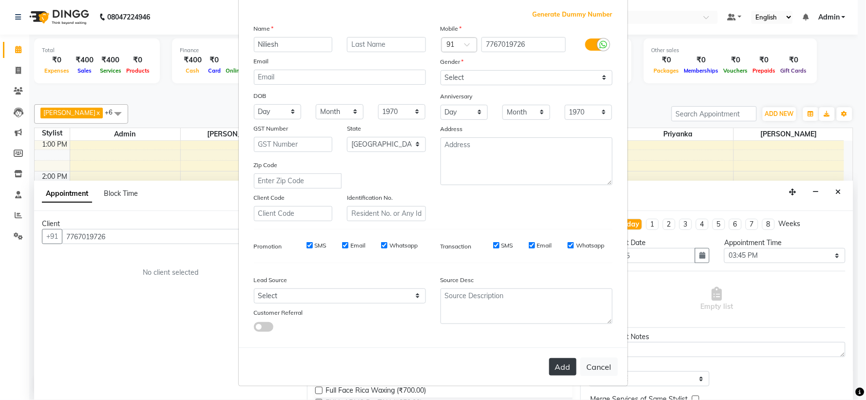
click at [563, 376] on button "Add" at bounding box center [562, 367] width 27 height 18
select select
select select "null"
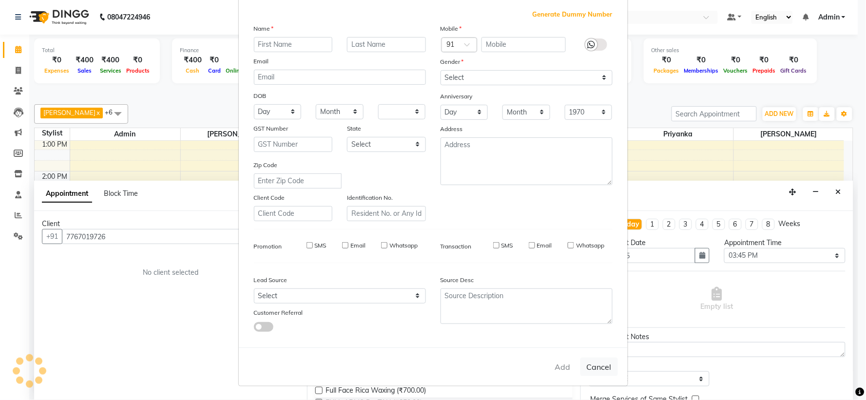
select select
checkbox input "false"
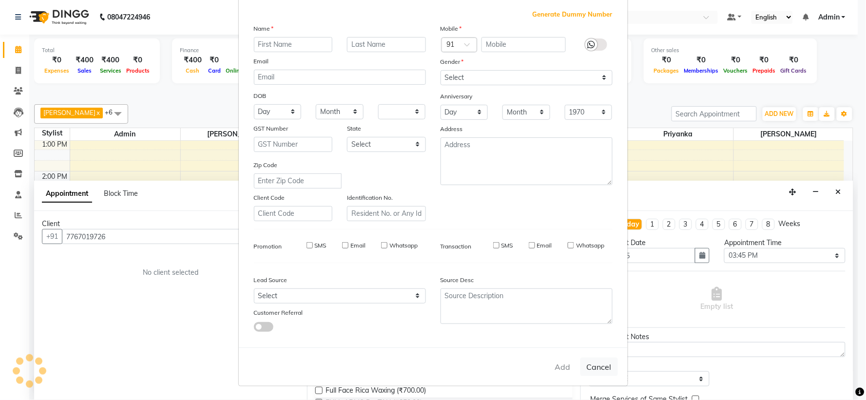
checkbox input "false"
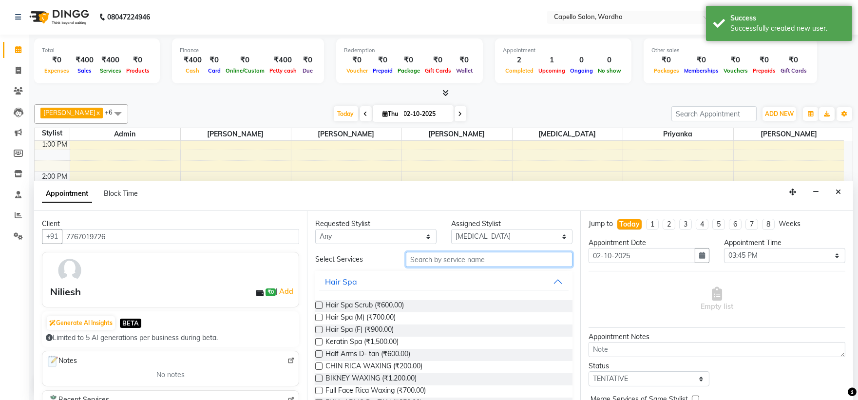
click at [446, 260] on input "text" at bounding box center [489, 259] width 167 height 15
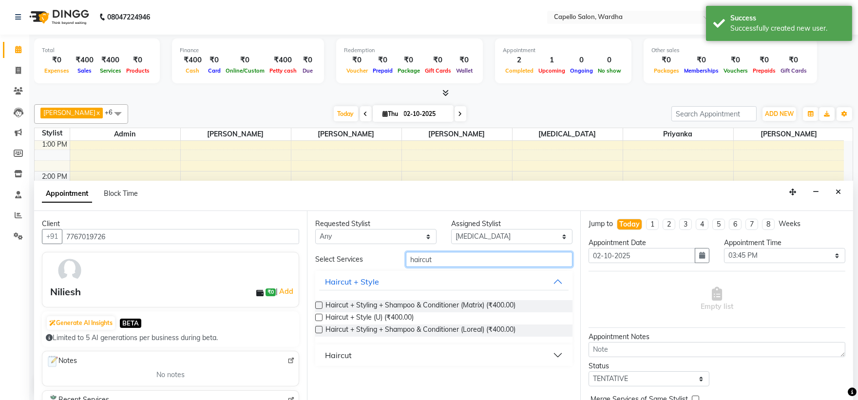
type input "haircut"
click at [339, 356] on div "Haircut" at bounding box center [338, 355] width 27 height 12
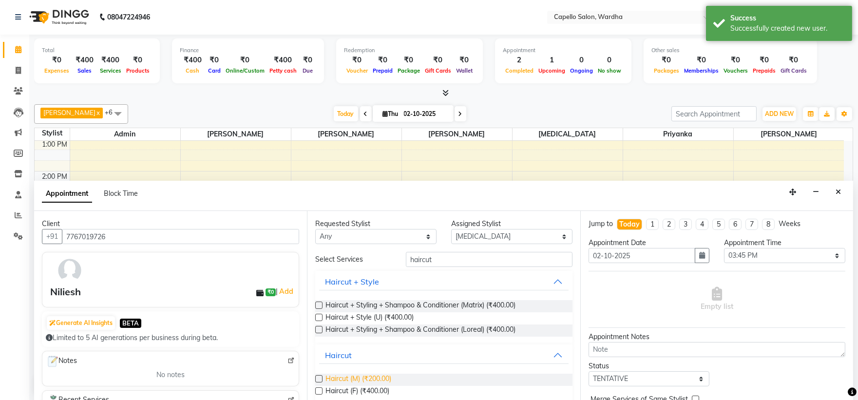
drag, startPoint x: 362, startPoint y: 375, endPoint x: 387, endPoint y: 375, distance: 25.3
click at [362, 375] on span "Haircut (M) (₹200.00)" at bounding box center [358, 380] width 66 height 12
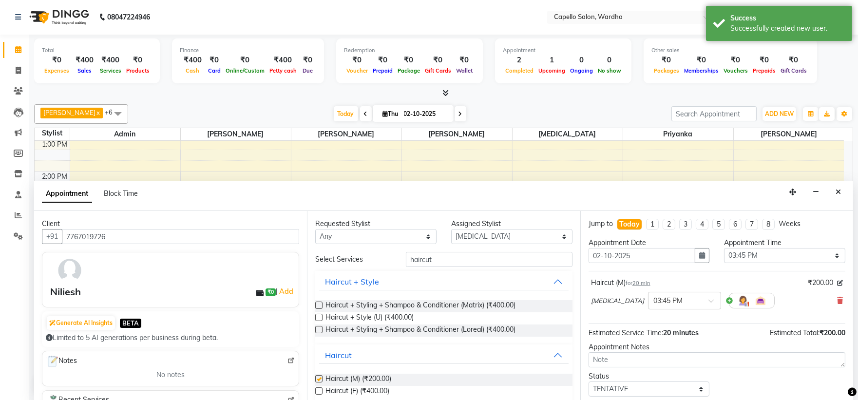
checkbox input "false"
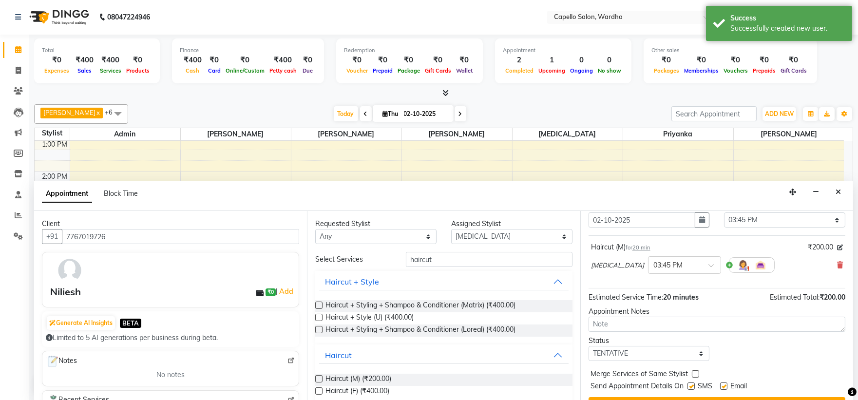
scroll to position [57, 0]
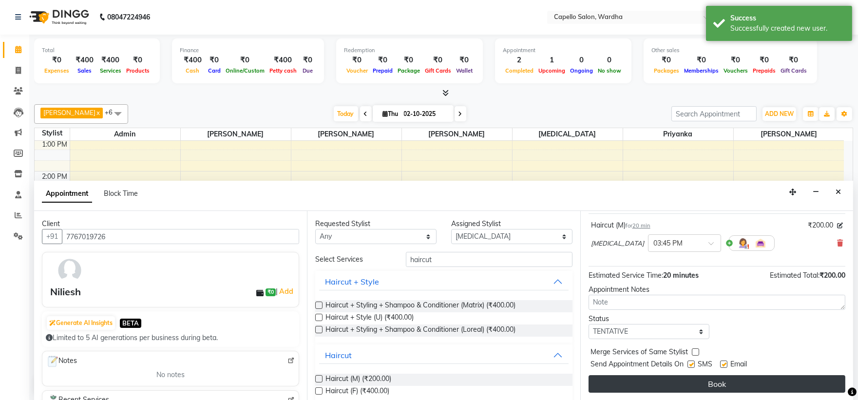
click at [673, 387] on button "Book" at bounding box center [716, 384] width 257 height 18
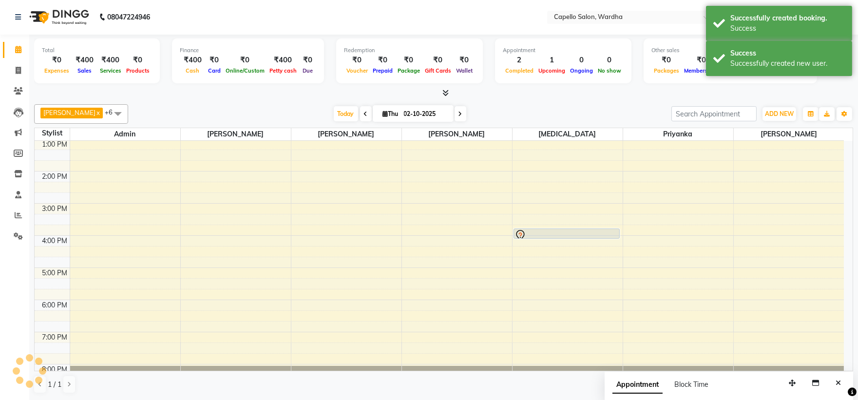
scroll to position [0, 0]
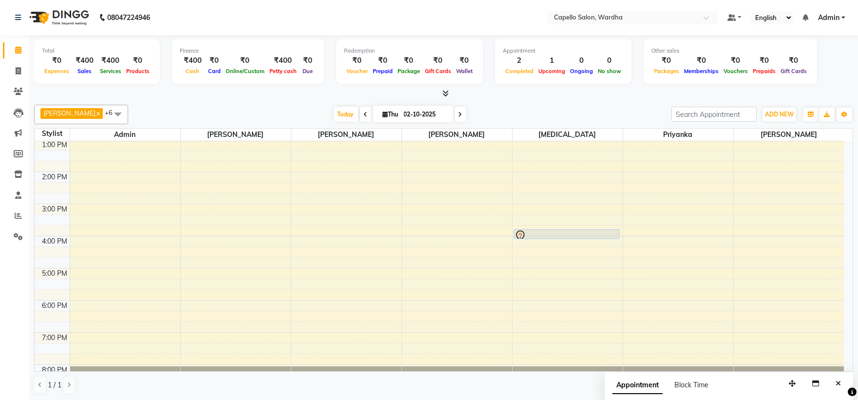
click at [445, 89] on span at bounding box center [443, 94] width 10 height 10
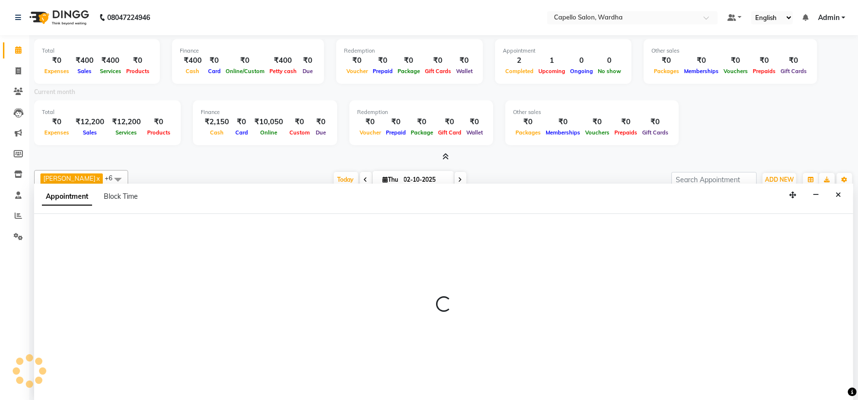
scroll to position [2, 0]
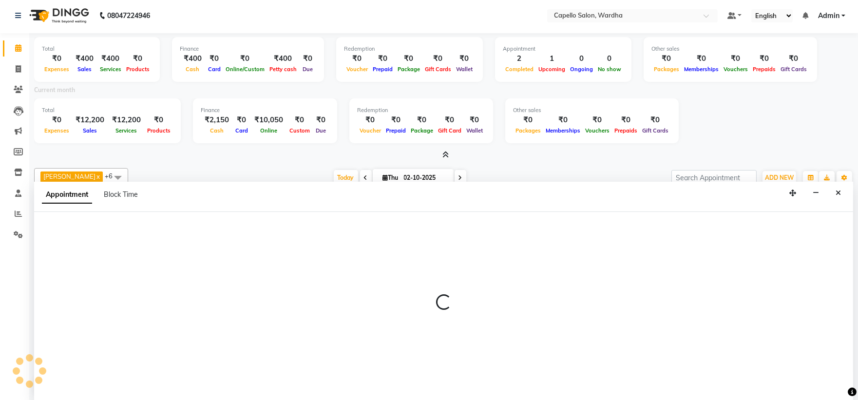
select select "35417"
select select "tentative"
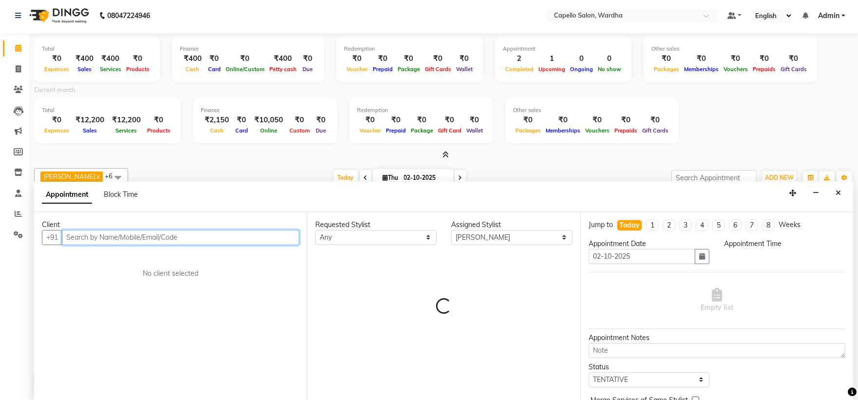
click at [104, 231] on input "text" at bounding box center [180, 237] width 237 height 15
select select "645"
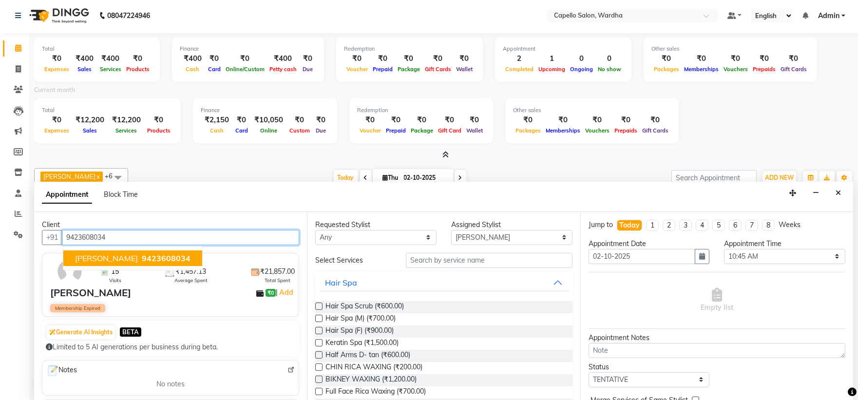
type input "9423608034"
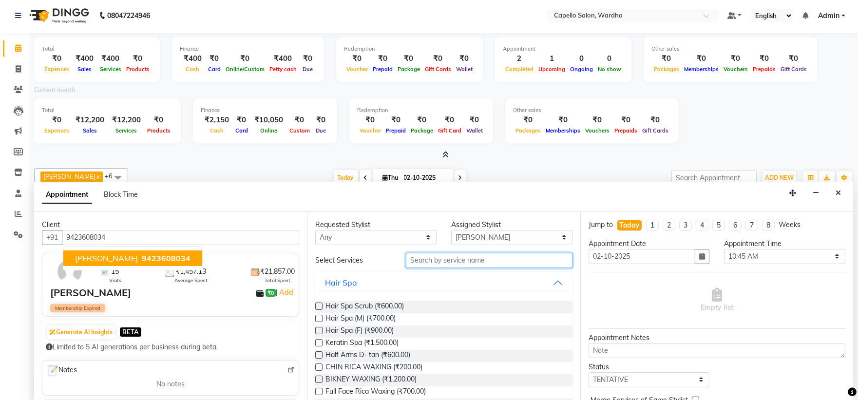
click at [412, 265] on input "text" at bounding box center [489, 260] width 167 height 15
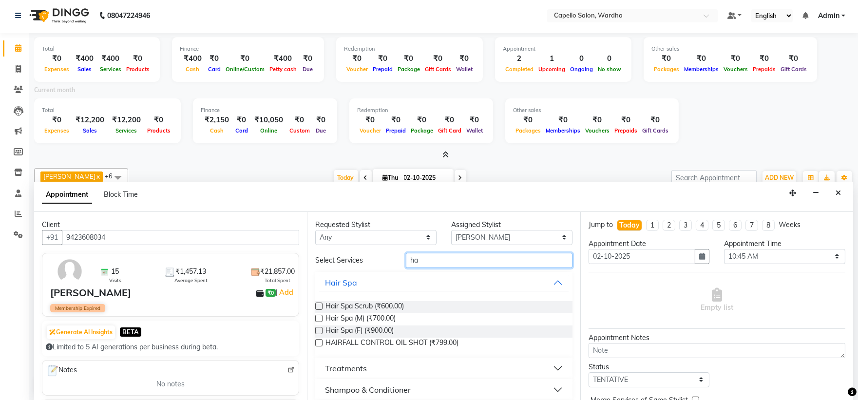
type input "h"
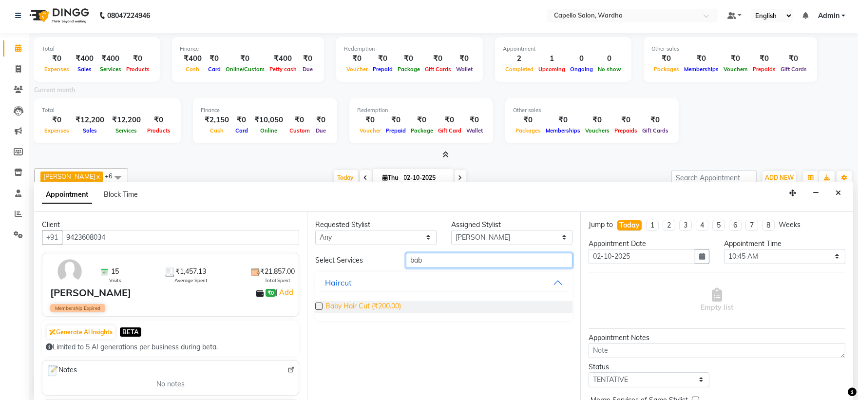
type input "bab"
click at [348, 306] on span "Baby Hair Cut (₹200.00)" at bounding box center [362, 307] width 75 height 12
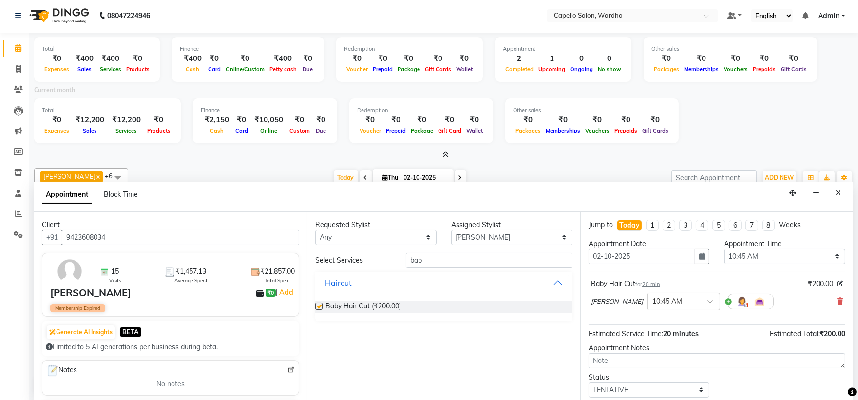
checkbox input "false"
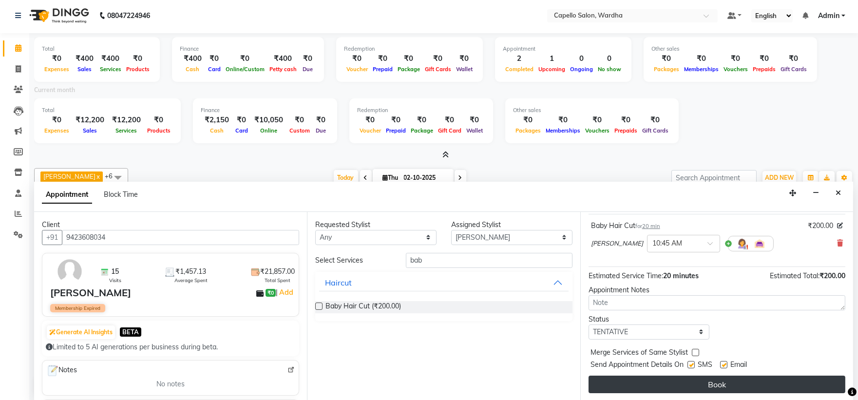
click at [734, 387] on button "Book" at bounding box center [716, 385] width 257 height 18
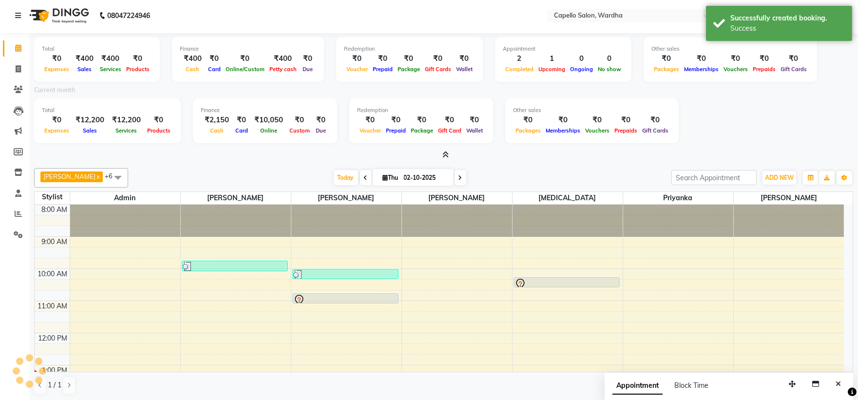
scroll to position [0, 0]
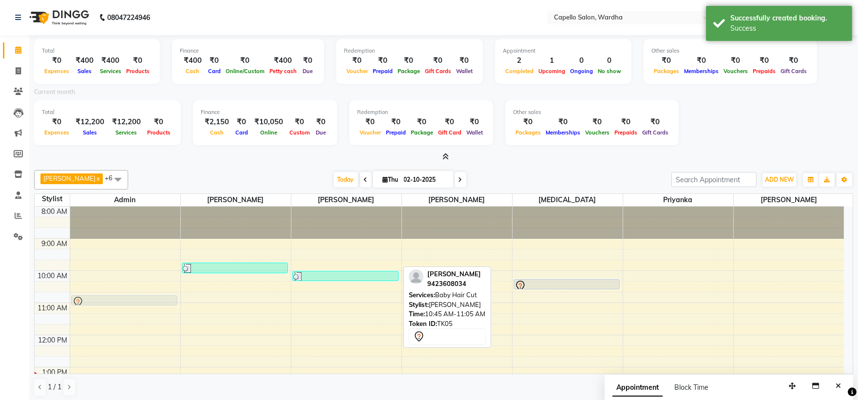
drag, startPoint x: 367, startPoint y: 300, endPoint x: 187, endPoint y: 295, distance: 179.8
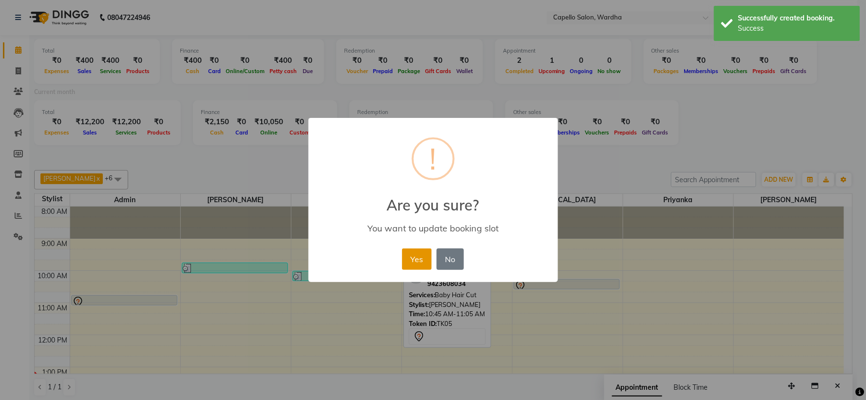
click at [414, 257] on button "Yes" at bounding box center [417, 258] width 30 height 21
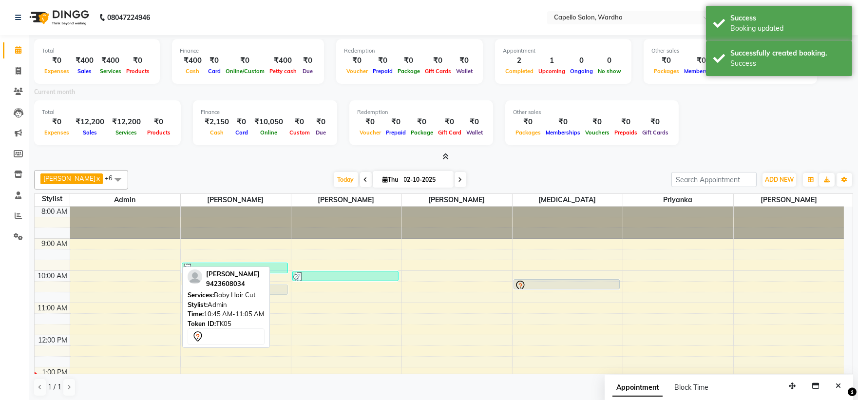
drag, startPoint x: 115, startPoint y: 300, endPoint x: 214, endPoint y: 292, distance: 99.7
click at [214, 292] on div "Pranay Urkude x Rishi Kalbhande x Nikita x Shubhangi x YASH BANKAR x Priyanka x…" at bounding box center [443, 283] width 819 height 234
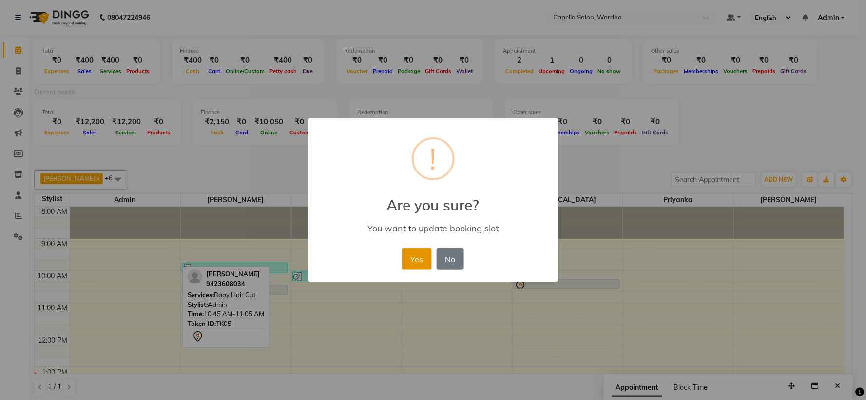
click at [421, 263] on button "Yes" at bounding box center [417, 258] width 30 height 21
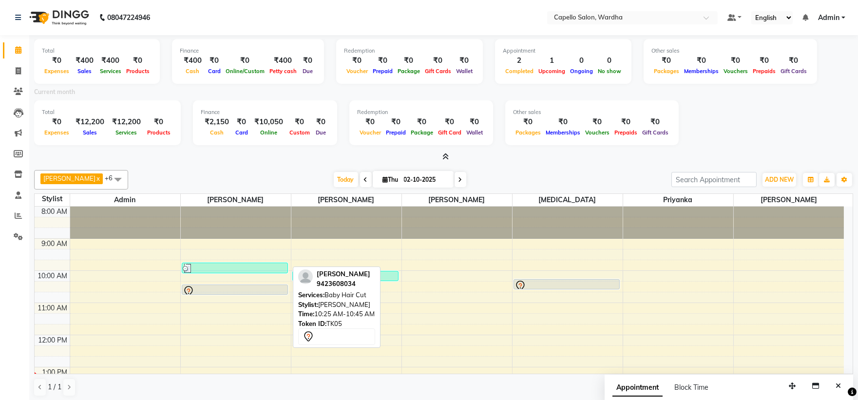
click at [280, 285] on div at bounding box center [235, 291] width 104 height 12
click at [218, 286] on div at bounding box center [235, 291] width 104 height 12
select select "7"
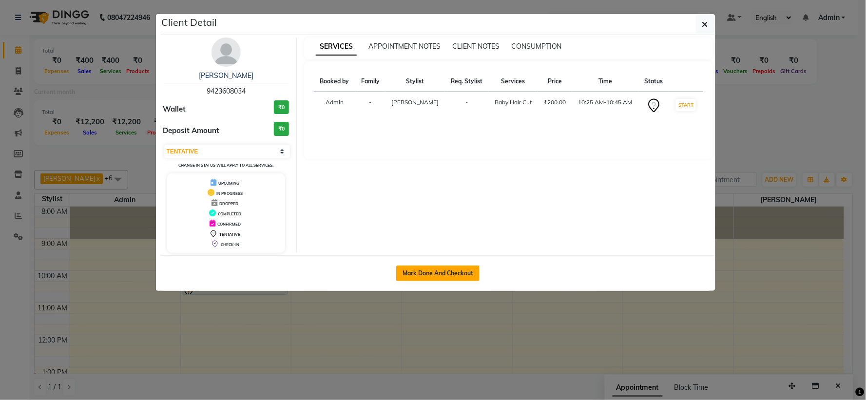
click at [431, 275] on button "Mark Done And Checkout" at bounding box center [437, 273] width 83 height 16
select select "service"
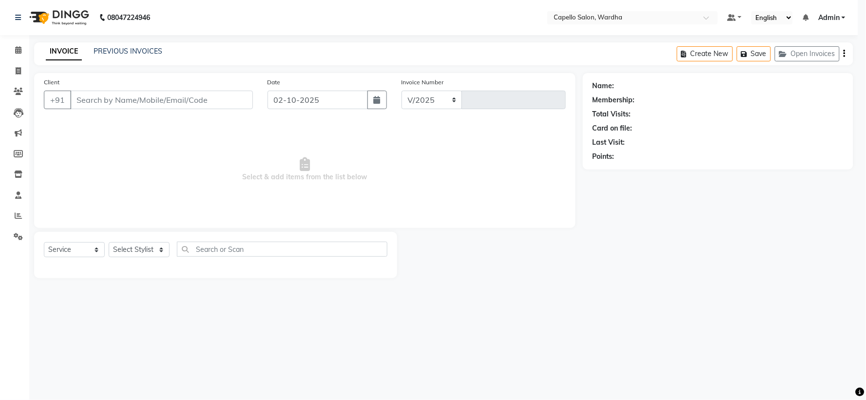
select select "4620"
type input "2493"
type input "9423608034"
select select "80545"
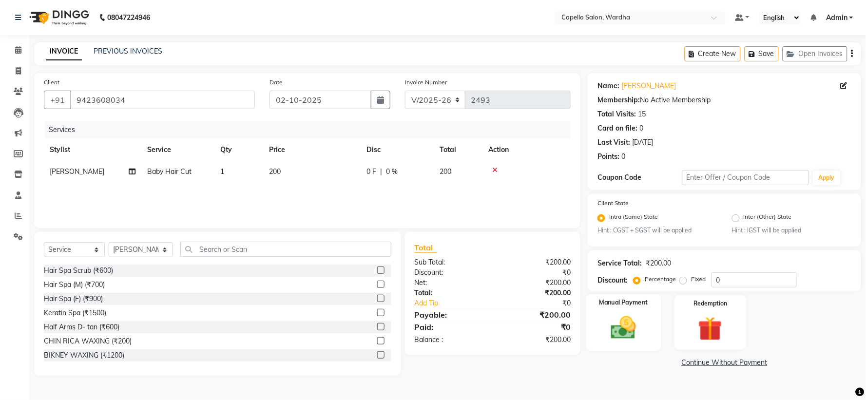
click at [616, 332] on img at bounding box center [623, 328] width 41 height 29
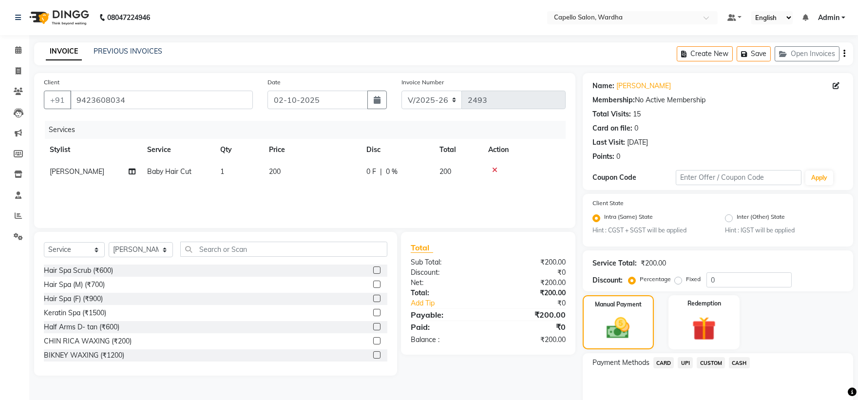
scroll to position [46, 0]
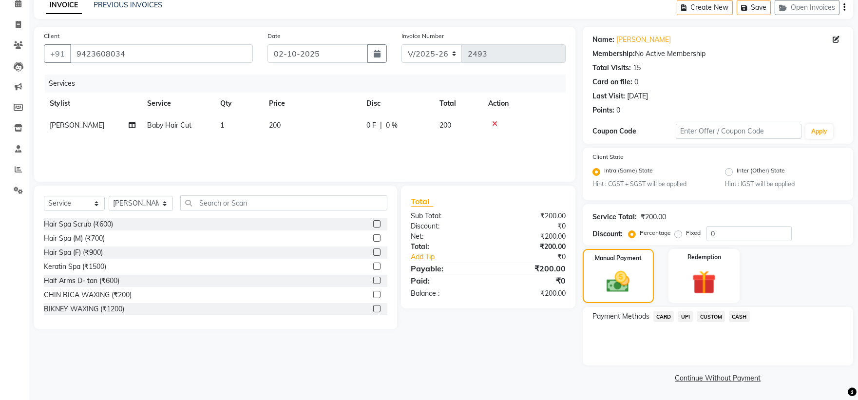
click at [683, 316] on span "UPI" at bounding box center [685, 316] width 15 height 11
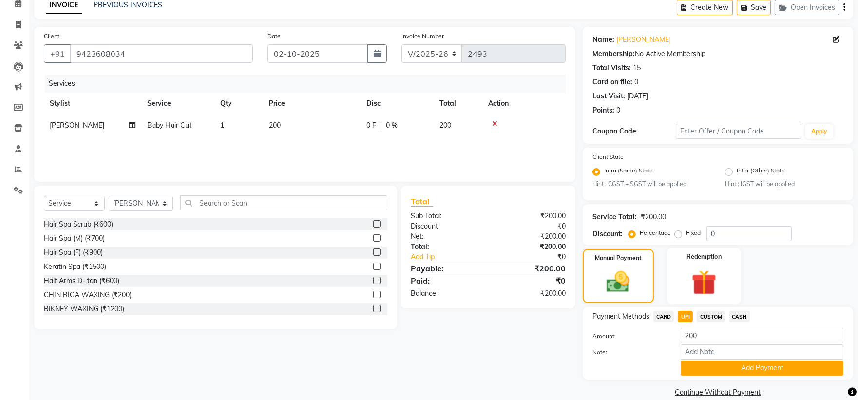
scroll to position [61, 0]
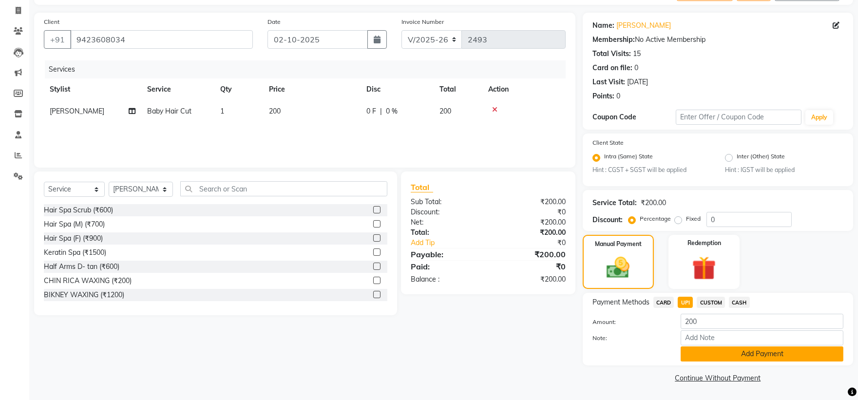
click at [721, 351] on button "Add Payment" at bounding box center [761, 353] width 163 height 15
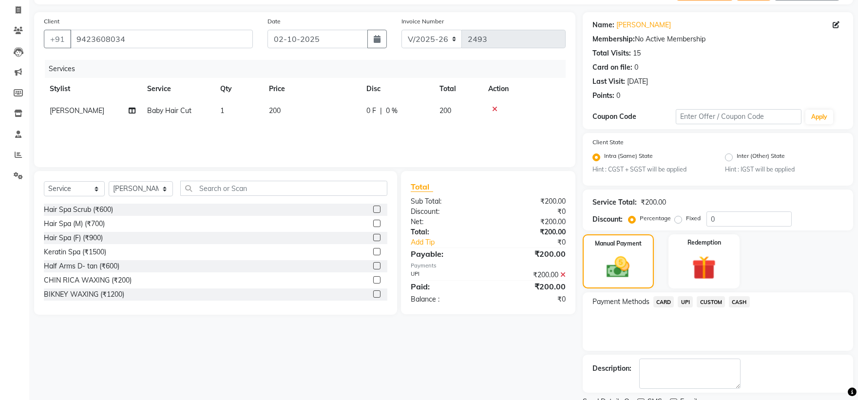
scroll to position [101, 0]
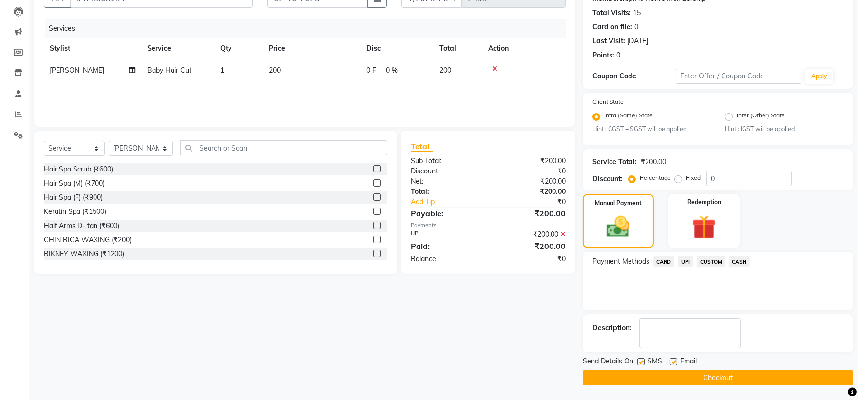
click at [624, 374] on button "Checkout" at bounding box center [718, 377] width 270 height 15
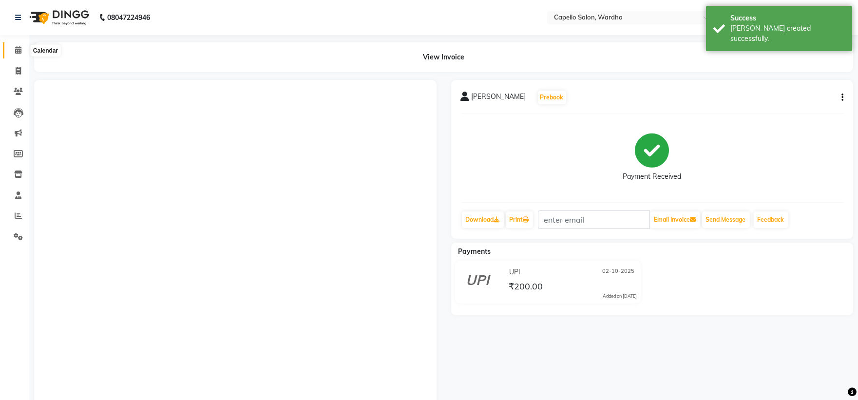
click at [13, 55] on span at bounding box center [18, 50] width 17 height 11
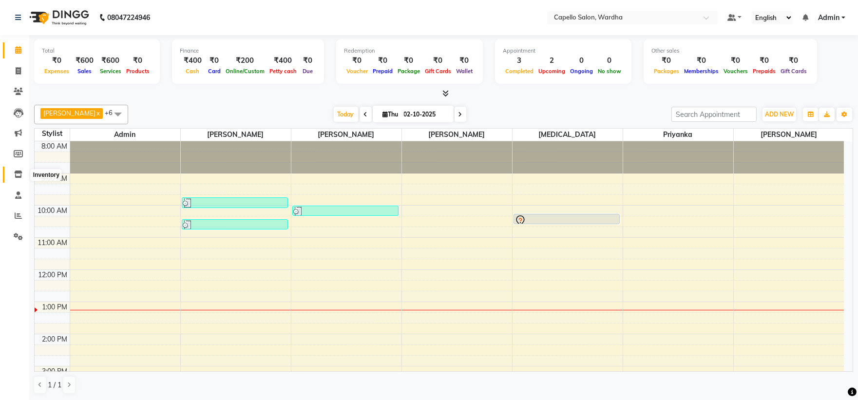
click at [16, 177] on icon at bounding box center [18, 173] width 8 height 7
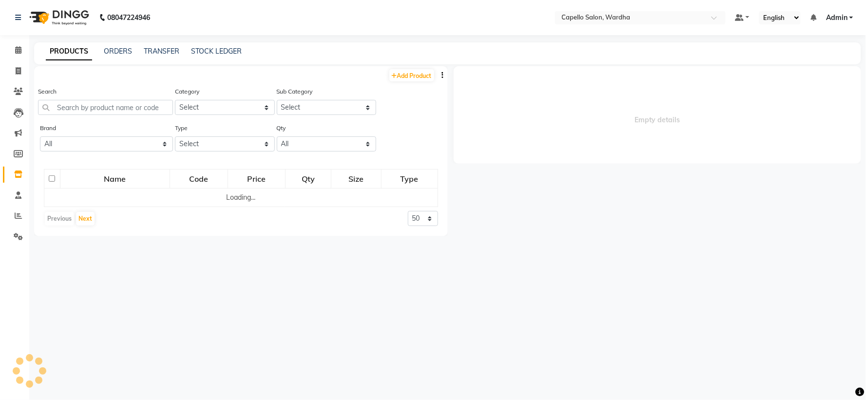
select select
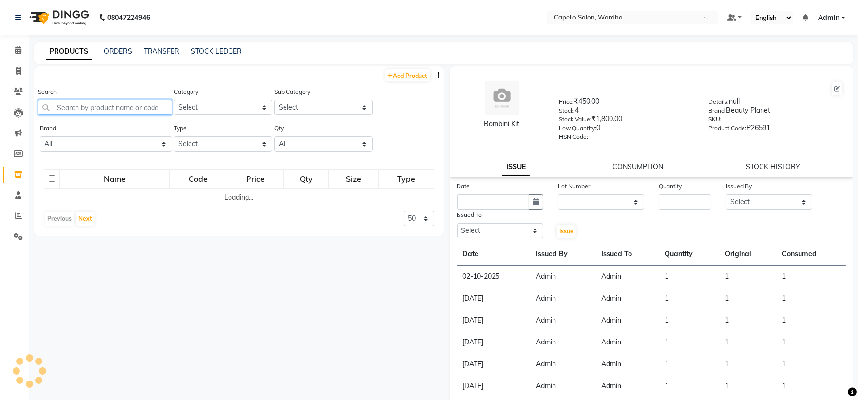
click at [93, 106] on input "text" at bounding box center [105, 107] width 134 height 15
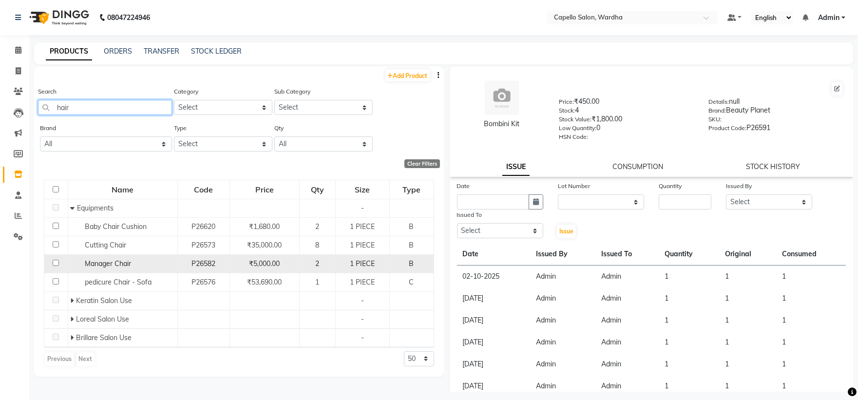
scroll to position [6, 0]
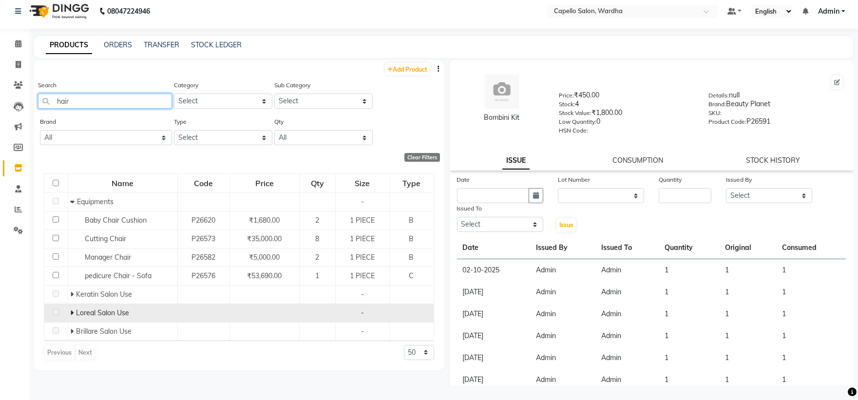
type input "hair"
click at [72, 313] on icon at bounding box center [71, 312] width 3 height 7
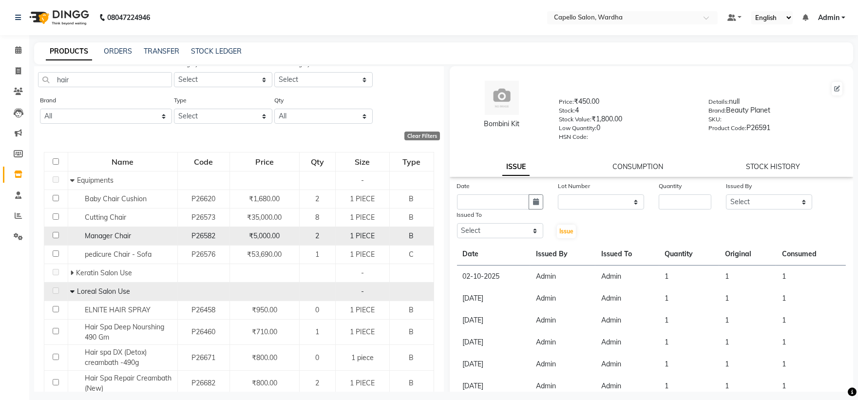
scroll to position [106, 0]
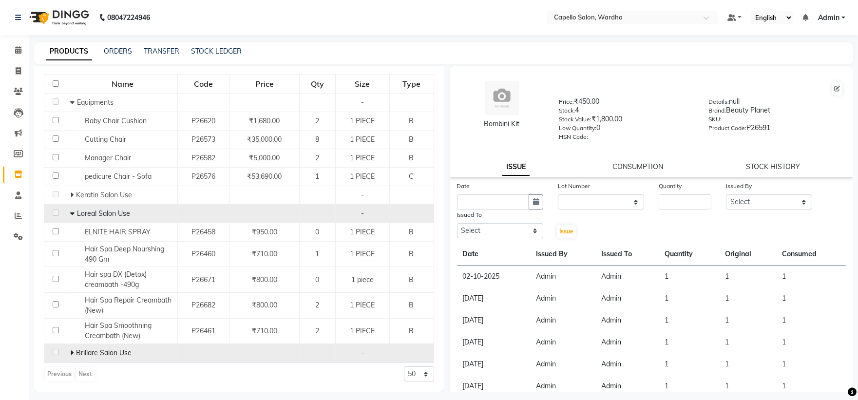
click at [70, 356] on icon at bounding box center [71, 352] width 3 height 7
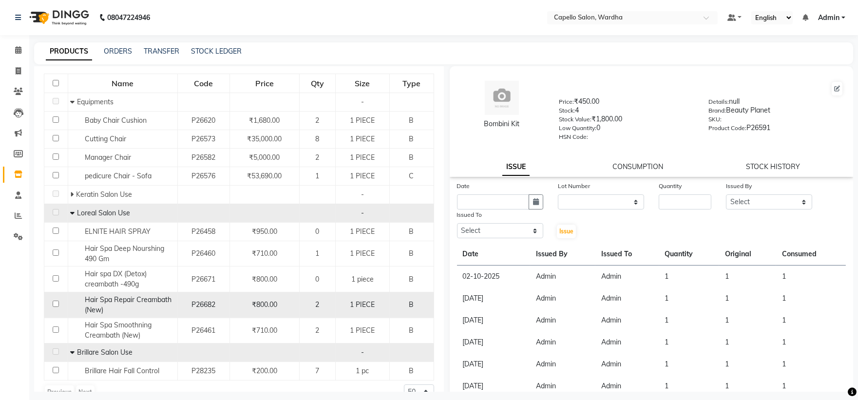
scroll to position [125, 0]
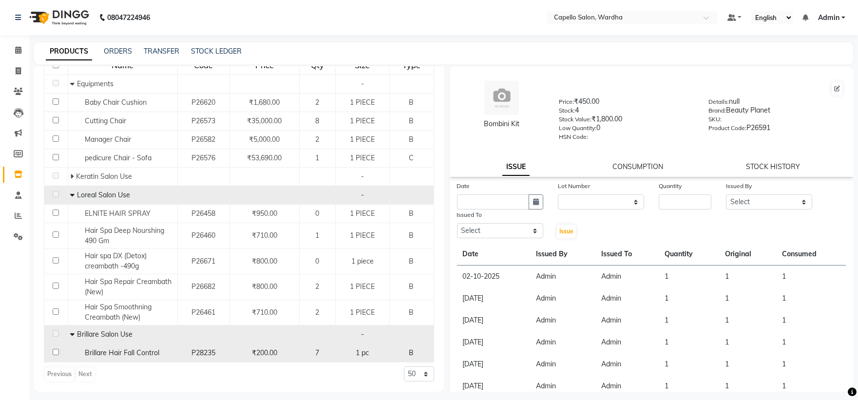
click at [109, 351] on span "Brillare Hair Fall Control" at bounding box center [122, 352] width 75 height 9
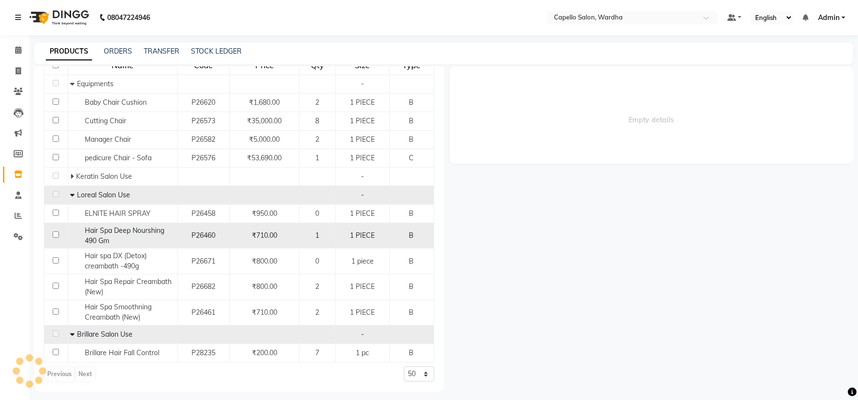
select select
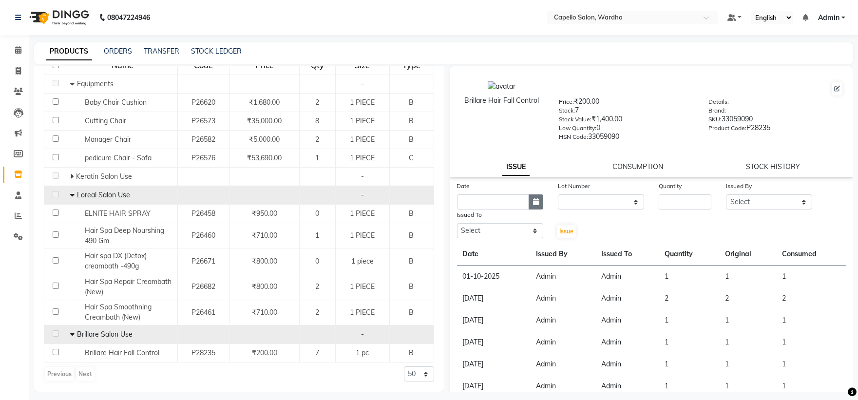
click at [534, 201] on icon "button" at bounding box center [536, 201] width 6 height 7
select select "10"
select select "2025"
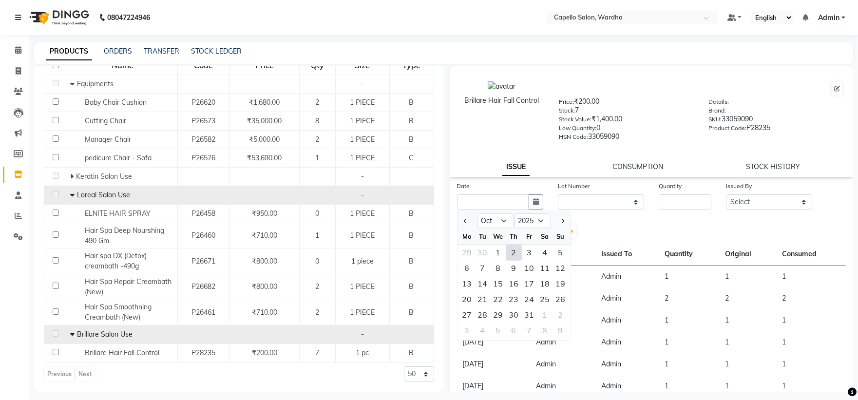
drag, startPoint x: 510, startPoint y: 252, endPoint x: 520, endPoint y: 248, distance: 10.3
click at [511, 252] on div "2" at bounding box center [514, 253] width 16 height 16
type input "02-10-2025"
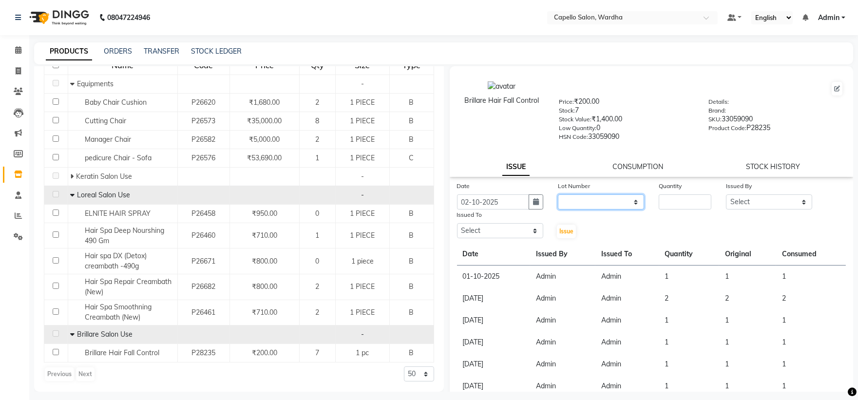
click at [593, 197] on select "None" at bounding box center [601, 201] width 86 height 15
select select "0: null"
click at [558, 195] on select "None" at bounding box center [601, 201] width 86 height 15
click at [641, 209] on div "Lot Number None" at bounding box center [600, 195] width 101 height 29
click at [669, 200] on input "number" at bounding box center [685, 201] width 53 height 15
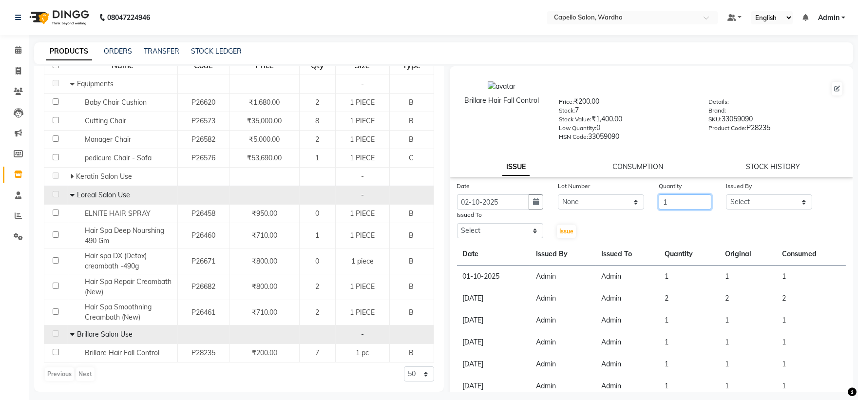
type input "1"
drag, startPoint x: 744, startPoint y: 202, endPoint x: 745, endPoint y: 196, distance: 6.0
click at [744, 202] on select "Select Admin Mahesh amale Nikita nitim tande Praful Chikhalkar Pranay mahadure …" at bounding box center [769, 201] width 86 height 15
select select "26829"
click at [726, 195] on select "Select Admin Mahesh amale Nikita nitim tande Praful Chikhalkar Pranay mahadure …" at bounding box center [769, 201] width 86 height 15
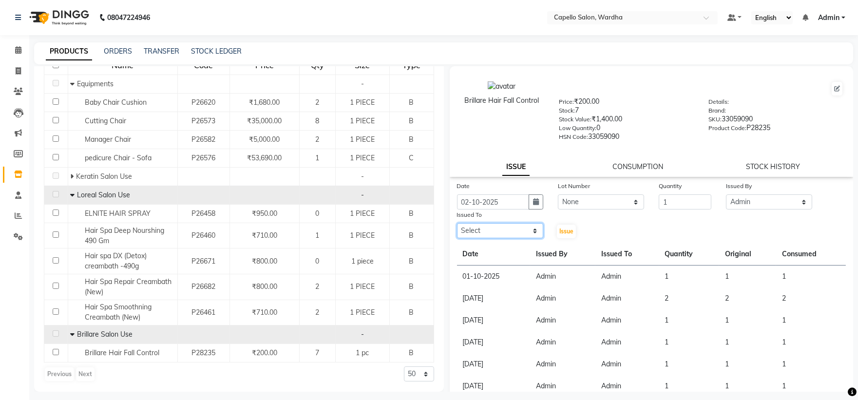
click at [488, 227] on select "Select Admin Mahesh amale Nikita nitim tande Praful Chikhalkar Pranay mahadure …" at bounding box center [500, 230] width 86 height 15
select select "26829"
click at [457, 224] on select "Select Admin Mahesh amale Nikita nitim tande Praful Chikhalkar Pranay mahadure …" at bounding box center [500, 230] width 86 height 15
click at [568, 229] on span "Issue" at bounding box center [566, 230] width 14 height 7
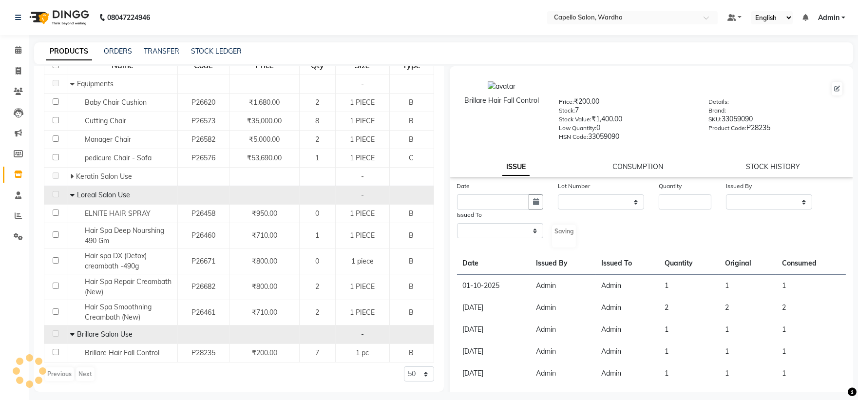
select select
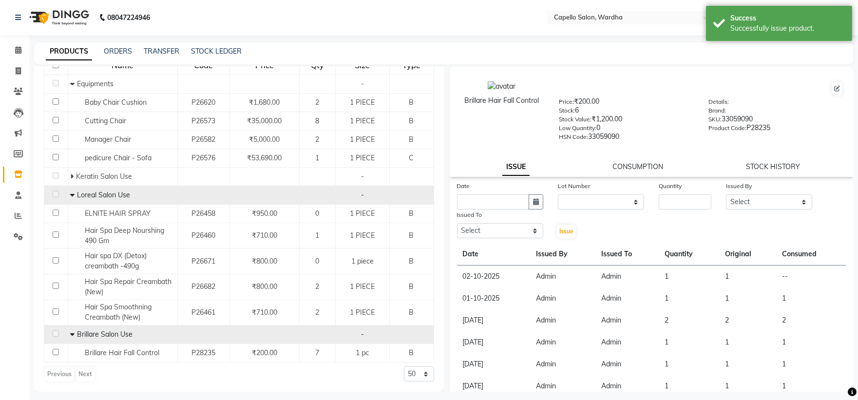
click at [644, 161] on div "Brillare Hair Fall Control Price: ₹200.00 Stock: 6 Stock Value: ₹1,200.00 Low Q…" at bounding box center [652, 121] width 404 height 111
click at [639, 171] on link "CONSUMPTION" at bounding box center [637, 166] width 51 height 9
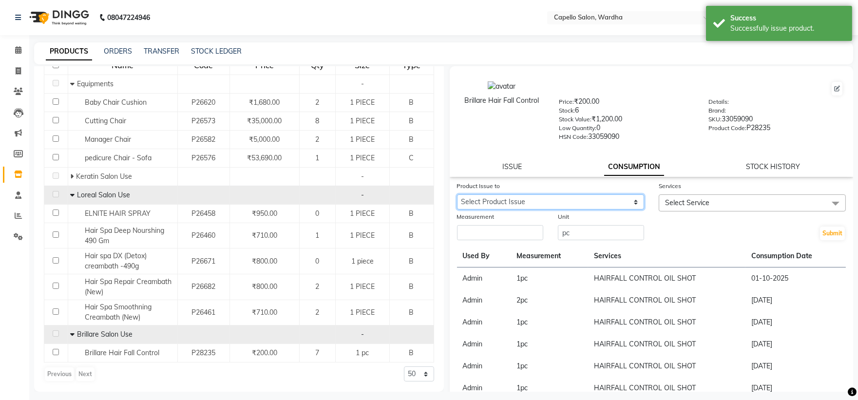
drag, startPoint x: 512, startPoint y: 203, endPoint x: 512, endPoint y: 208, distance: 5.8
click at [512, 203] on select "Select Product Issue 2025-10-02, Issued to: Admin, Balance: 1" at bounding box center [550, 201] width 187 height 15
select select "1278997"
click at [457, 195] on select "Select Product Issue 2025-10-02, Issued to: Admin, Balance: 1" at bounding box center [550, 201] width 187 height 15
click at [503, 231] on input "number" at bounding box center [500, 232] width 86 height 15
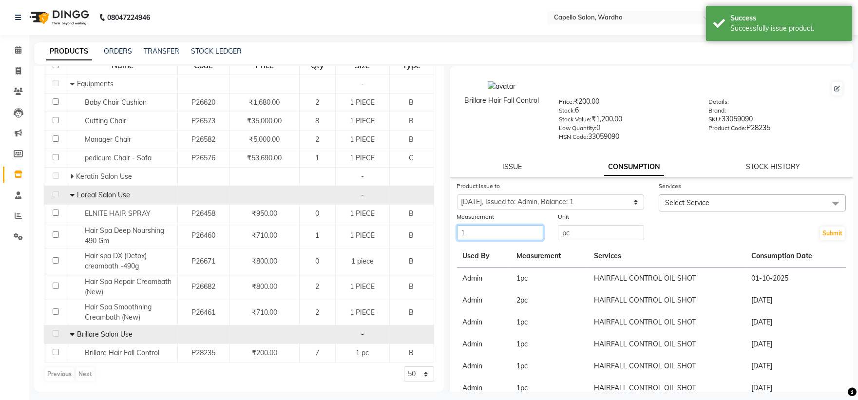
type input "1"
click at [700, 196] on span "Select Service" at bounding box center [752, 202] width 187 height 17
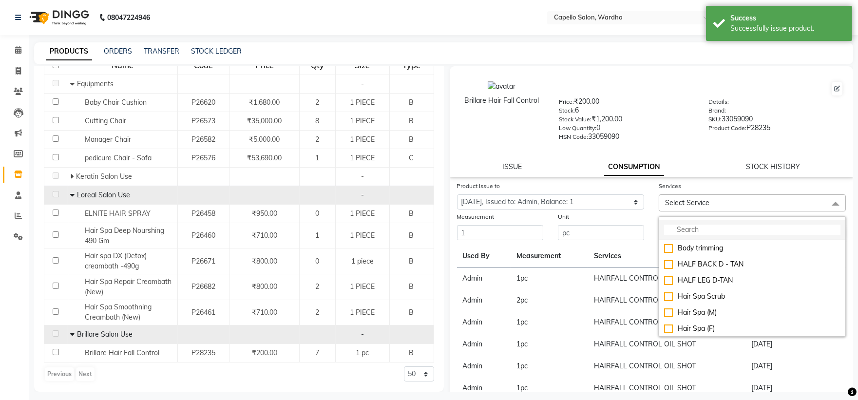
click at [685, 230] on input "multiselect-search" at bounding box center [752, 230] width 176 height 10
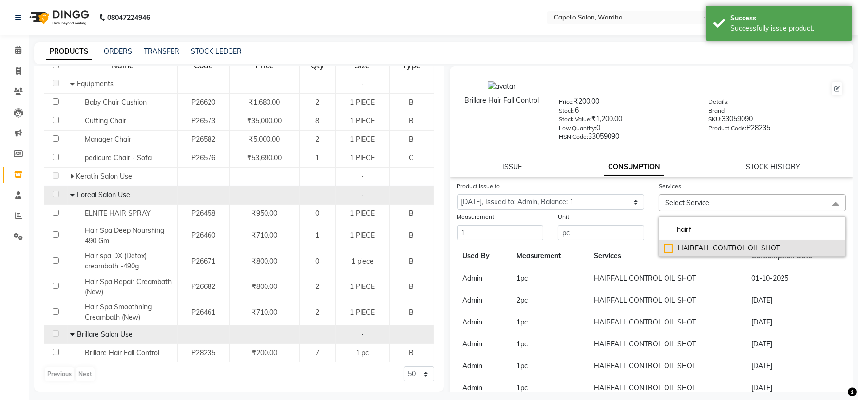
type input "hairf"
click at [753, 250] on div "HAIRFALL CONTROL OIL SHOT" at bounding box center [752, 248] width 176 height 10
checkbox input "true"
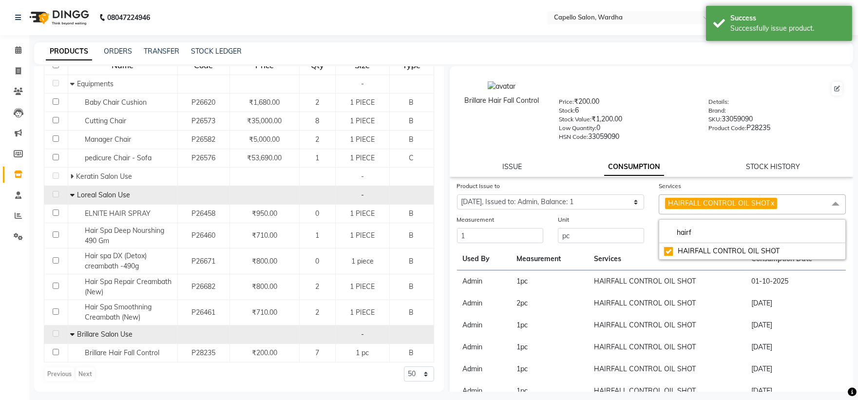
click at [676, 155] on div "Brillare Hair Fall Control Price: ₹200.00 Stock: 6 Stock Value: ₹1,200.00 Low Q…" at bounding box center [652, 121] width 404 height 111
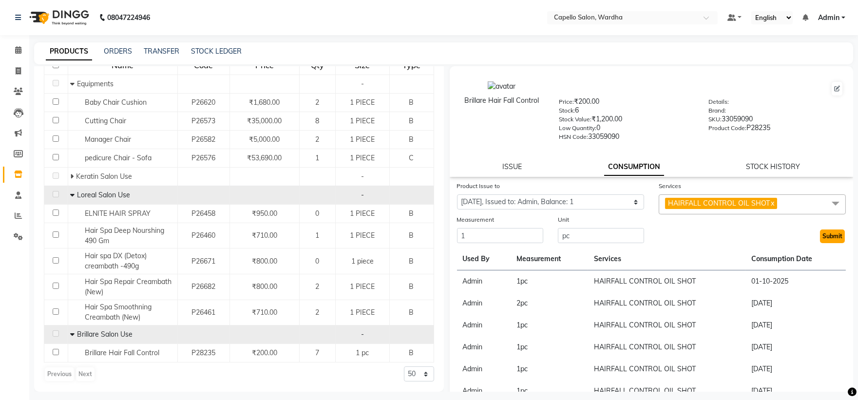
click at [833, 237] on button "Submit" at bounding box center [832, 236] width 25 height 14
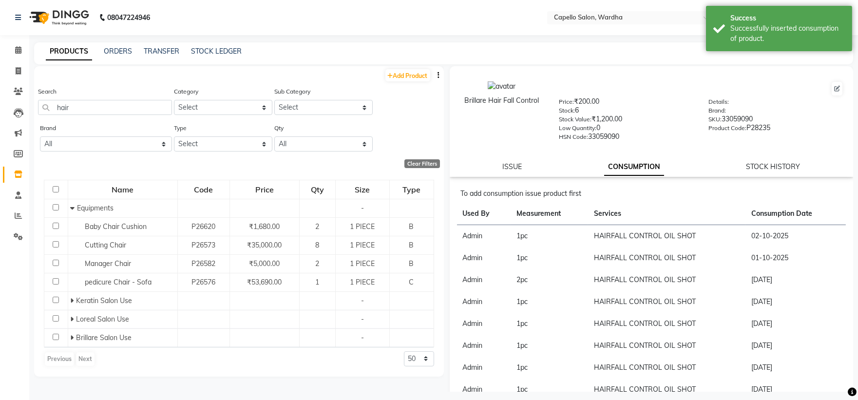
scroll to position [0, 0]
click at [10, 49] on span at bounding box center [18, 50] width 17 height 11
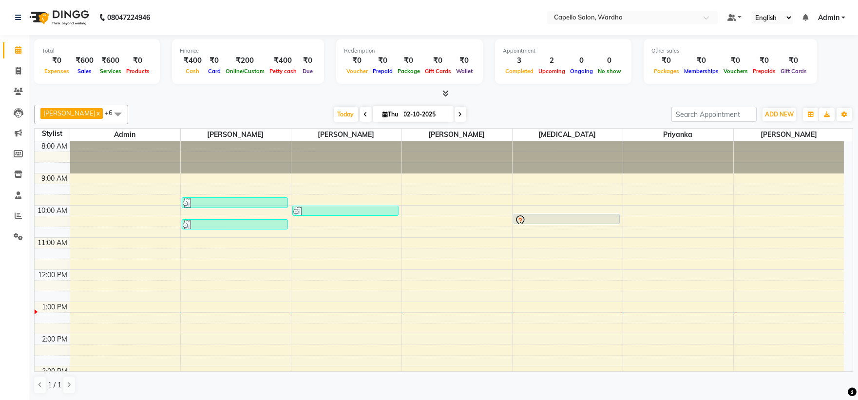
click at [221, 273] on div "8:00 AM 9:00 AM 10:00 AM 11:00 AM 12:00 PM 1:00 PM 2:00 PM 3:00 PM 4:00 PM 5:00…" at bounding box center [439, 349] width 809 height 417
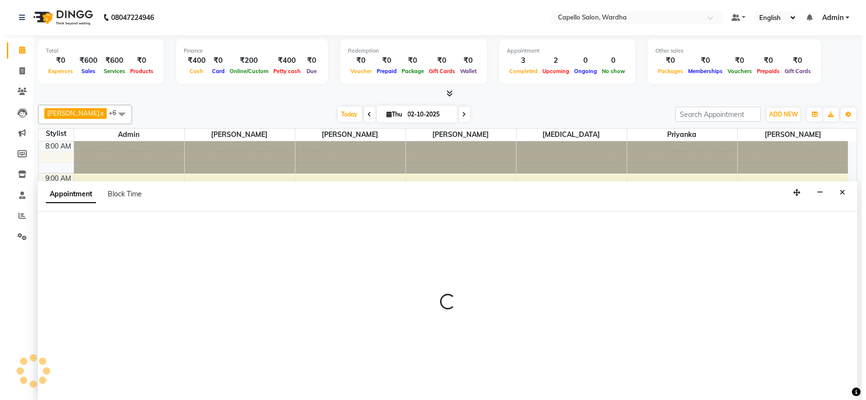
scroll to position [0, 0]
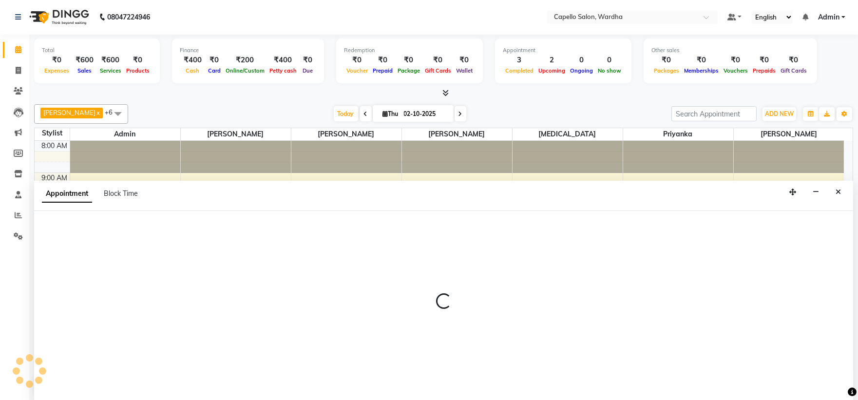
select select "80545"
select select "720"
select select "tentative"
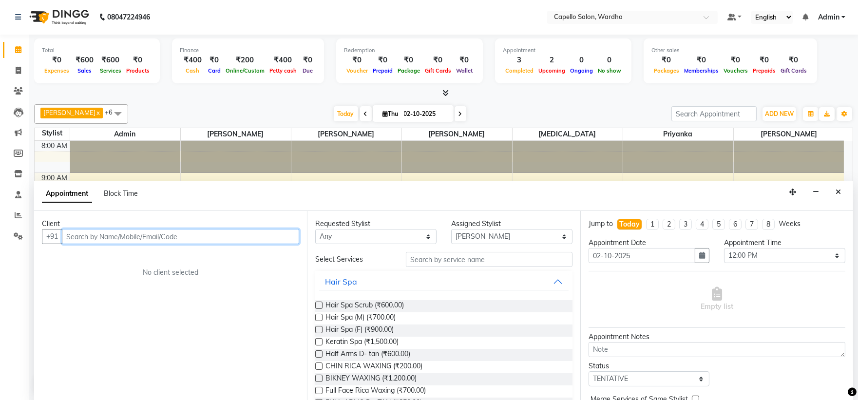
click at [114, 233] on input "text" at bounding box center [180, 236] width 237 height 15
type input "8956527629"
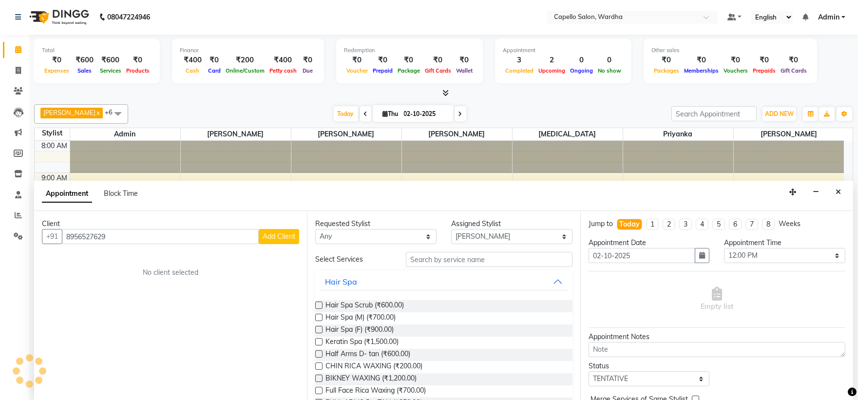
click at [285, 240] on span "Add Client" at bounding box center [279, 236] width 33 height 9
select select "22"
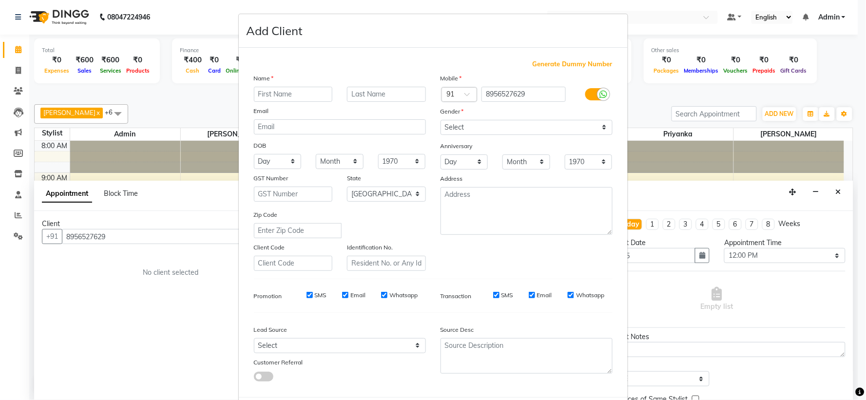
click at [291, 103] on div "Name Email DOB Day 01 02 03 04 05 06 07 08 09 10 11 12 13 14 15 16 17 18 19 20 …" at bounding box center [339, 172] width 187 height 198
click at [290, 94] on input "text" at bounding box center [293, 94] width 79 height 15
type input "[PERSON_NAME]"
click at [479, 128] on select "Select Male Female Other Prefer Not To Say" at bounding box center [526, 127] width 172 height 15
select select "male"
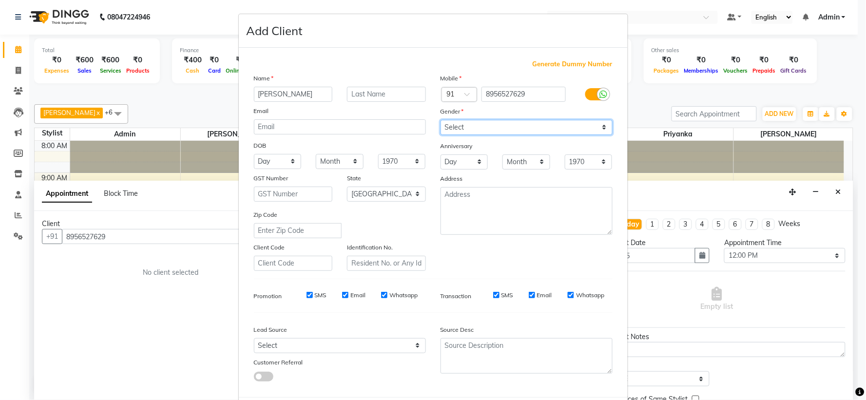
click at [440, 120] on select "Select Male Female Other Prefer Not To Say" at bounding box center [526, 127] width 172 height 15
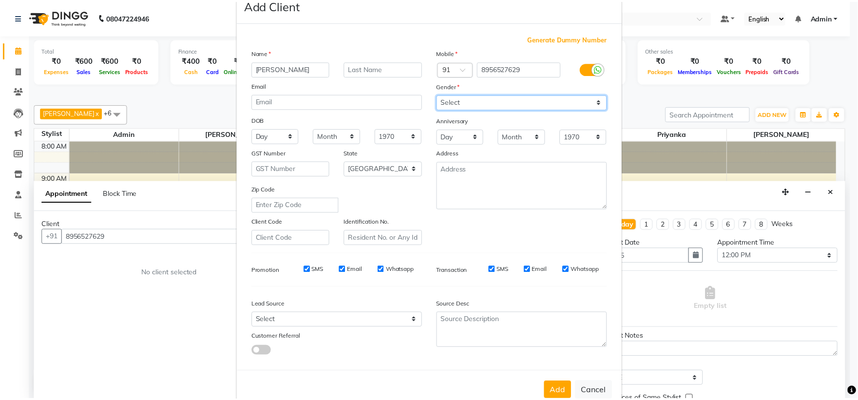
scroll to position [50, 0]
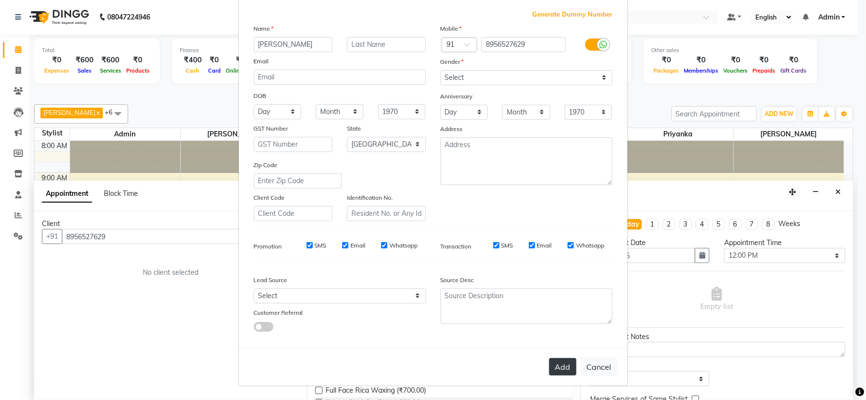
click at [566, 364] on button "Add" at bounding box center [562, 367] width 27 height 18
select select
select select "null"
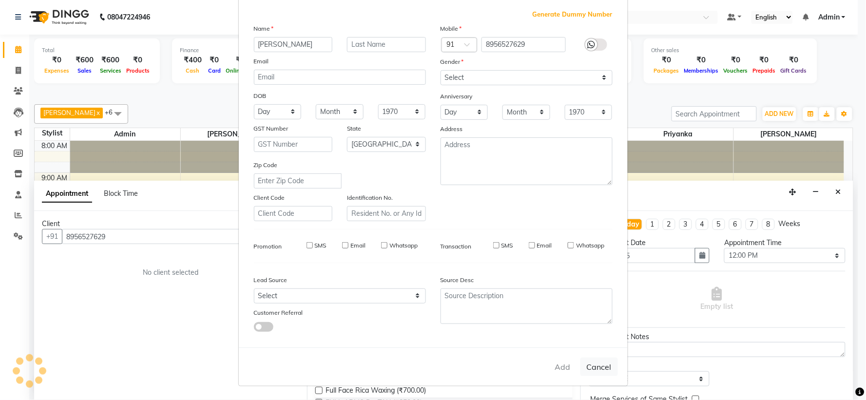
select select
checkbox input "false"
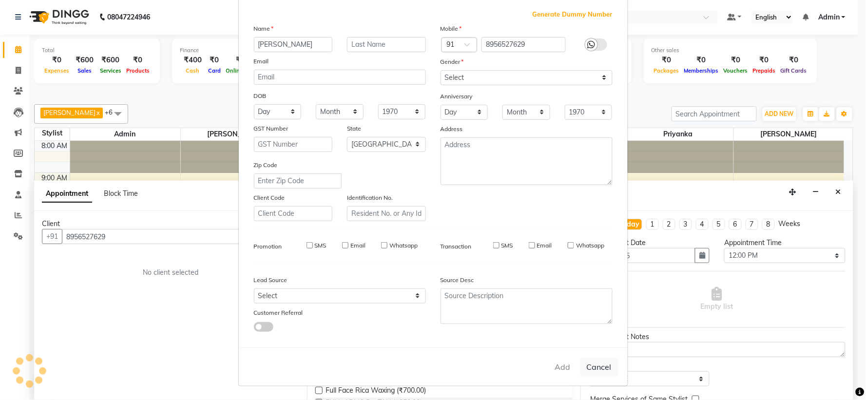
checkbox input "false"
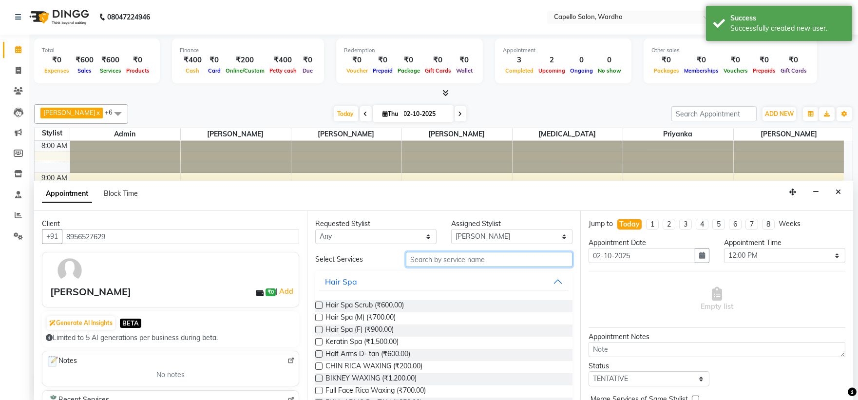
click at [430, 252] on input "text" at bounding box center [489, 259] width 167 height 15
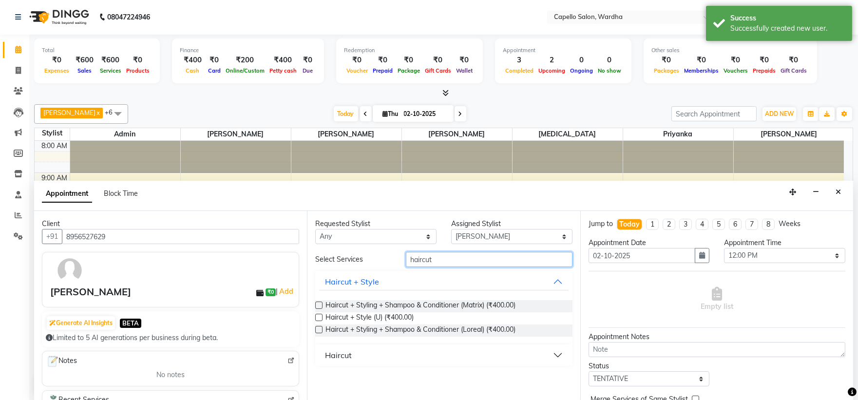
type input "haircut"
click at [343, 356] on div "Haircut" at bounding box center [338, 355] width 27 height 12
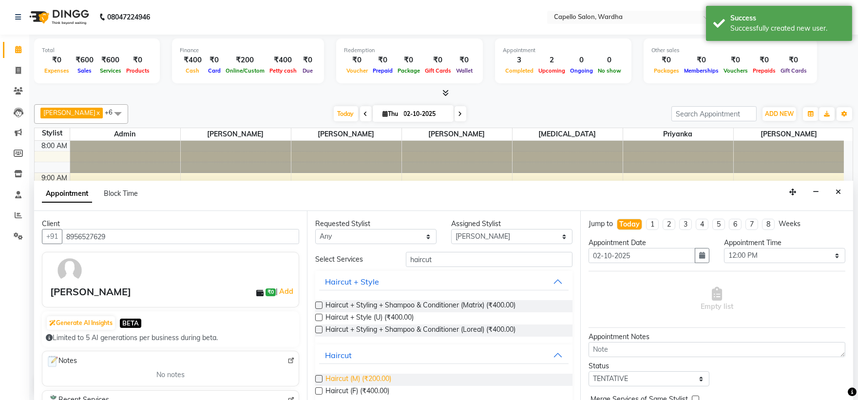
click at [363, 377] on span "Haircut (M) (₹200.00)" at bounding box center [358, 380] width 66 height 12
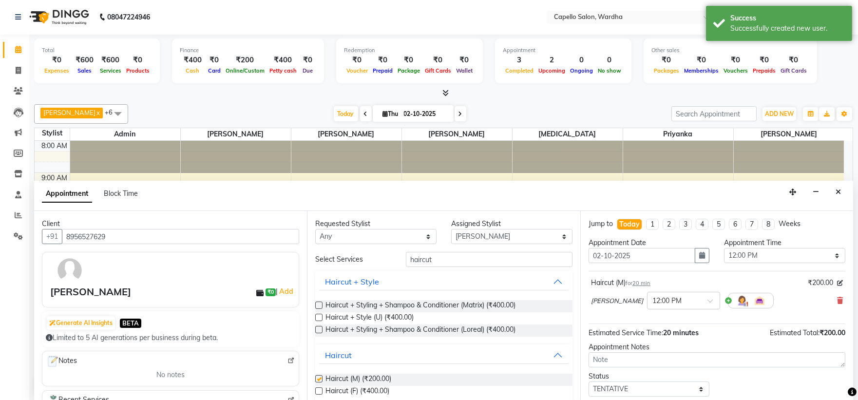
checkbox input "false"
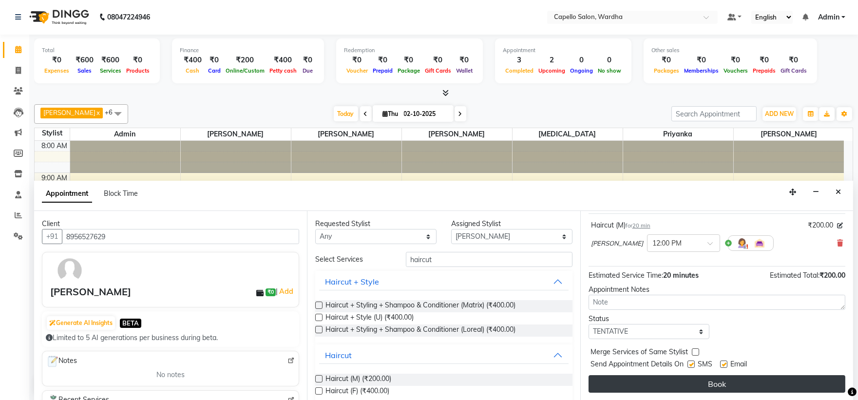
click at [678, 381] on button "Book" at bounding box center [716, 384] width 257 height 18
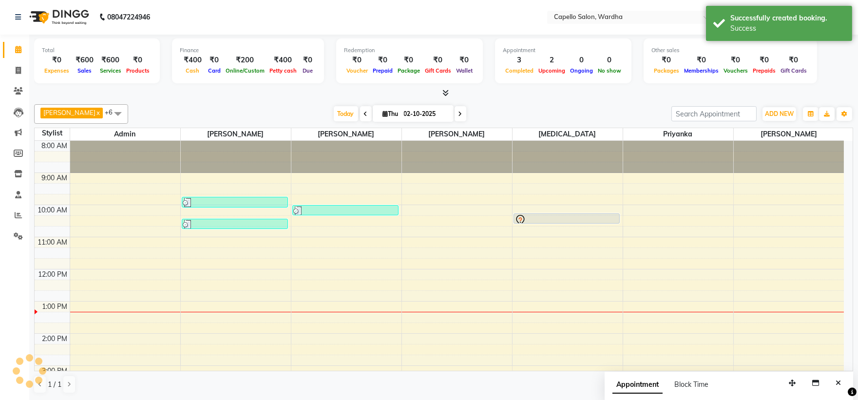
scroll to position [0, 0]
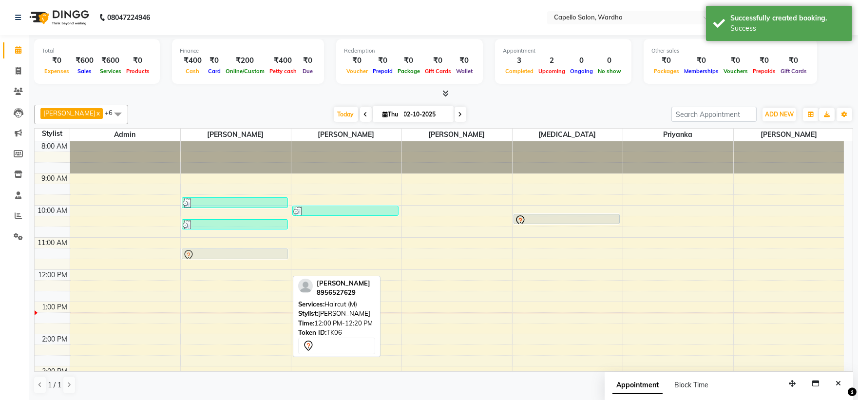
drag, startPoint x: 221, startPoint y: 274, endPoint x: 224, endPoint y: 252, distance: 22.2
click at [224, 252] on div "capello wardha, TK03, 09:45 AM-10:05 AM, Baby Hair Cut MOHOMMAD, TK05, 10:25 AM…" at bounding box center [236, 349] width 110 height 417
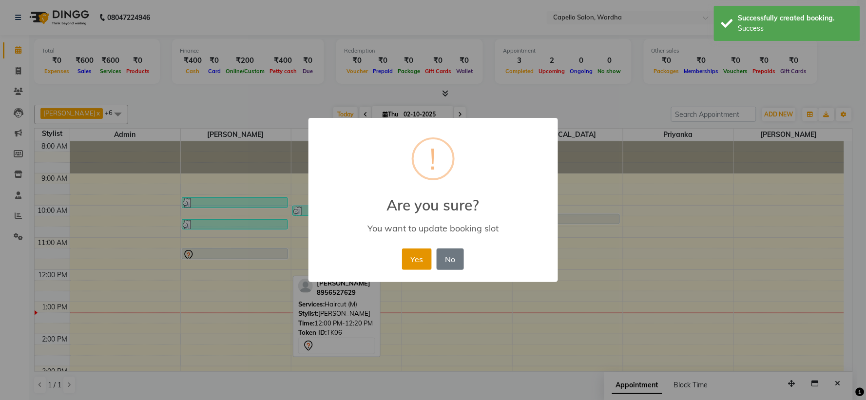
click at [418, 257] on button "Yes" at bounding box center [417, 258] width 30 height 21
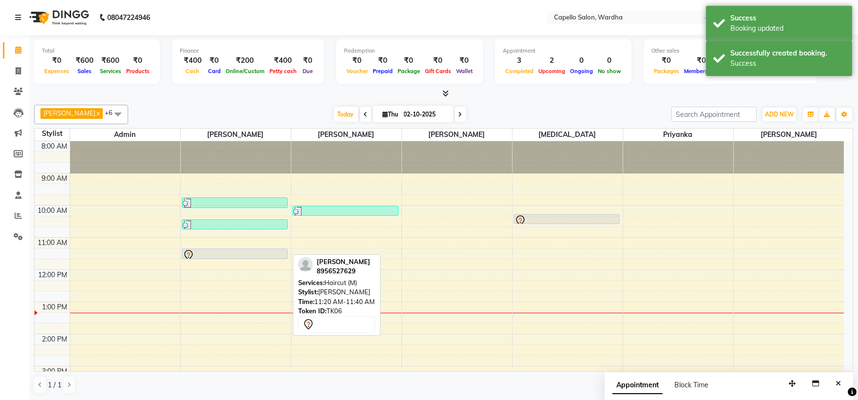
click at [239, 252] on div at bounding box center [235, 255] width 104 height 12
select select "7"
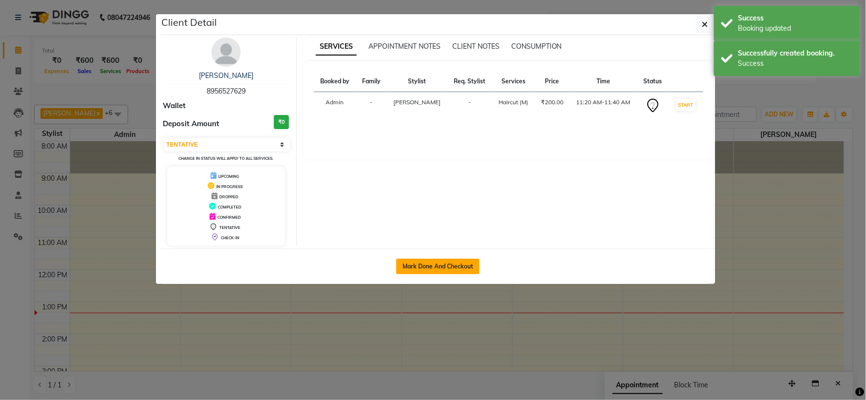
click at [457, 270] on button "Mark Done And Checkout" at bounding box center [437, 267] width 83 height 16
select select "service"
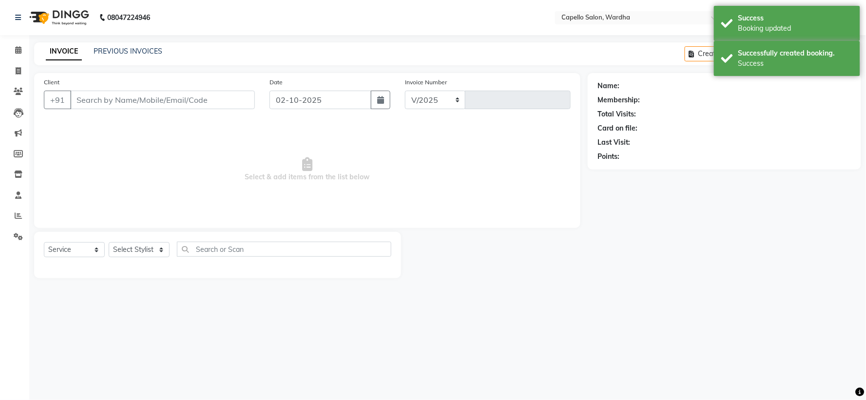
select select "4620"
type input "2494"
type input "8956527629"
select select "80545"
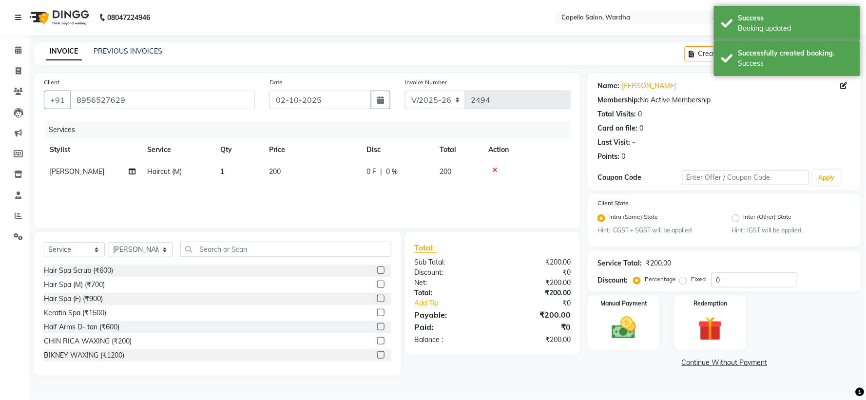
click at [260, 258] on div "Select Service Product Membership Package Voucher Prepaid Gift Card Select Styl…" at bounding box center [217, 253] width 347 height 23
click at [259, 251] on input "text" at bounding box center [285, 249] width 210 height 15
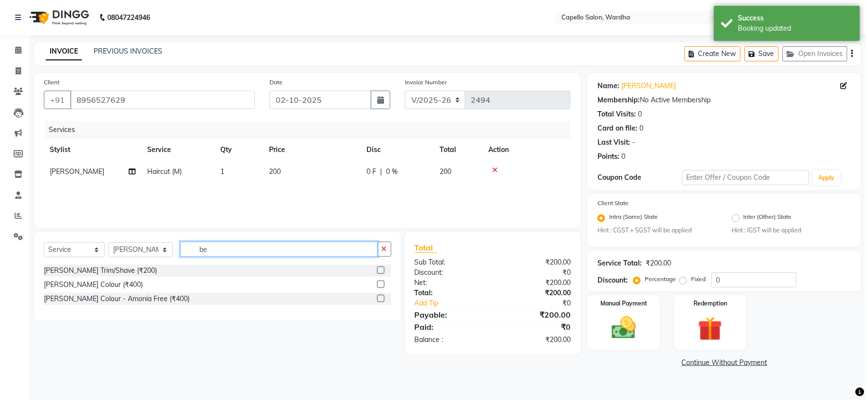
type input "be"
click at [385, 273] on div at bounding box center [384, 270] width 14 height 12
click at [382, 271] on label at bounding box center [380, 269] width 7 height 7
click at [382, 271] on input "checkbox" at bounding box center [380, 270] width 6 height 6
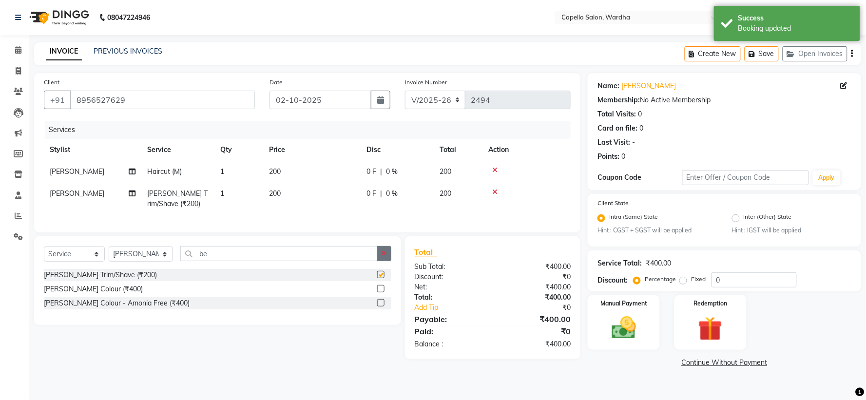
checkbox input "false"
click at [382, 257] on icon "button" at bounding box center [383, 253] width 5 height 7
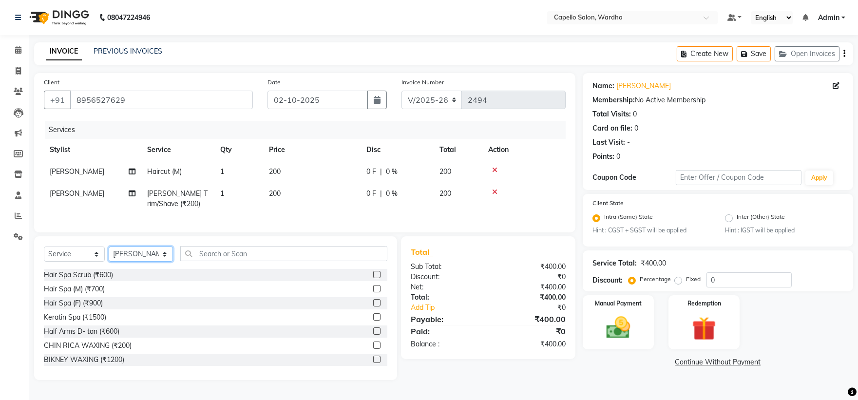
click at [140, 262] on select "Select Stylist Admin Mahesh amale Nikita nitim tande Praful Chikhalkar Pranay m…" at bounding box center [141, 253] width 64 height 15
select select "35417"
click at [109, 255] on select "Select Stylist Admin Mahesh amale Nikita nitim tande Praful Chikhalkar Pranay m…" at bounding box center [141, 253] width 64 height 15
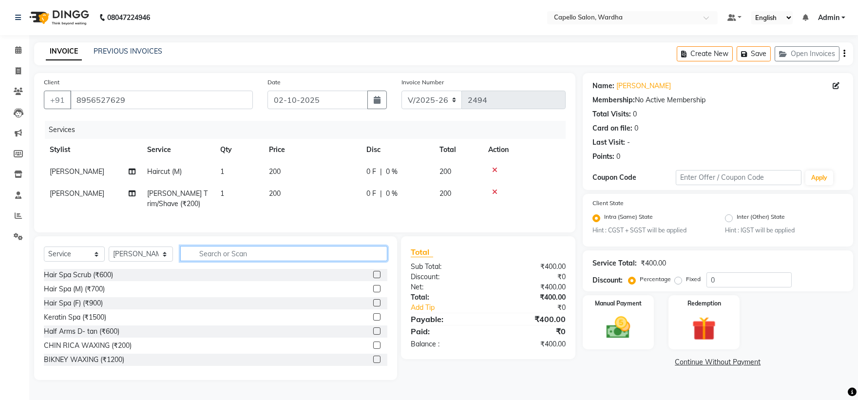
click at [273, 261] on input "text" at bounding box center [283, 253] width 207 height 15
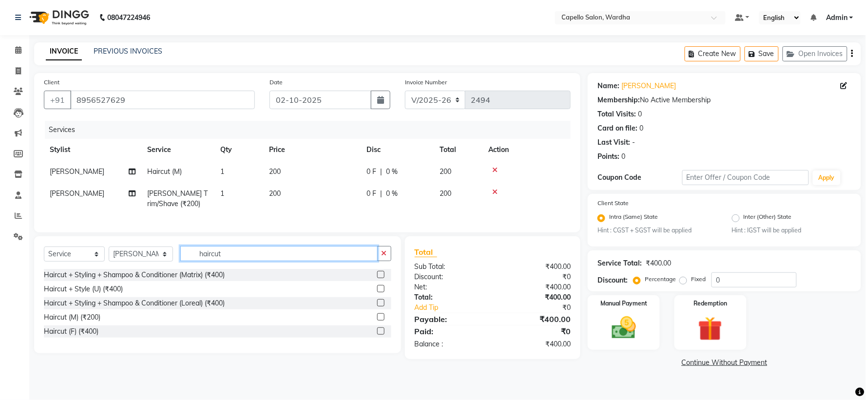
type input "haircut"
click at [381, 320] on div at bounding box center [384, 317] width 14 height 12
click at [381, 320] on label at bounding box center [380, 316] width 7 height 7
click at [381, 320] on input "checkbox" at bounding box center [380, 317] width 6 height 6
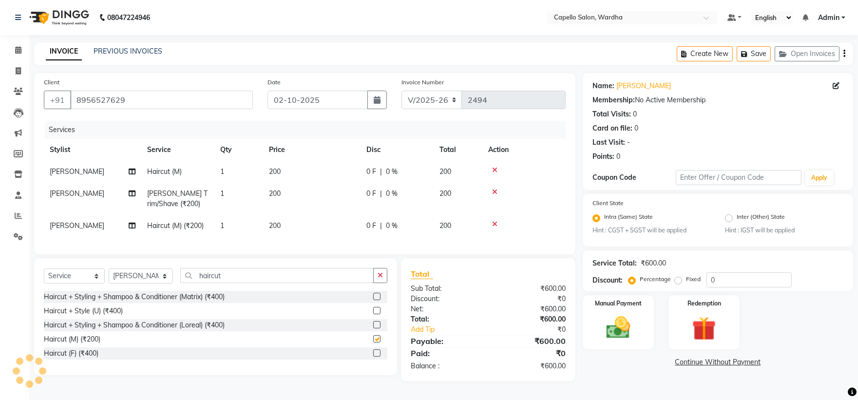
checkbox input "false"
click at [374, 283] on button "button" at bounding box center [380, 275] width 14 height 15
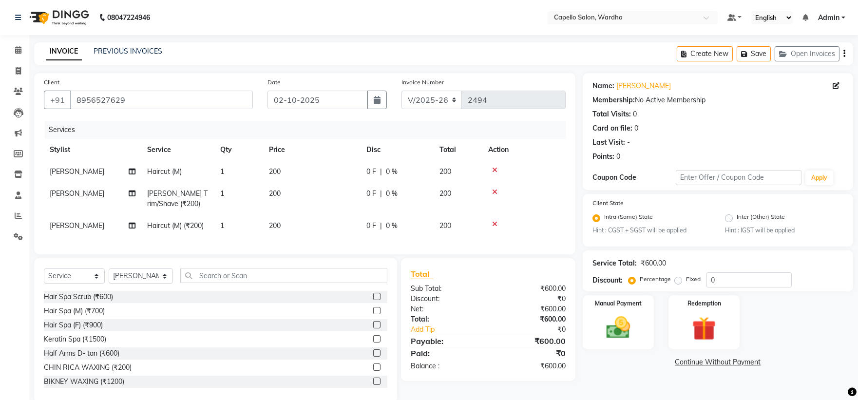
click at [269, 274] on div "Select Service Product Membership Package Voucher Prepaid Gift Card Select Styl…" at bounding box center [215, 330] width 363 height 144
click at [257, 279] on input "text" at bounding box center [283, 275] width 207 height 15
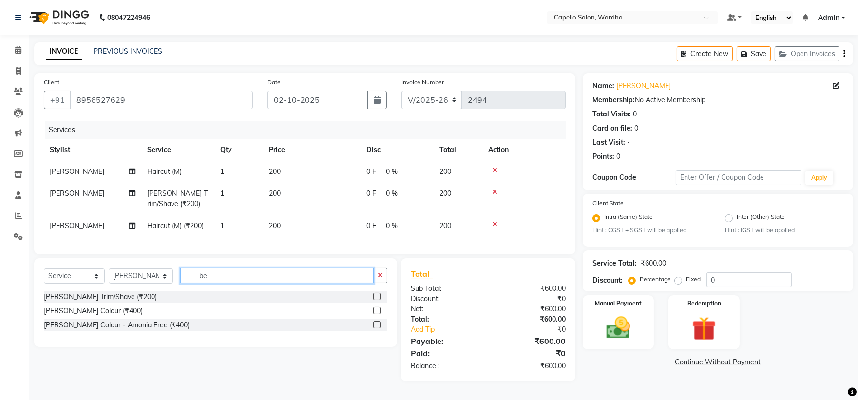
type input "be"
drag, startPoint x: 375, startPoint y: 304, endPoint x: 376, endPoint y: 299, distance: 5.0
click at [376, 300] on label at bounding box center [376, 296] width 7 height 7
click at [376, 300] on input "checkbox" at bounding box center [376, 297] width 6 height 6
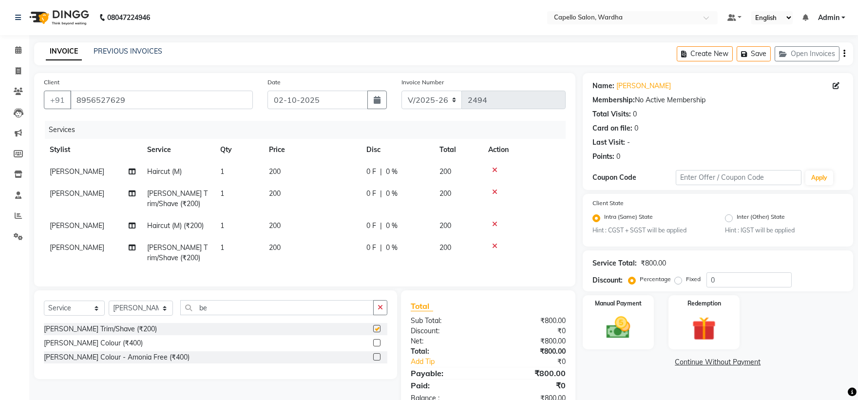
click at [377, 286] on div "Client +91 8956527629 Date 02-10-2025 Invoice Number V/2025 V/2025-26 2494 Serv…" at bounding box center [304, 179] width 541 height 213
checkbox input "false"
click at [381, 309] on button "button" at bounding box center [380, 307] width 14 height 15
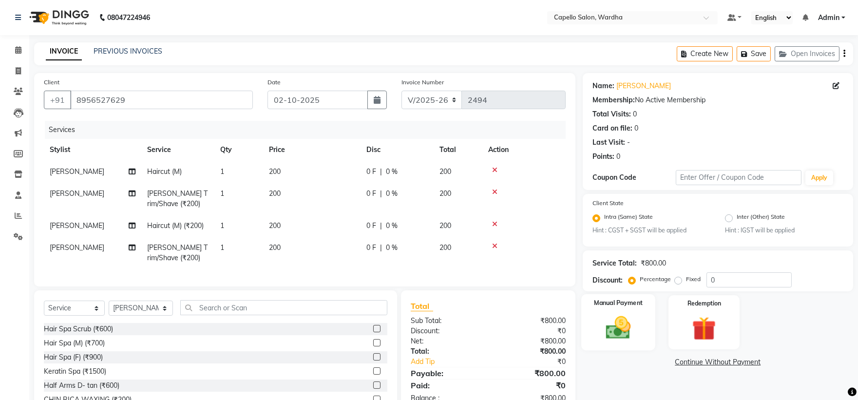
click at [630, 324] on img at bounding box center [618, 328] width 40 height 29
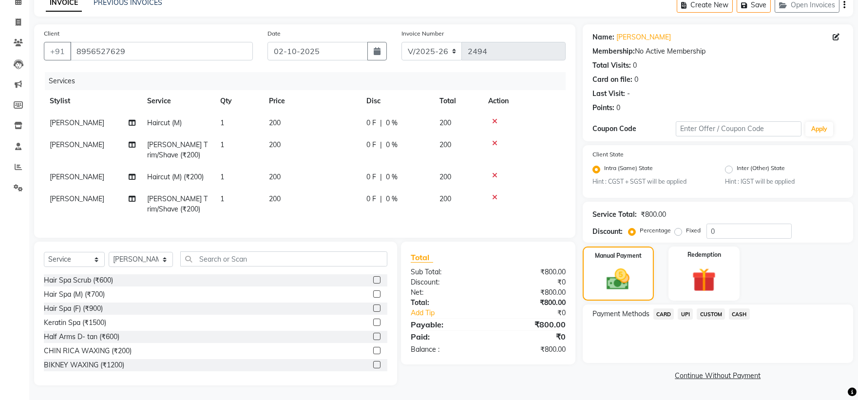
click at [741, 308] on span "CASH" at bounding box center [739, 313] width 21 height 11
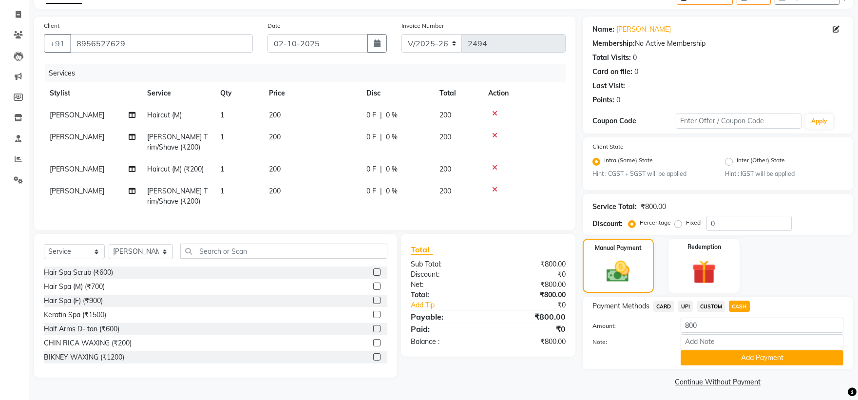
click at [685, 304] on span "UPI" at bounding box center [685, 306] width 15 height 11
click at [718, 355] on button "Add Payment" at bounding box center [761, 357] width 163 height 15
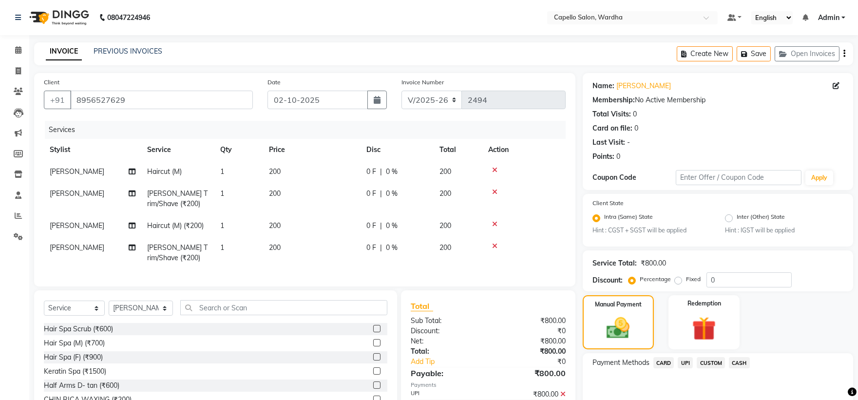
scroll to position [101, 0]
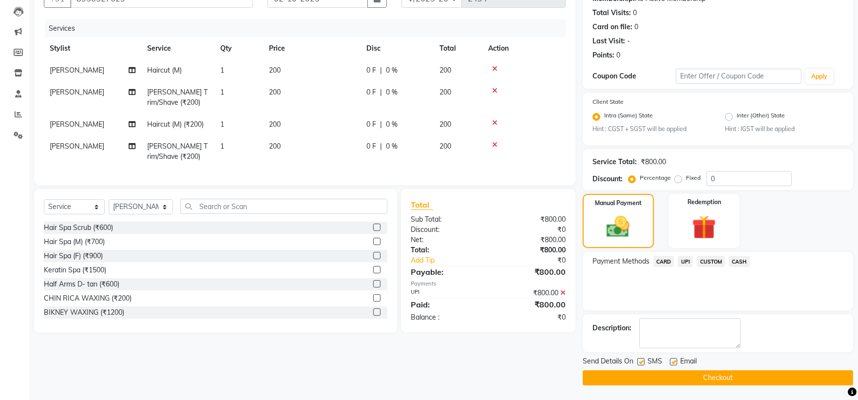
click at [630, 376] on button "Checkout" at bounding box center [718, 377] width 270 height 15
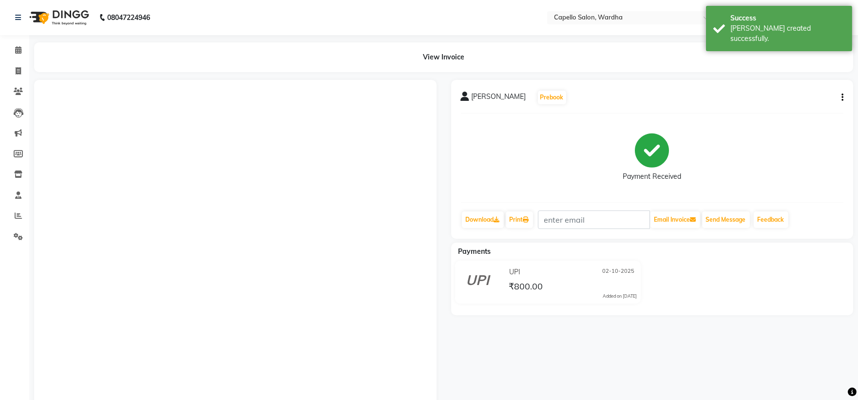
click at [17, 59] on li "Calendar" at bounding box center [14, 50] width 29 height 21
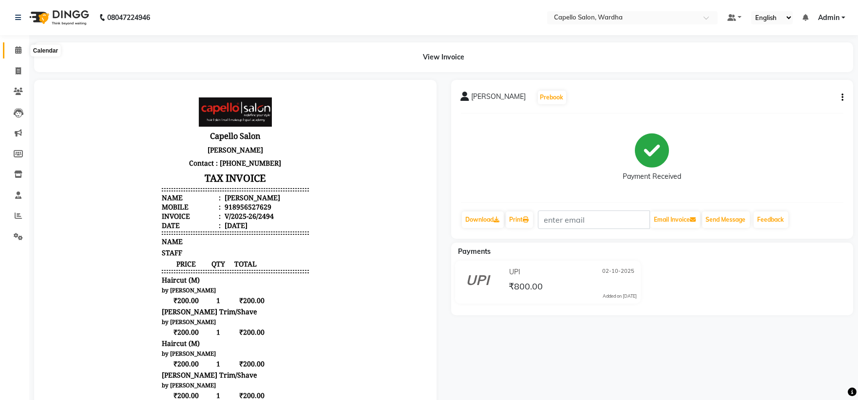
click at [18, 50] on icon at bounding box center [18, 49] width 6 height 7
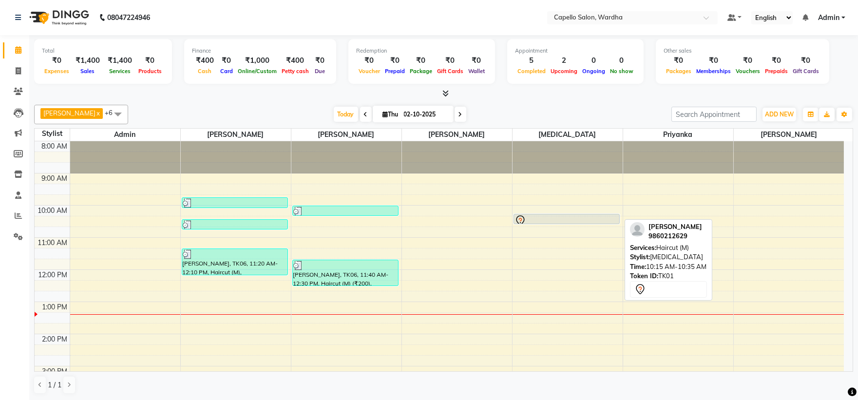
click at [546, 225] on div at bounding box center [566, 224] width 105 height 4
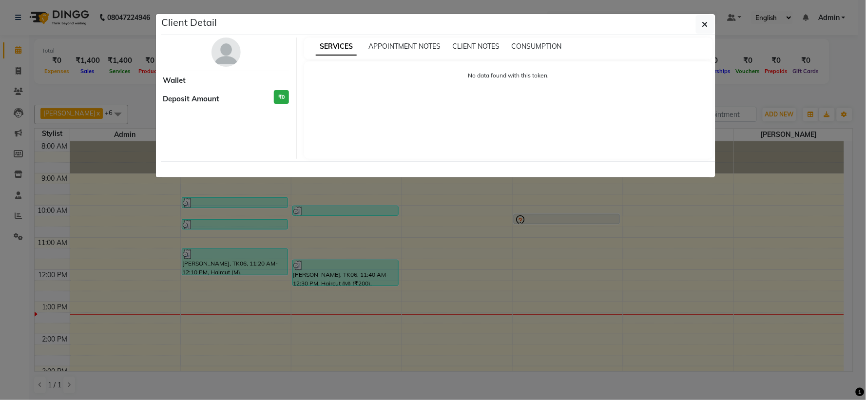
select select "7"
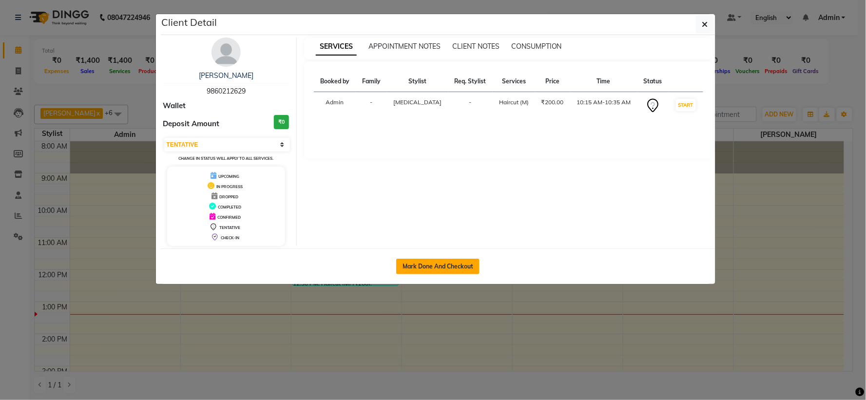
click at [425, 264] on button "Mark Done And Checkout" at bounding box center [437, 267] width 83 height 16
select select "service"
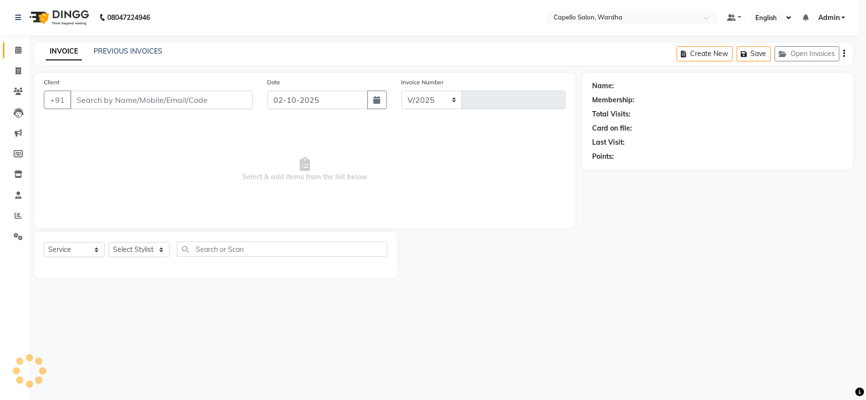
select select "4620"
type input "2495"
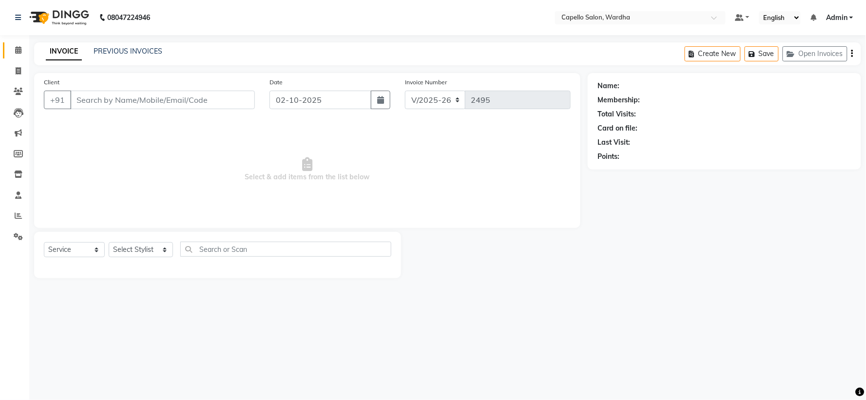
type input "9860212629"
select select "48634"
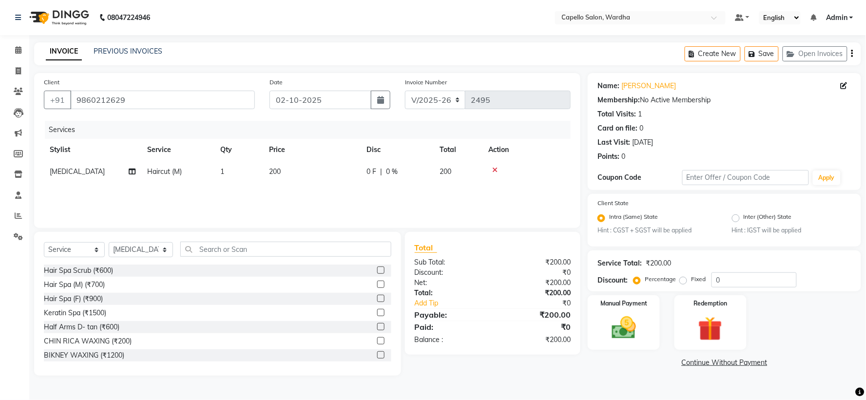
click at [494, 168] on icon at bounding box center [494, 170] width 5 height 7
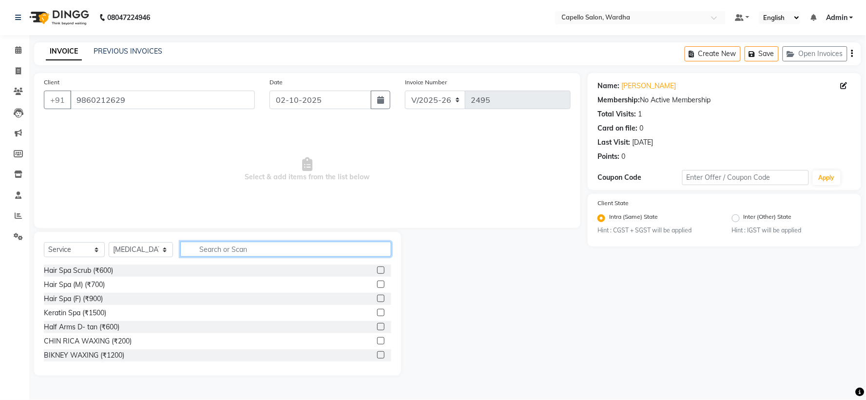
click at [215, 249] on input "text" at bounding box center [285, 249] width 210 height 15
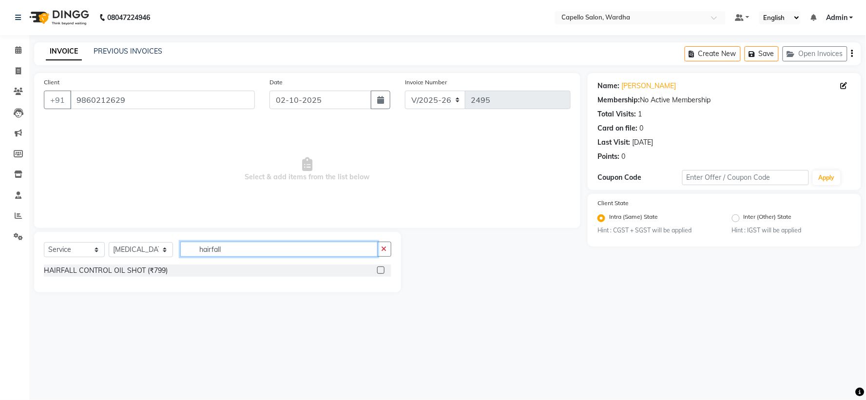
type input "hairfall"
click at [382, 270] on label at bounding box center [380, 269] width 7 height 7
click at [382, 270] on input "checkbox" at bounding box center [380, 270] width 6 height 6
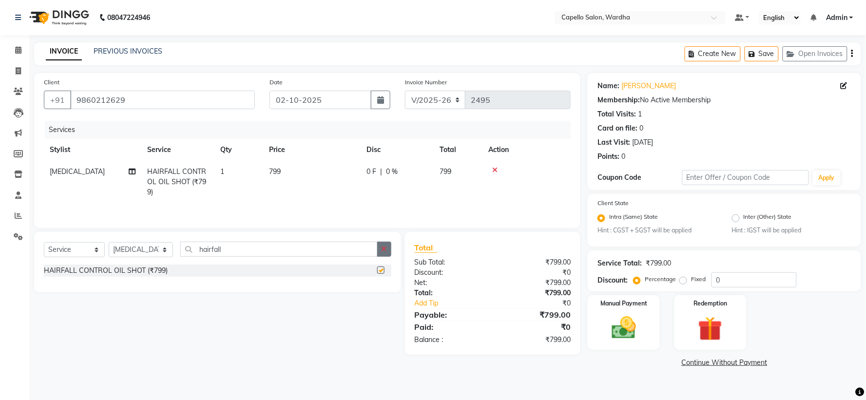
checkbox input "false"
click at [380, 249] on button "button" at bounding box center [384, 249] width 14 height 15
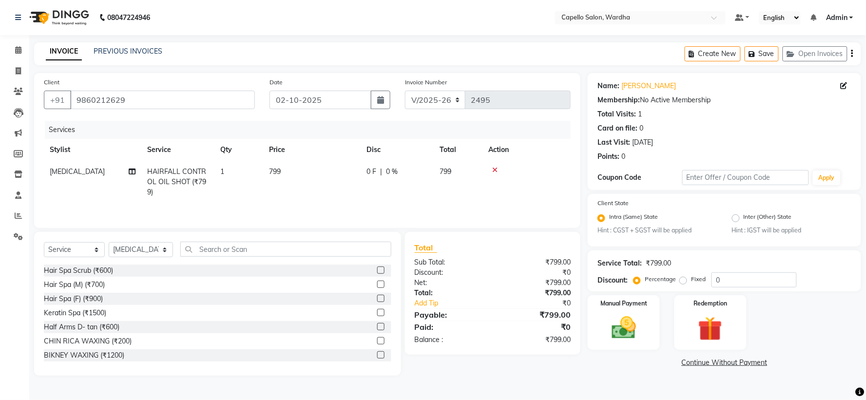
click at [300, 169] on td "799" at bounding box center [311, 182] width 97 height 42
select select "48634"
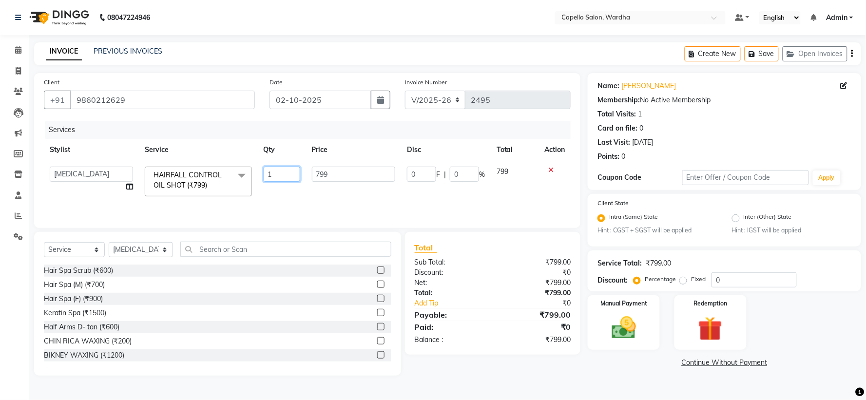
drag, startPoint x: 300, startPoint y: 169, endPoint x: 336, endPoint y: 169, distance: 36.5
click at [336, 169] on tr "Admin Mahesh amale Nikita nitim tande Praful Chikhalkar Pranay mahadure Pranay …" at bounding box center [307, 181] width 527 height 41
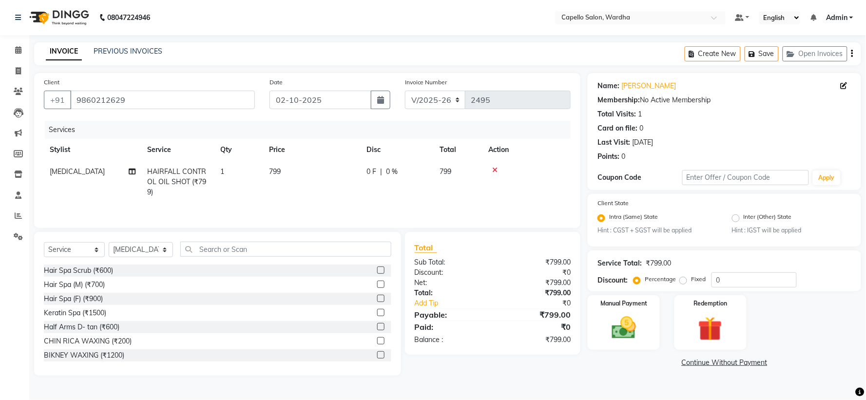
click at [336, 169] on td "799" at bounding box center [311, 182] width 97 height 42
select select "48634"
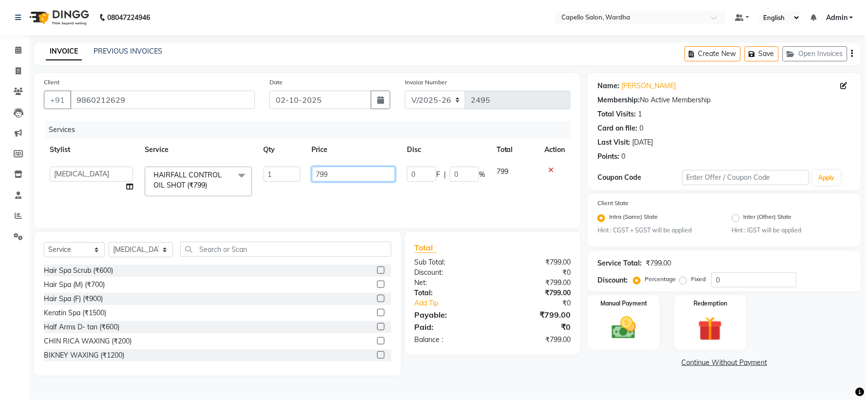
click at [328, 174] on input "799" at bounding box center [353, 174] width 83 height 15
type input "7"
type input "800"
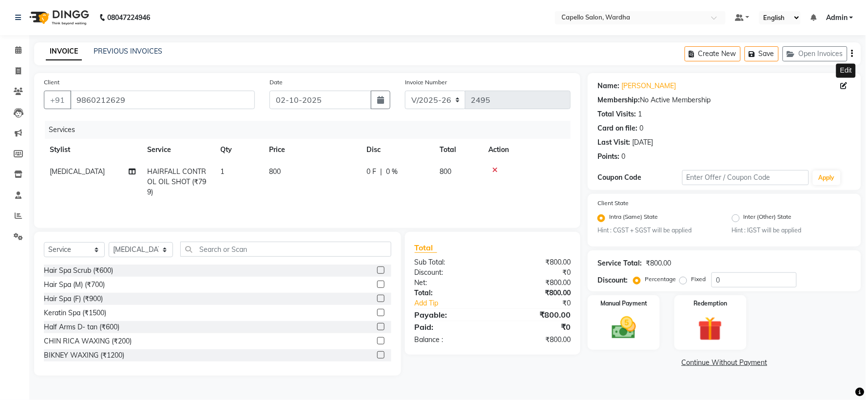
click at [843, 85] on icon at bounding box center [843, 85] width 7 height 7
select select "22"
select select "female"
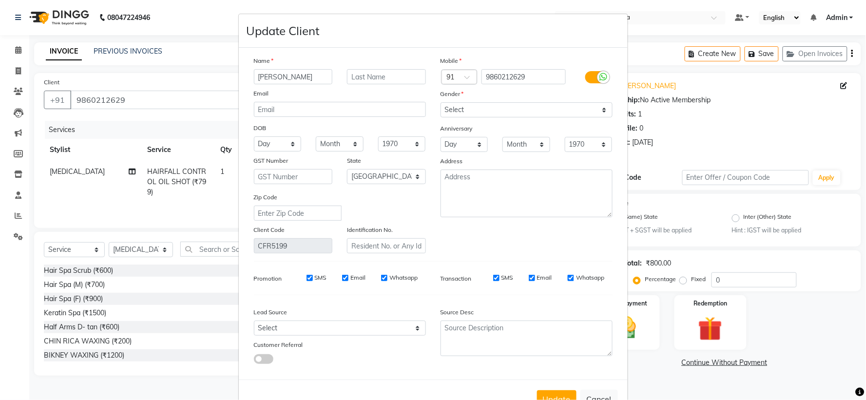
click at [308, 72] on input "Rushi" at bounding box center [293, 76] width 79 height 15
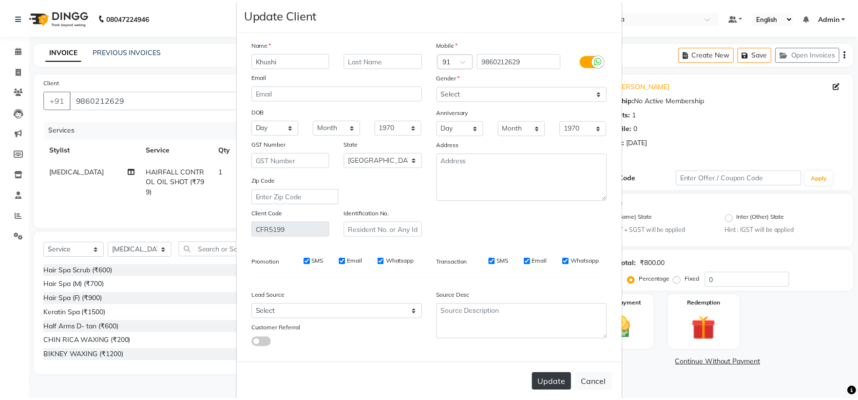
scroll to position [33, 0]
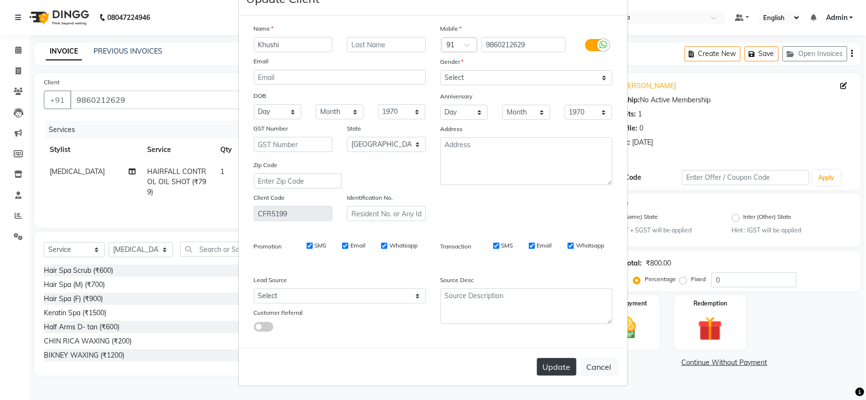
type input "Khushi"
click at [556, 366] on button "Update" at bounding box center [556, 367] width 39 height 18
select select
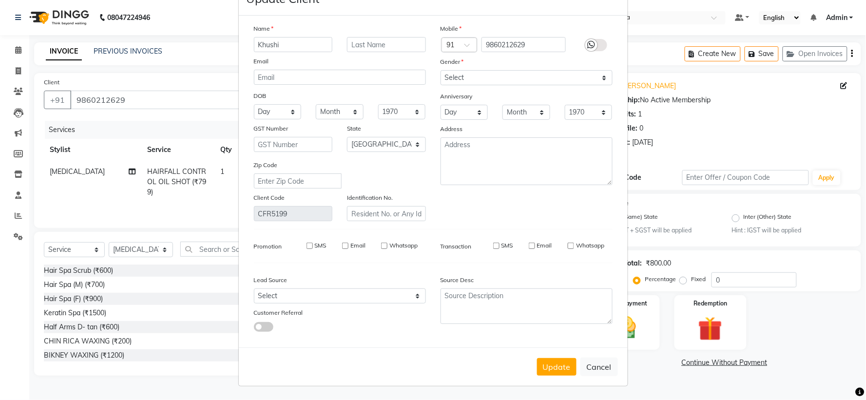
select select "null"
select select
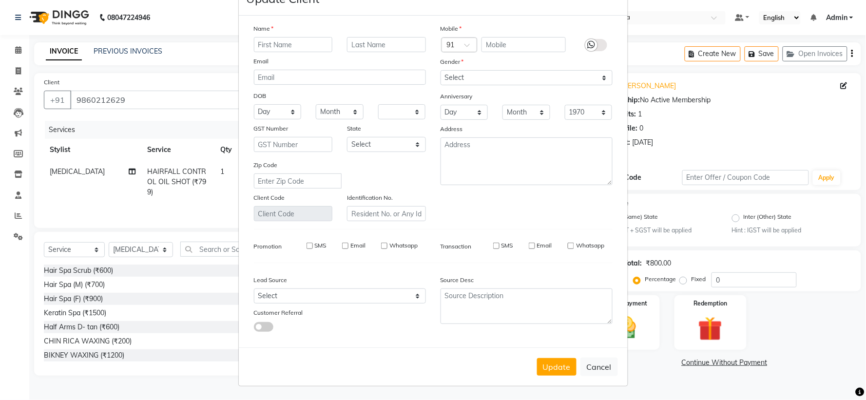
checkbox input "false"
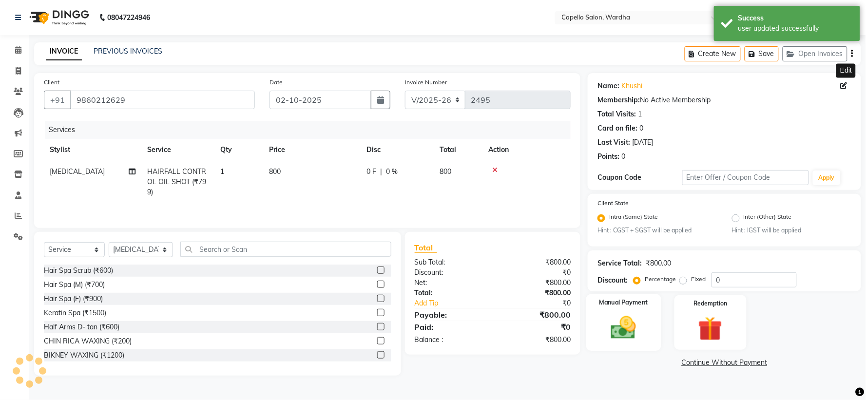
click at [629, 329] on img at bounding box center [623, 328] width 41 height 29
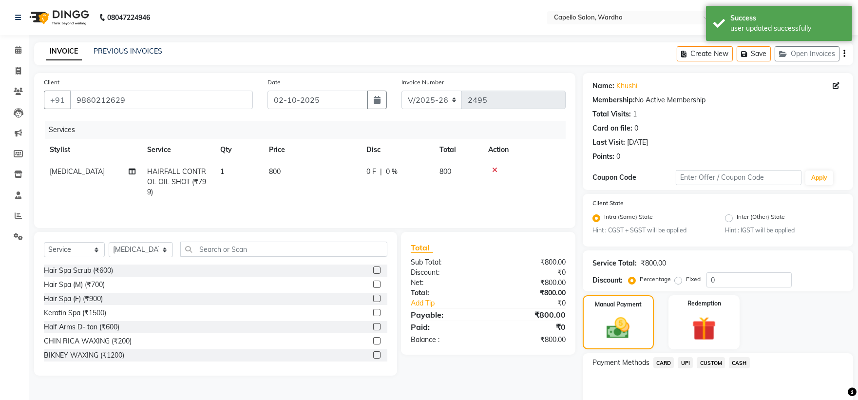
scroll to position [46, 0]
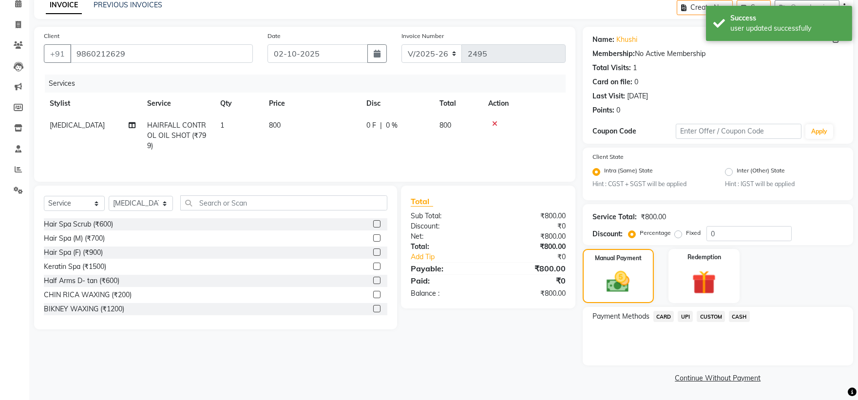
click at [688, 313] on span "UPI" at bounding box center [685, 316] width 15 height 11
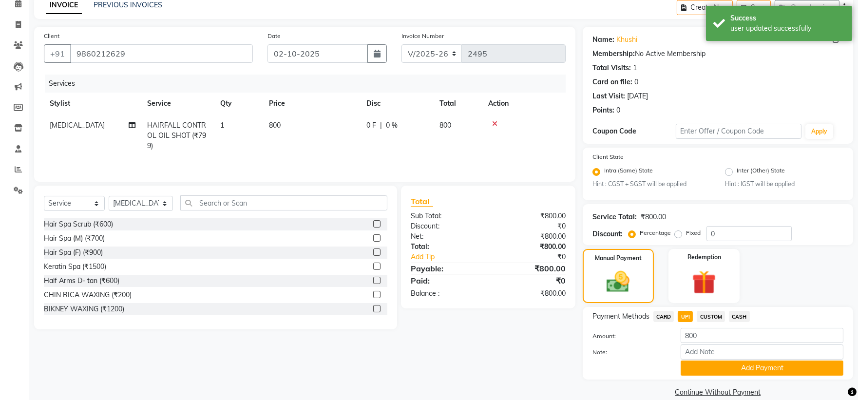
click at [742, 312] on span "CASH" at bounding box center [739, 316] width 21 height 11
click at [717, 375] on button "Add Payment" at bounding box center [761, 367] width 163 height 15
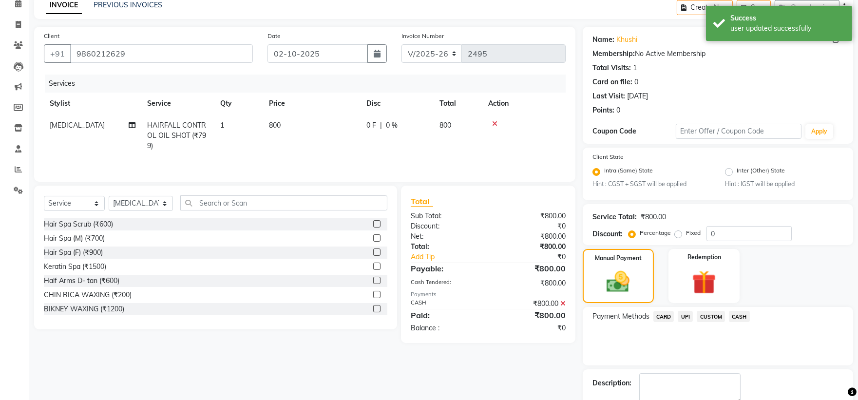
scroll to position [101, 0]
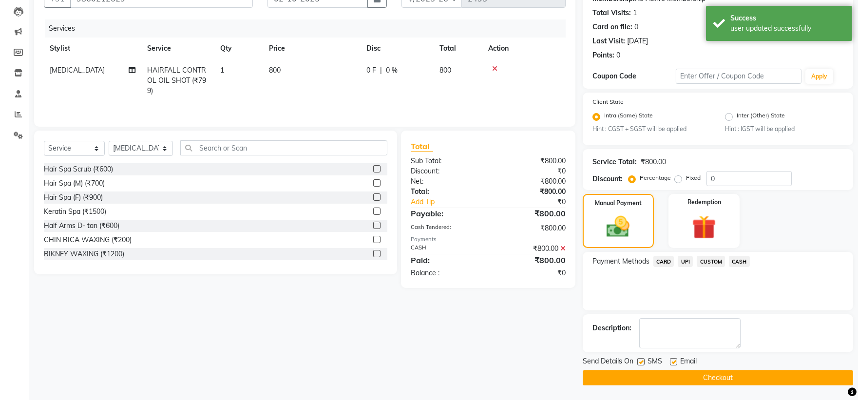
click at [651, 380] on button "Checkout" at bounding box center [718, 377] width 270 height 15
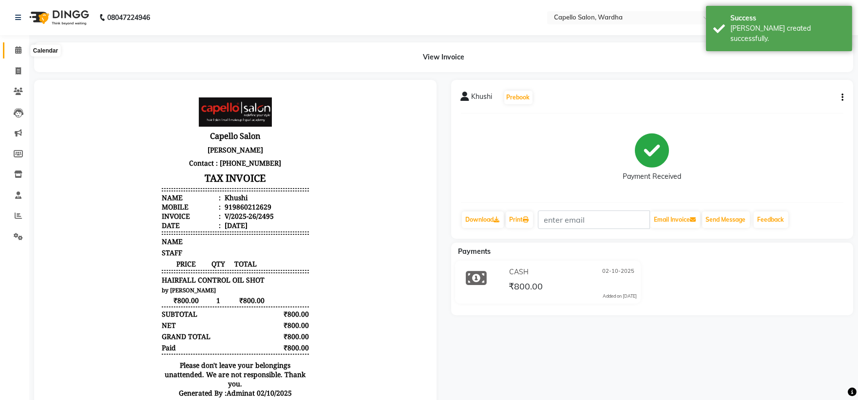
click at [16, 47] on icon at bounding box center [18, 49] width 6 height 7
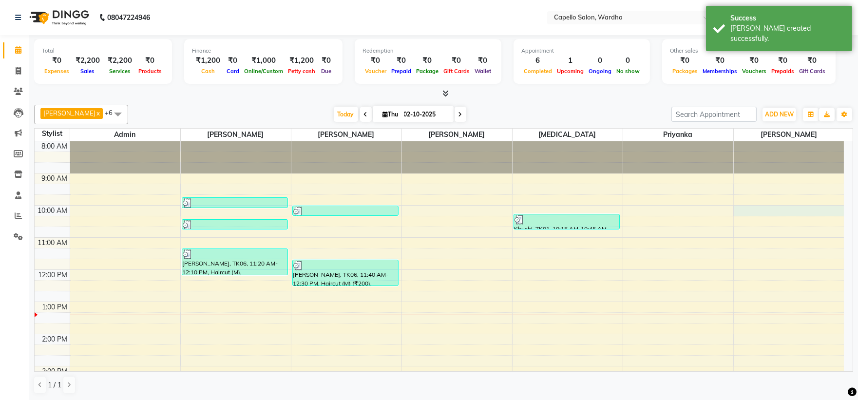
click at [767, 215] on div "8:00 AM 9:00 AM 10:00 AM 11:00 AM 12:00 PM 1:00 PM 2:00 PM 3:00 PM 4:00 PM 5:00…" at bounding box center [439, 349] width 809 height 417
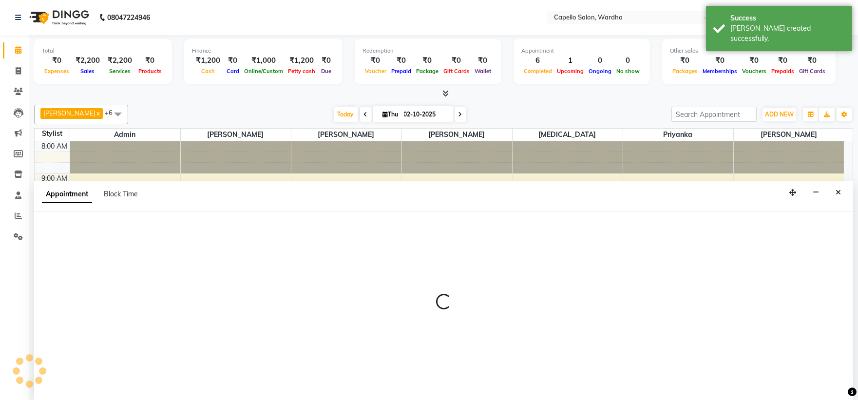
scroll to position [0, 0]
select select "61287"
select select "tentative"
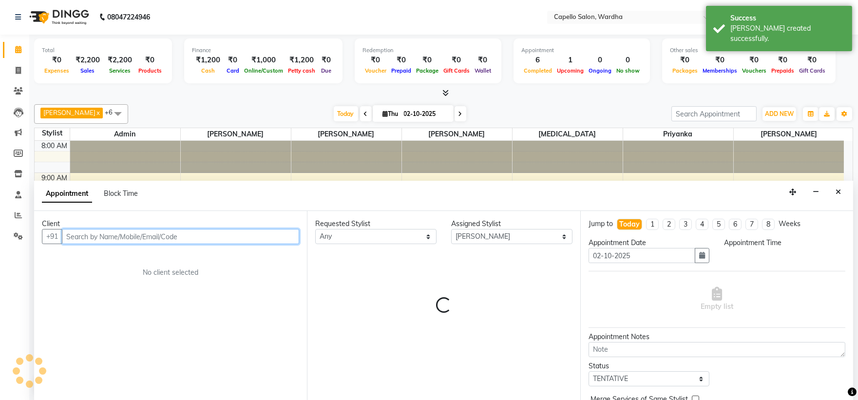
select select "600"
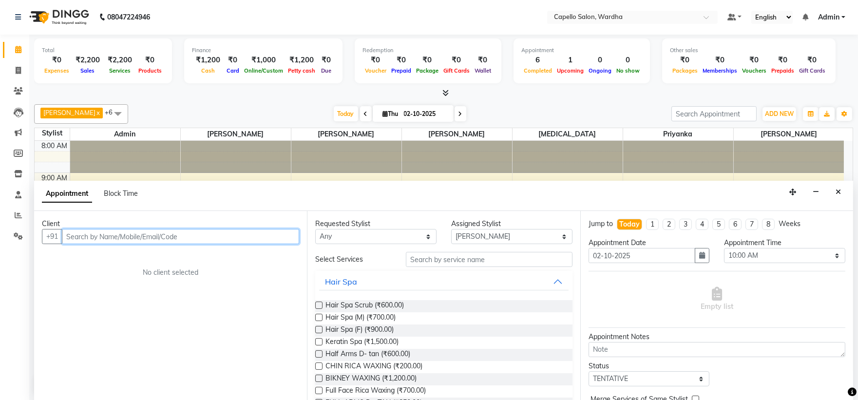
click at [166, 240] on input "text" at bounding box center [180, 236] width 237 height 15
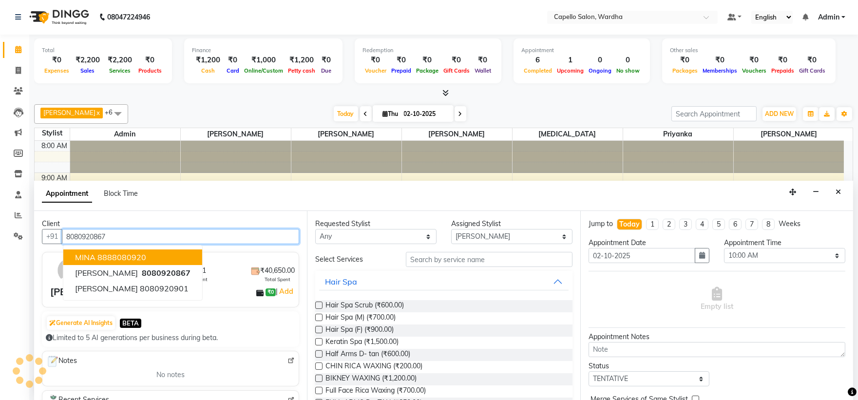
type input "8080920867"
click at [245, 285] on div "aditya gaur ₹0 | Add" at bounding box center [172, 291] width 245 height 15
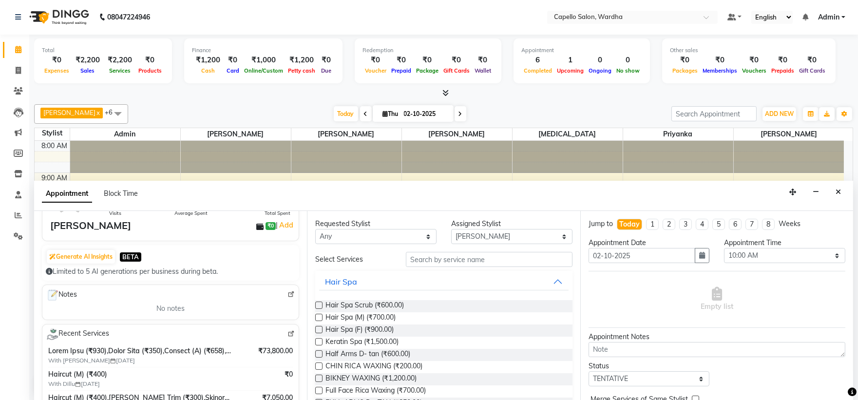
scroll to position [0, 0]
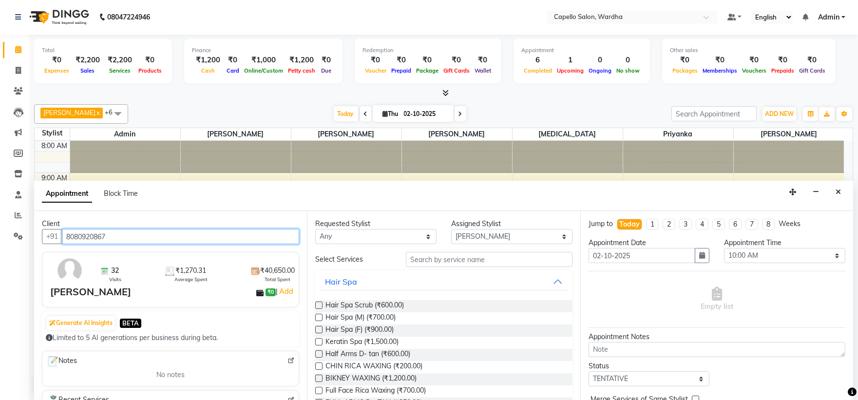
click at [115, 236] on input "8080920867" at bounding box center [180, 236] width 237 height 15
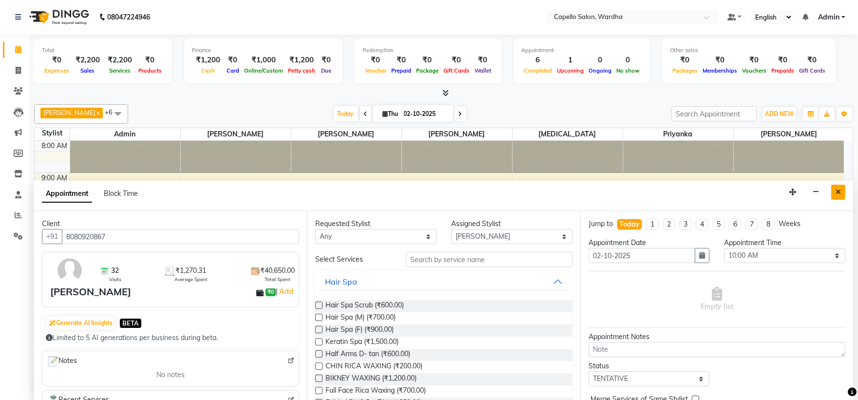
click at [837, 190] on icon "Close" at bounding box center [837, 191] width 5 height 7
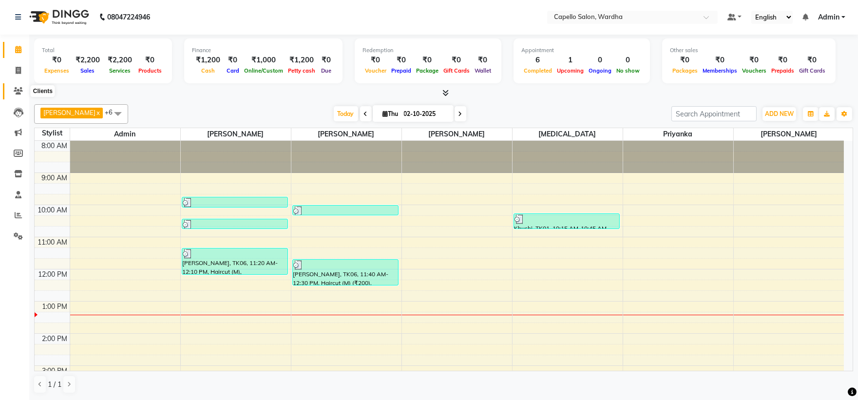
click at [21, 96] on span at bounding box center [18, 91] width 17 height 11
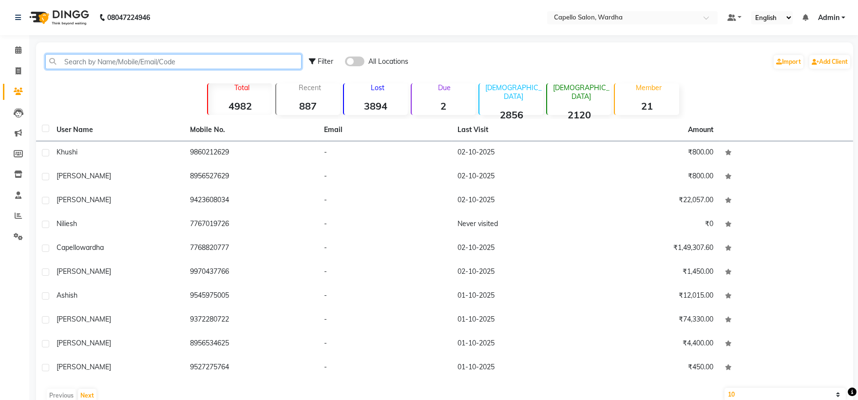
click at [106, 57] on input "text" at bounding box center [173, 61] width 256 height 15
paste input "8080920867"
type input "8080920867"
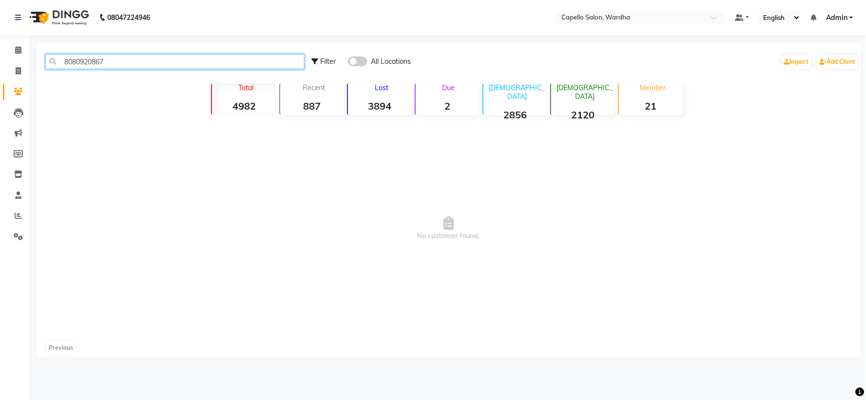
click at [65, 62] on input "8080920867" at bounding box center [174, 61] width 259 height 15
click at [19, 113] on icon at bounding box center [19, 113] width 10 height 10
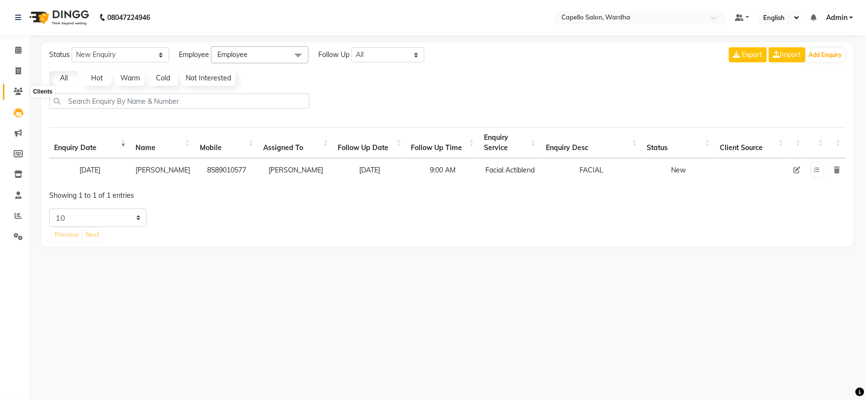
click at [20, 87] on span at bounding box center [18, 91] width 17 height 11
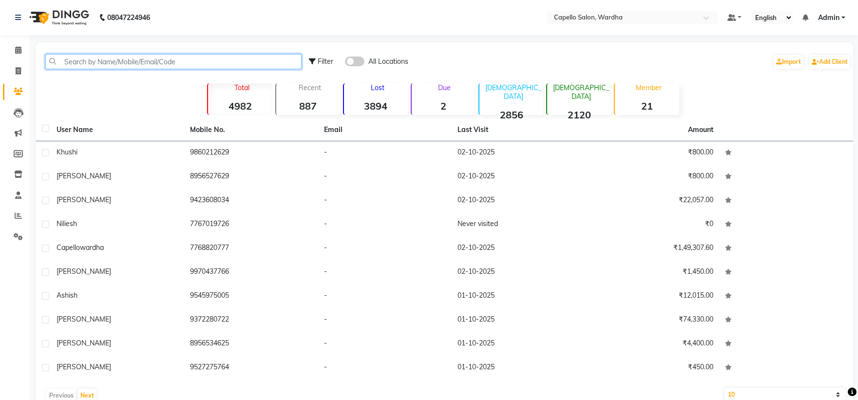
click at [88, 60] on input "text" at bounding box center [173, 61] width 256 height 15
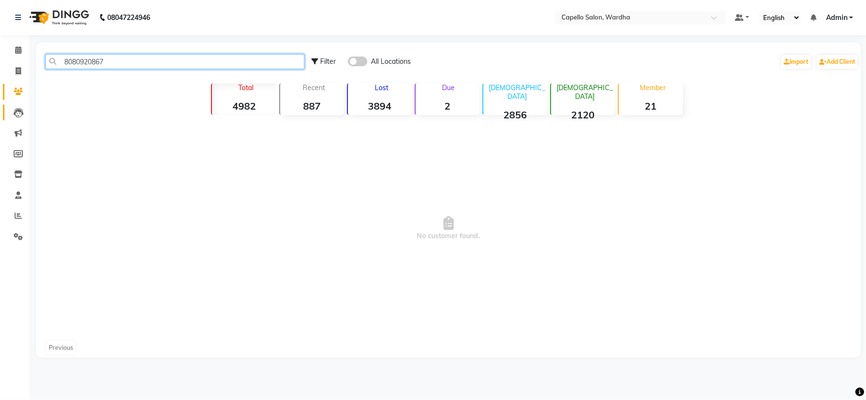
type input "8080920867"
click at [22, 105] on link "Leads" at bounding box center [14, 113] width 23 height 16
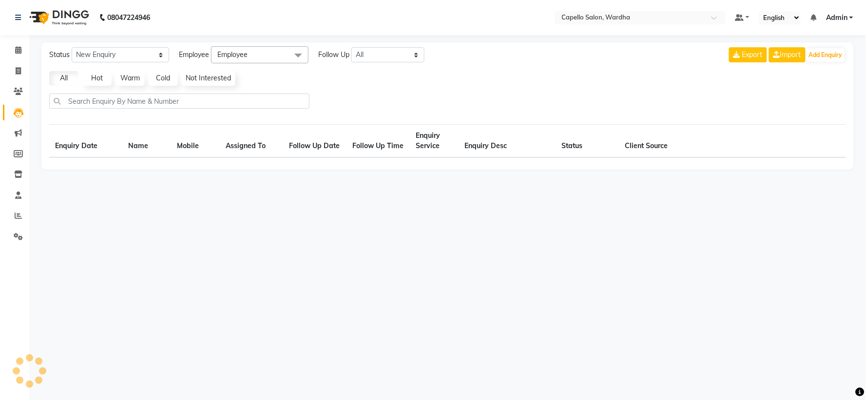
select select "10"
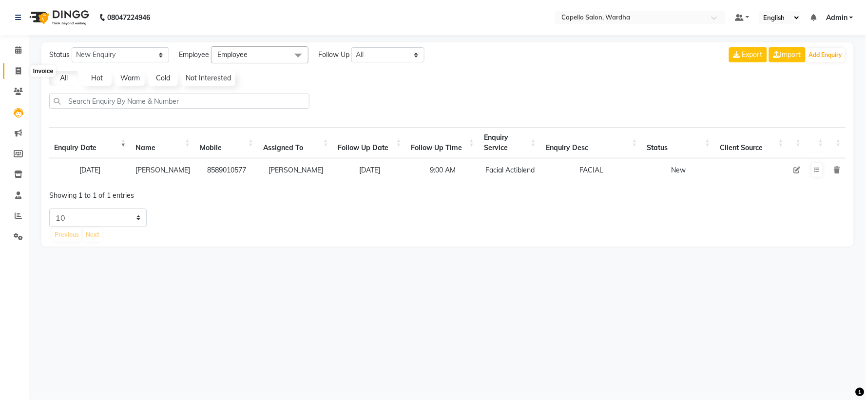
click at [17, 69] on icon at bounding box center [18, 70] width 5 height 7
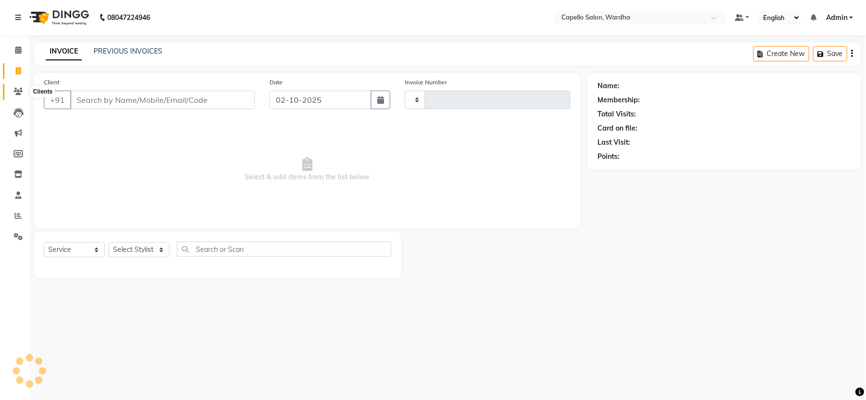
click at [19, 91] on icon at bounding box center [18, 91] width 9 height 7
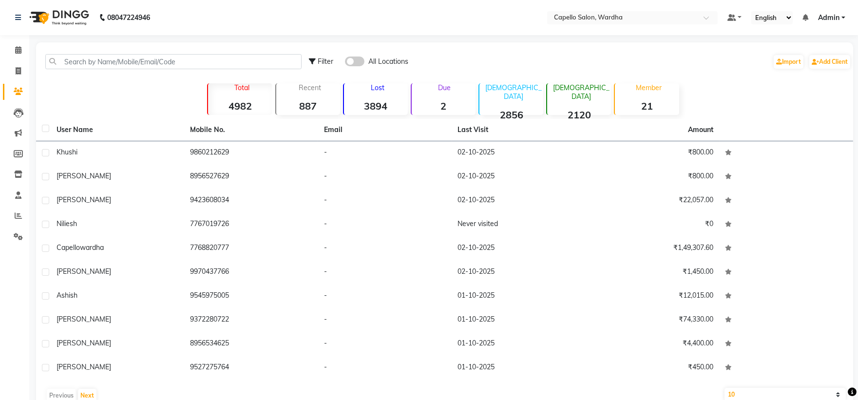
click at [133, 51] on div "Filter All Locations Import Add Client" at bounding box center [444, 61] width 813 height 31
click at [126, 57] on input "text" at bounding box center [173, 61] width 256 height 15
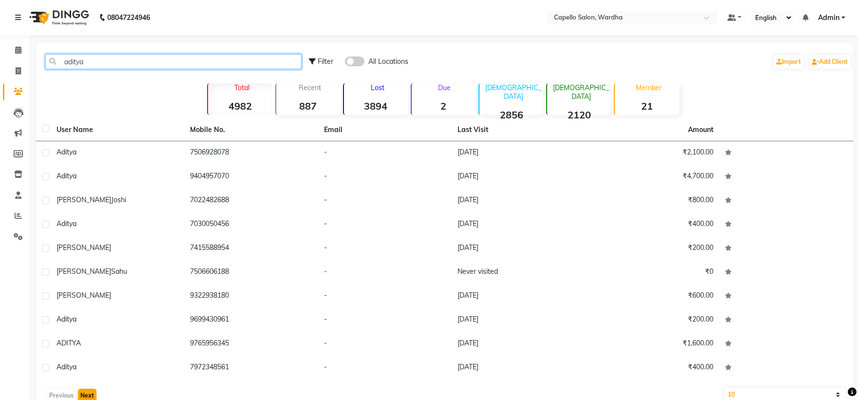
type input "aditya"
click at [84, 391] on button "Next" at bounding box center [87, 396] width 19 height 14
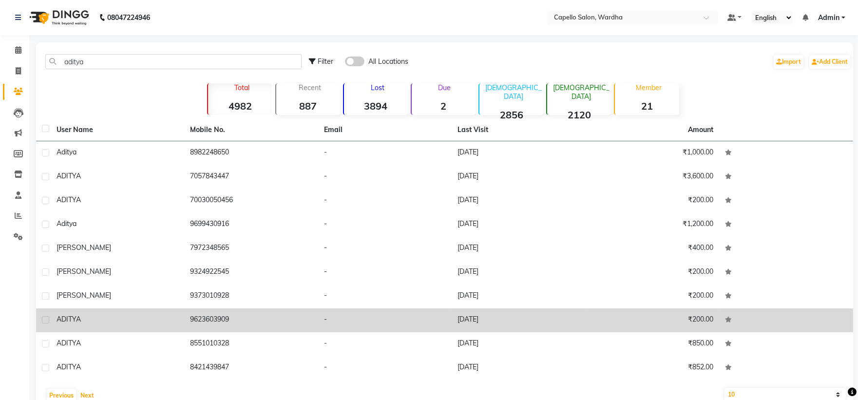
scroll to position [21, 0]
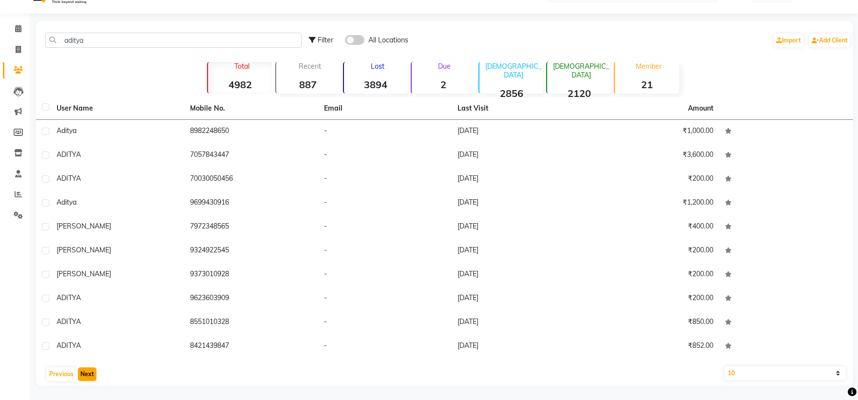
click at [85, 374] on button "Next" at bounding box center [87, 374] width 19 height 14
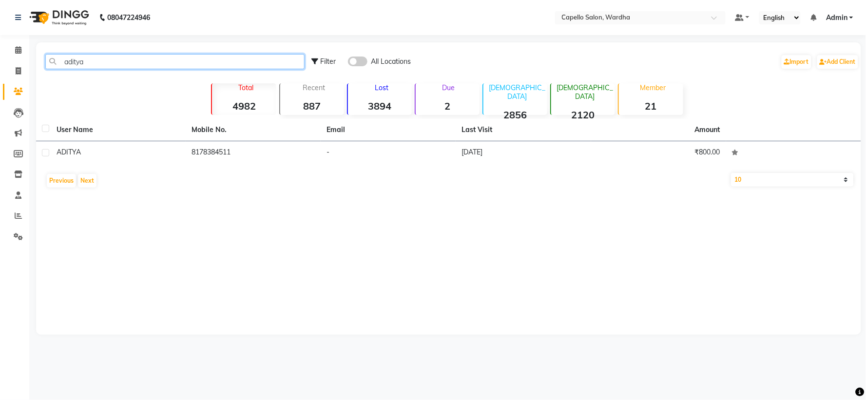
click at [120, 64] on input "aditya" at bounding box center [174, 61] width 259 height 15
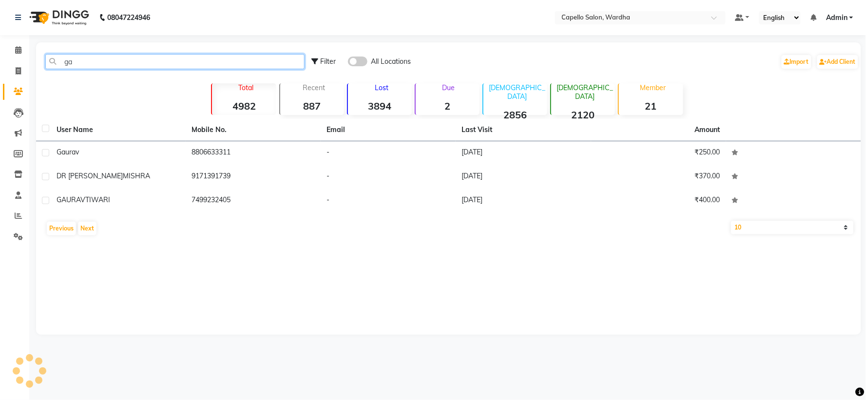
type input "g"
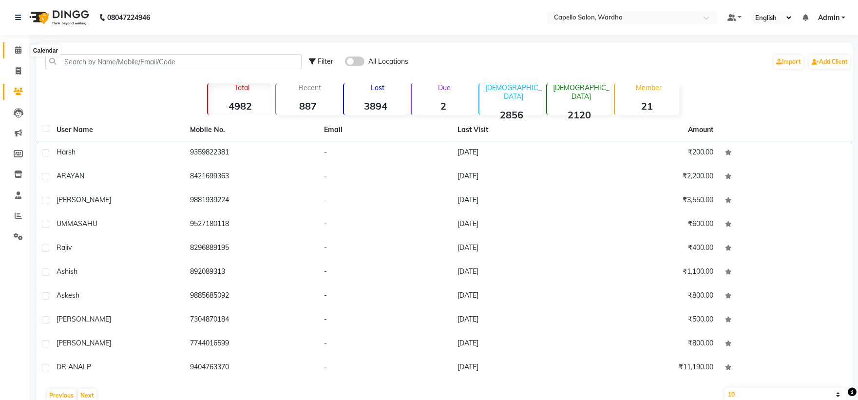
click at [17, 54] on icon at bounding box center [18, 49] width 6 height 7
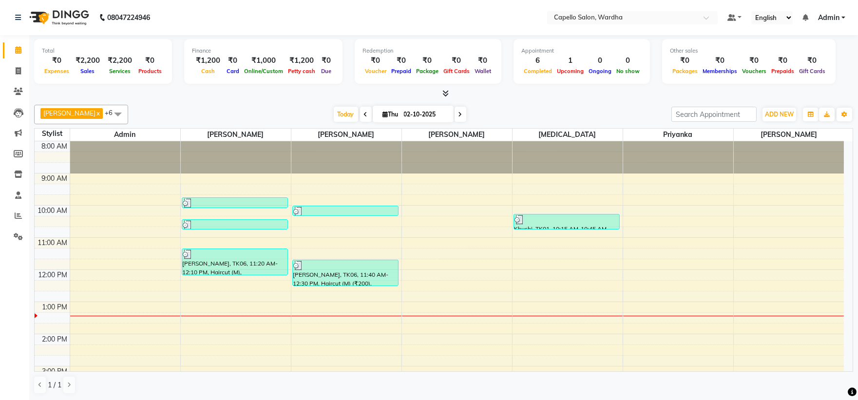
click at [766, 225] on div "8:00 AM 9:00 AM 10:00 AM 11:00 AM 12:00 PM 1:00 PM 2:00 PM 3:00 PM 4:00 PM 5:00…" at bounding box center [439, 349] width 809 height 417
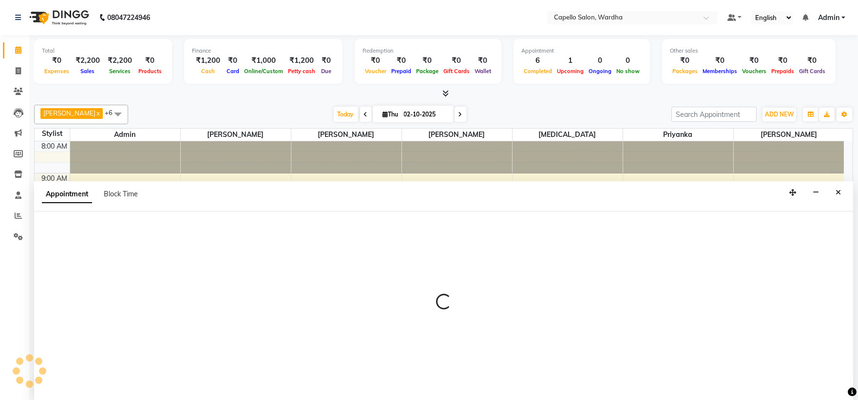
select select "61287"
select select "tentative"
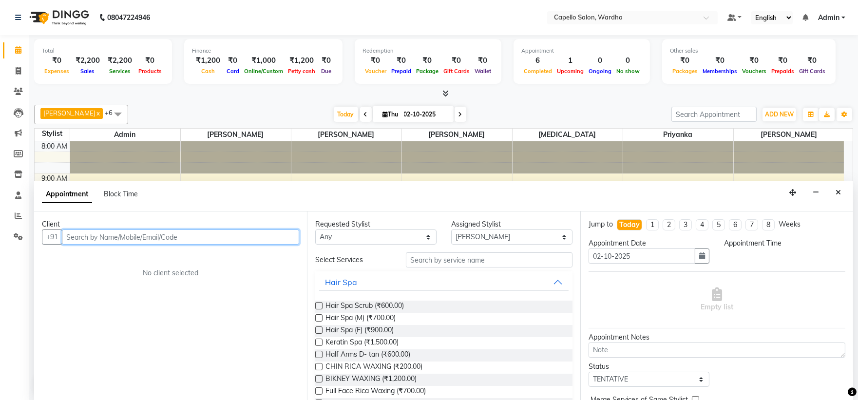
select select "615"
click at [128, 239] on input "text" at bounding box center [180, 236] width 237 height 15
paste input "8080920867"
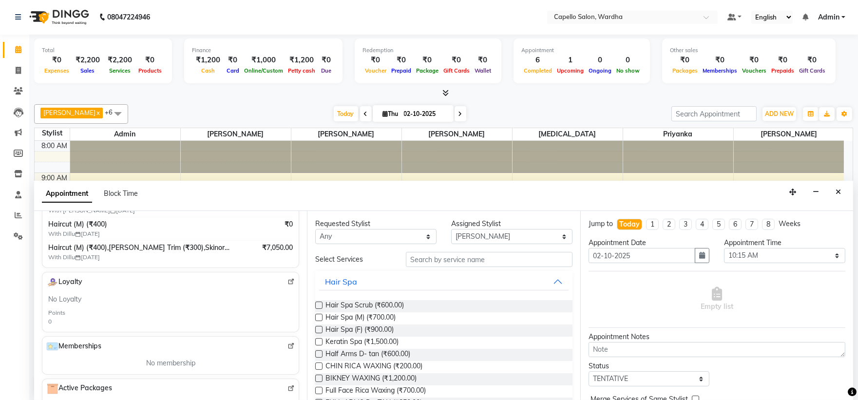
scroll to position [162, 0]
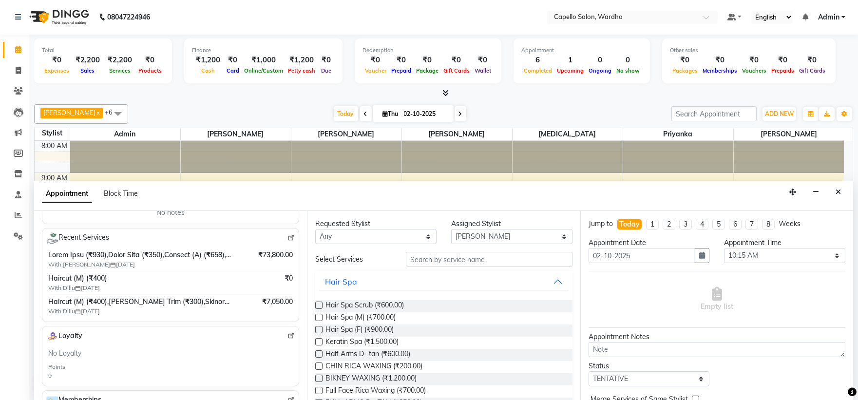
type input "8080920867"
click at [459, 261] on input "text" at bounding box center [489, 259] width 167 height 15
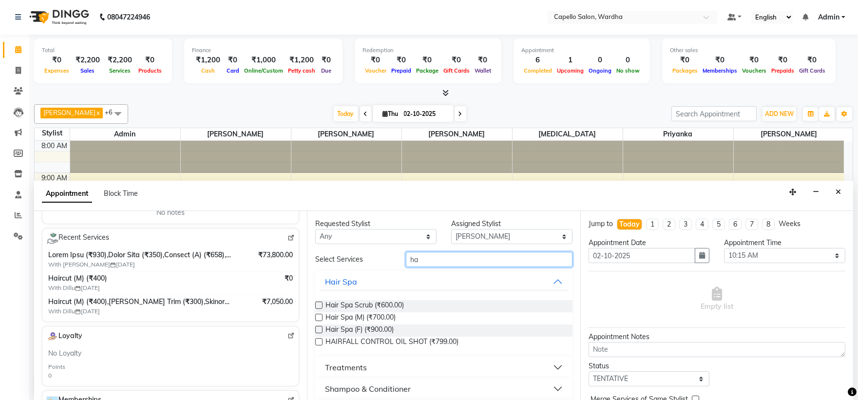
type input "h"
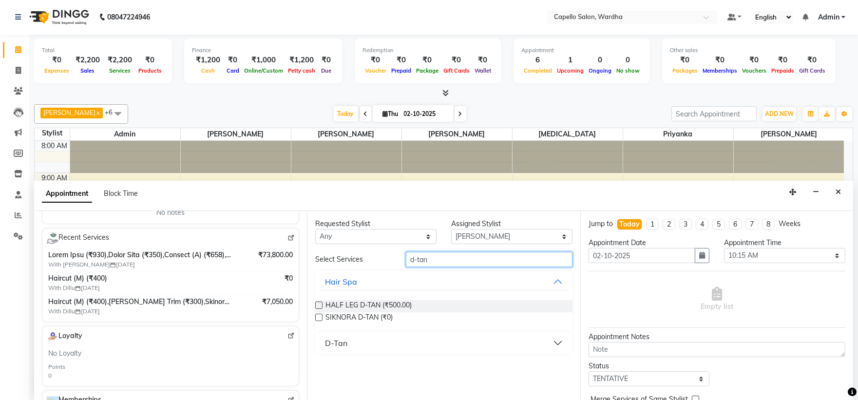
type input "d-tan"
click at [343, 341] on div "D-Tan" at bounding box center [336, 343] width 22 height 12
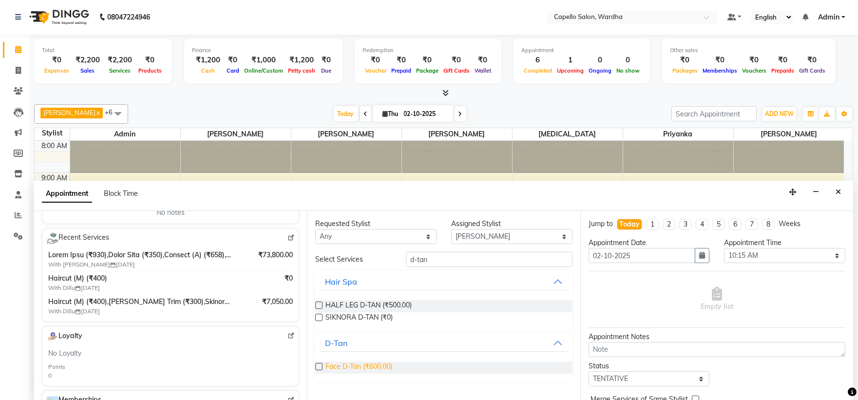
click at [367, 367] on span "Face D-Tan (₹600.00)" at bounding box center [358, 367] width 67 height 12
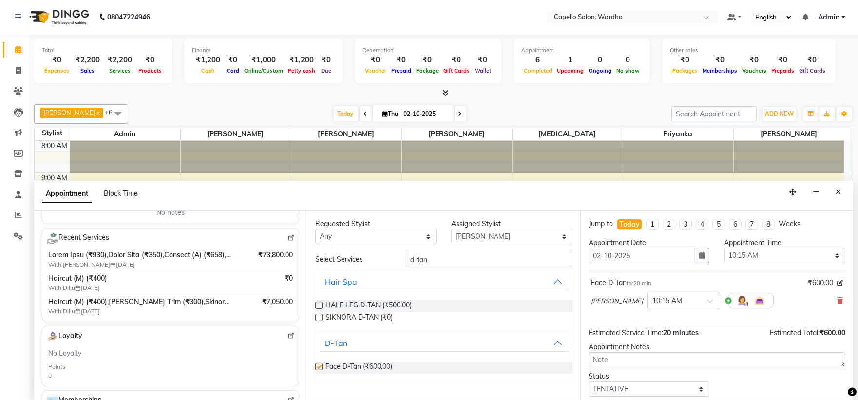
checkbox input "false"
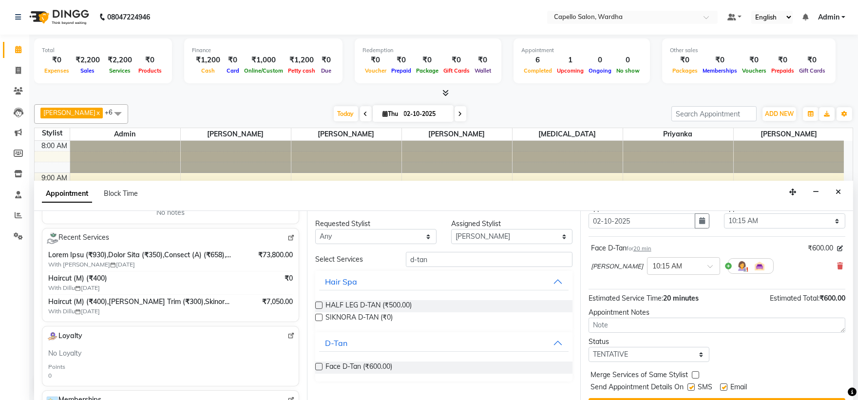
scroll to position [57, 0]
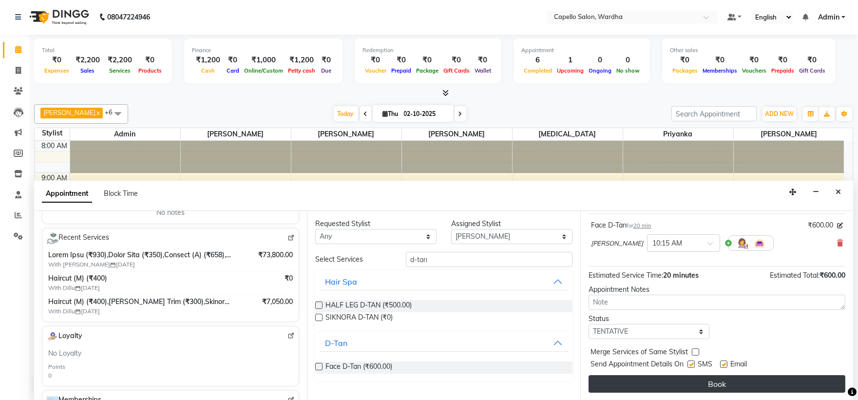
click at [710, 387] on button "Book" at bounding box center [716, 384] width 257 height 18
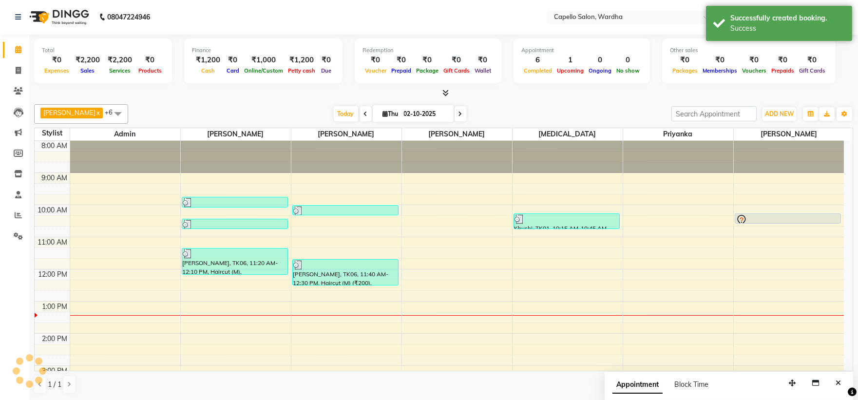
scroll to position [0, 0]
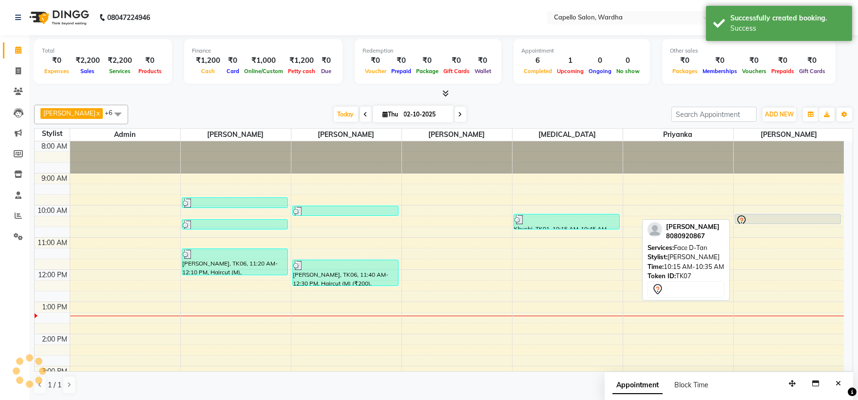
click at [775, 219] on div at bounding box center [787, 221] width 105 height 12
select select "7"
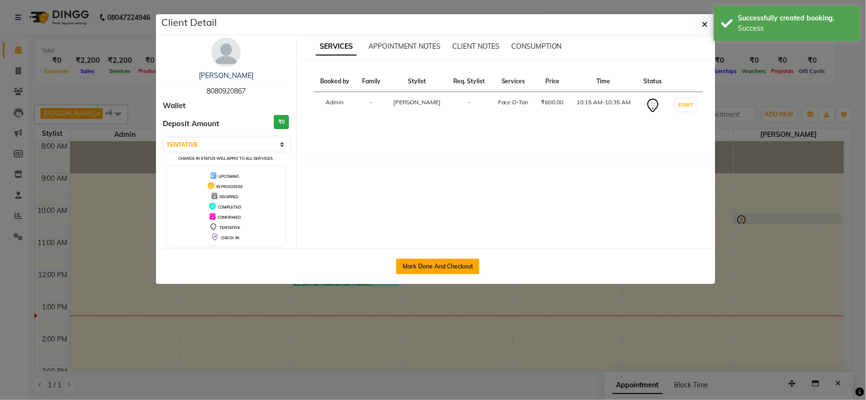
click at [457, 269] on button "Mark Done And Checkout" at bounding box center [437, 267] width 83 height 16
select select "4620"
select select "service"
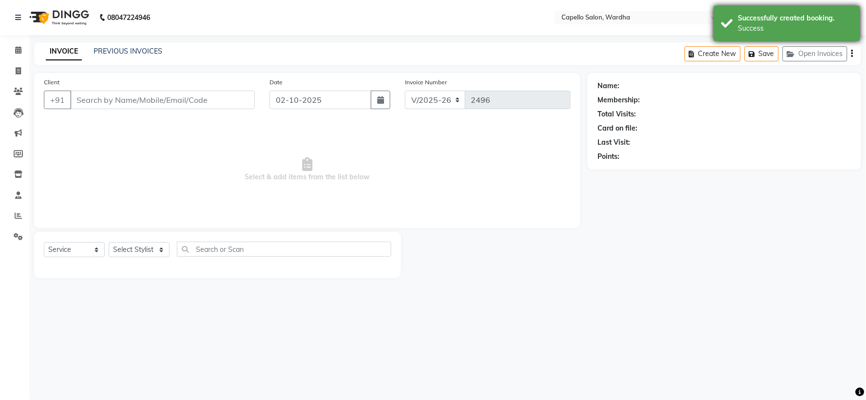
click at [756, 18] on div "Successfully created booking." at bounding box center [795, 18] width 114 height 10
type input "8080920867"
select select "61287"
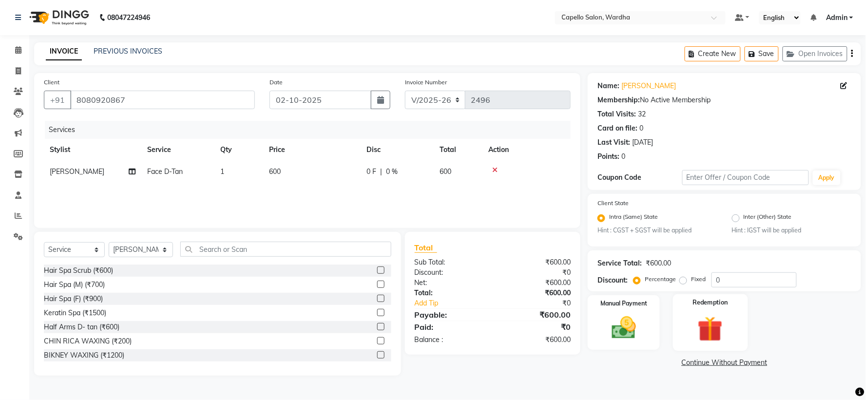
click at [716, 336] on img at bounding box center [710, 329] width 41 height 31
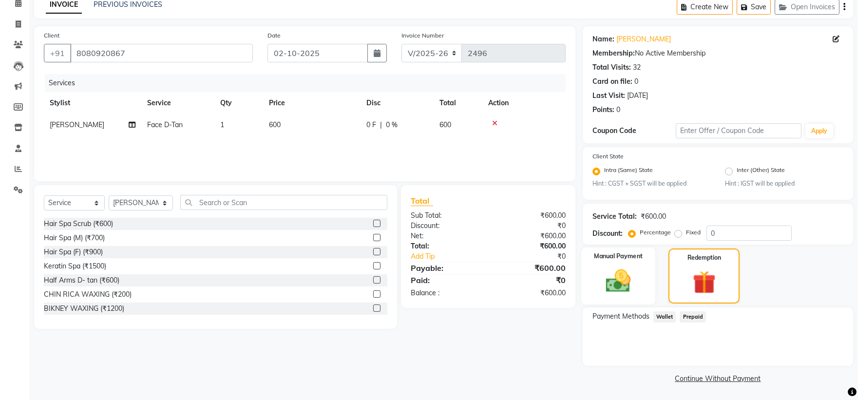
click at [622, 281] on img at bounding box center [618, 281] width 40 height 29
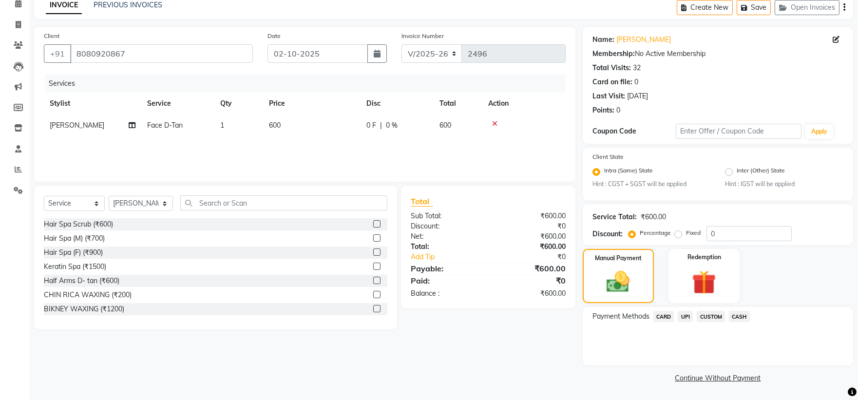
click at [710, 317] on span "CUSTOM" at bounding box center [711, 316] width 28 height 11
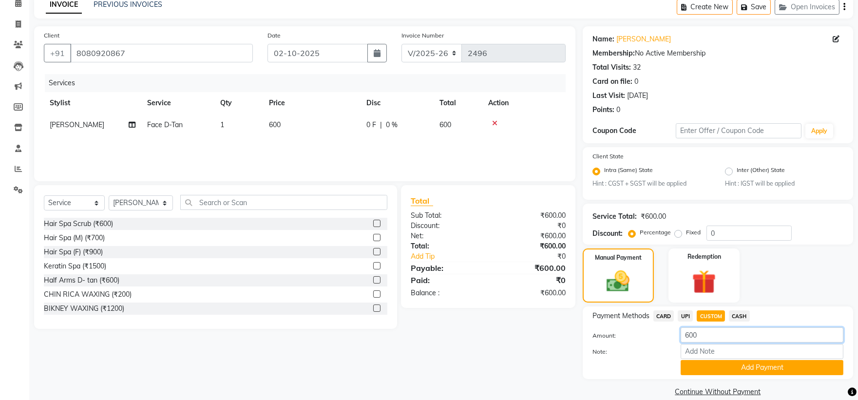
click at [724, 336] on input "600" at bounding box center [761, 334] width 163 height 15
type input "0"
click at [747, 363] on button "Add Payment" at bounding box center [761, 367] width 163 height 15
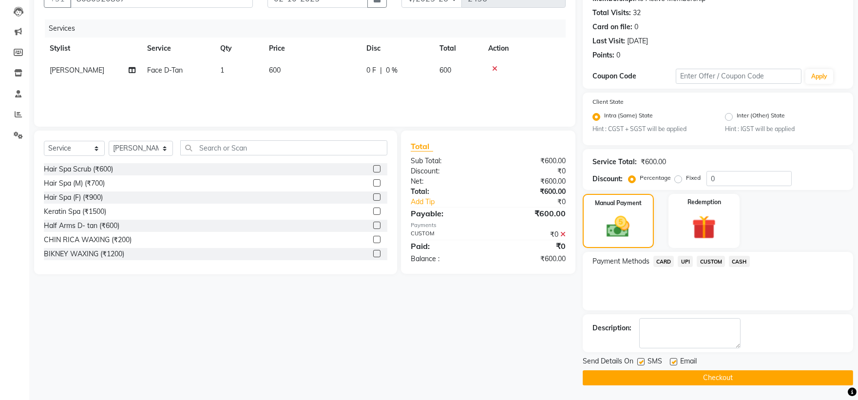
scroll to position [0, 0]
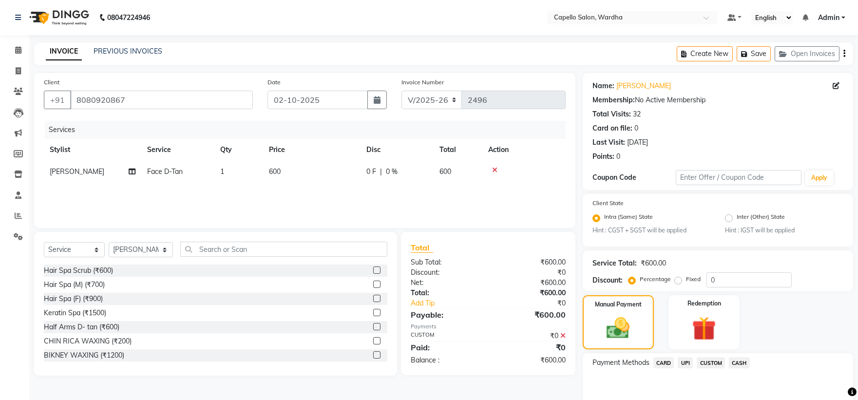
click at [304, 171] on td "600" at bounding box center [311, 172] width 97 height 22
select select "61287"
click at [344, 166] on td "600" at bounding box center [350, 179] width 94 height 37
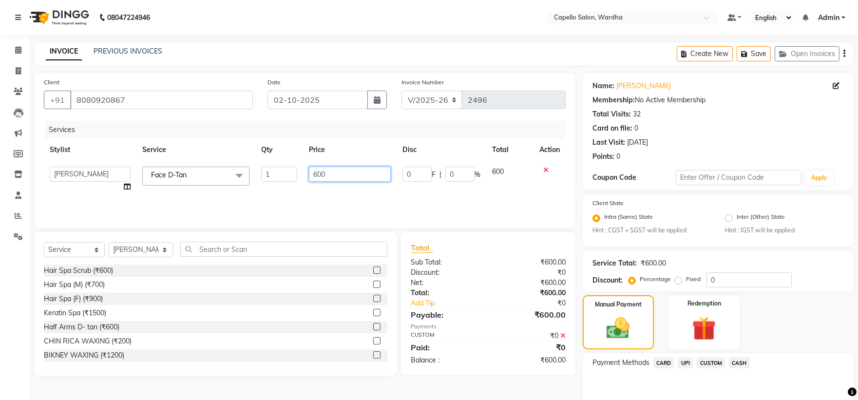
click at [344, 173] on input "600" at bounding box center [350, 174] width 82 height 15
type input "500"
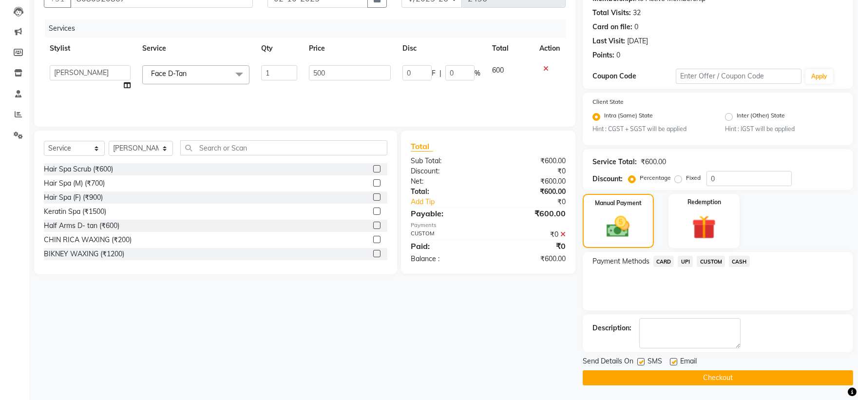
click at [495, 319] on div "Client +91 8080920867 Date 02-10-2025 Invoice Number V/2025 V/2025-26 2496 Serv…" at bounding box center [305, 179] width 556 height 414
click at [663, 377] on button "Checkout" at bounding box center [718, 377] width 270 height 15
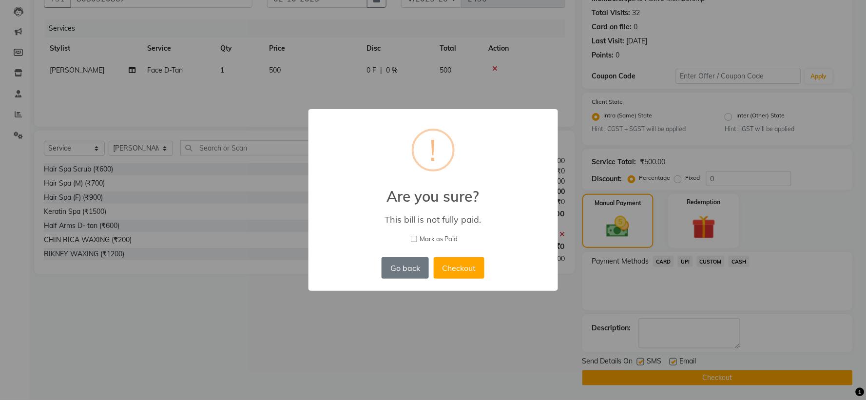
click at [416, 240] on input "Mark as Paid" at bounding box center [414, 239] width 6 height 6
checkbox input "true"
click at [467, 268] on button "Checkout" at bounding box center [458, 267] width 51 height 21
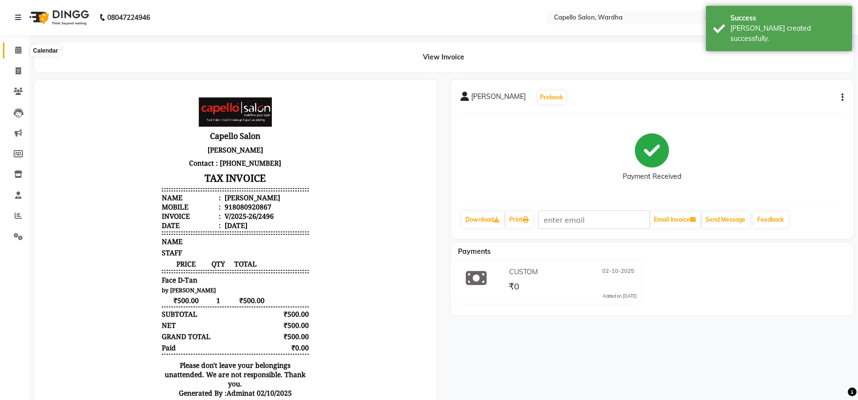
click at [11, 45] on span at bounding box center [18, 50] width 17 height 11
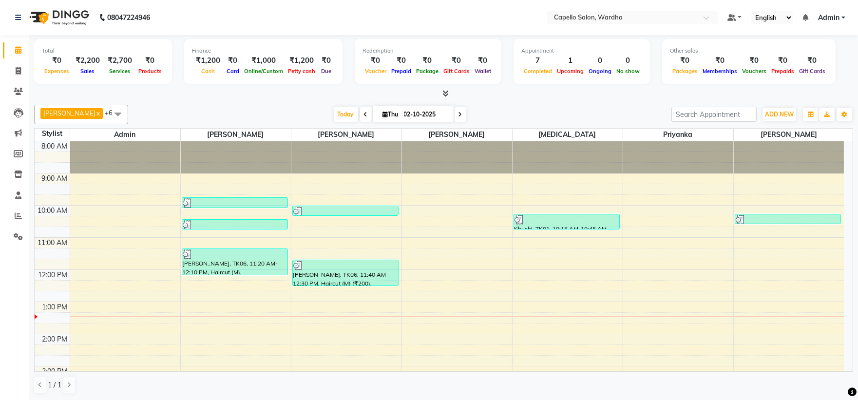
click at [446, 96] on icon at bounding box center [445, 93] width 6 height 7
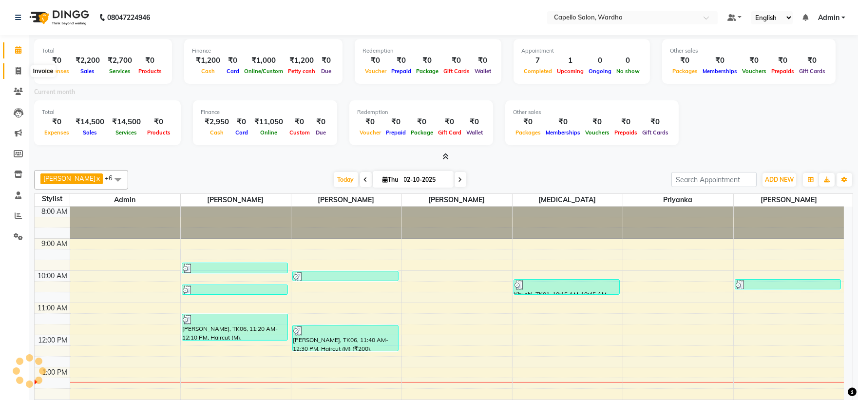
click at [10, 70] on span at bounding box center [18, 71] width 17 height 11
select select "4620"
select select "service"
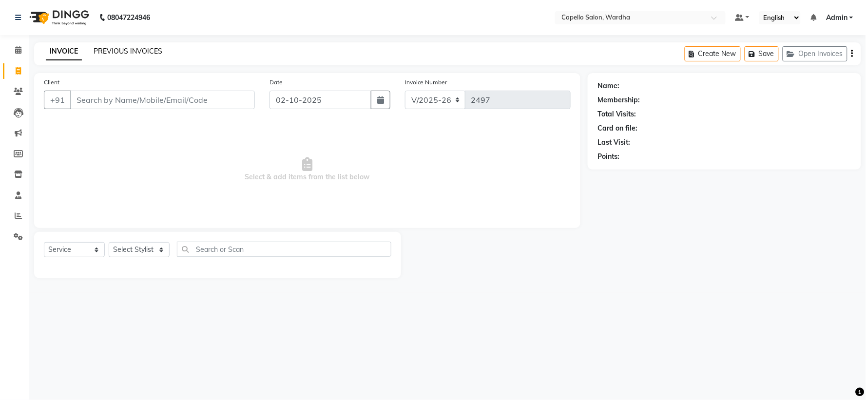
click at [131, 47] on link "PREVIOUS INVOICES" at bounding box center [128, 51] width 69 height 9
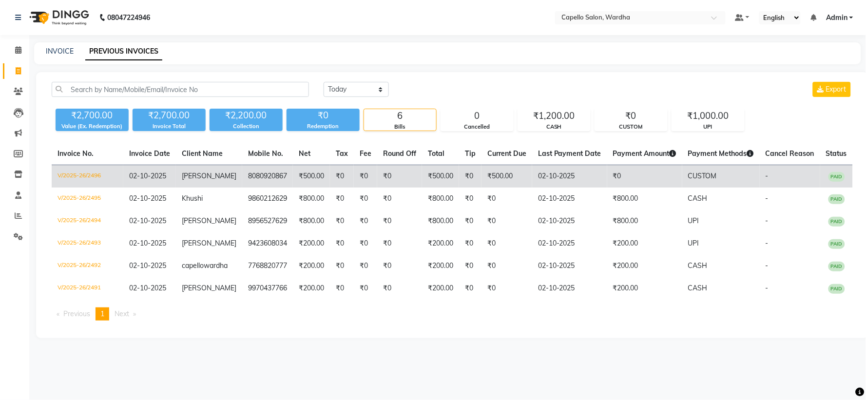
click at [364, 167] on td "₹0" at bounding box center [365, 176] width 23 height 23
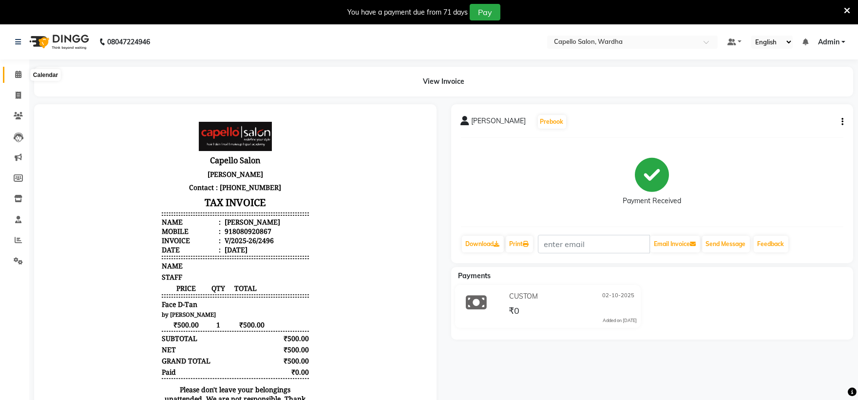
click at [19, 71] on icon at bounding box center [18, 74] width 6 height 7
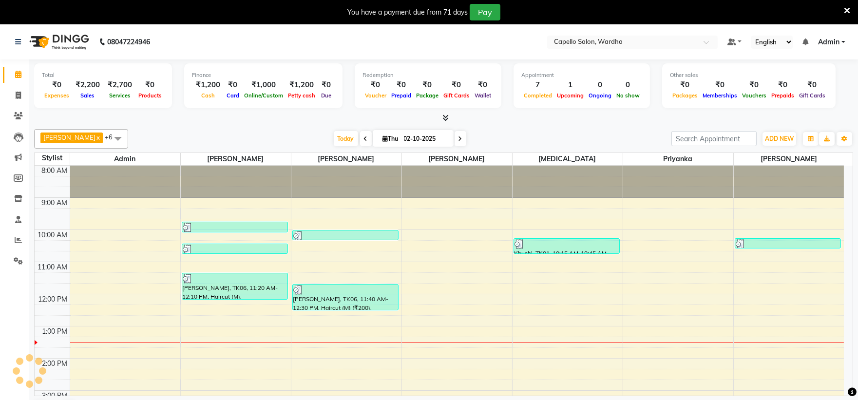
click at [846, 12] on icon at bounding box center [847, 10] width 6 height 9
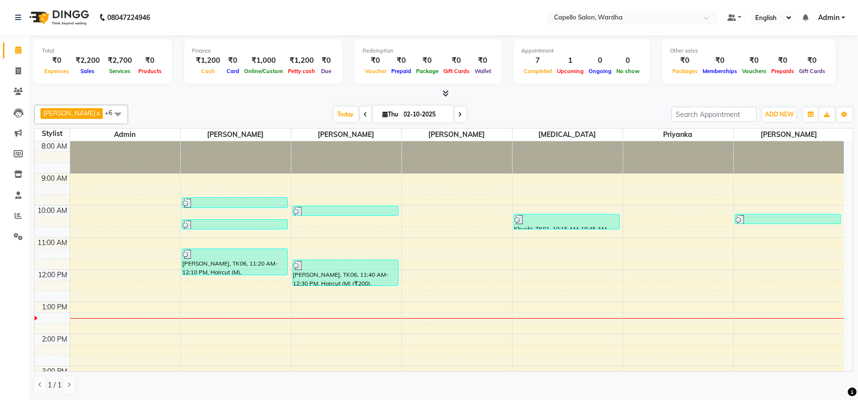
click at [211, 295] on div "8:00 AM 9:00 AM 10:00 AM 11:00 AM 12:00 PM 1:00 PM 2:00 PM 3:00 PM 4:00 PM 5:00…" at bounding box center [439, 349] width 809 height 417
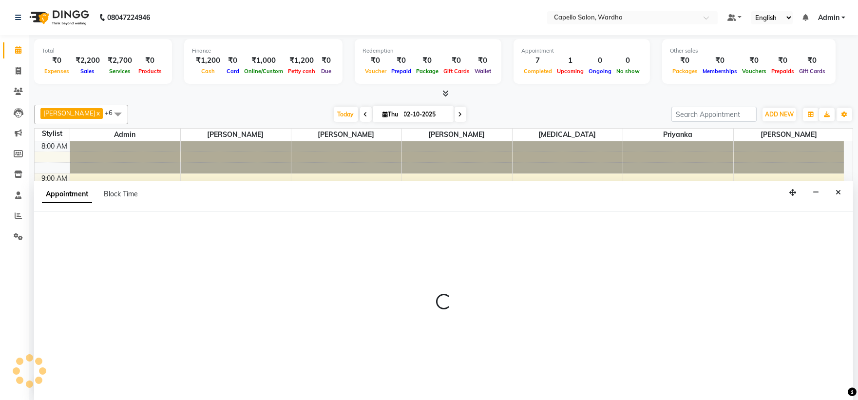
scroll to position [0, 0]
select select "80545"
select select "765"
select select "tentative"
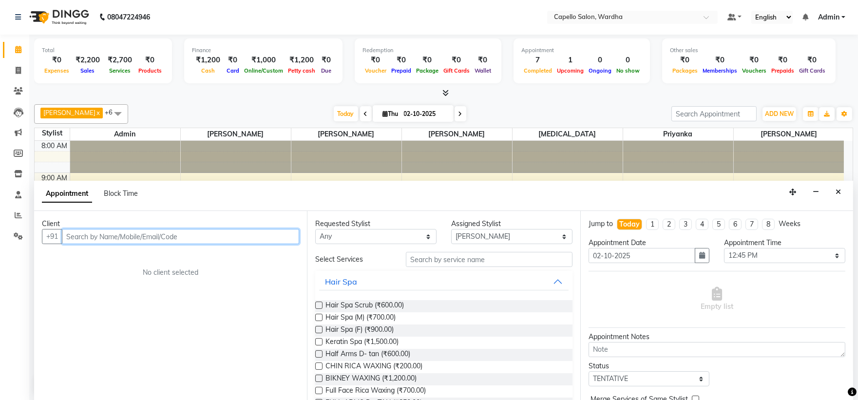
click at [94, 232] on input "text" at bounding box center [180, 236] width 237 height 15
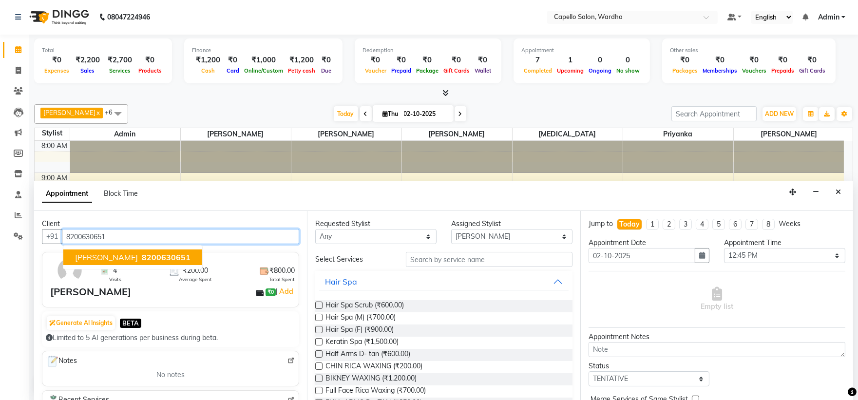
type input "8200630651"
click at [427, 248] on div "Requested Stylist Any Admin [PERSON_NAME] [MEDICAL_DATA] nitim [PERSON_NAME] [P…" at bounding box center [443, 305] width 273 height 189
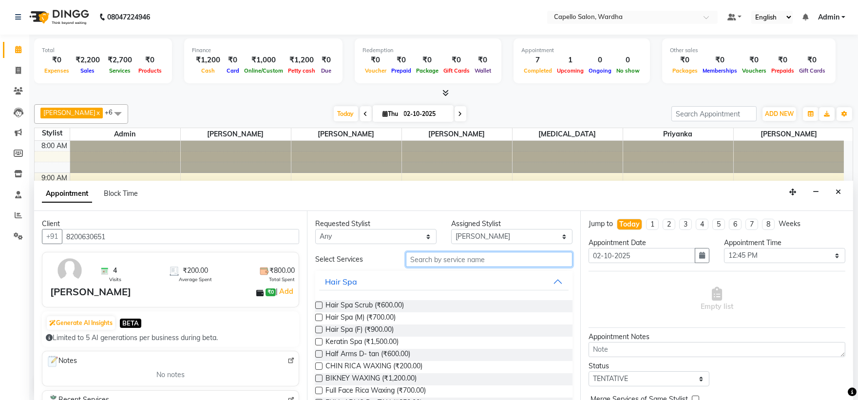
click at [421, 262] on input "text" at bounding box center [489, 259] width 167 height 15
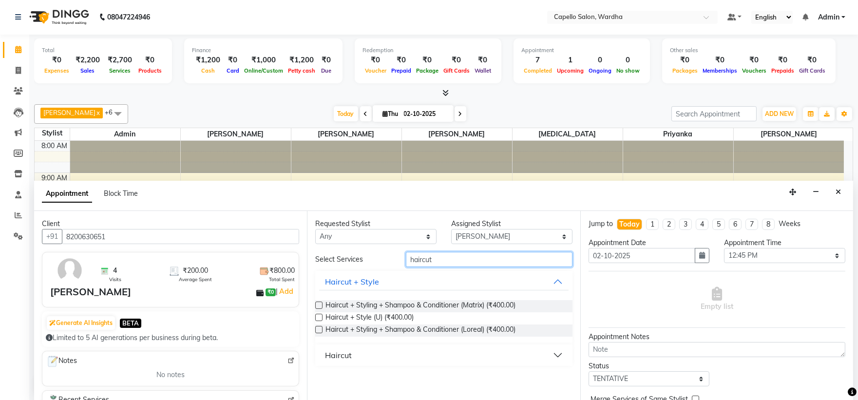
type input "haircut"
click at [336, 353] on div "Haircut" at bounding box center [338, 355] width 27 height 12
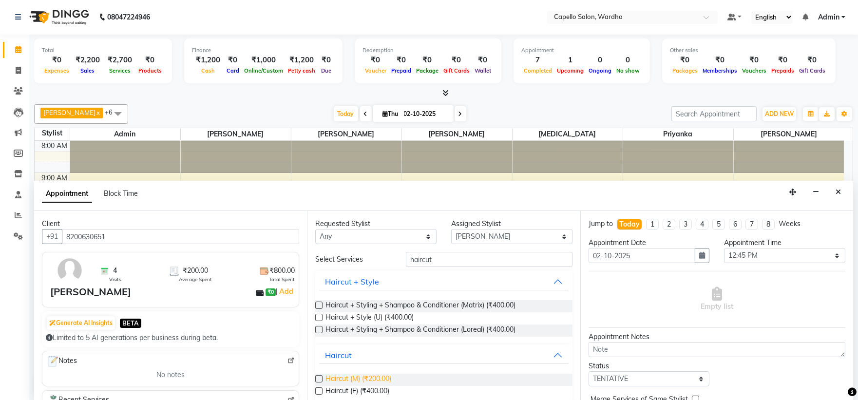
click at [373, 377] on span "Haircut (M) (₹200.00)" at bounding box center [358, 380] width 66 height 12
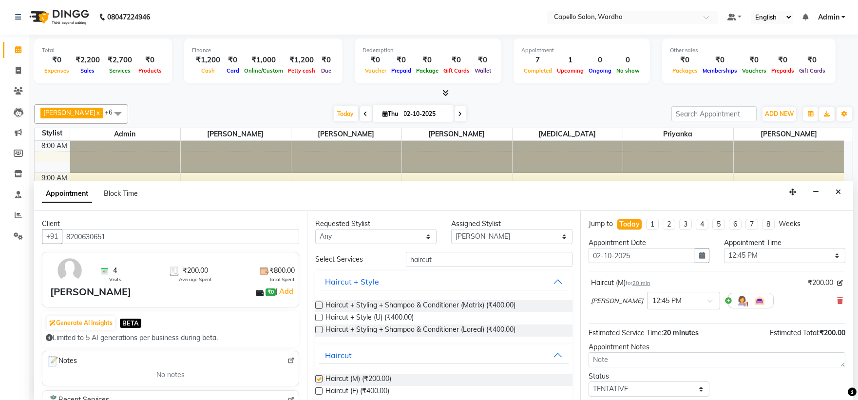
checkbox input "false"
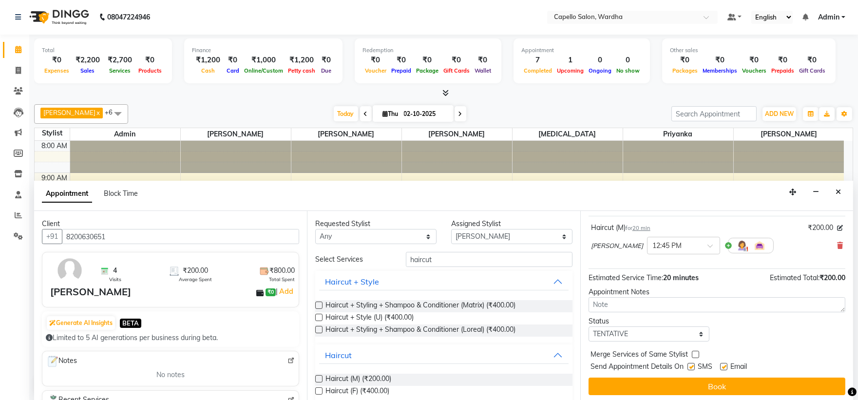
scroll to position [57, 0]
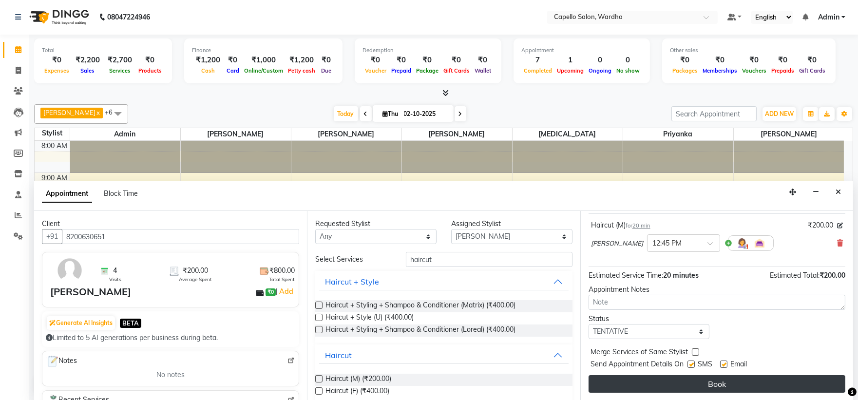
click at [638, 383] on button "Book" at bounding box center [716, 384] width 257 height 18
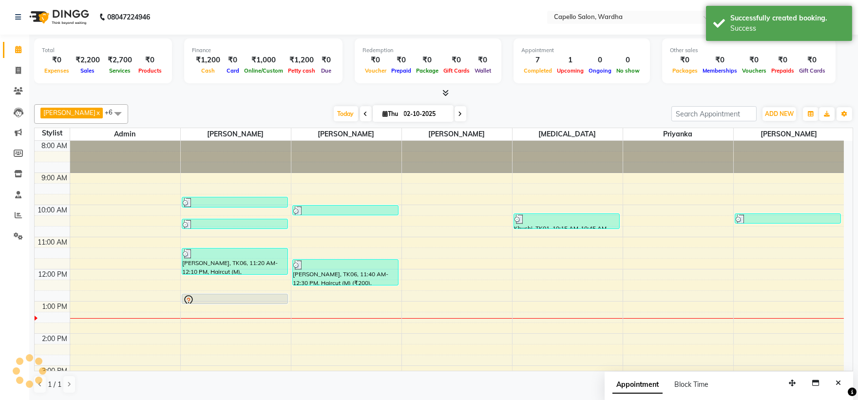
scroll to position [0, 0]
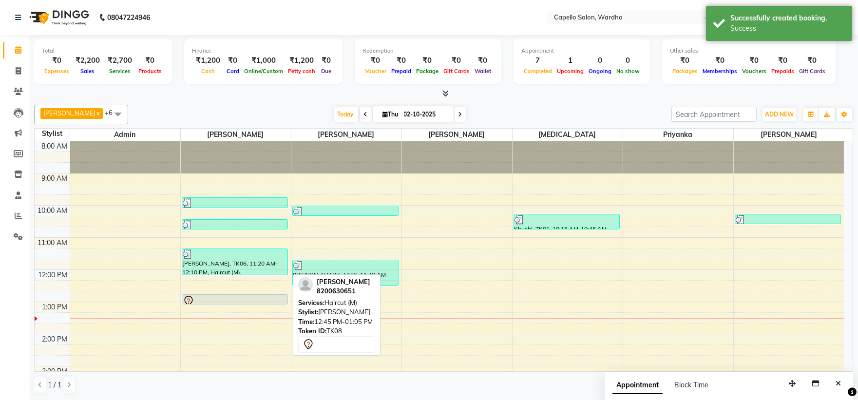
click at [239, 299] on div at bounding box center [235, 301] width 104 height 12
select select "7"
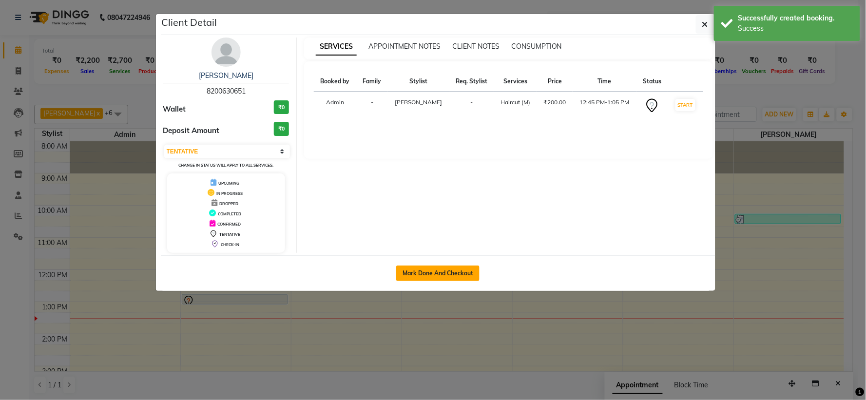
click at [433, 270] on button "Mark Done And Checkout" at bounding box center [437, 273] width 83 height 16
select select "4620"
select select "service"
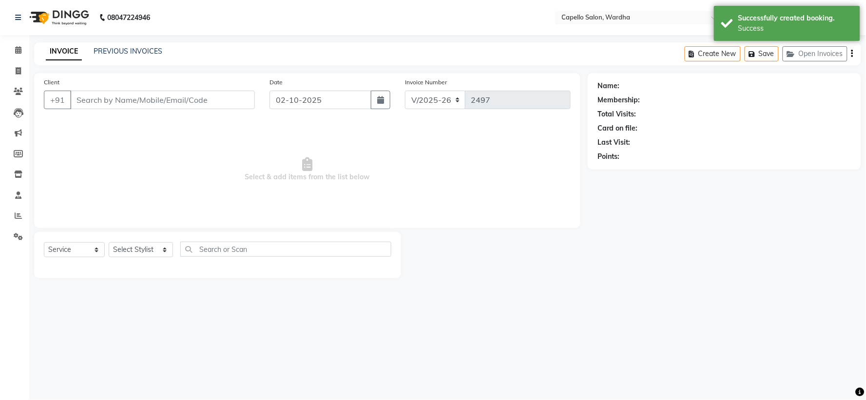
type input "8200630651"
select select "80545"
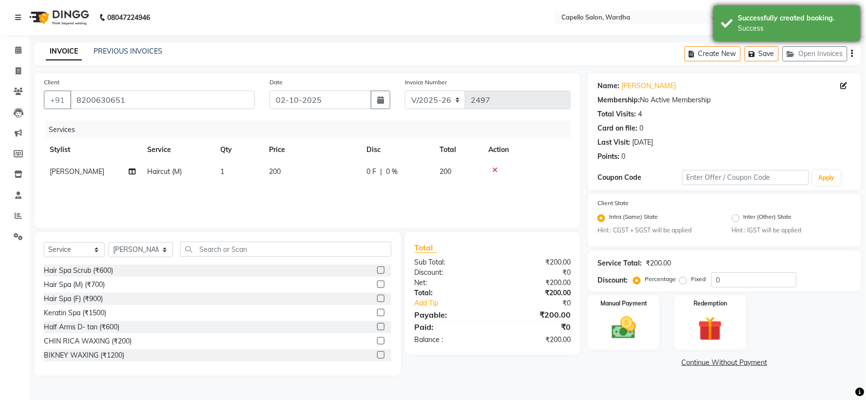
click at [723, 21] on div "Successfully created booking. Success" at bounding box center [787, 23] width 146 height 35
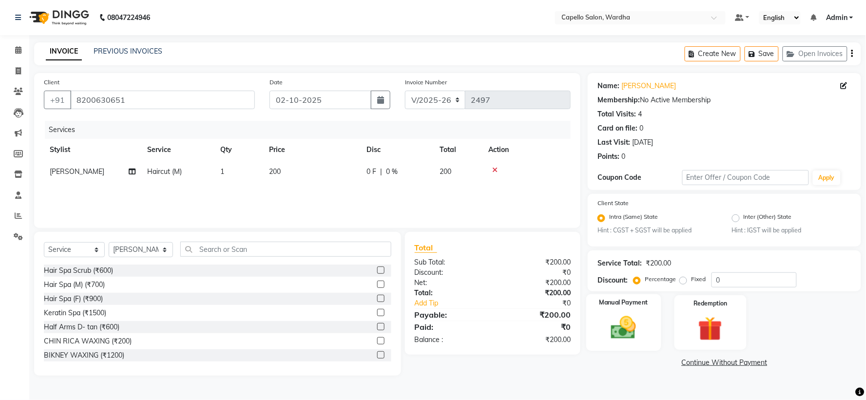
click at [622, 323] on img at bounding box center [623, 328] width 41 height 29
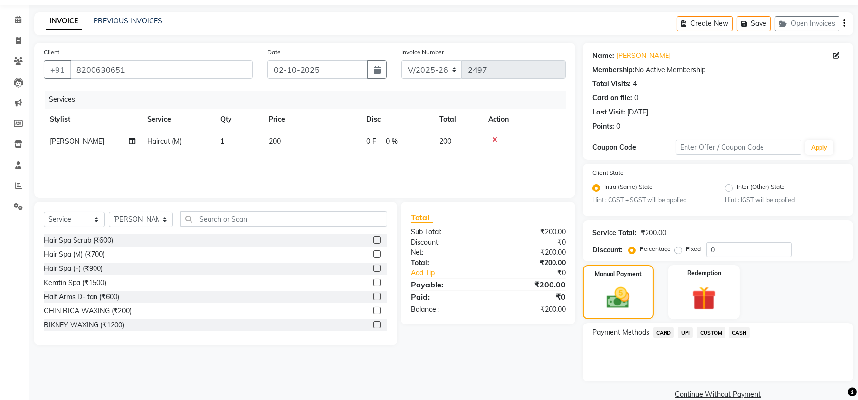
scroll to position [46, 0]
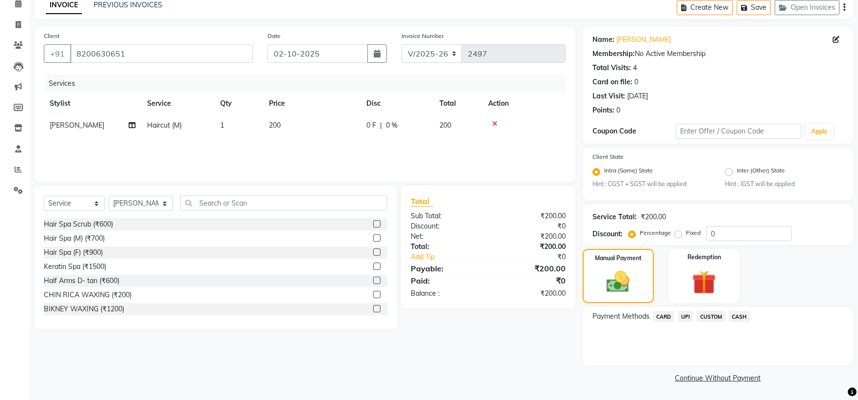
click at [689, 315] on span "UPI" at bounding box center [685, 316] width 15 height 11
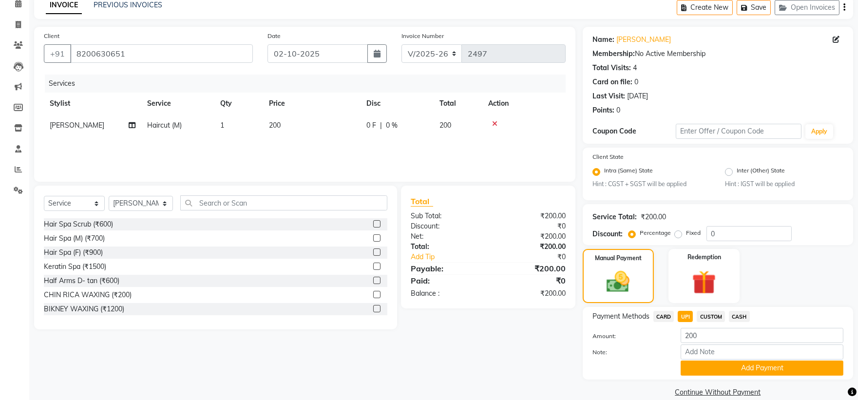
click at [732, 317] on span "CASH" at bounding box center [739, 316] width 21 height 11
click at [748, 369] on button "Add Payment" at bounding box center [761, 367] width 163 height 15
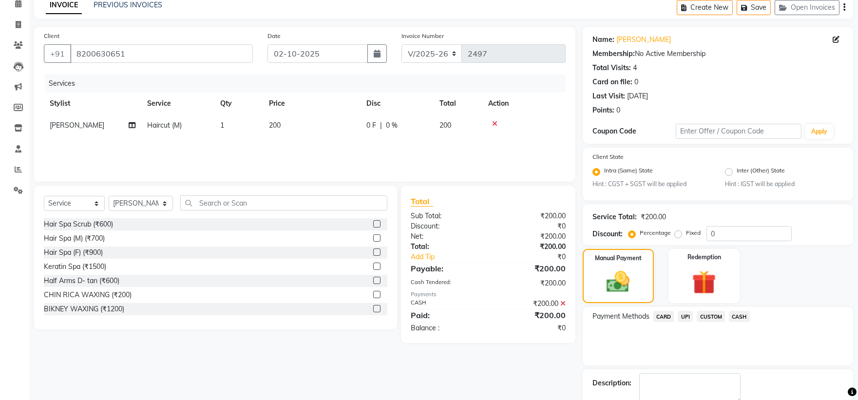
scroll to position [101, 0]
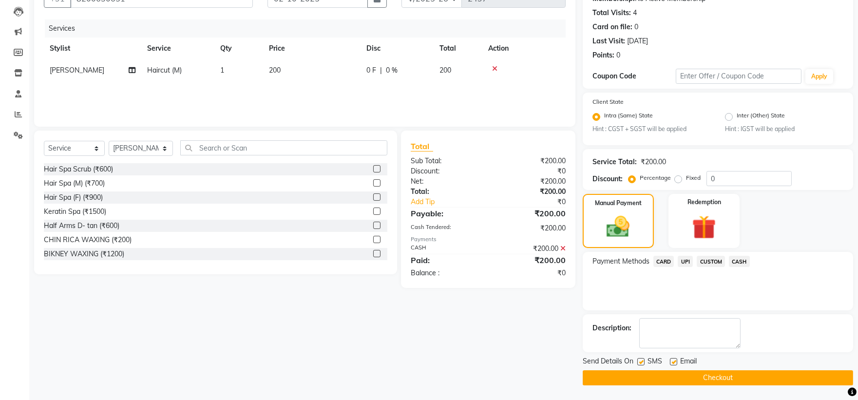
click at [659, 374] on button "Checkout" at bounding box center [718, 377] width 270 height 15
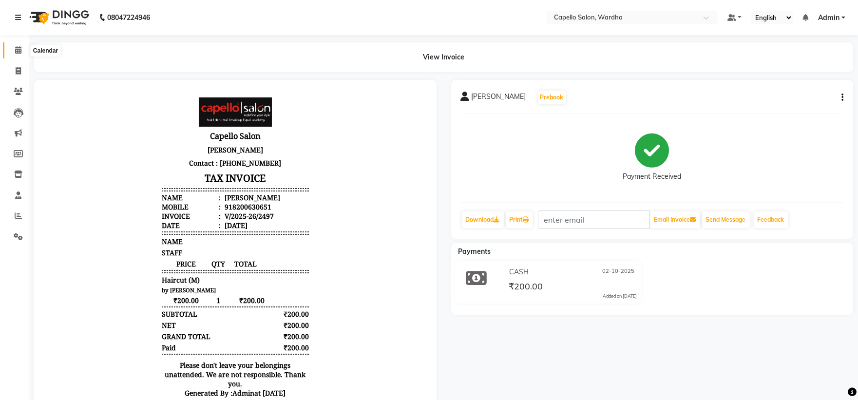
click at [18, 51] on icon at bounding box center [18, 49] width 6 height 7
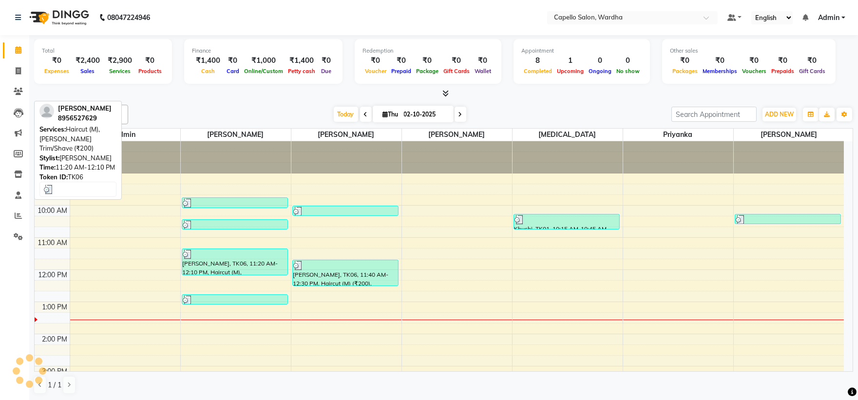
scroll to position [54, 0]
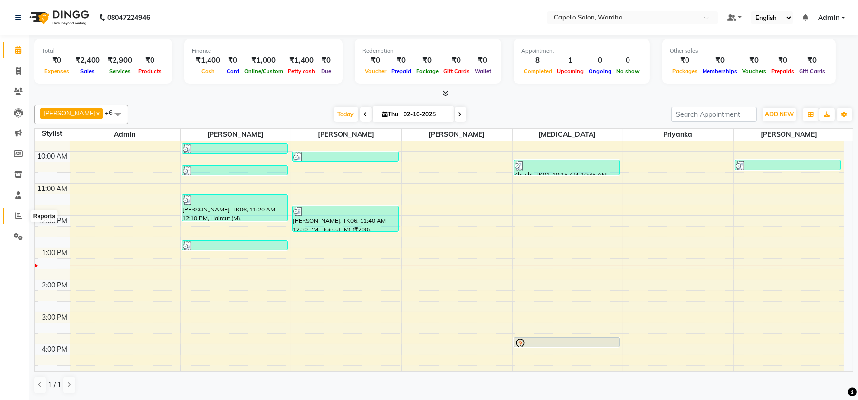
click at [18, 216] on icon at bounding box center [18, 215] width 7 height 7
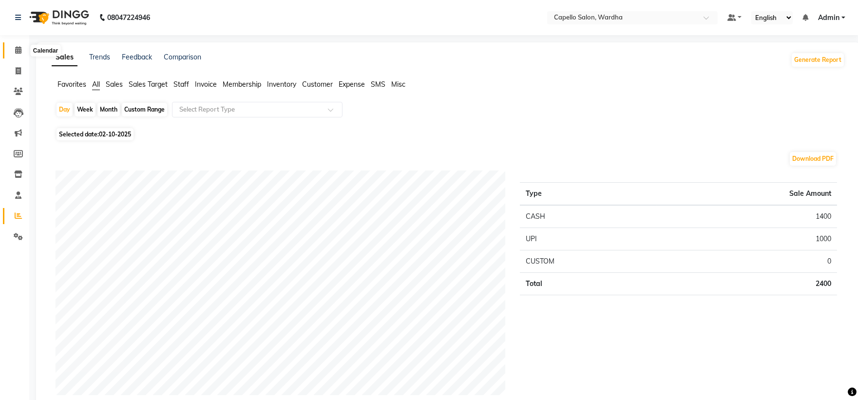
click at [18, 46] on icon at bounding box center [18, 49] width 6 height 7
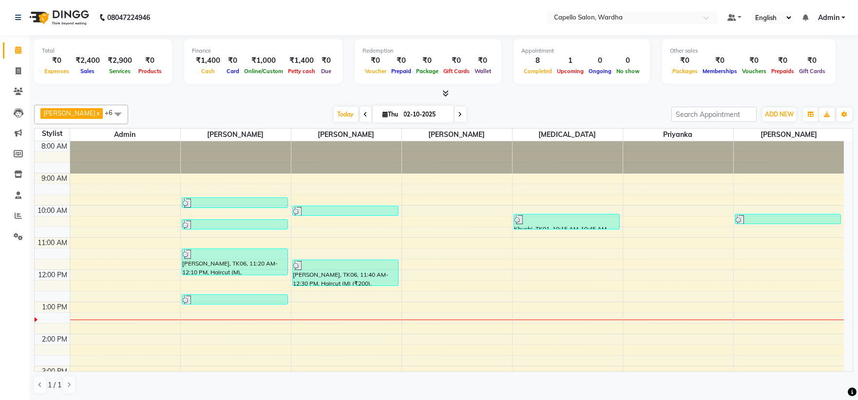
click at [446, 94] on icon at bounding box center [445, 93] width 6 height 7
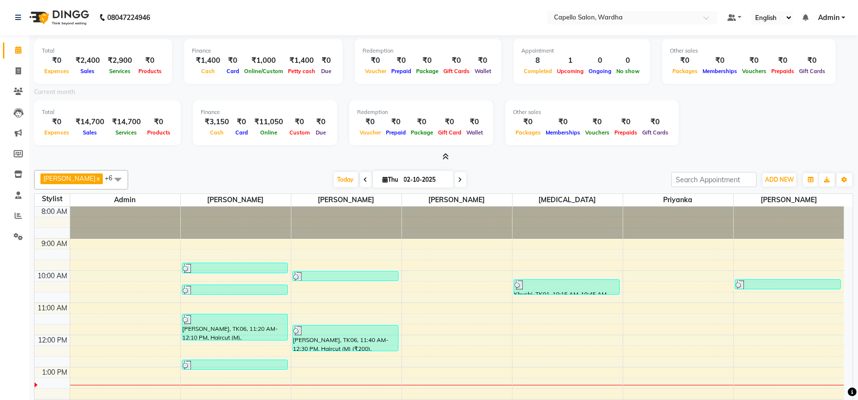
click at [442, 154] on icon at bounding box center [445, 156] width 6 height 7
